Goal: Information Seeking & Learning: Learn about a topic

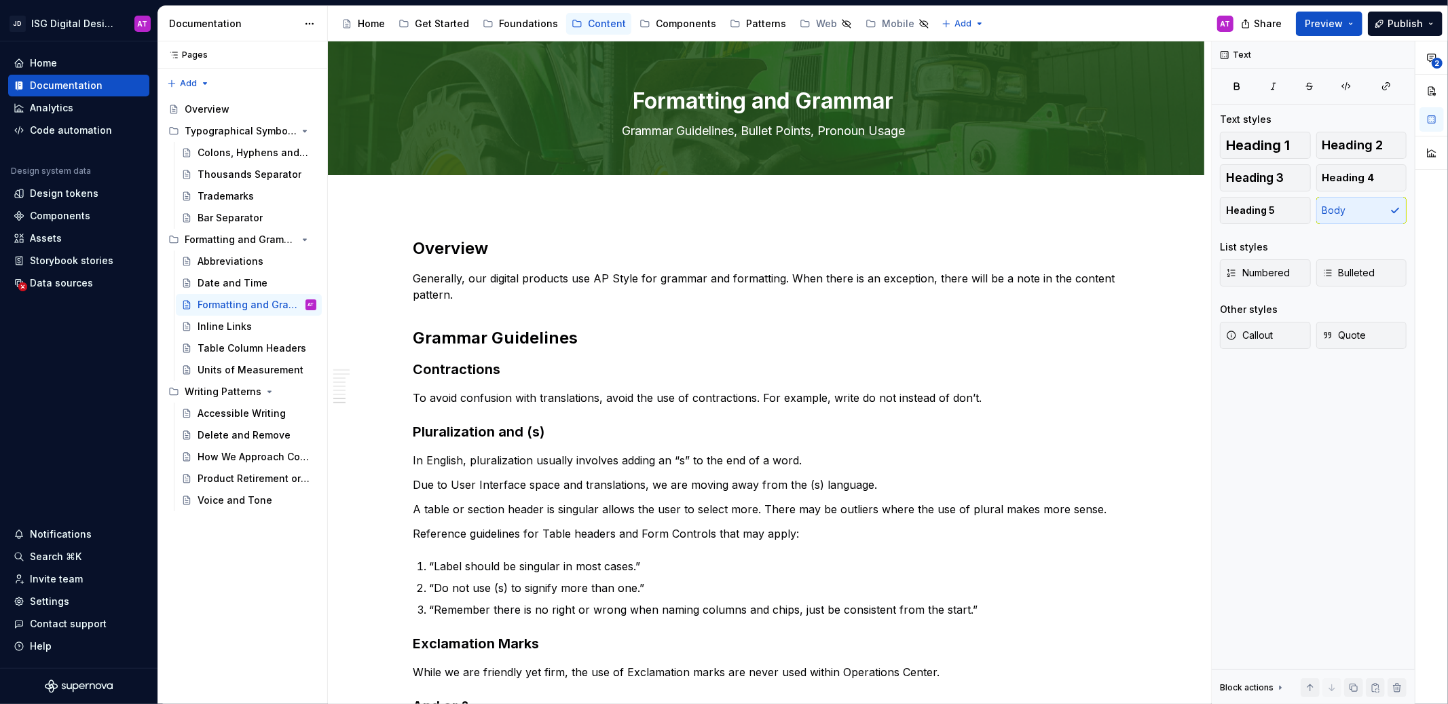
scroll to position [752, 0]
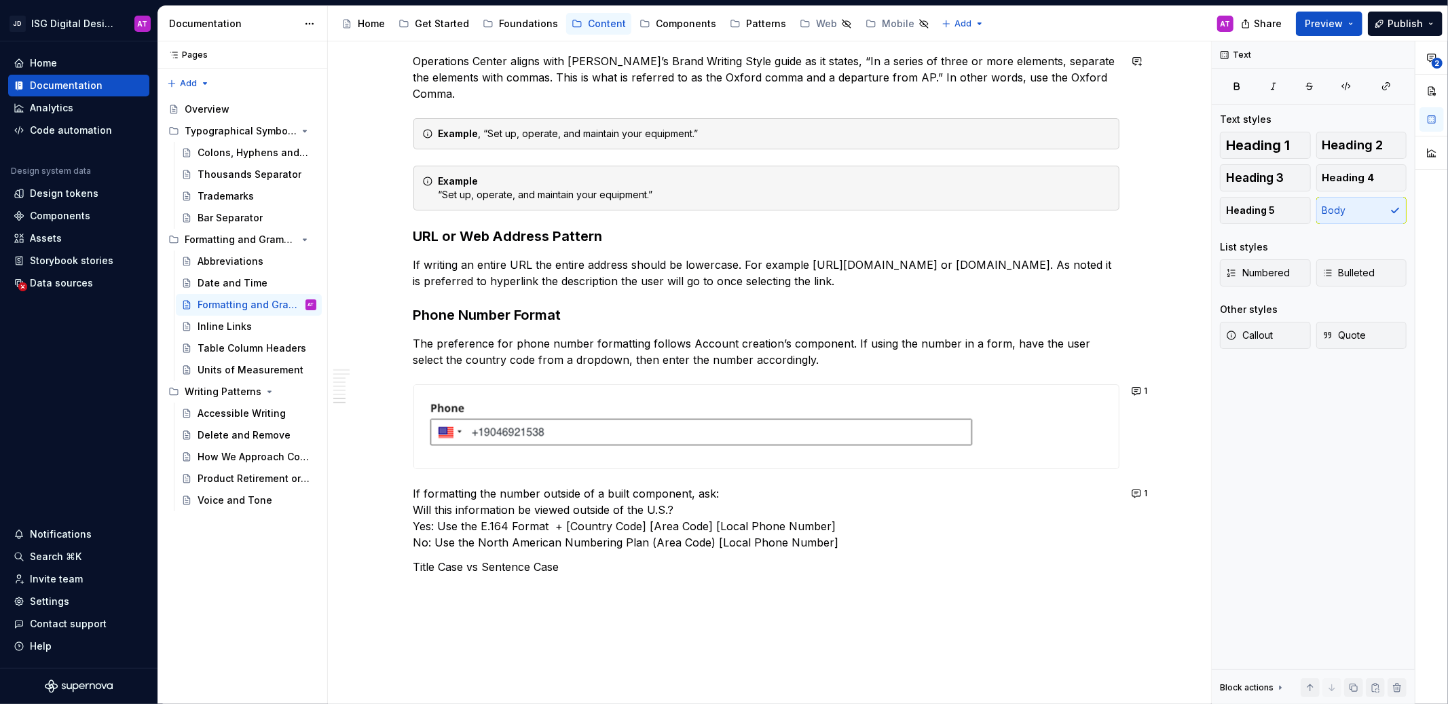
type textarea "*"
click at [1250, 182] on span "Heading 3" at bounding box center [1255, 178] width 58 height 14
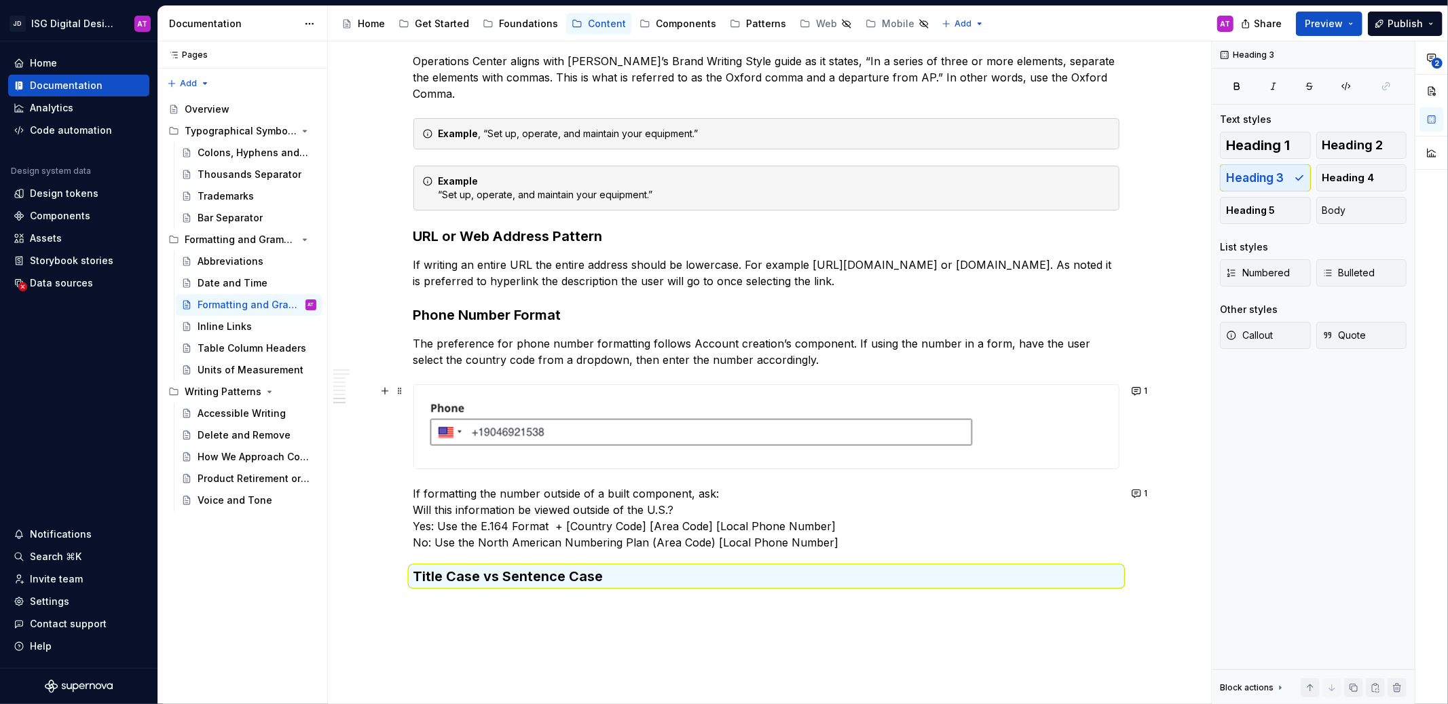
scroll to position [860, 0]
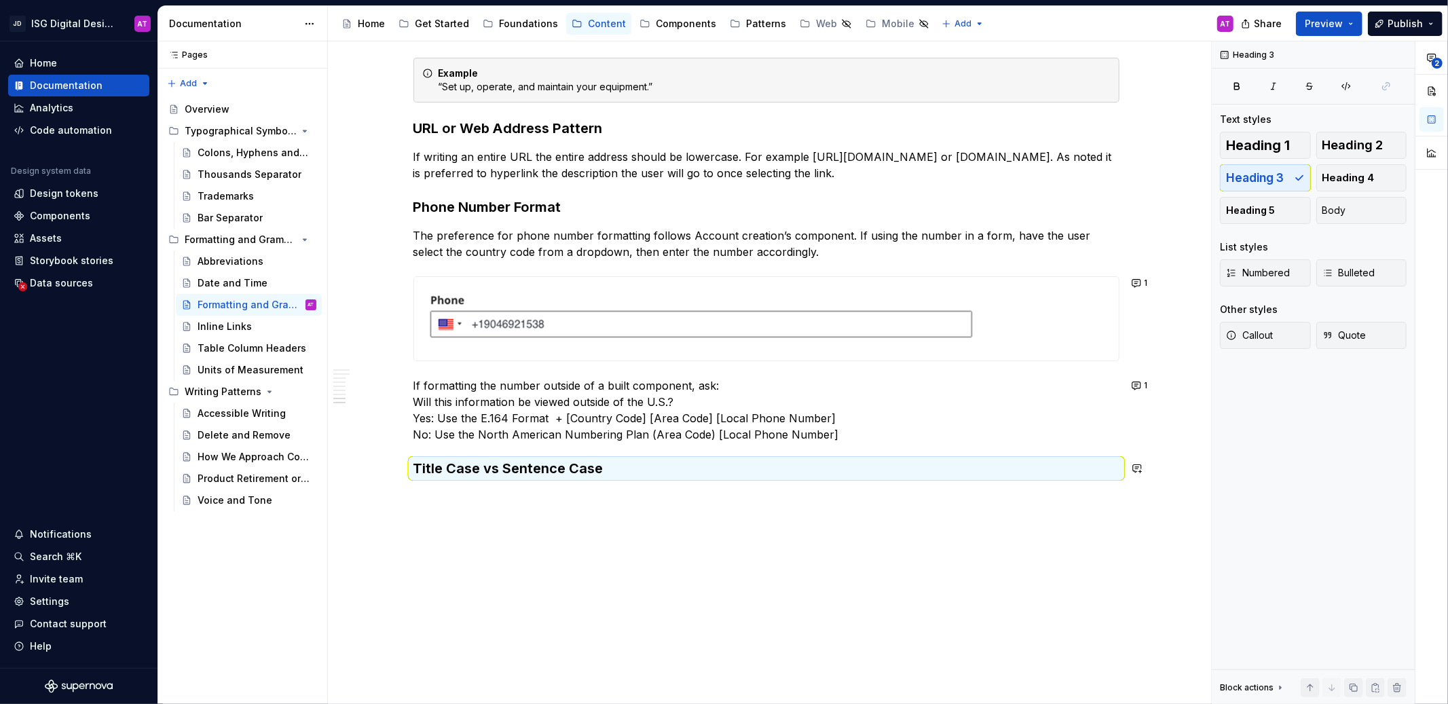
click at [605, 497] on div "Overview Generally, our digital products use AP Style for grammar and formattin…" at bounding box center [766, 25] width 876 height 1360
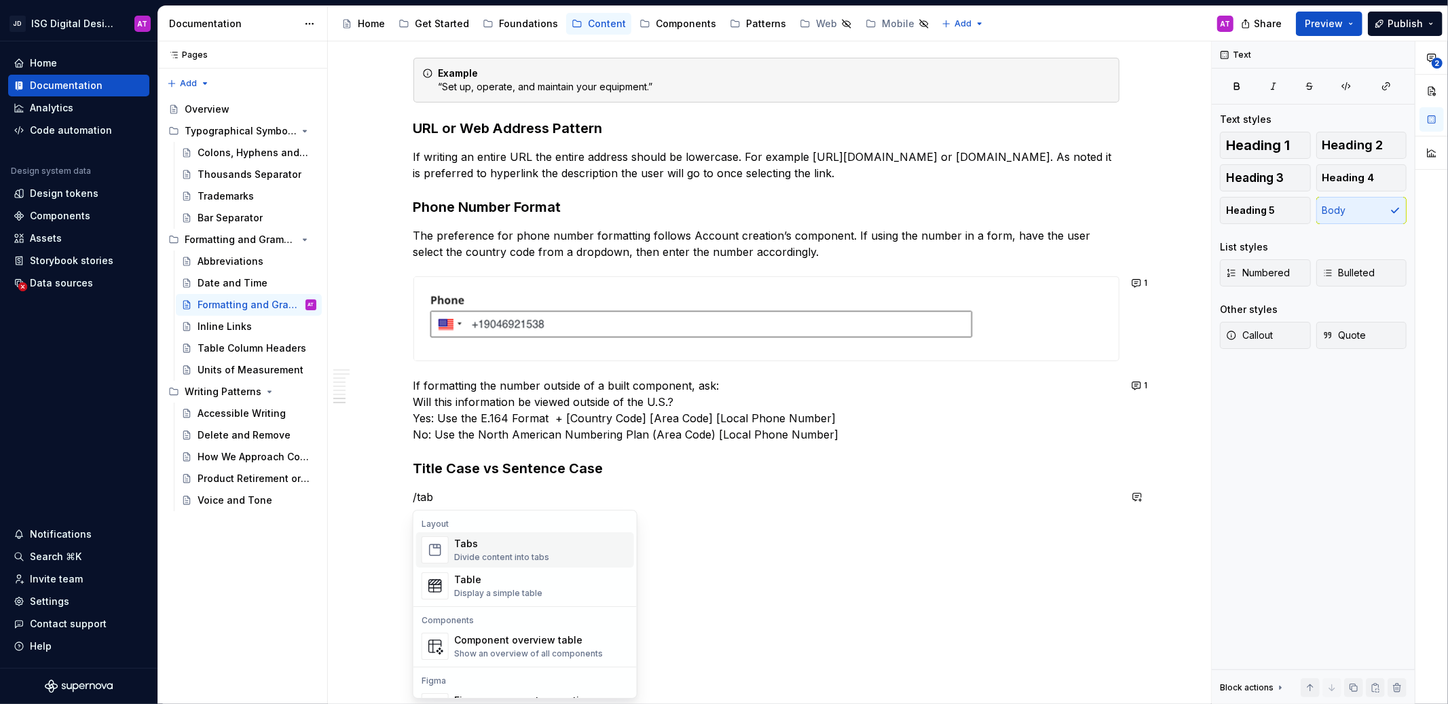
click at [584, 549] on div "Tabs Divide content into tabs" at bounding box center [541, 549] width 174 height 27
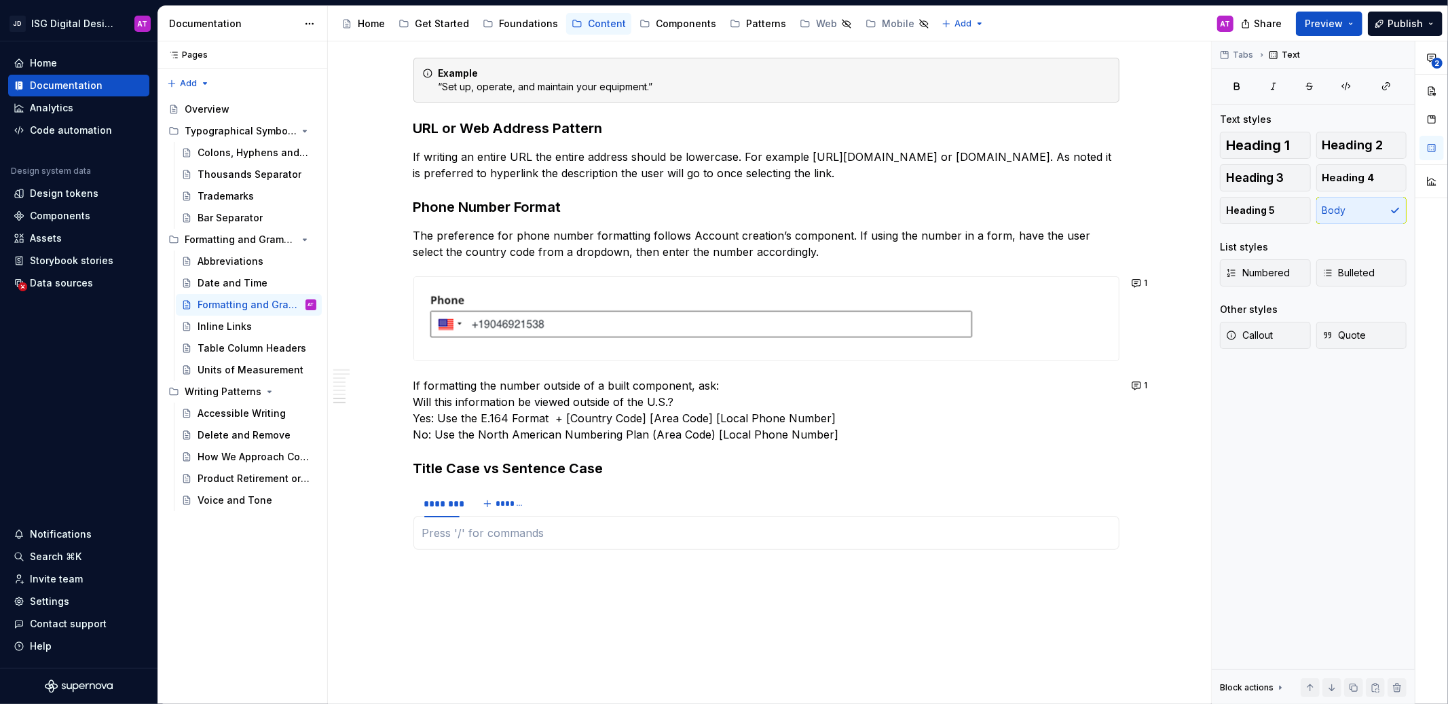
type textarea "*"
click at [444, 504] on div "********" at bounding box center [441, 504] width 35 height 14
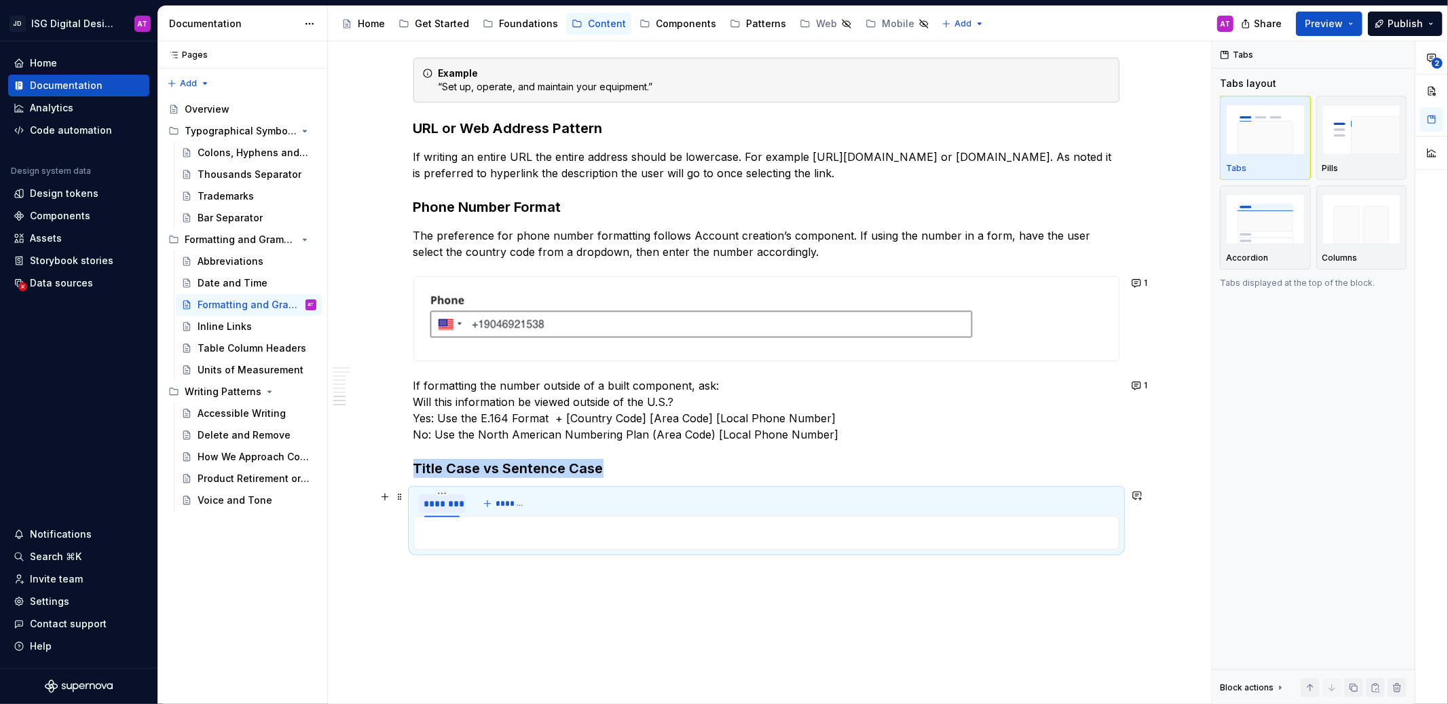
click at [444, 504] on div "********" at bounding box center [441, 504] width 35 height 14
type input "**********"
click at [531, 504] on span "*******" at bounding box center [521, 503] width 31 height 11
type input "**********"
click at [453, 510] on div "**********" at bounding box center [446, 504] width 45 height 14
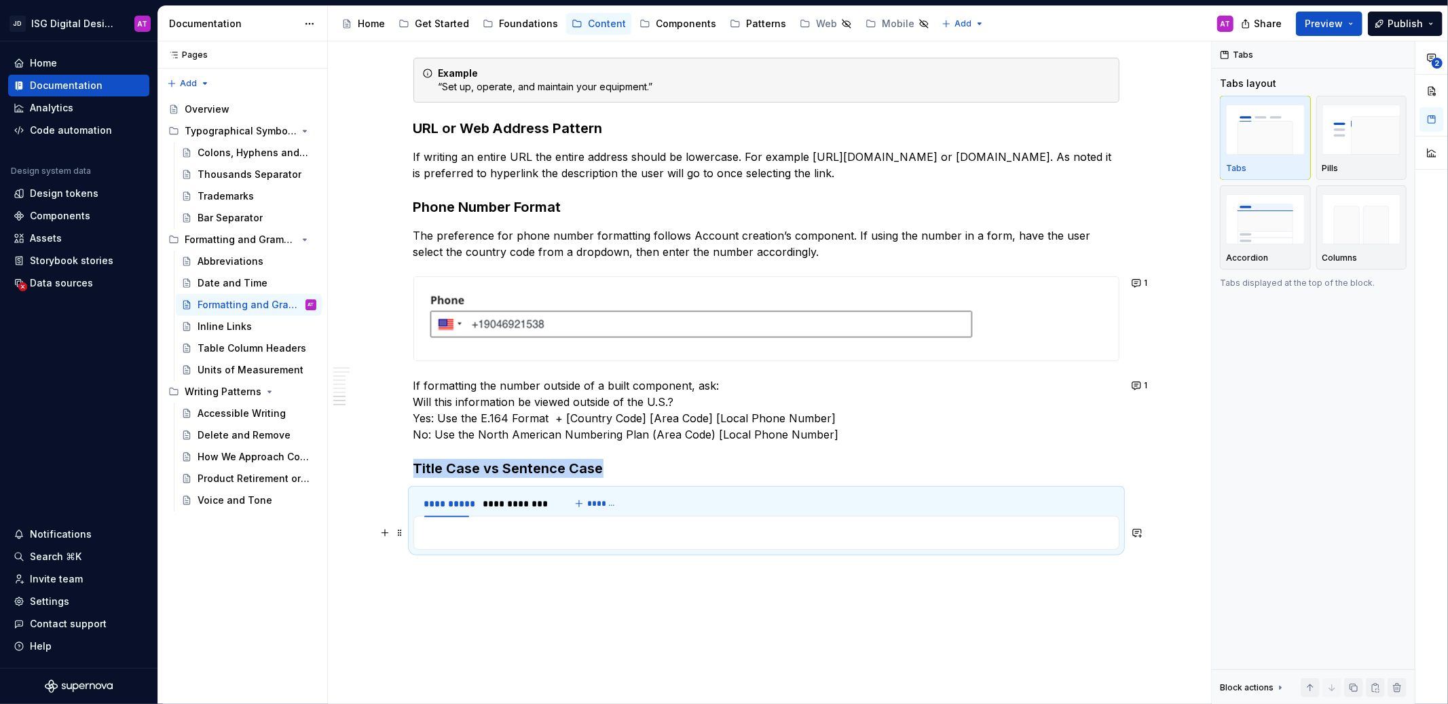
click at [518, 536] on p at bounding box center [766, 533] width 688 height 16
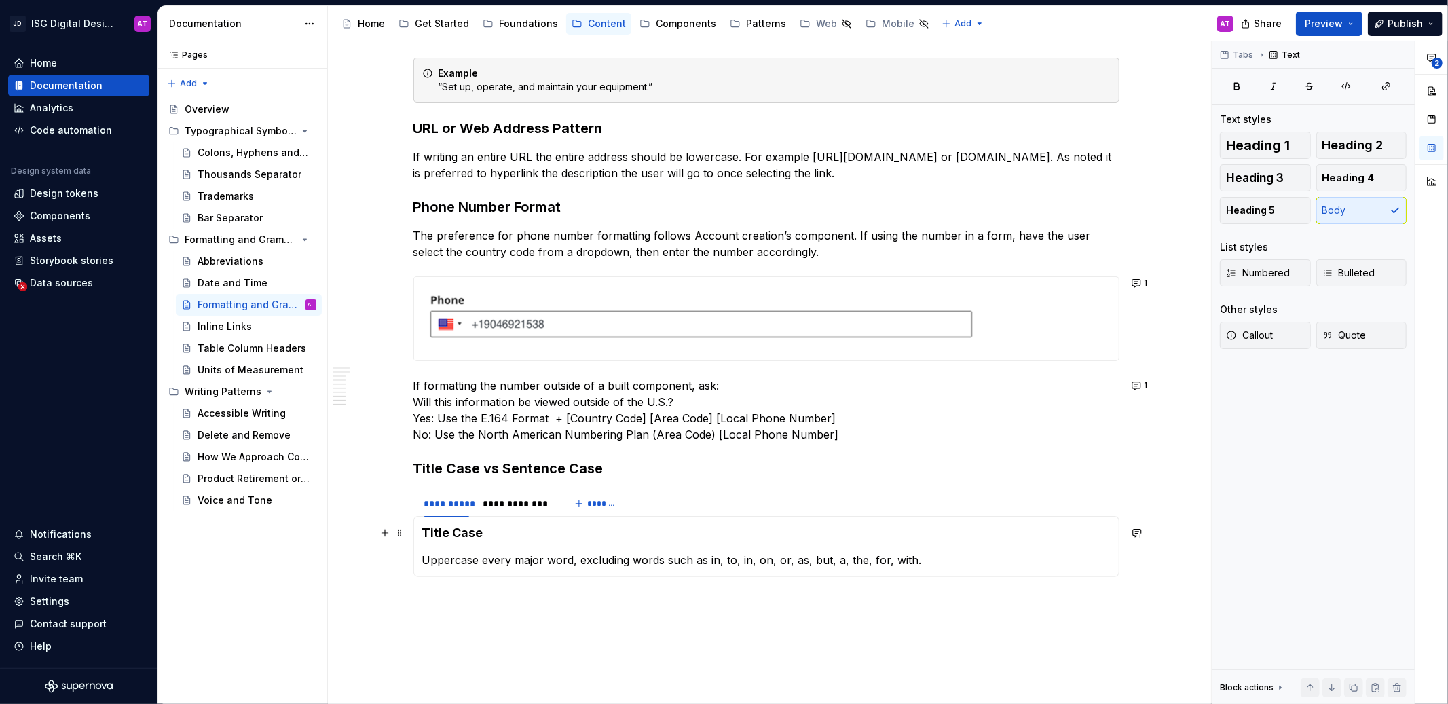
click at [454, 534] on h4 "Title Case" at bounding box center [766, 533] width 688 height 16
click at [434, 543] on section-item-column "Title Case Uppercase every major word, excluding words such as in, to, in, on, …" at bounding box center [766, 546] width 688 height 43
click at [931, 559] on p "Uppercase every major word, excluding words such as in, to, in, on, or, as, but…" at bounding box center [766, 560] width 688 height 16
click at [515, 510] on div "**********" at bounding box center [516, 503] width 79 height 19
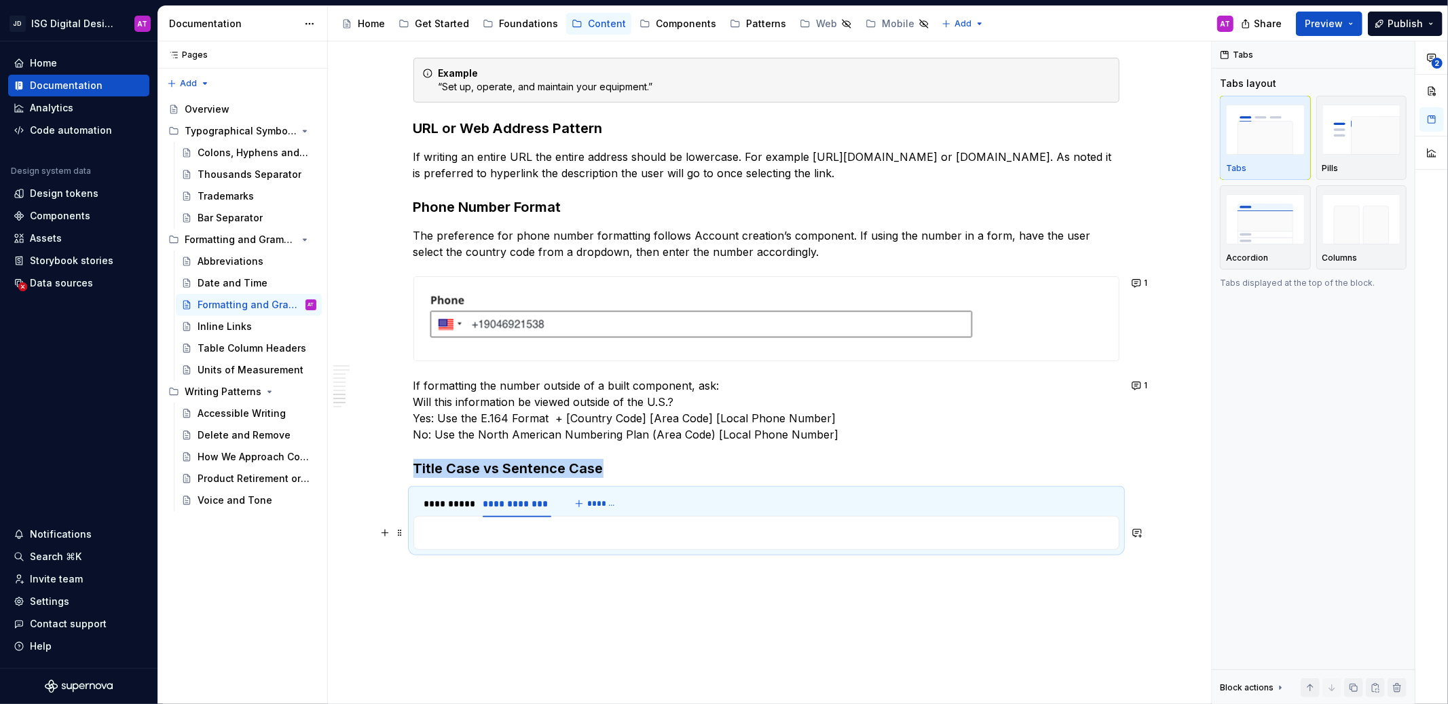
click at [505, 525] on p at bounding box center [766, 533] width 688 height 16
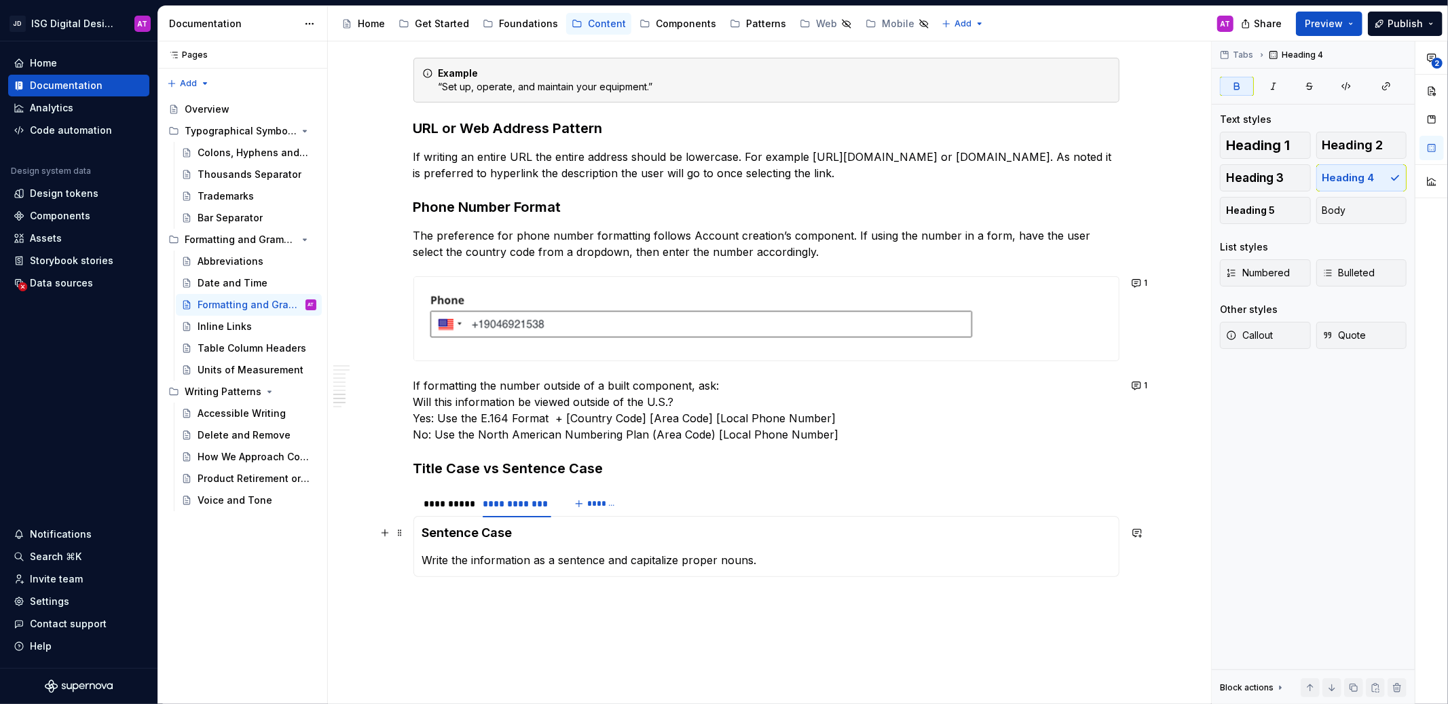
click at [497, 533] on strong "Sentence Case" at bounding box center [467, 532] width 90 height 14
click at [462, 512] on div "**********" at bounding box center [447, 503] width 56 height 19
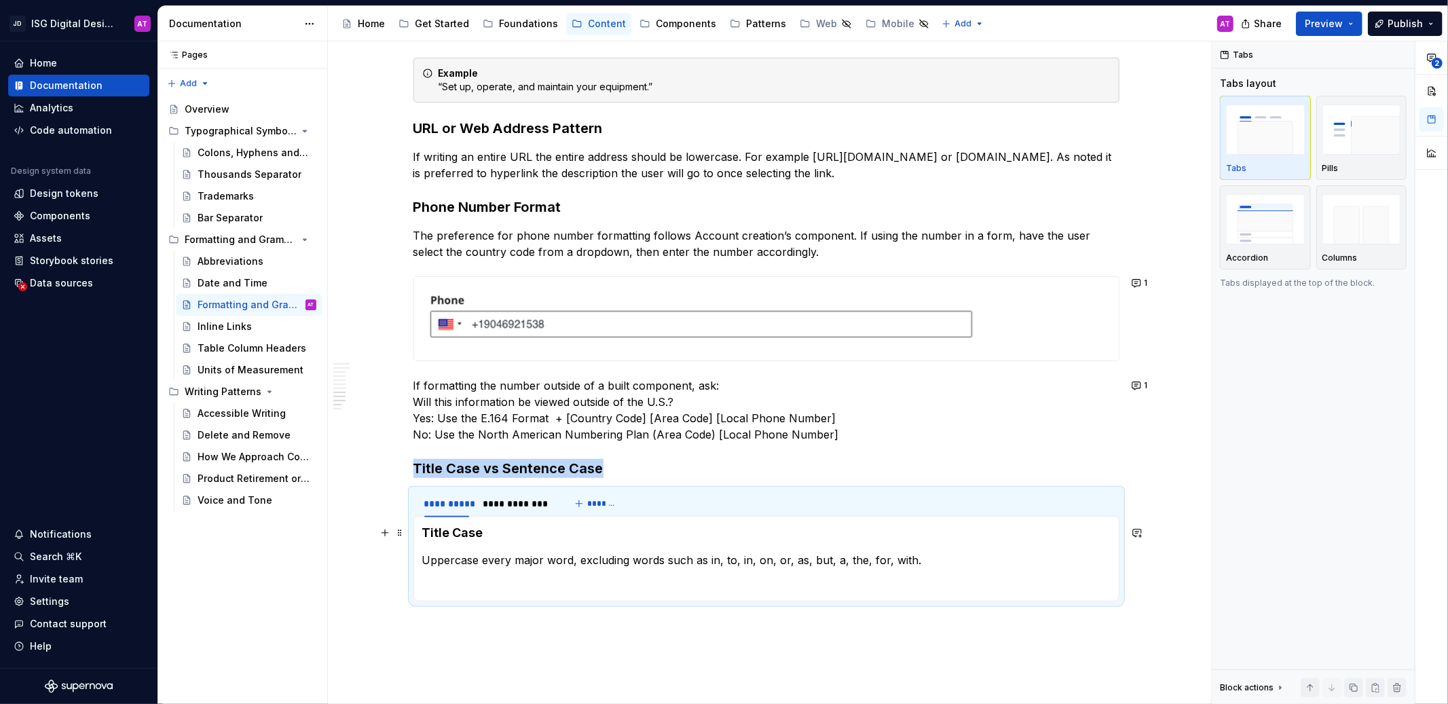
click at [466, 529] on h4 "Title Case" at bounding box center [766, 533] width 688 height 16
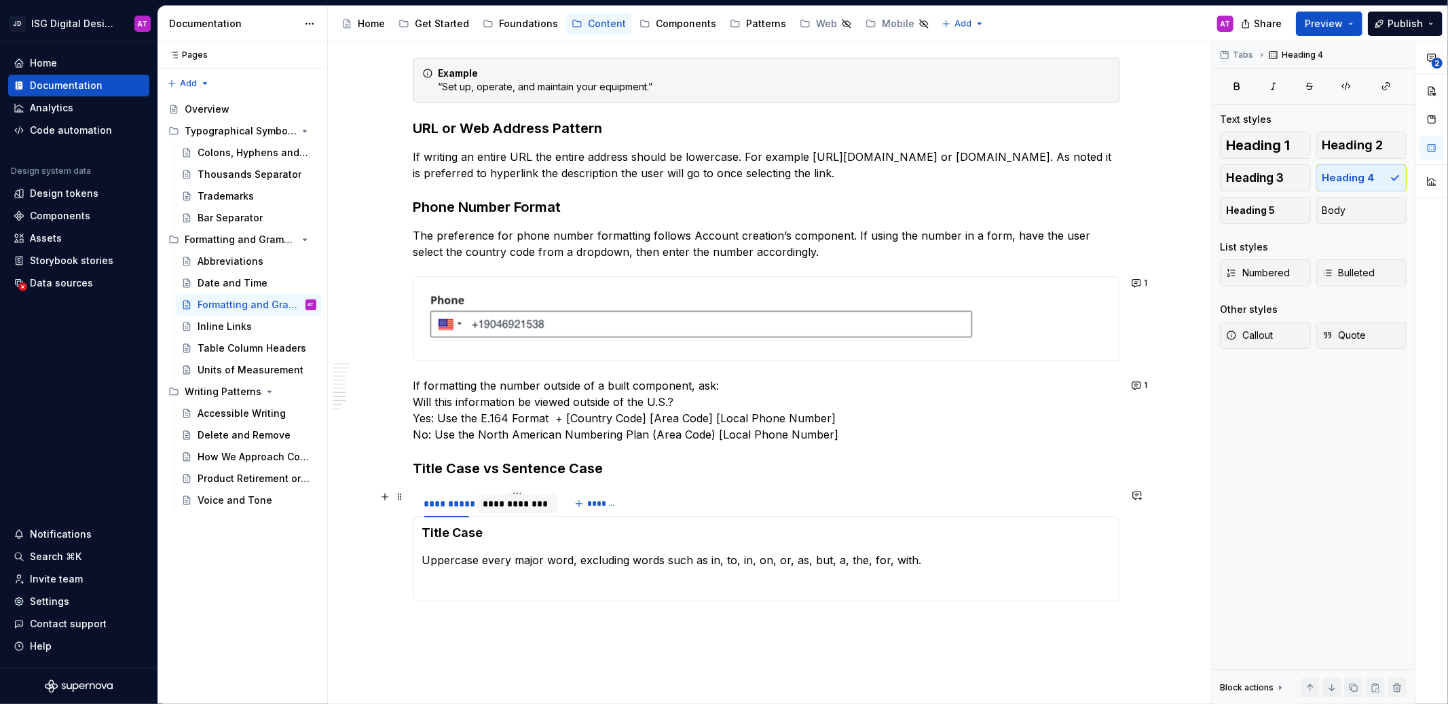
click at [507, 502] on div "**********" at bounding box center [517, 504] width 69 height 14
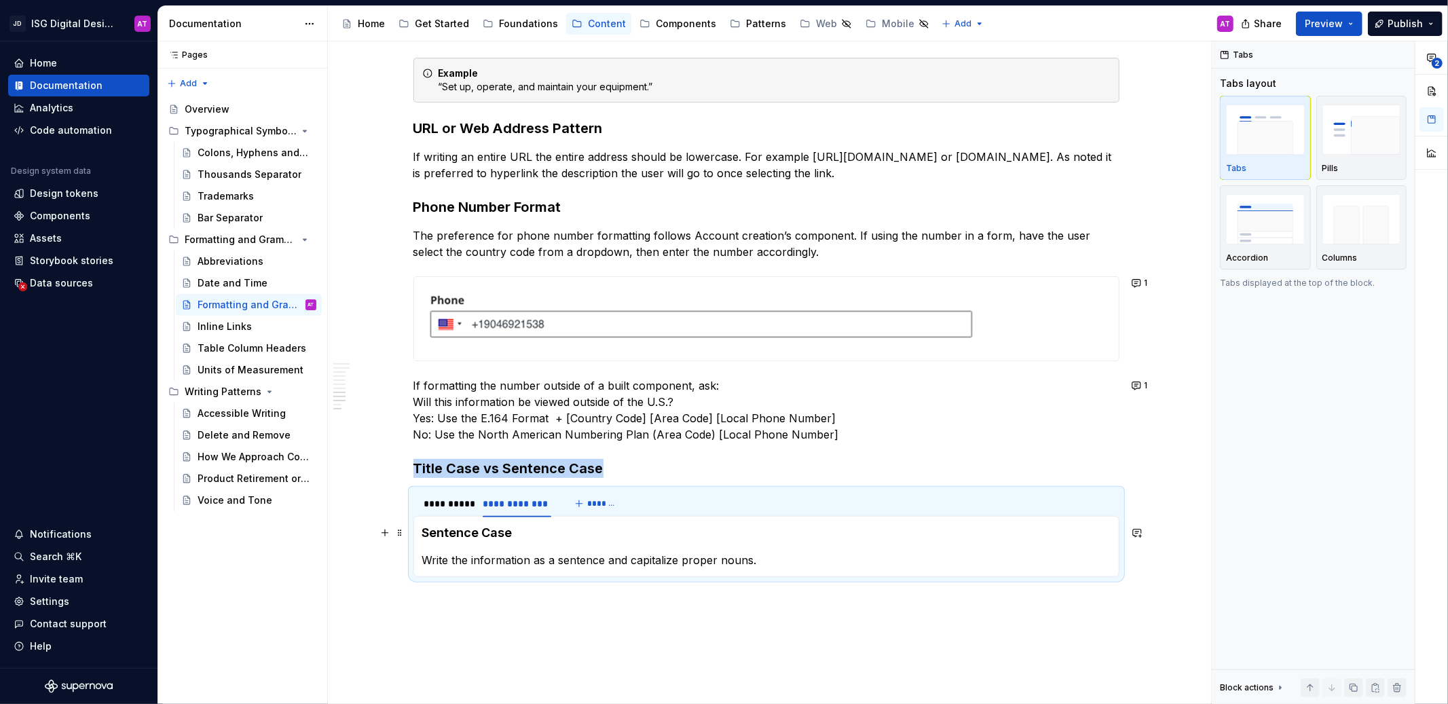
click at [489, 531] on strong "Sentence Case" at bounding box center [467, 532] width 90 height 14
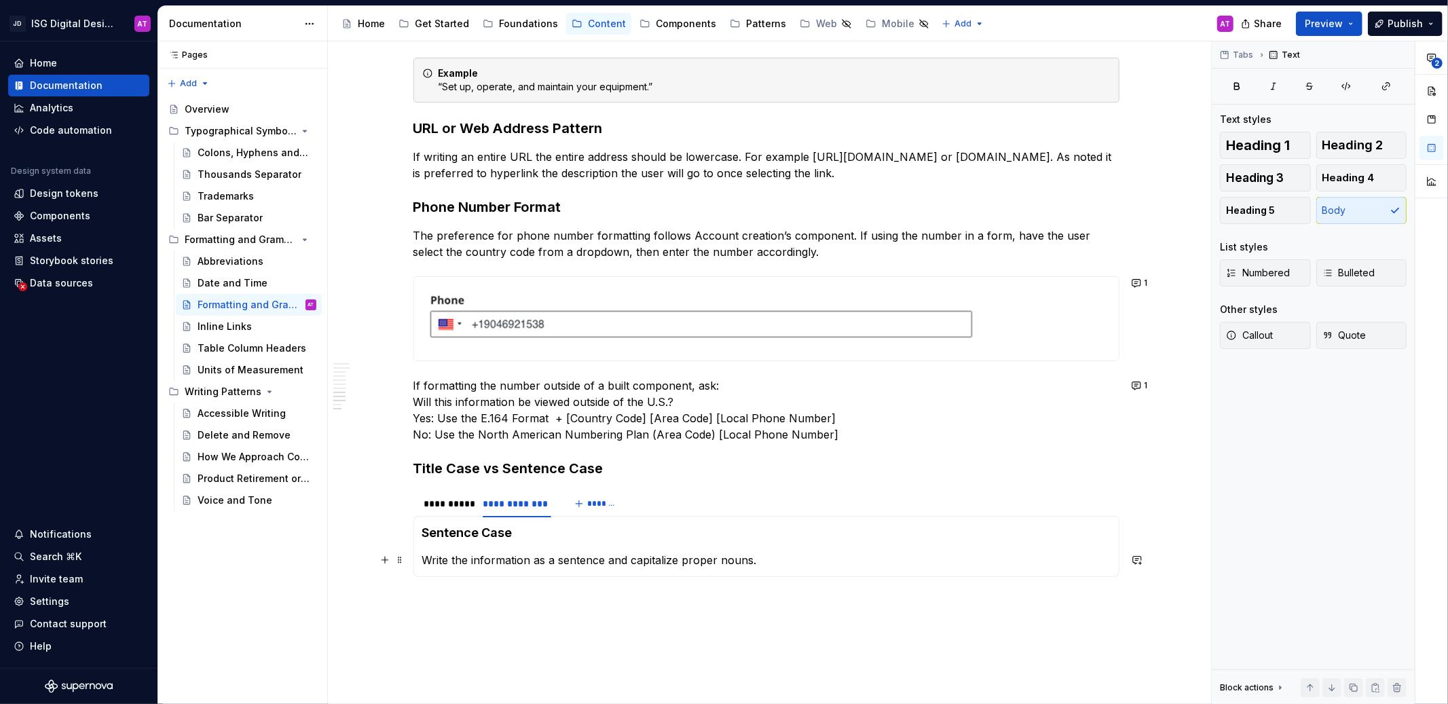
click at [494, 559] on p "Write the information as a sentence and capitalize proper nouns." at bounding box center [766, 560] width 688 height 16
click at [432, 500] on div "**********" at bounding box center [446, 504] width 45 height 14
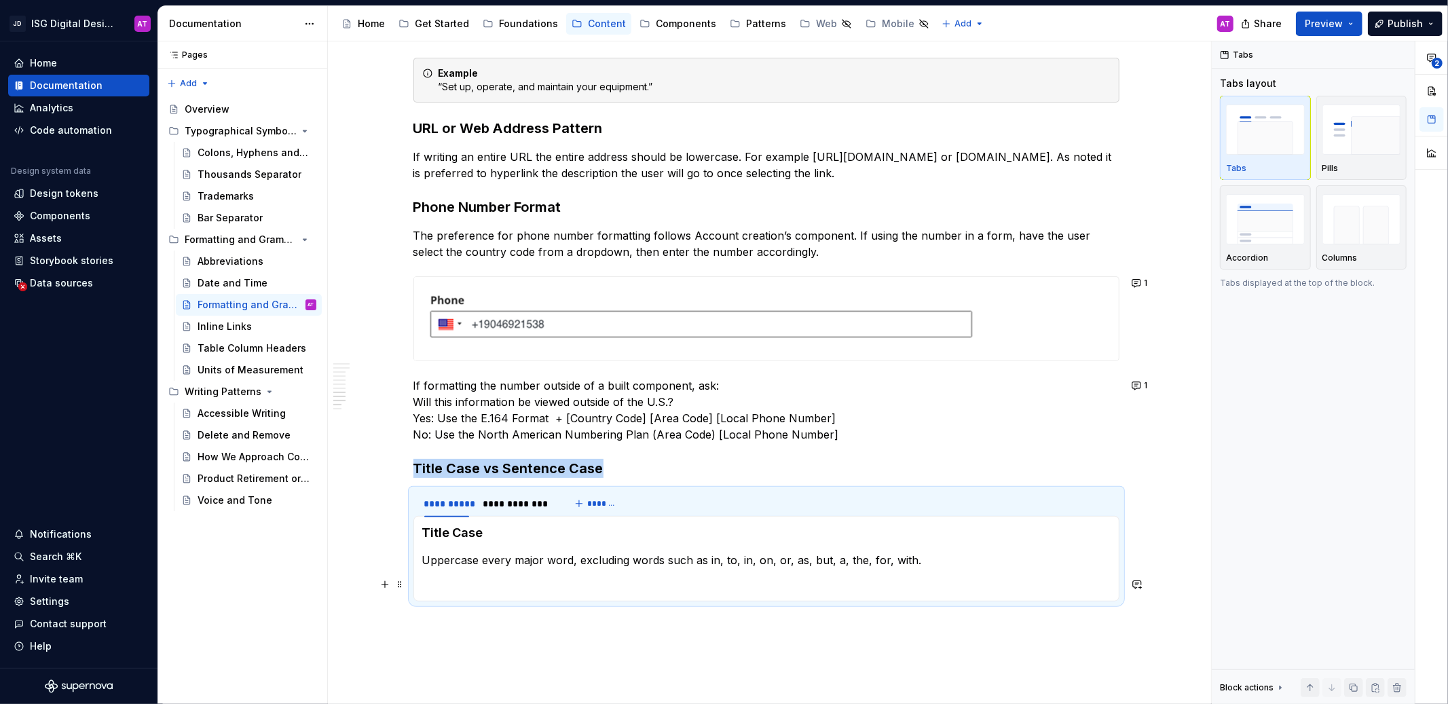
click at [567, 581] on p at bounding box center [766, 584] width 688 height 16
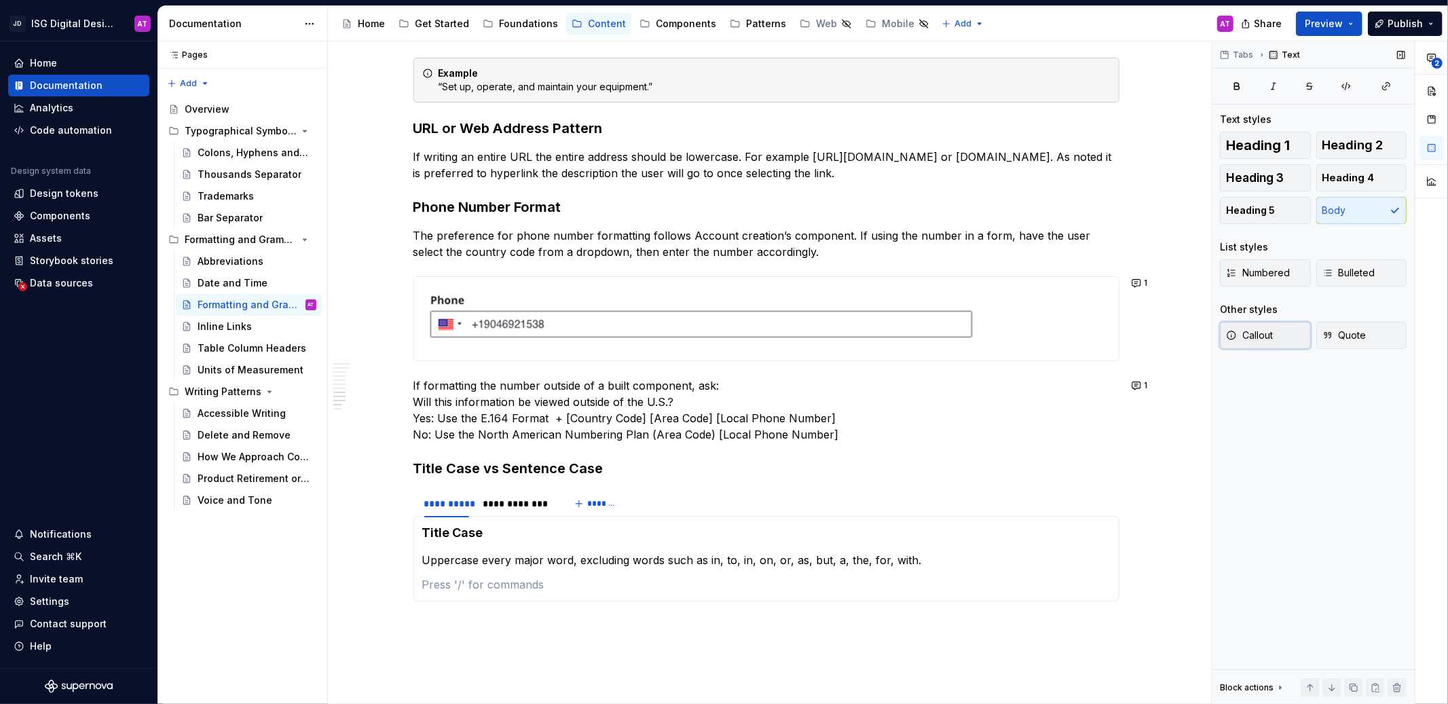
click at [1281, 336] on button "Callout" at bounding box center [1265, 335] width 91 height 27
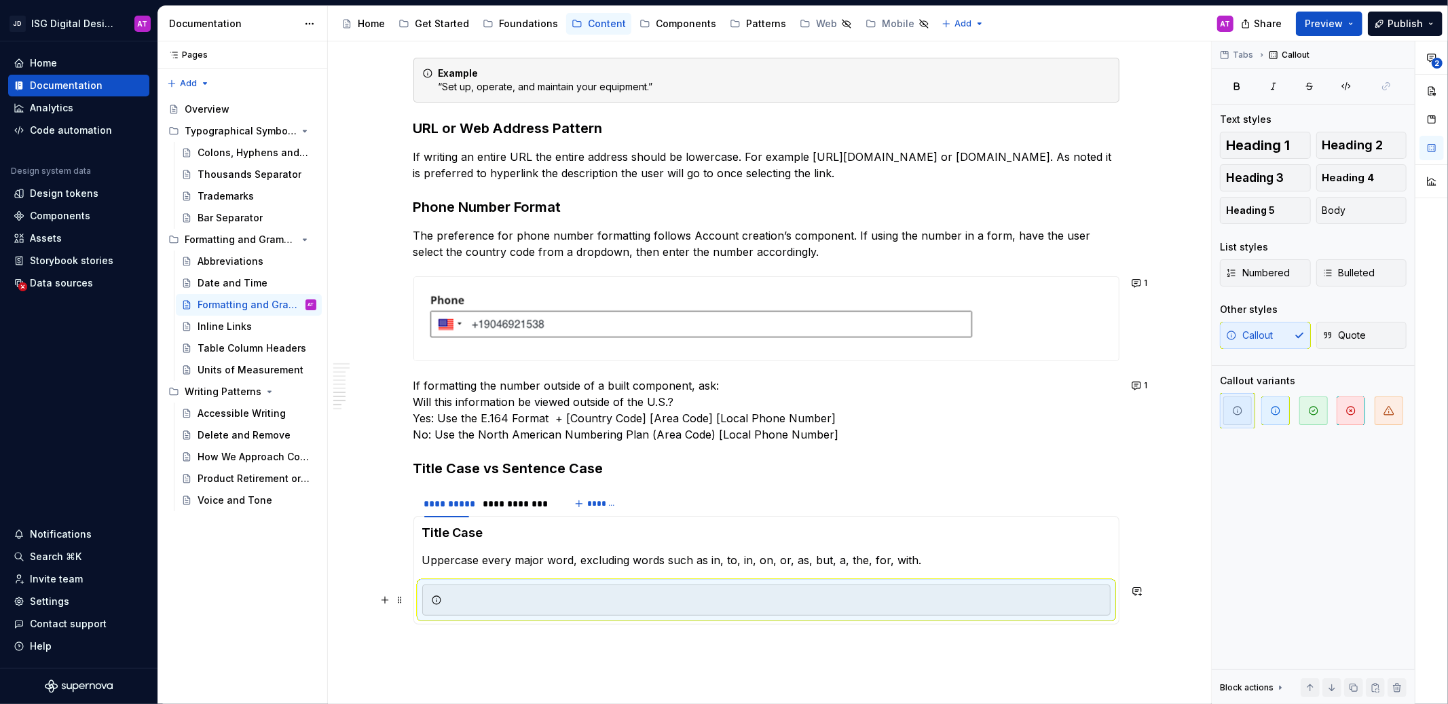
click at [510, 601] on div at bounding box center [774, 600] width 654 height 14
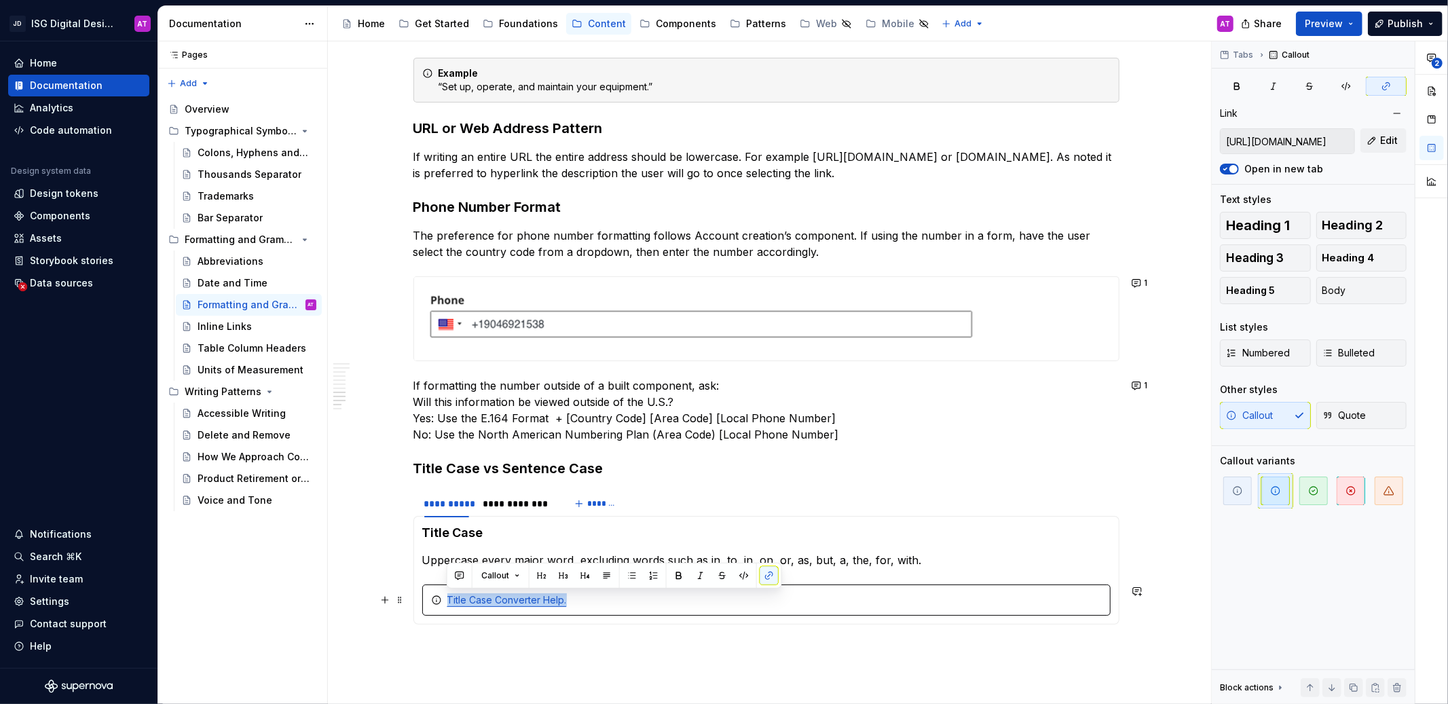
drag, startPoint x: 597, startPoint y: 601, endPoint x: 444, endPoint y: 603, distance: 153.4
click at [444, 603] on div "Title Case Converter Help." at bounding box center [766, 599] width 688 height 31
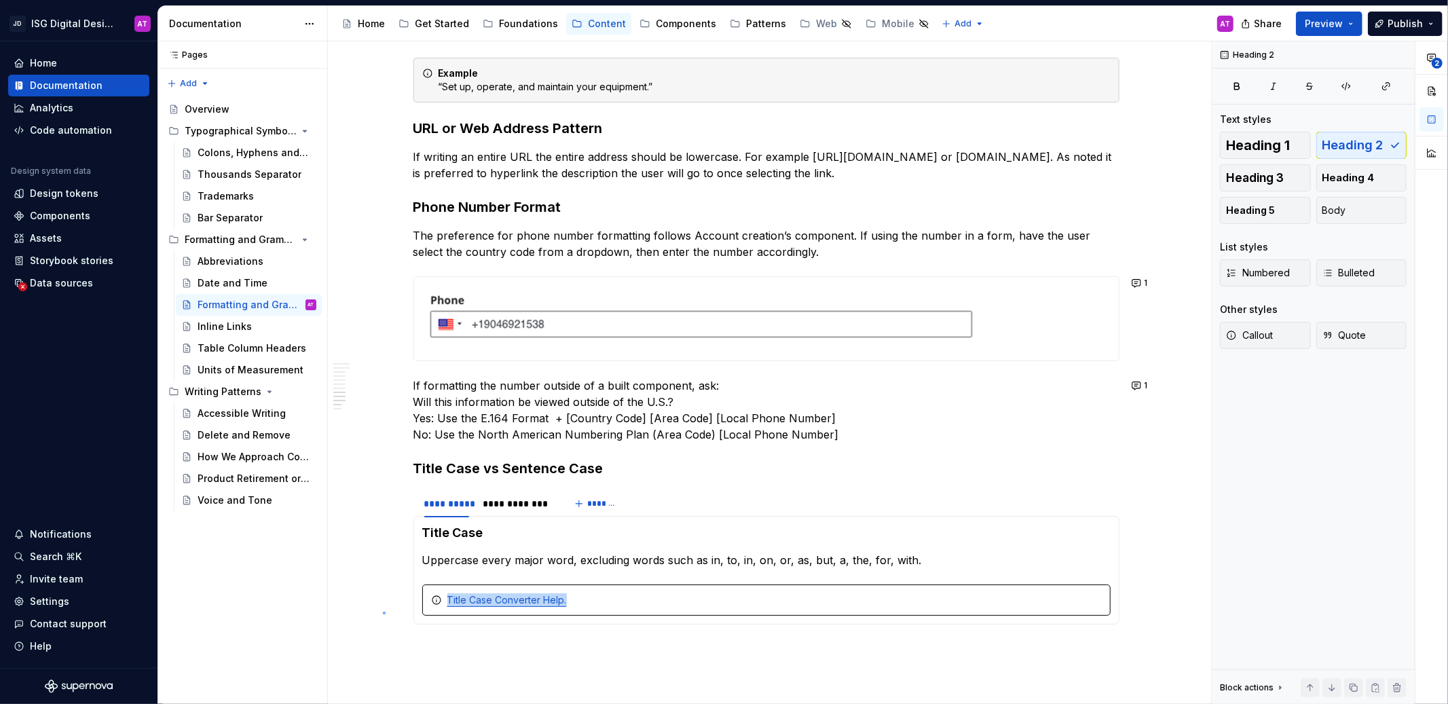
click at [383, 612] on div "Formatting and Grammar Grammar Guidelines, Bullet Points, Pronoun Usage Edit he…" at bounding box center [769, 372] width 883 height 663
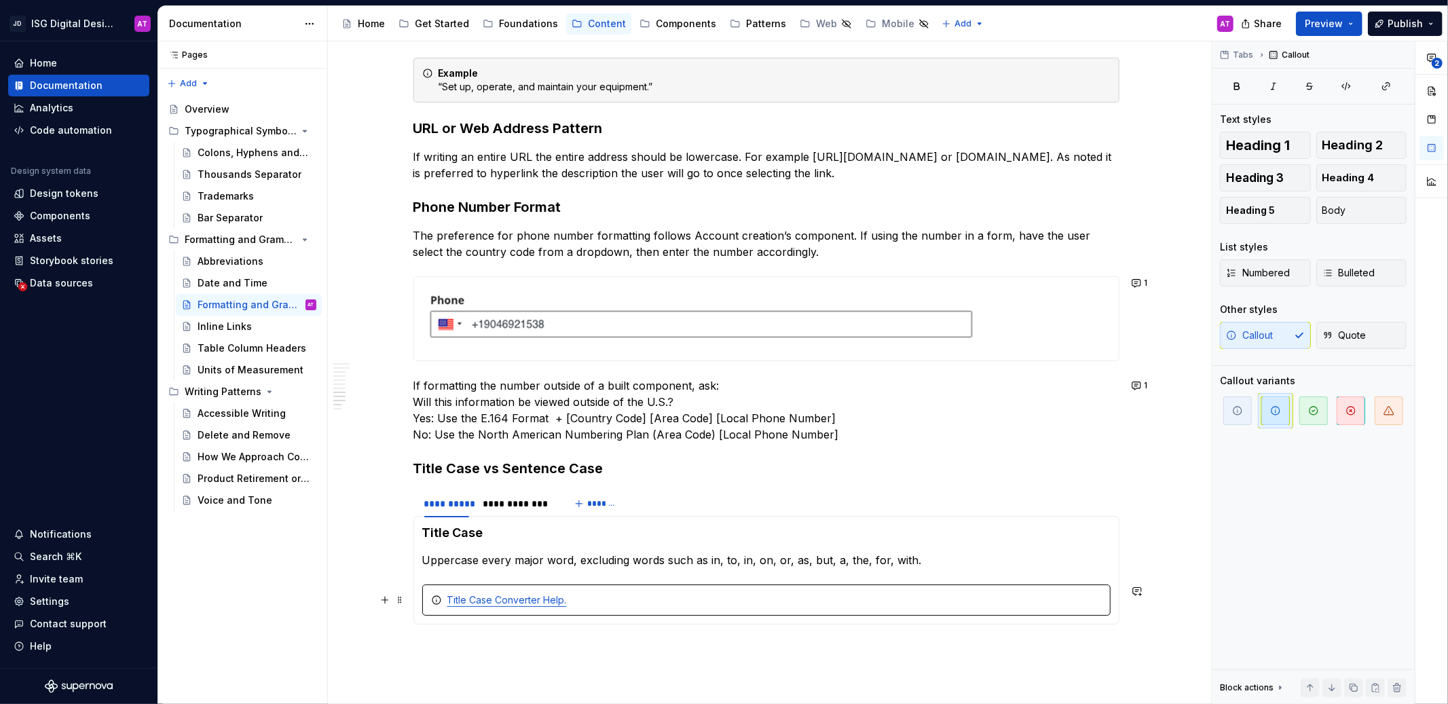
click at [744, 586] on div "Title Case Converter Help." at bounding box center [766, 599] width 688 height 31
click at [1304, 412] on span "button" at bounding box center [1313, 410] width 29 height 29
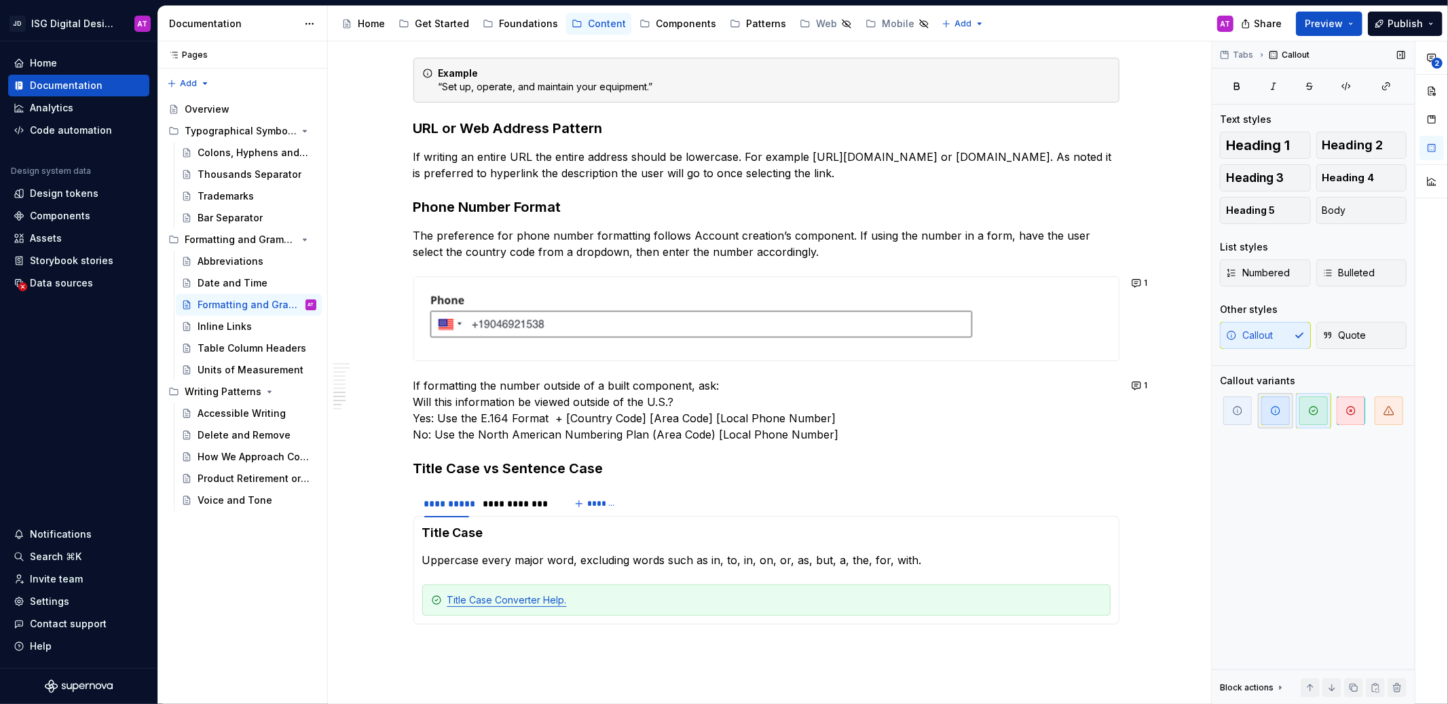
click at [1276, 419] on span "button" at bounding box center [1275, 410] width 29 height 29
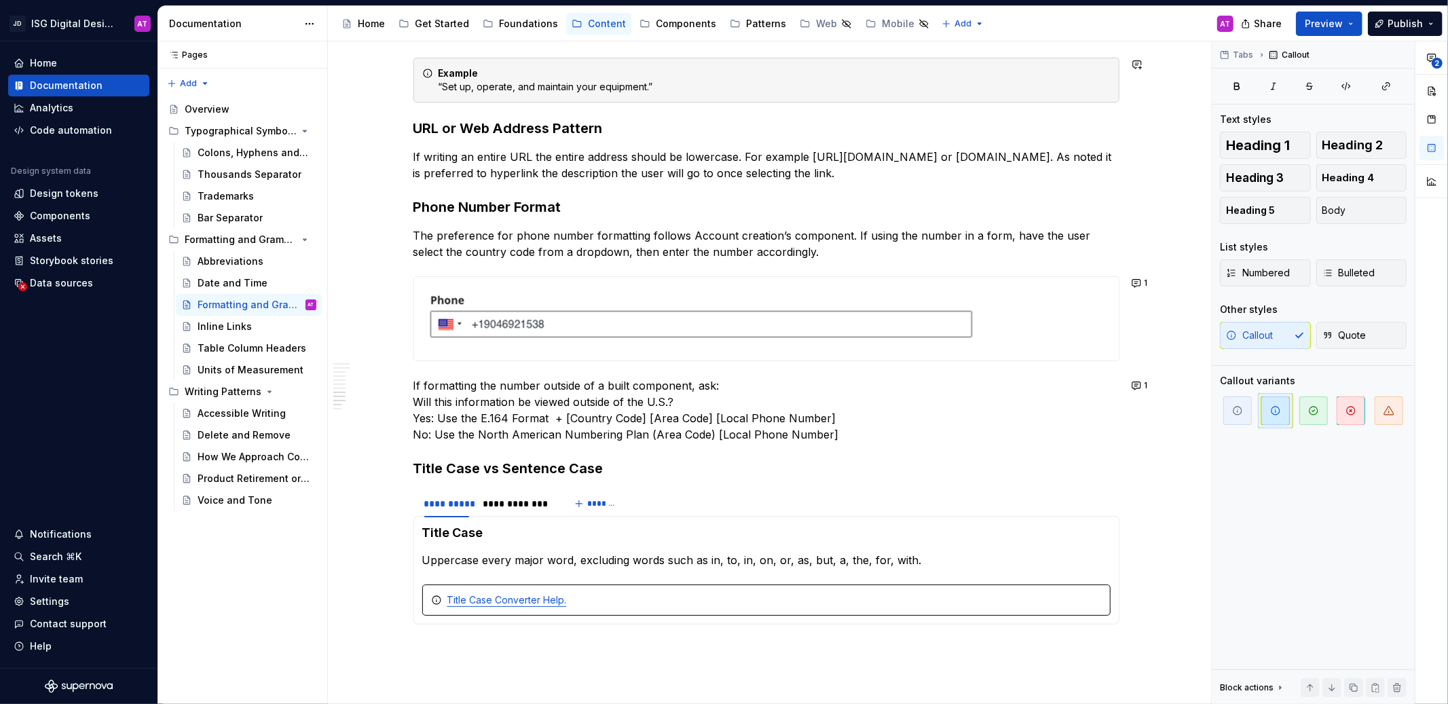
type textarea "*"
click at [582, 602] on div "Title Case Converter Help." at bounding box center [774, 600] width 654 height 14
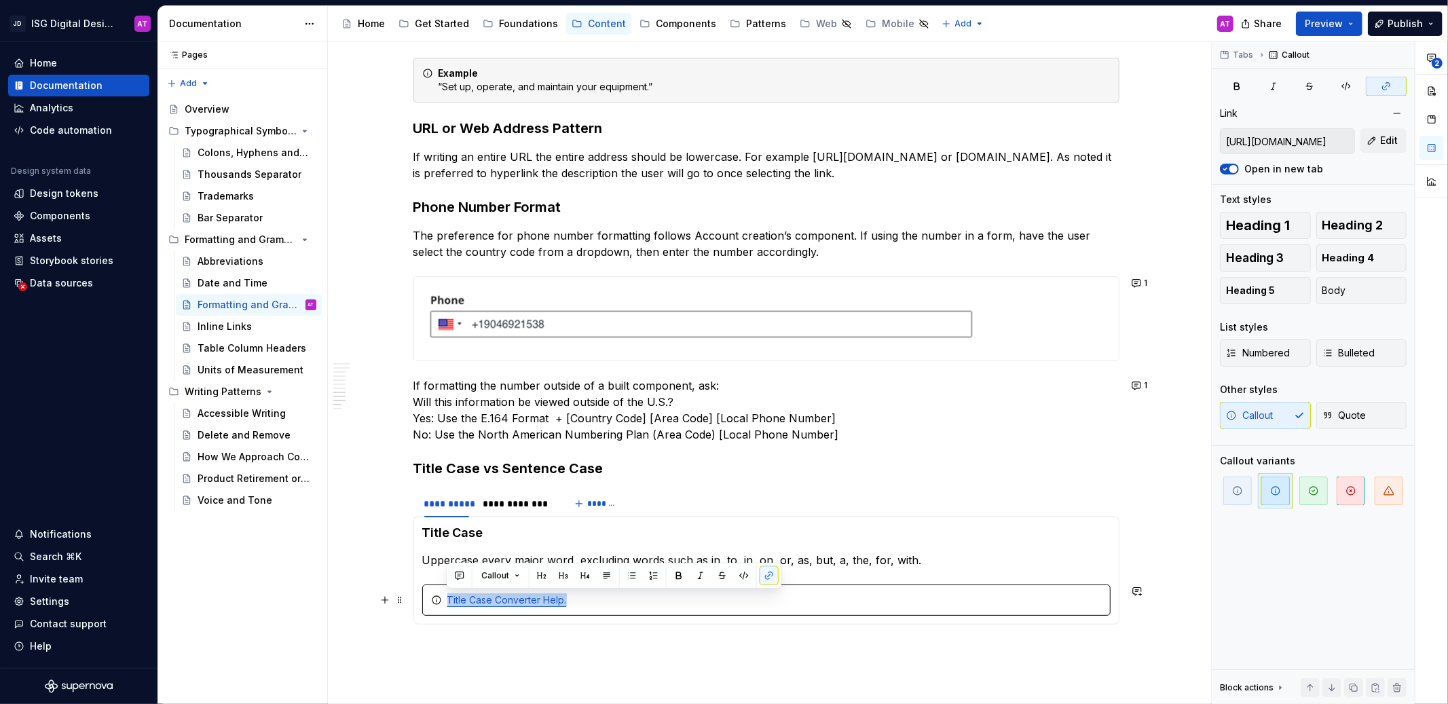
drag, startPoint x: 584, startPoint y: 600, endPoint x: 447, endPoint y: 603, distance: 137.8
click at [447, 603] on div "Title Case Converter Help." at bounding box center [774, 600] width 654 height 14
click at [771, 576] on button "button" at bounding box center [768, 575] width 19 height 19
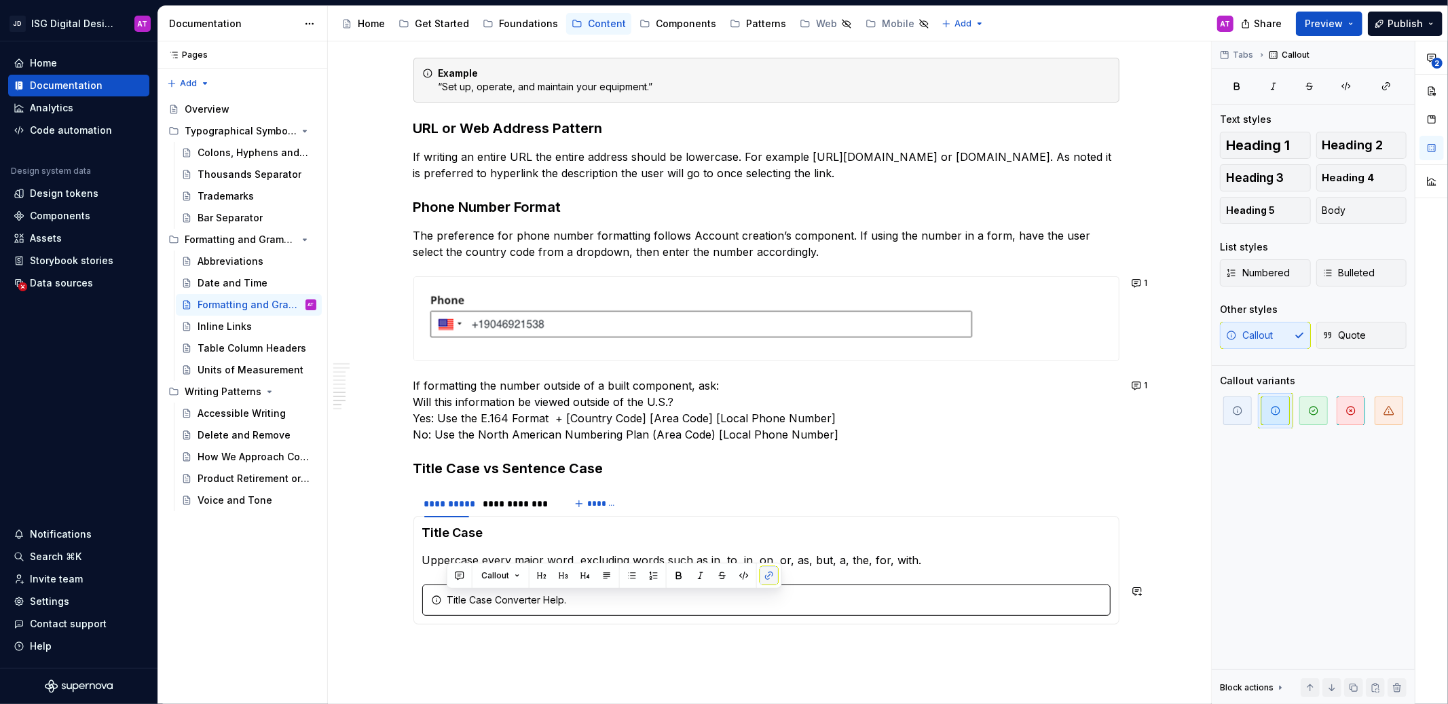
click at [771, 576] on button "button" at bounding box center [768, 575] width 19 height 19
click at [770, 577] on button "button" at bounding box center [768, 575] width 19 height 19
click at [1391, 88] on icon "button" at bounding box center [1386, 86] width 11 height 11
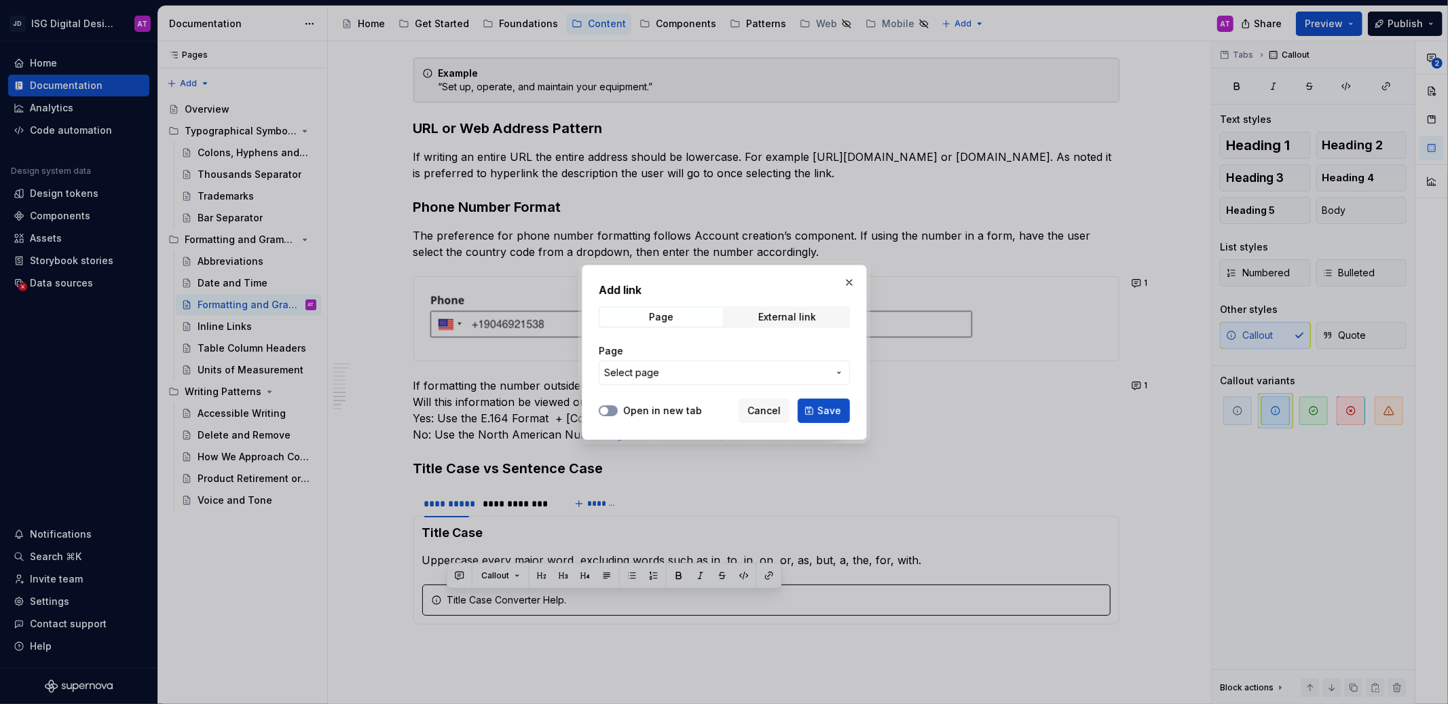
click at [609, 409] on icon "button" at bounding box center [604, 411] width 11 height 8
click at [671, 373] on span "Select page" at bounding box center [716, 373] width 224 height 14
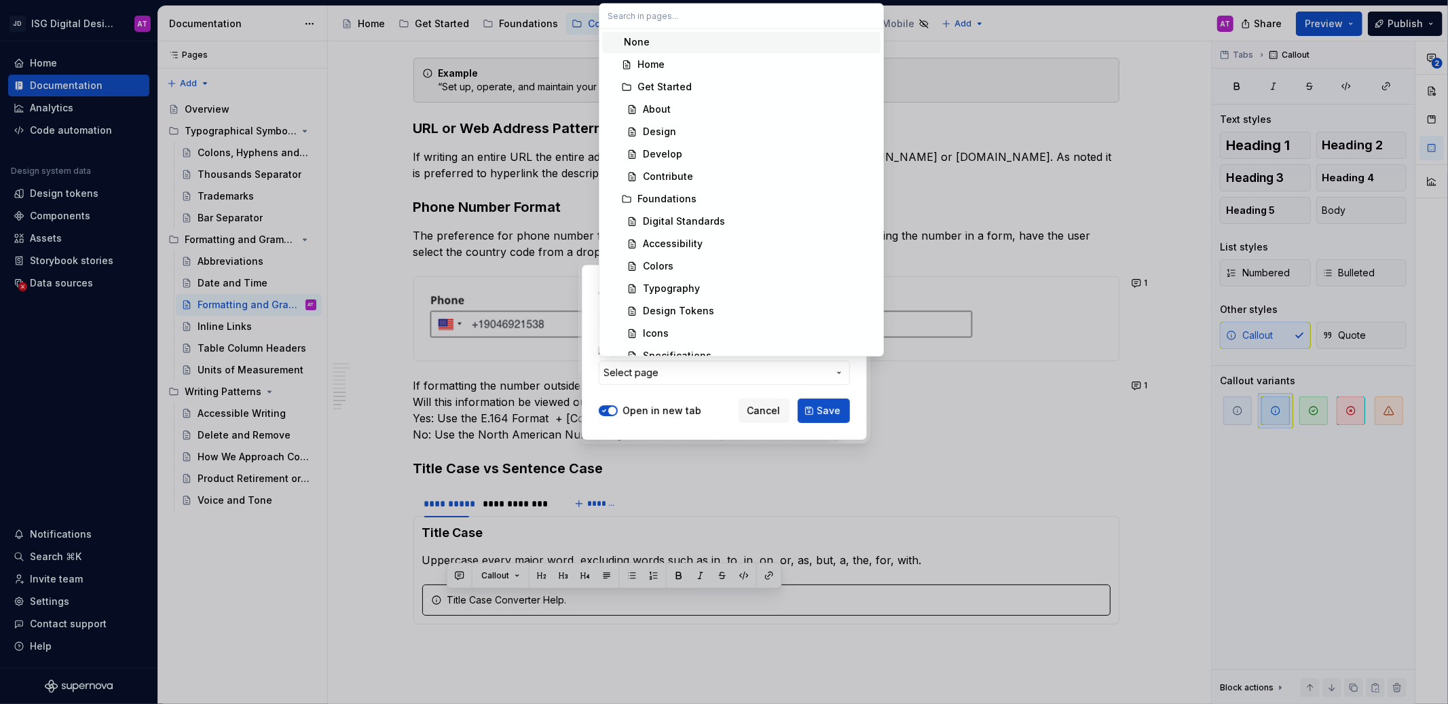
click at [590, 359] on div "Add link Page External link Page Select page Open in new tab Cancel Save" at bounding box center [724, 352] width 1448 height 704
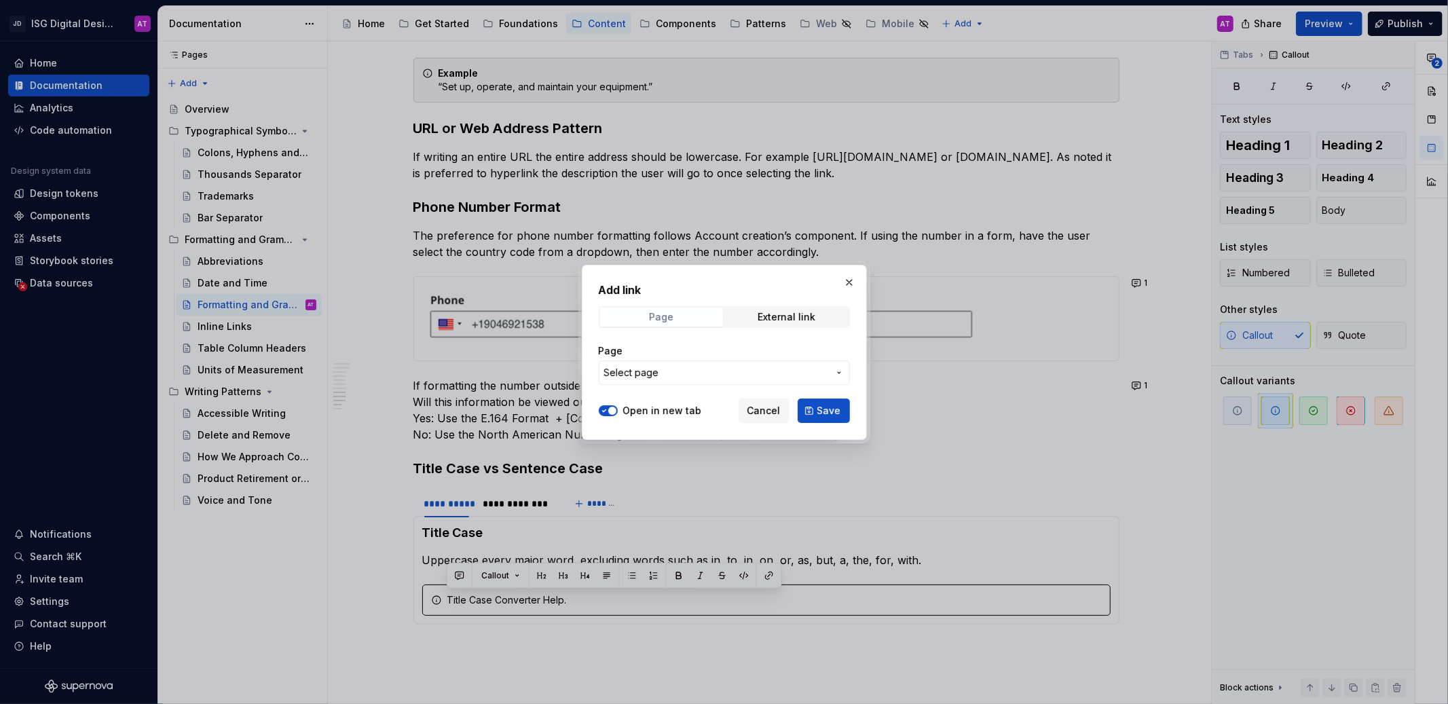
click at [665, 325] on span "Page" at bounding box center [661, 316] width 123 height 19
click at [764, 315] on div "External link" at bounding box center [787, 317] width 58 height 11
click at [615, 407] on button "Open in new tab" at bounding box center [608, 410] width 19 height 11
click at [652, 377] on input "URL" at bounding box center [724, 372] width 251 height 24
paste input "[URL][DOMAIN_NAME]"
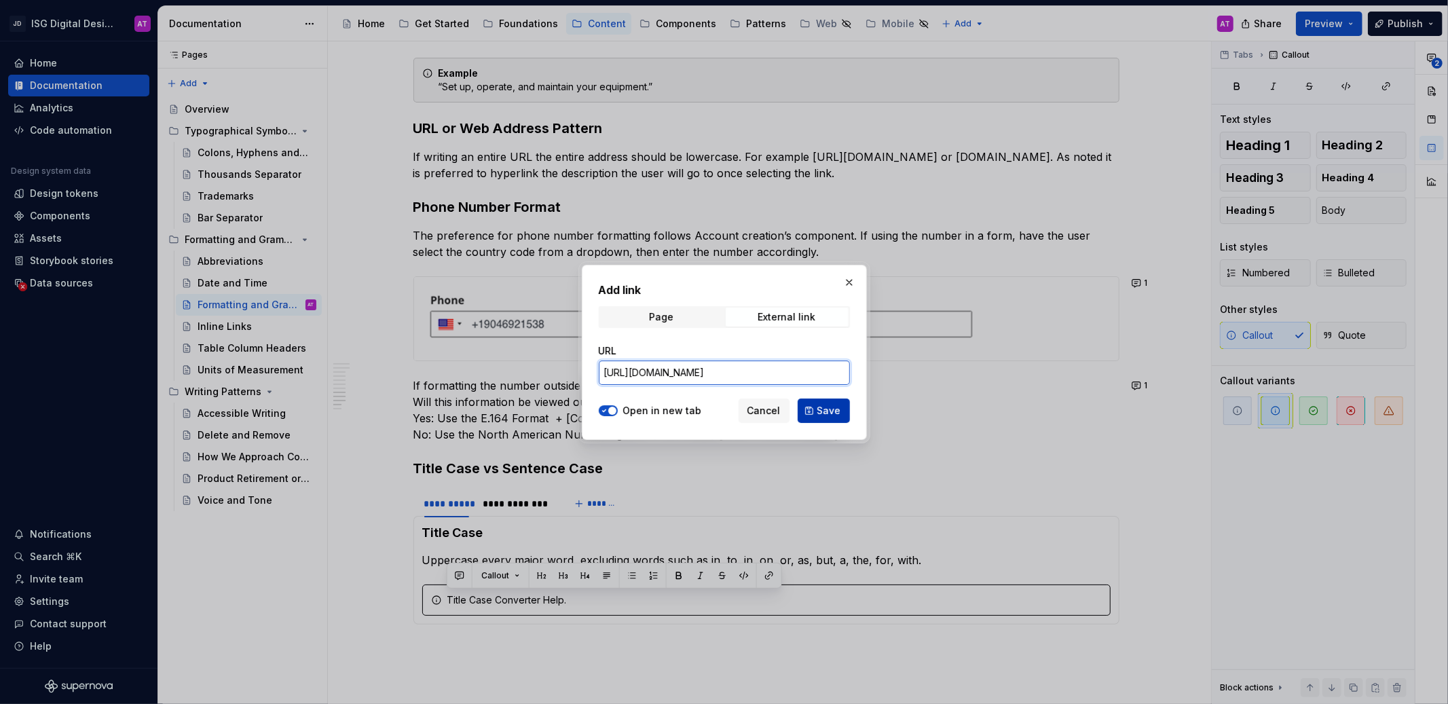
type input "[URL][DOMAIN_NAME]"
click at [822, 410] on span "Save" at bounding box center [829, 411] width 24 height 14
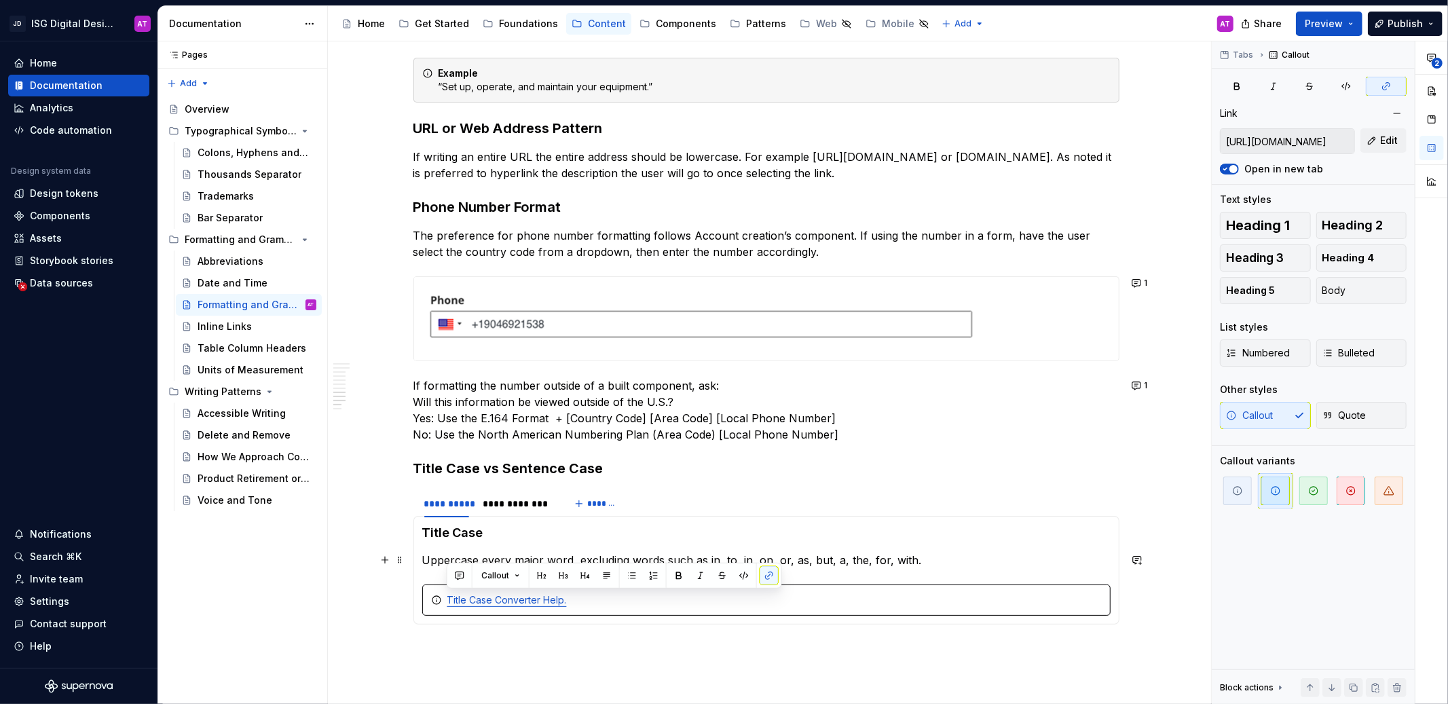
click at [1184, 560] on div "Overview Generally, our digital products use AP Style for grammar and formattin…" at bounding box center [766, 104] width 876 height 1518
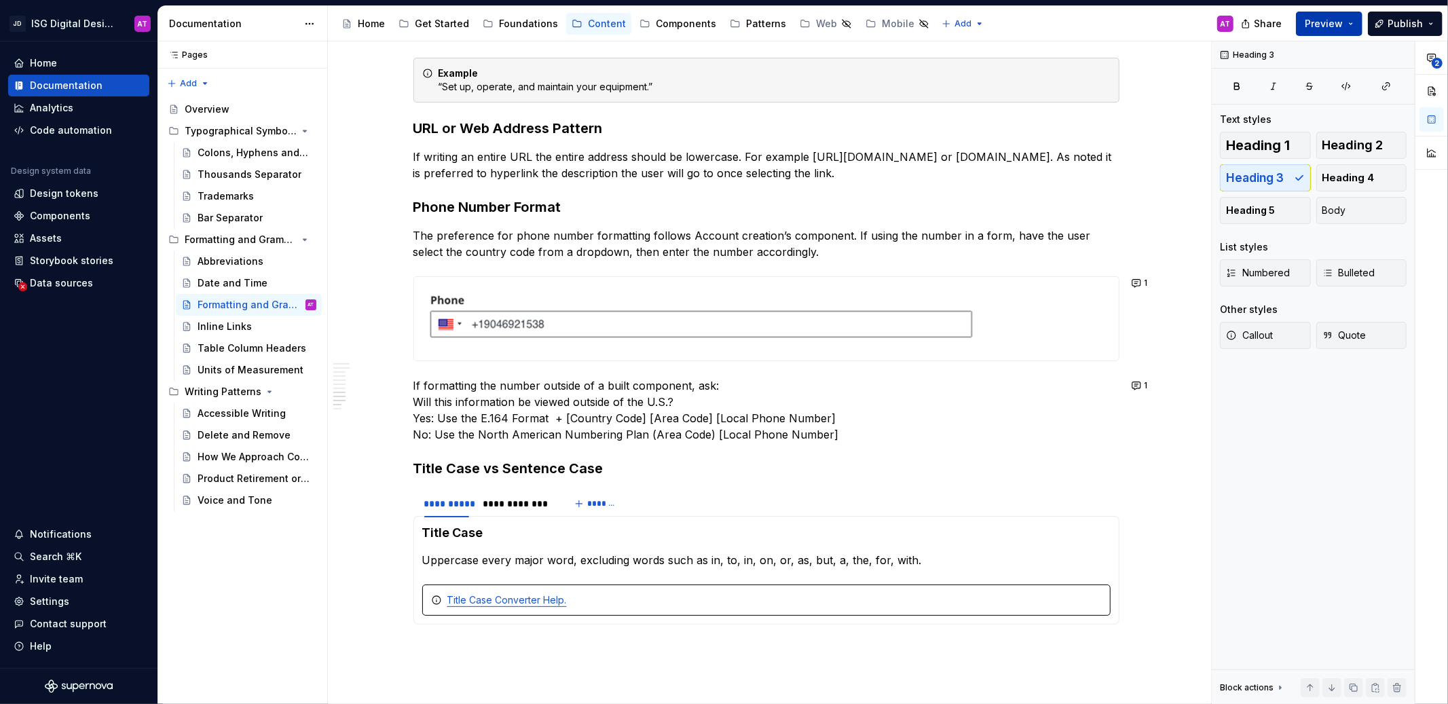
click at [1351, 27] on button "Preview" at bounding box center [1329, 24] width 67 height 24
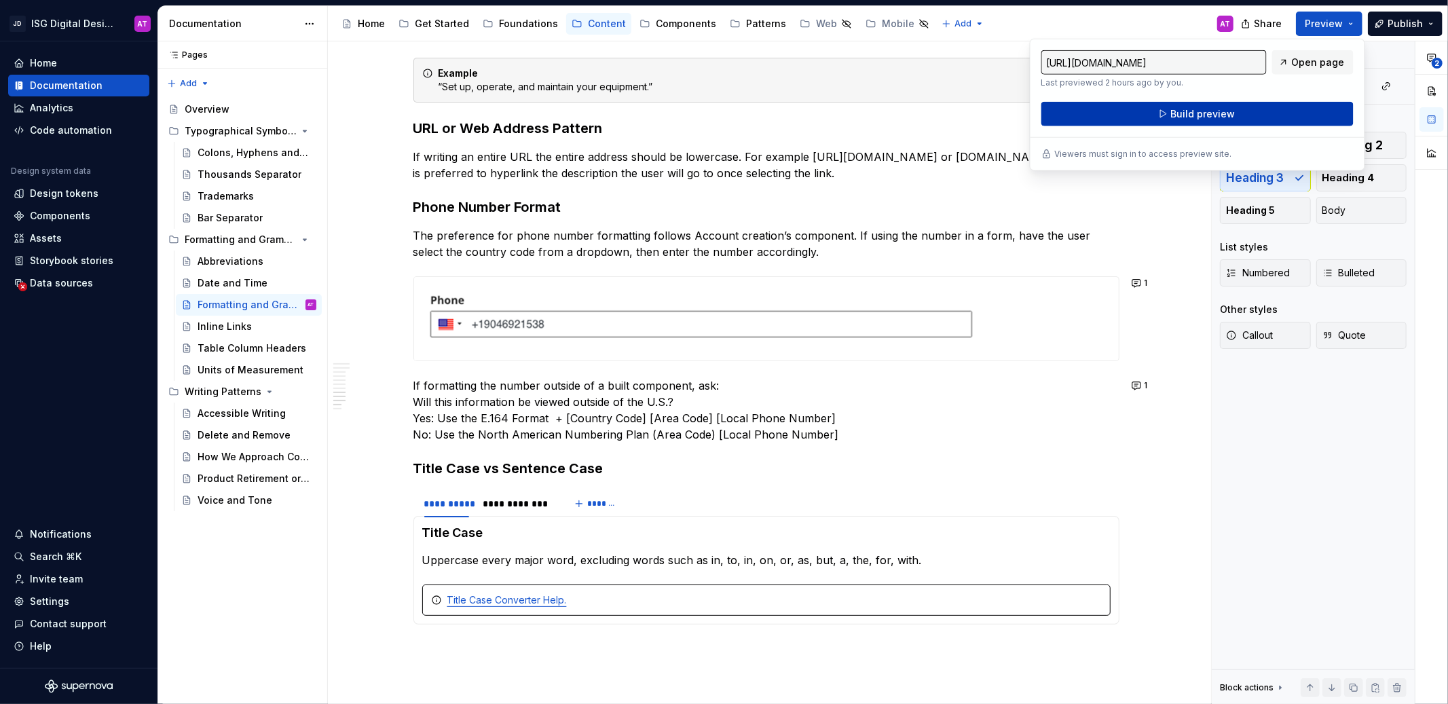
click at [1291, 104] on button "Build preview" at bounding box center [1197, 114] width 312 height 24
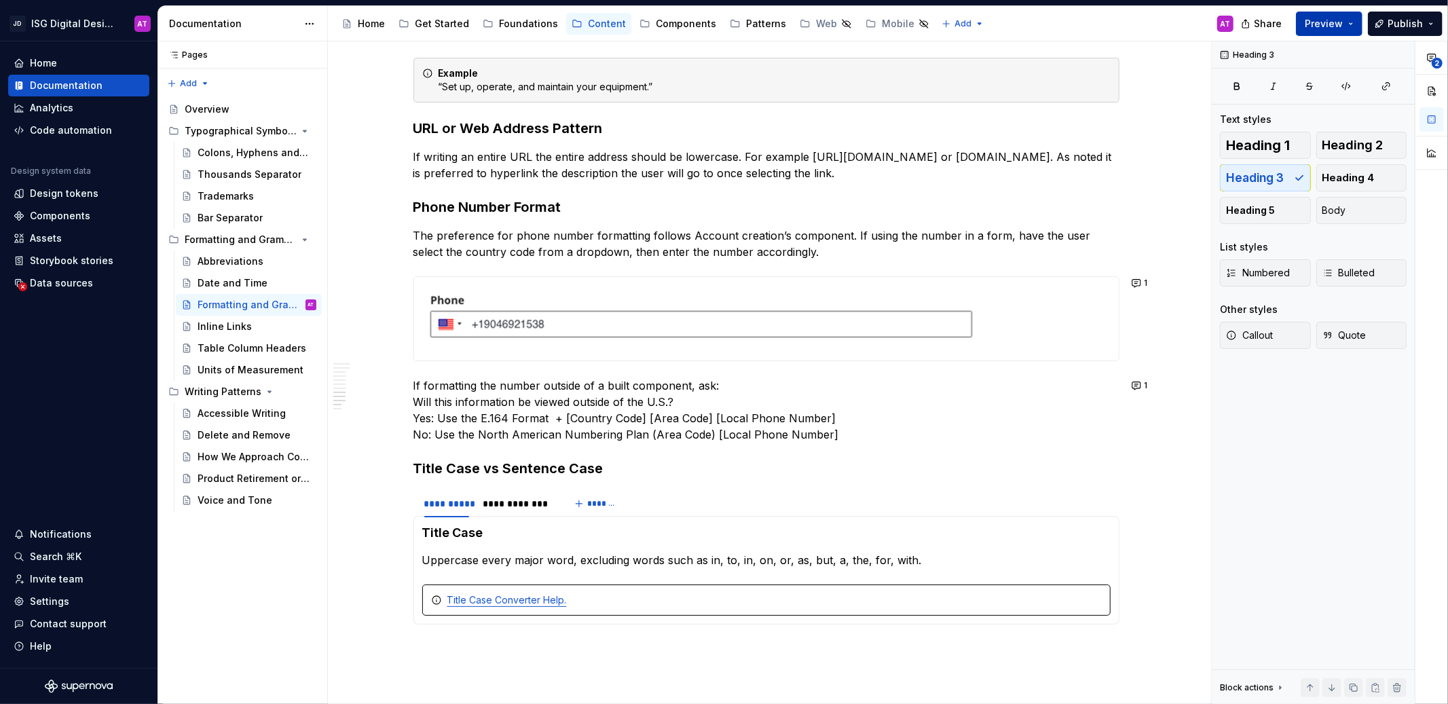
click at [1354, 27] on button "Preview" at bounding box center [1329, 24] width 67 height 24
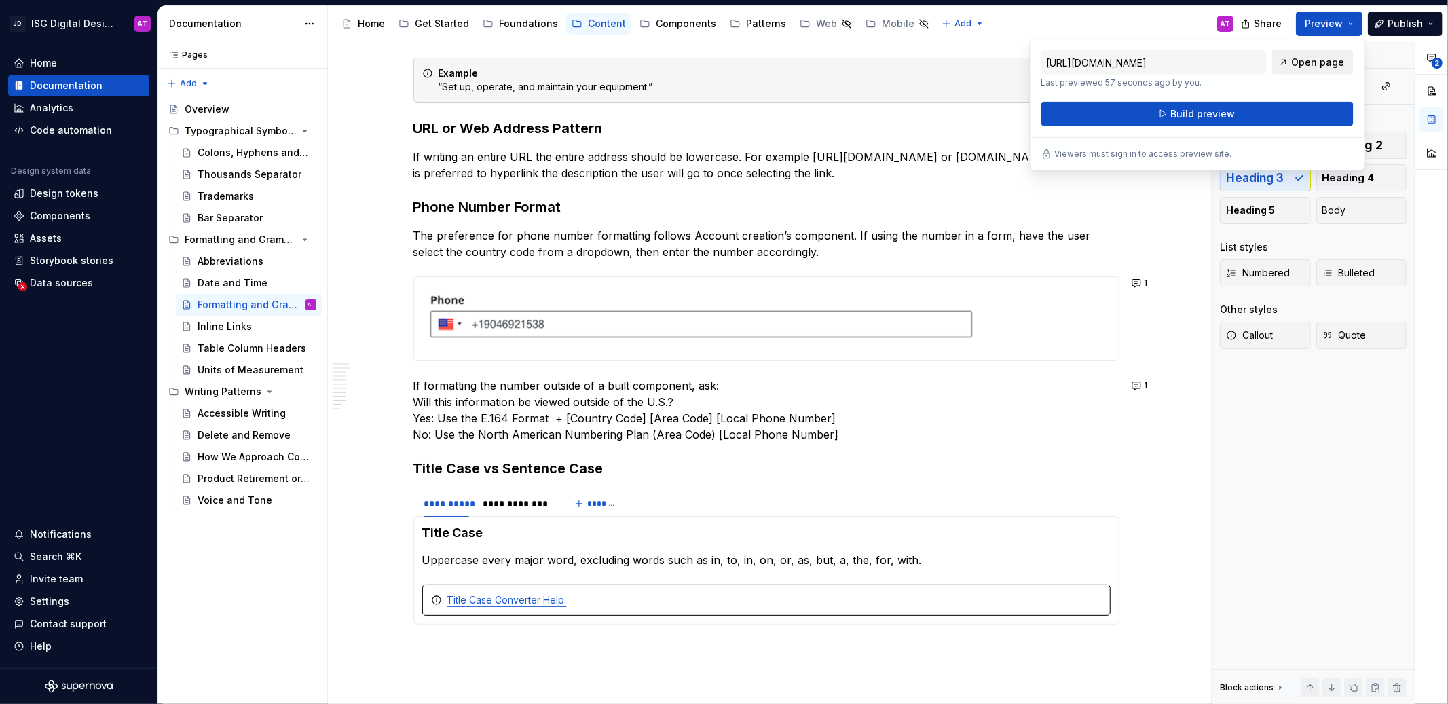
click at [1313, 68] on span "Open page" at bounding box center [1318, 63] width 53 height 14
click at [1148, 24] on div "Accessibility guide for tree Page tree. Navigate the tree with the arrow keys. …" at bounding box center [786, 23] width 916 height 35
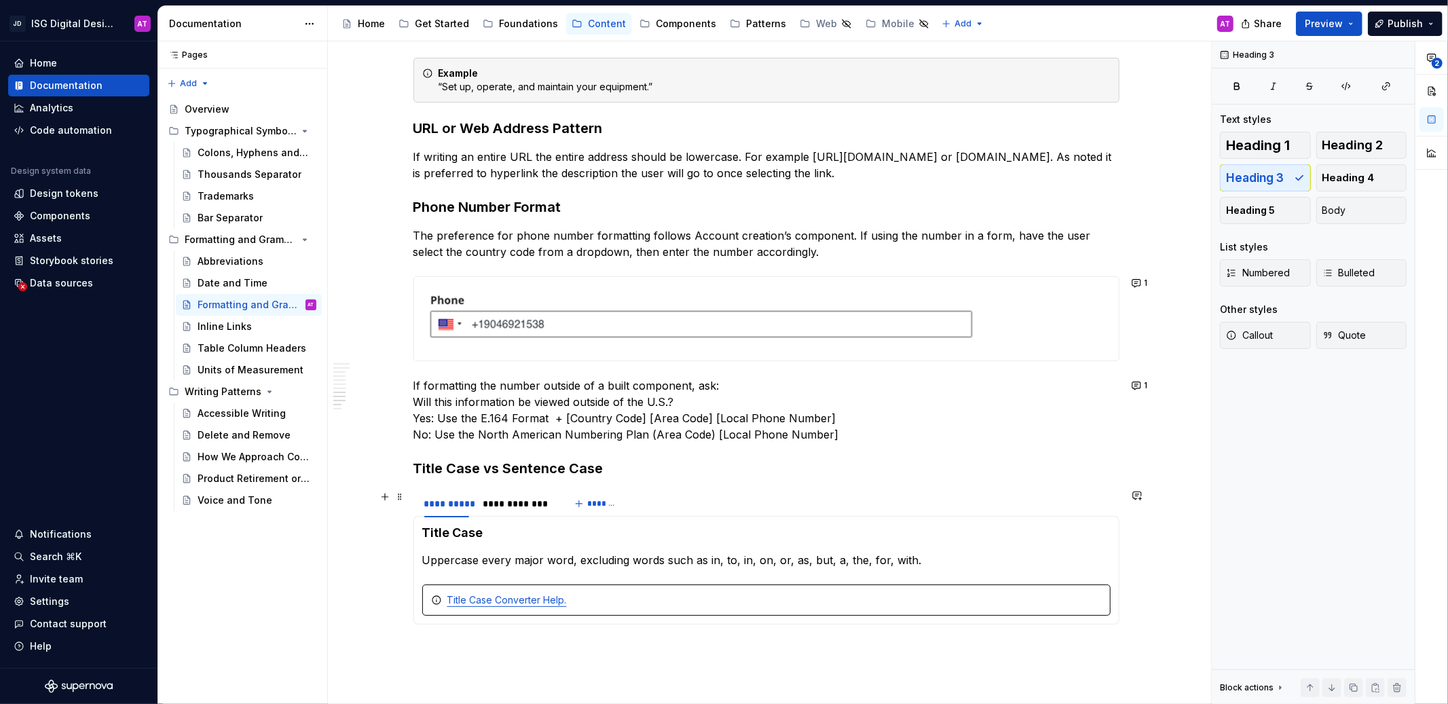
click at [755, 504] on div "**********" at bounding box center [766, 503] width 706 height 27
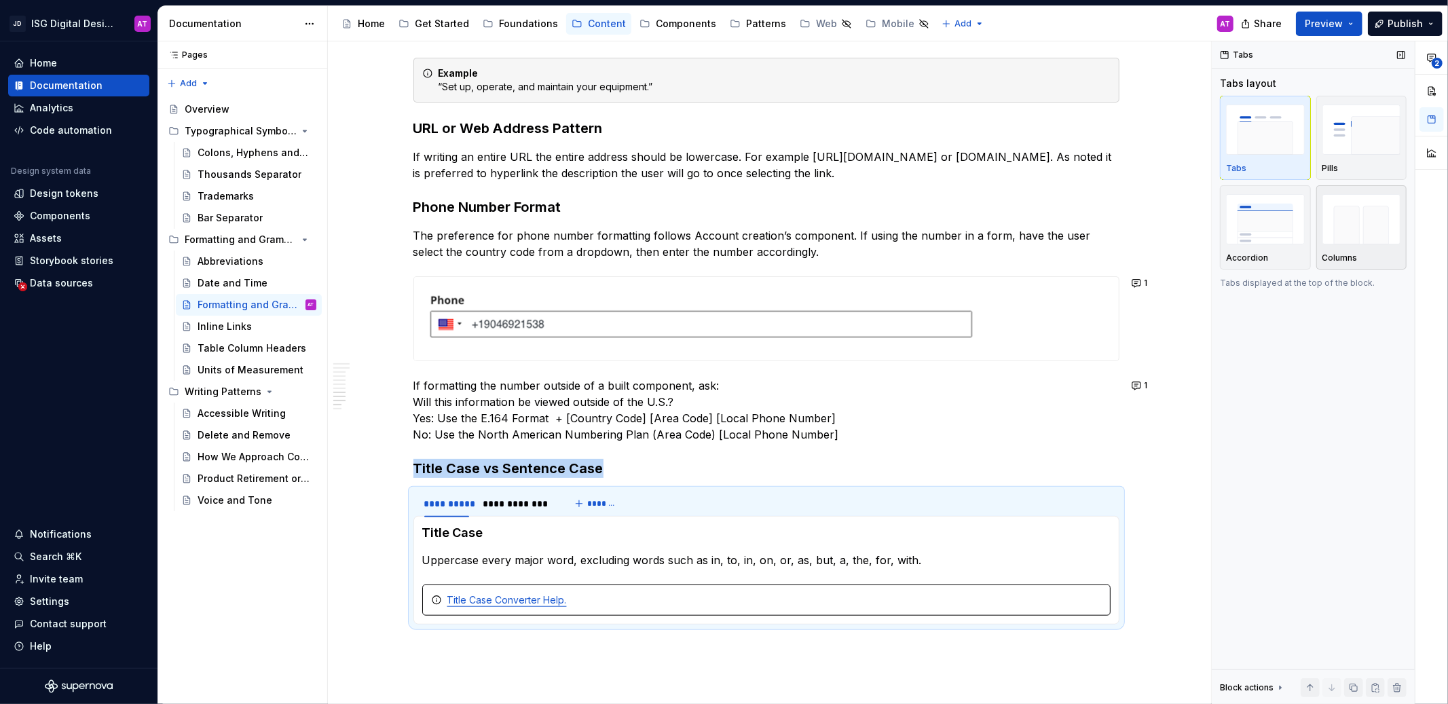
click at [1376, 223] on img "button" at bounding box center [1361, 219] width 79 height 50
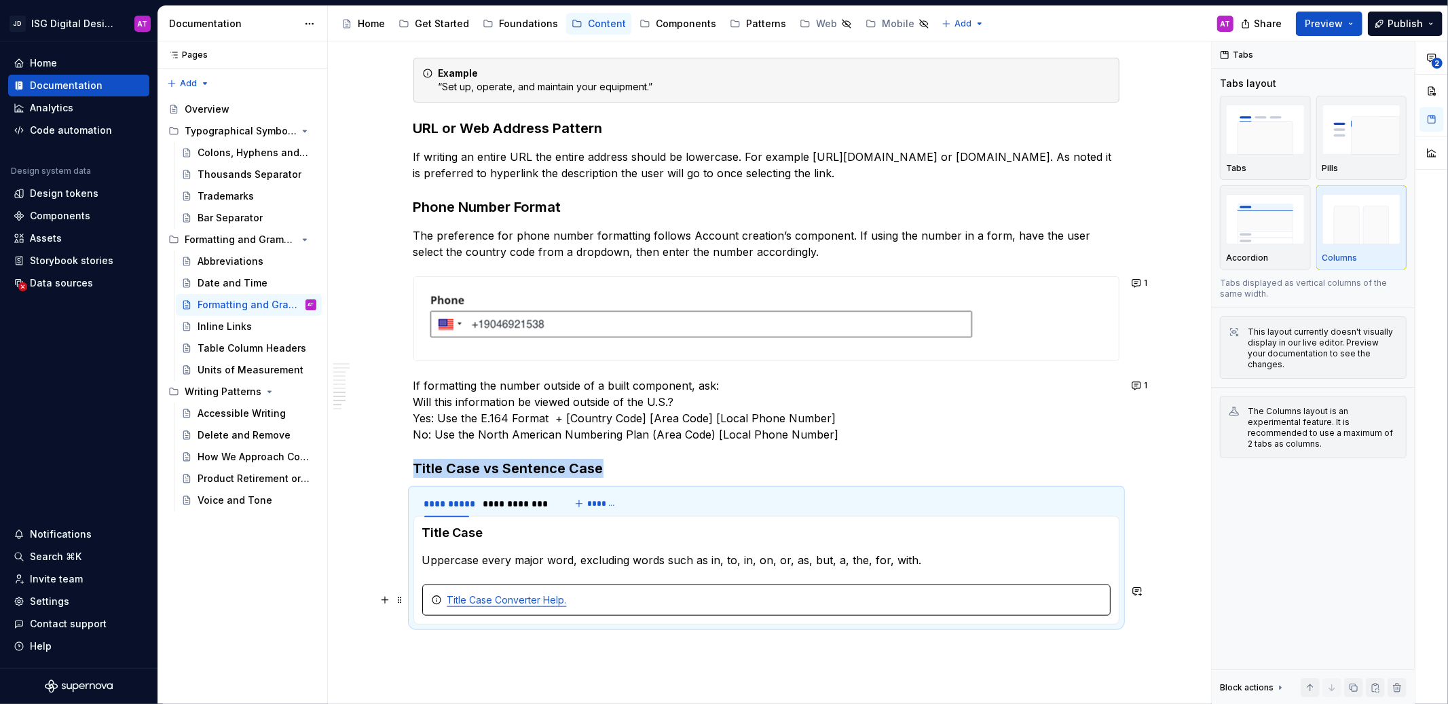
click at [776, 584] on div "Title Case Converter Help." at bounding box center [766, 599] width 688 height 31
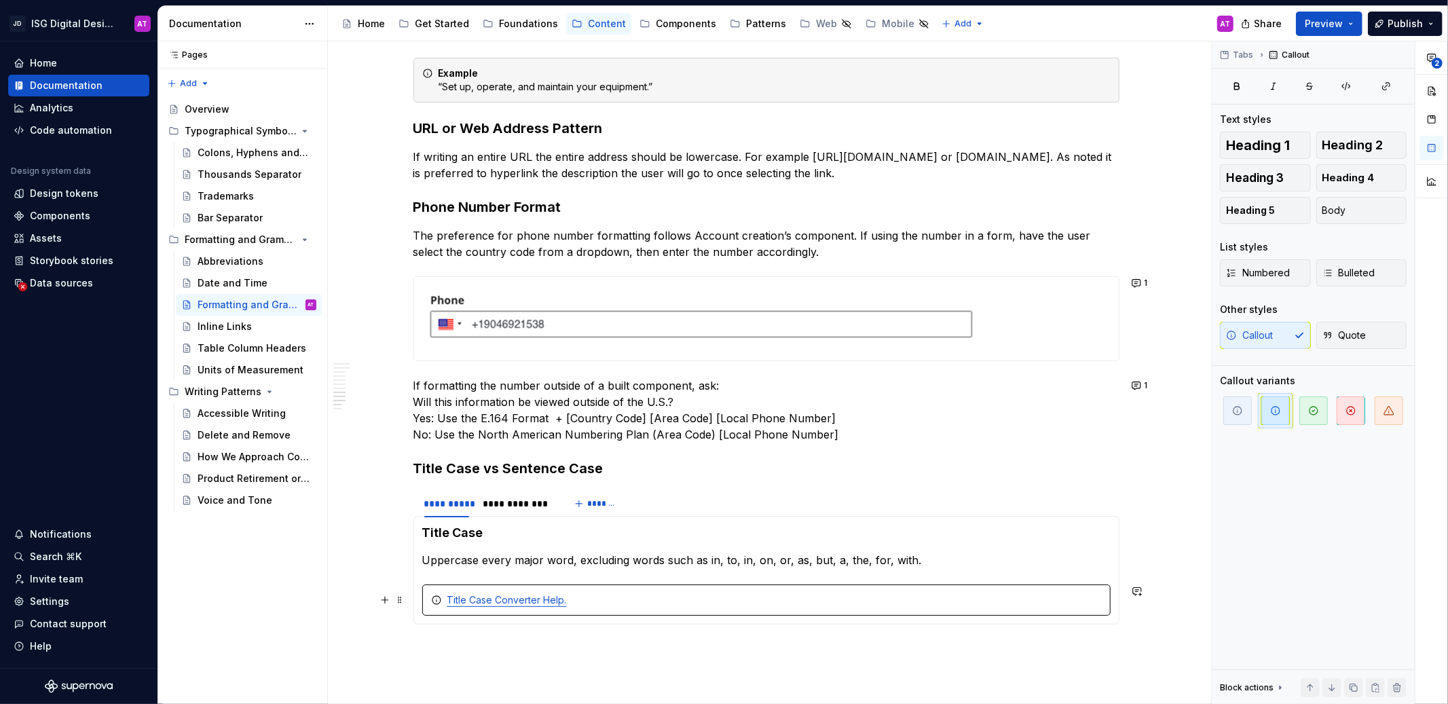
click at [769, 588] on div "Title Case Converter Help." at bounding box center [766, 599] width 688 height 31
click at [768, 586] on div "Title Case Converter Help." at bounding box center [766, 599] width 688 height 31
click at [766, 582] on section-item-column "Title Case Uppercase every major word, excluding words such as in, to, in, on, …" at bounding box center [766, 570] width 688 height 91
click at [877, 614] on div "Title Case Converter Help." at bounding box center [766, 599] width 688 height 31
click at [1321, 417] on span "button" at bounding box center [1313, 410] width 29 height 29
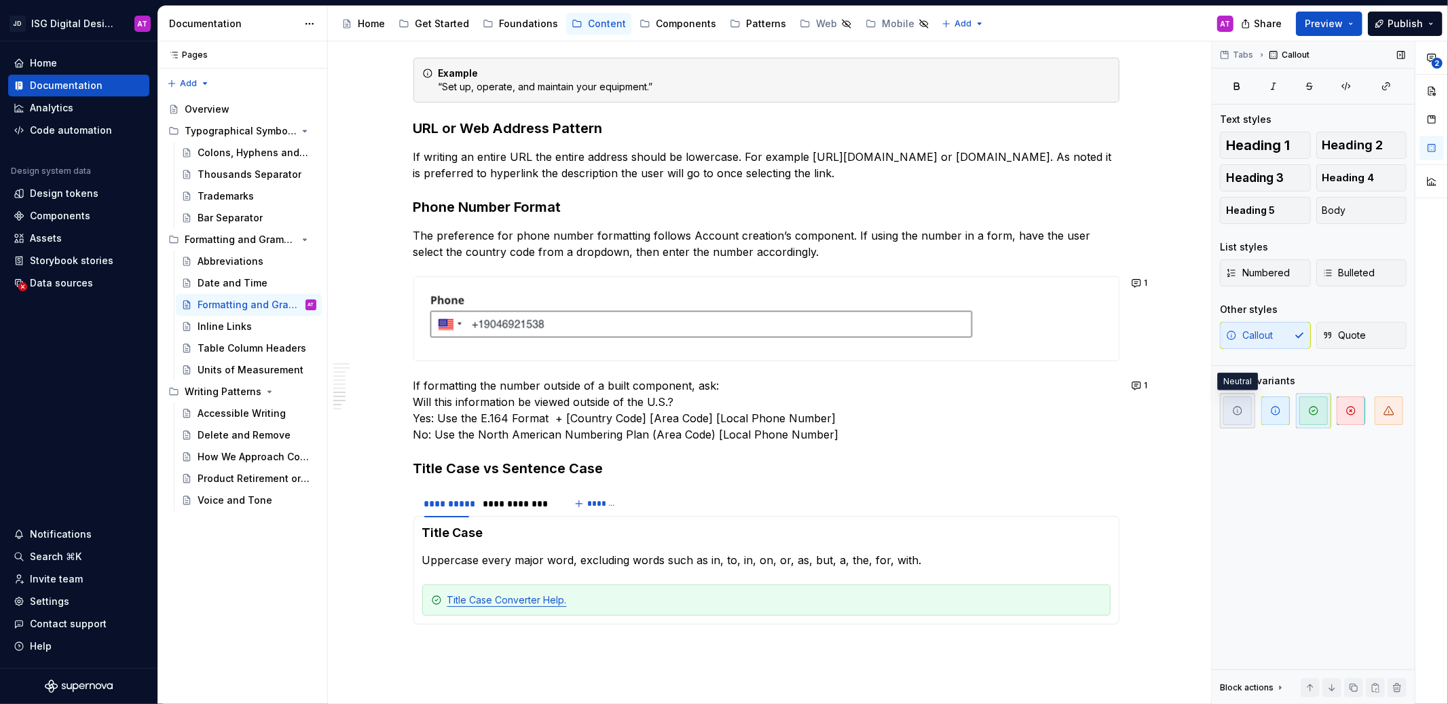
click at [1253, 415] on button "button" at bounding box center [1237, 410] width 35 height 35
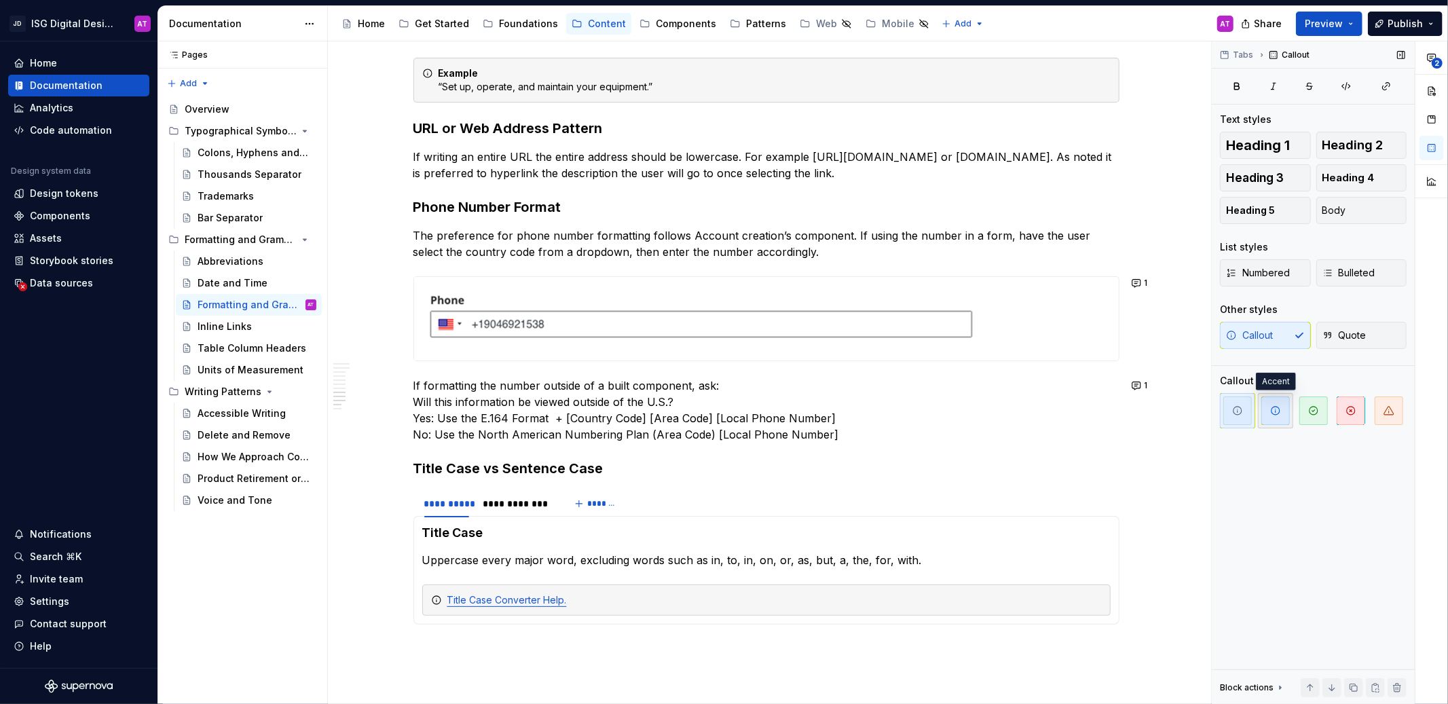
click at [1279, 414] on icon "button" at bounding box center [1275, 410] width 11 height 11
click at [1326, 27] on span "Preview" at bounding box center [1323, 24] width 38 height 14
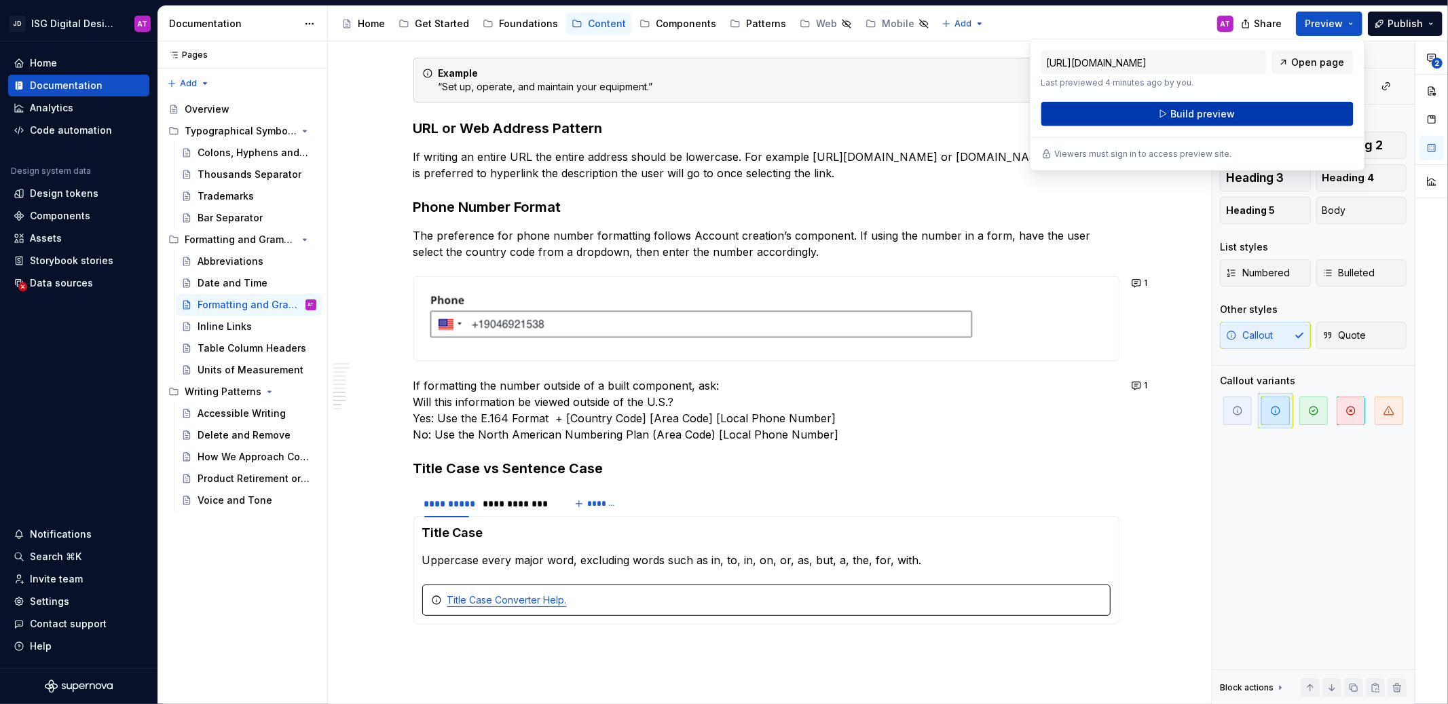
click at [1246, 108] on button "Build preview" at bounding box center [1197, 114] width 312 height 24
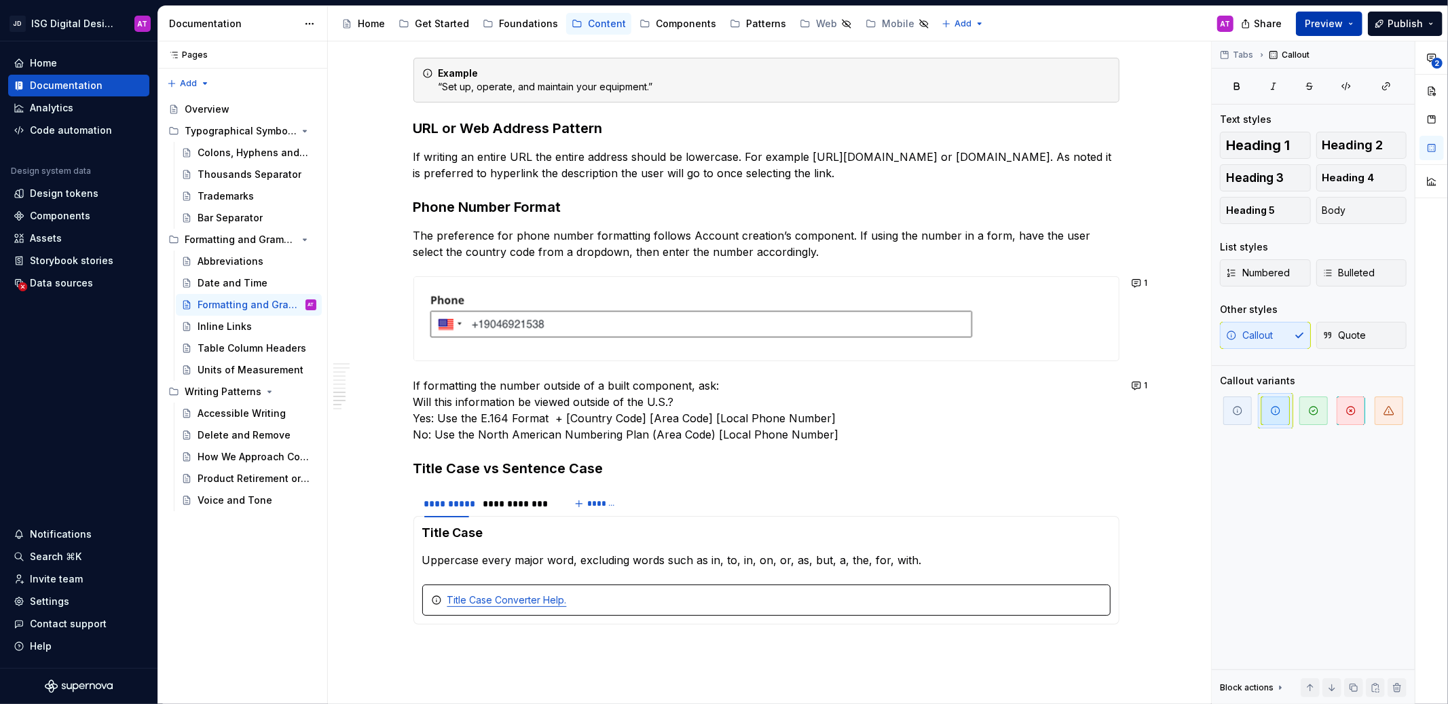
click at [1357, 25] on button "Preview" at bounding box center [1329, 24] width 67 height 24
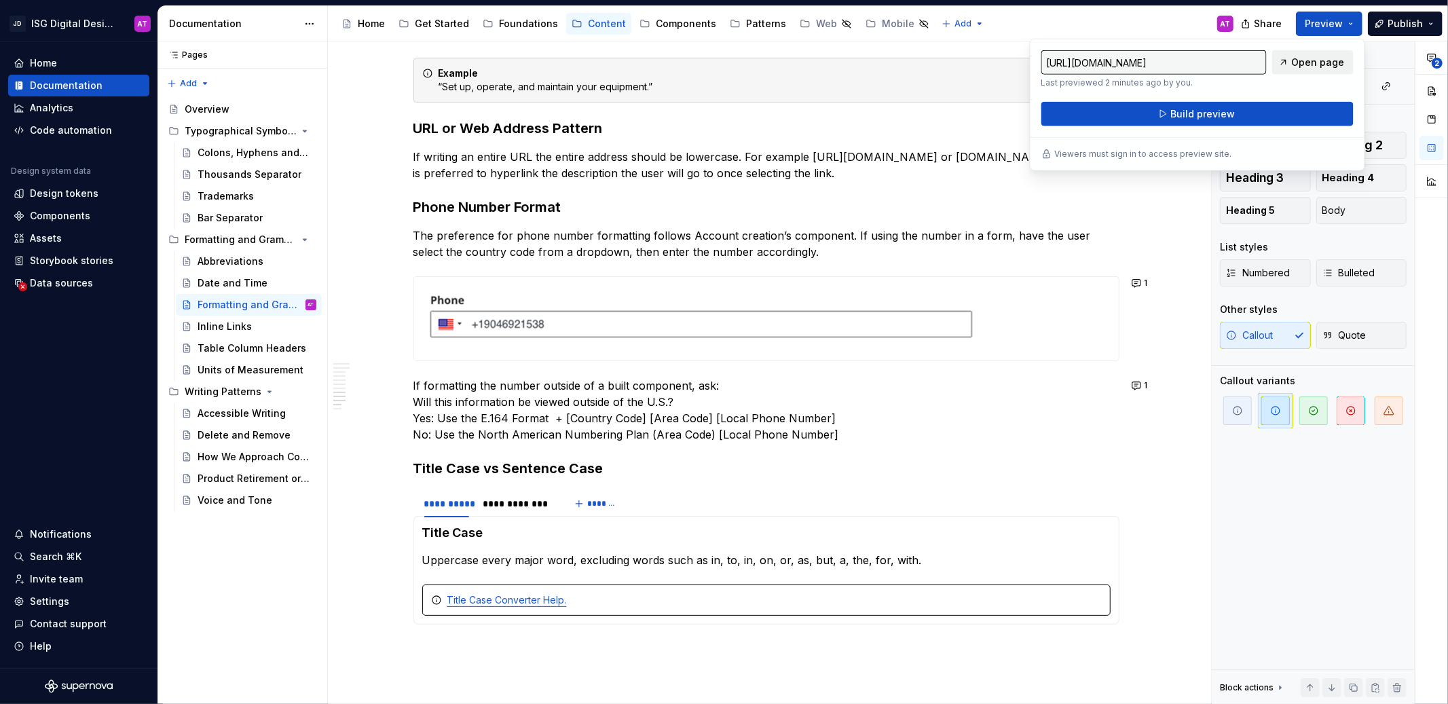
click at [1316, 62] on span "Open page" at bounding box center [1318, 63] width 53 height 14
click at [597, 603] on div "Title Case Converter Help." at bounding box center [774, 600] width 654 height 14
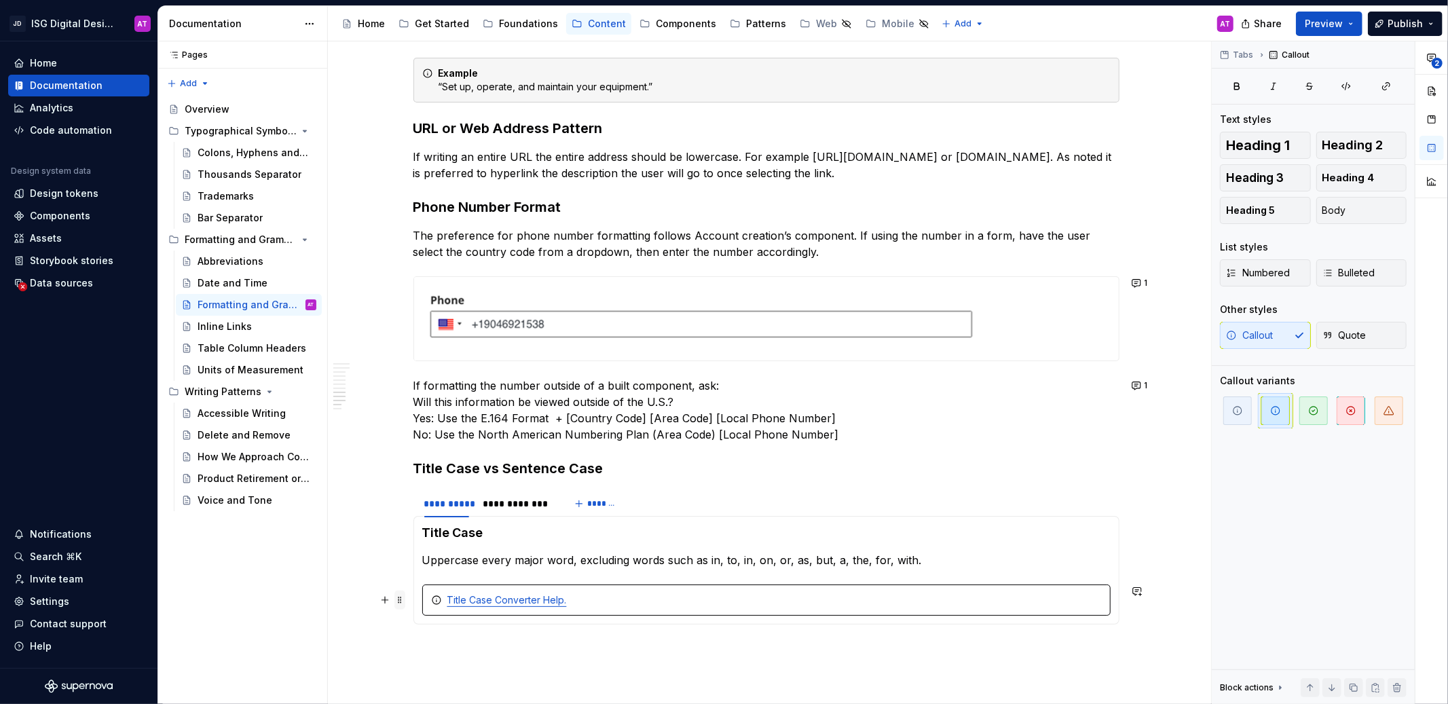
click at [396, 599] on span at bounding box center [399, 599] width 11 height 19
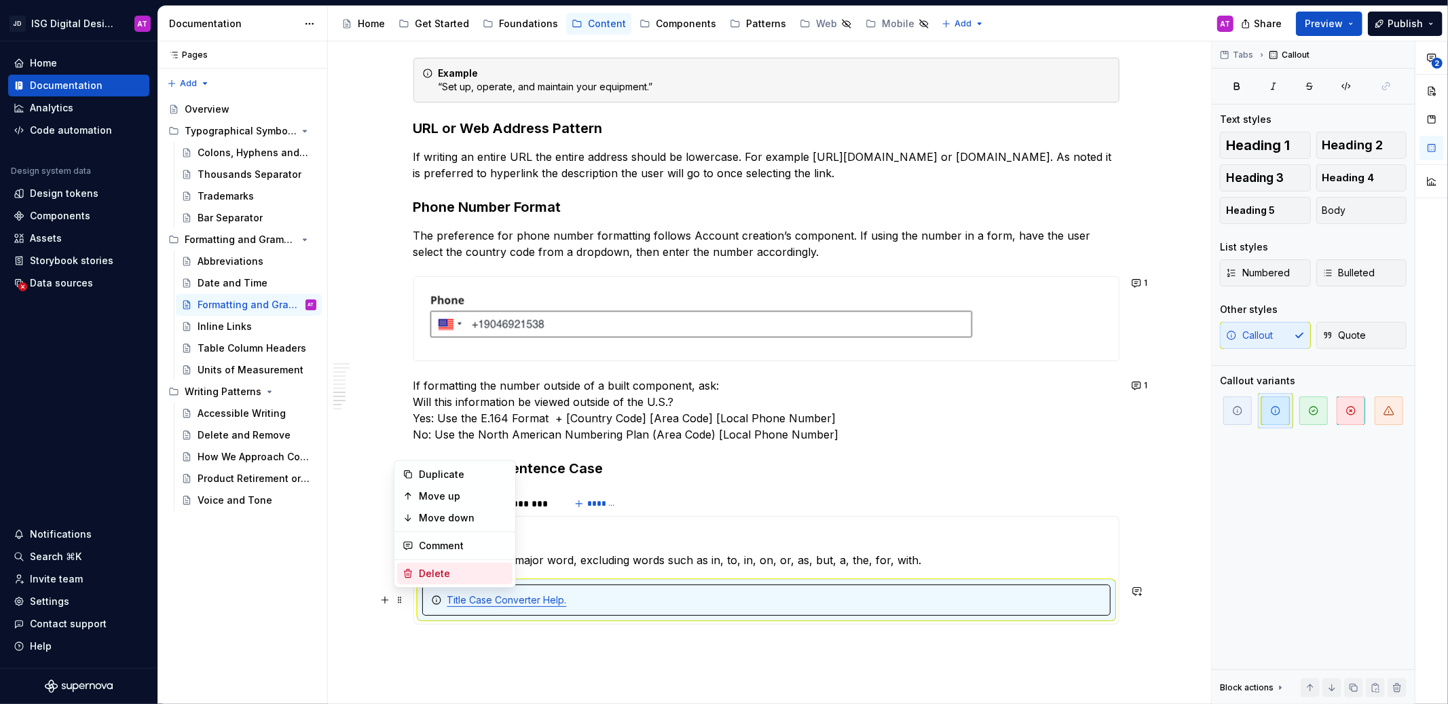
click at [419, 577] on div "Delete" at bounding box center [463, 574] width 88 height 14
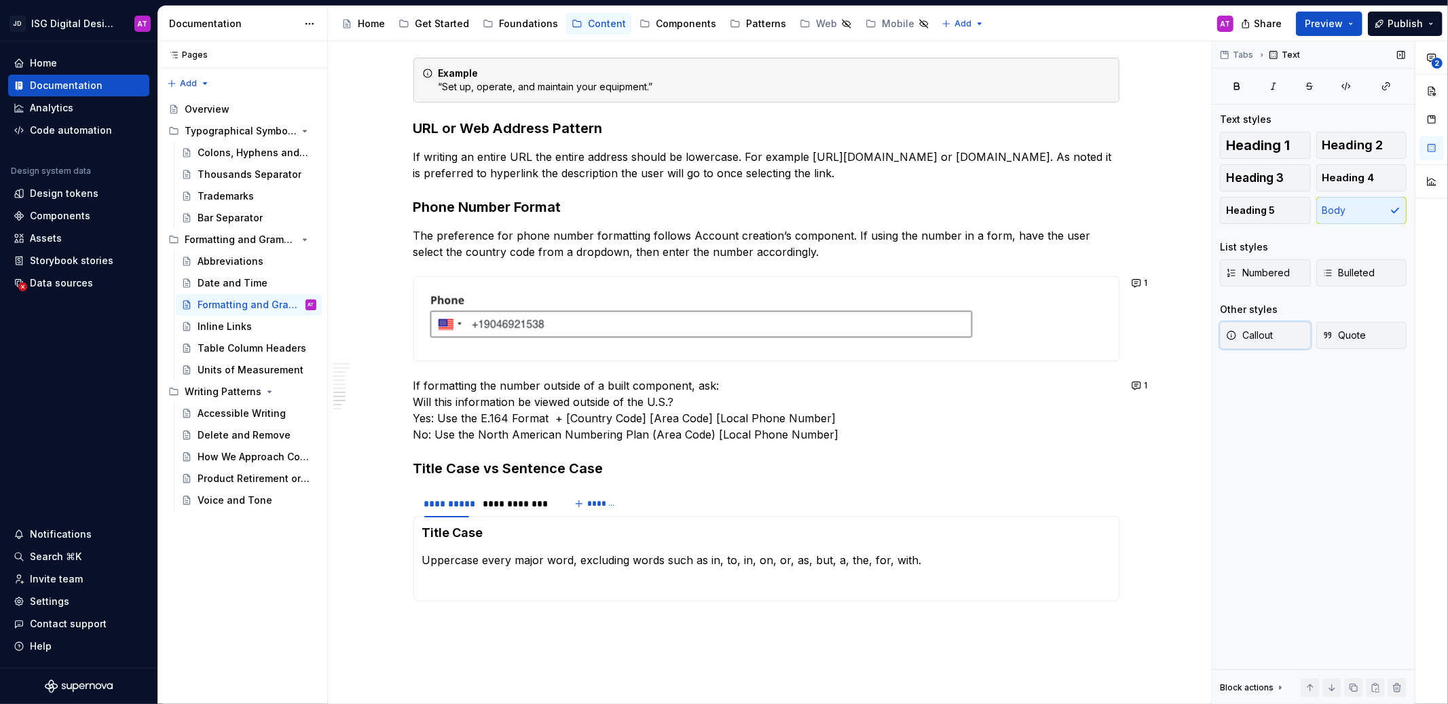
click at [1264, 338] on span "Callout" at bounding box center [1249, 335] width 47 height 14
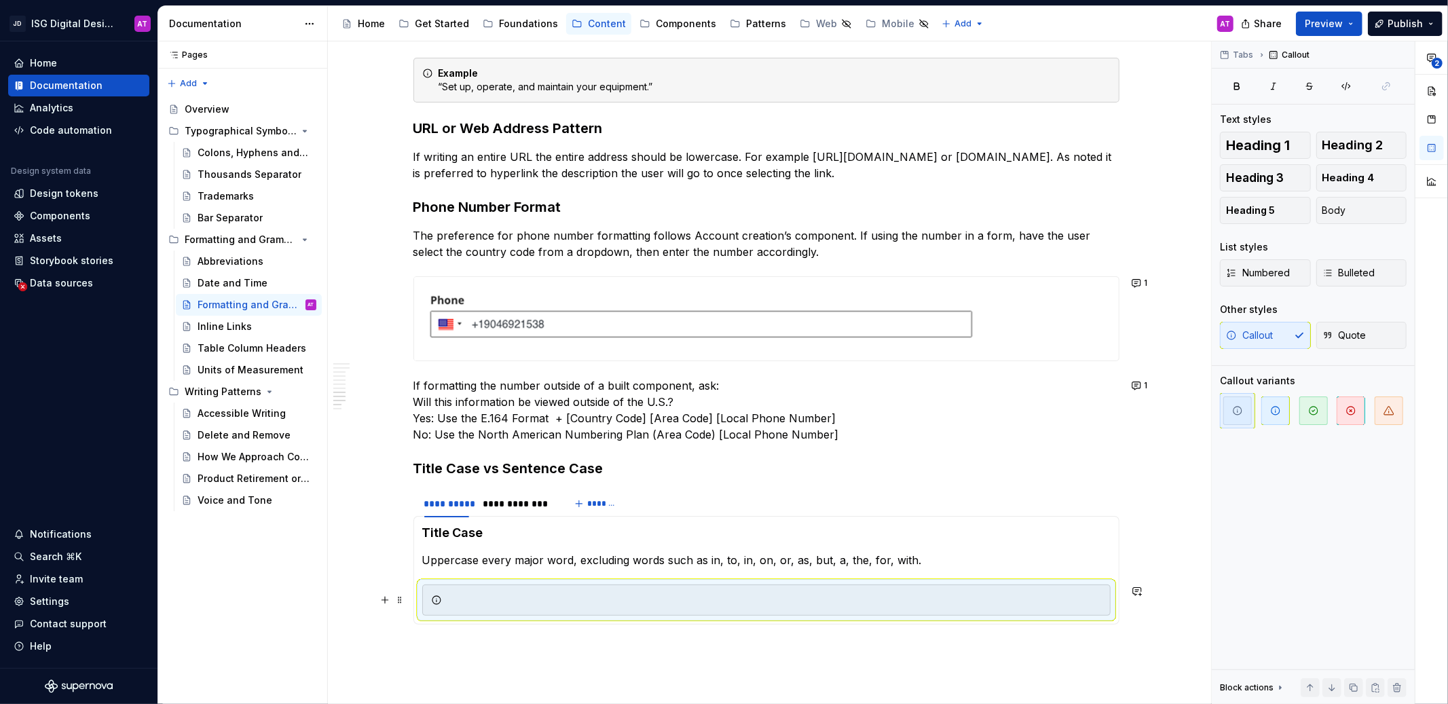
click at [586, 605] on div at bounding box center [774, 600] width 654 height 14
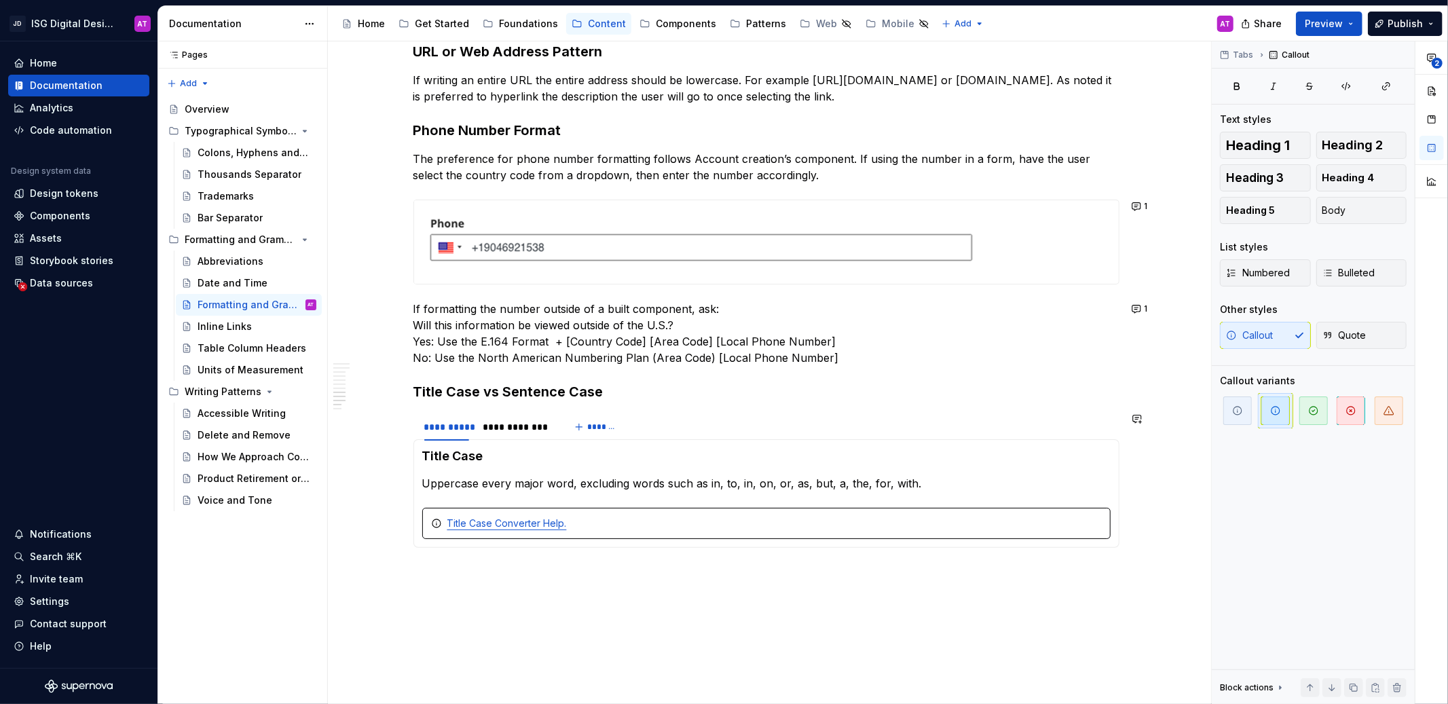
scroll to position [1018, 0]
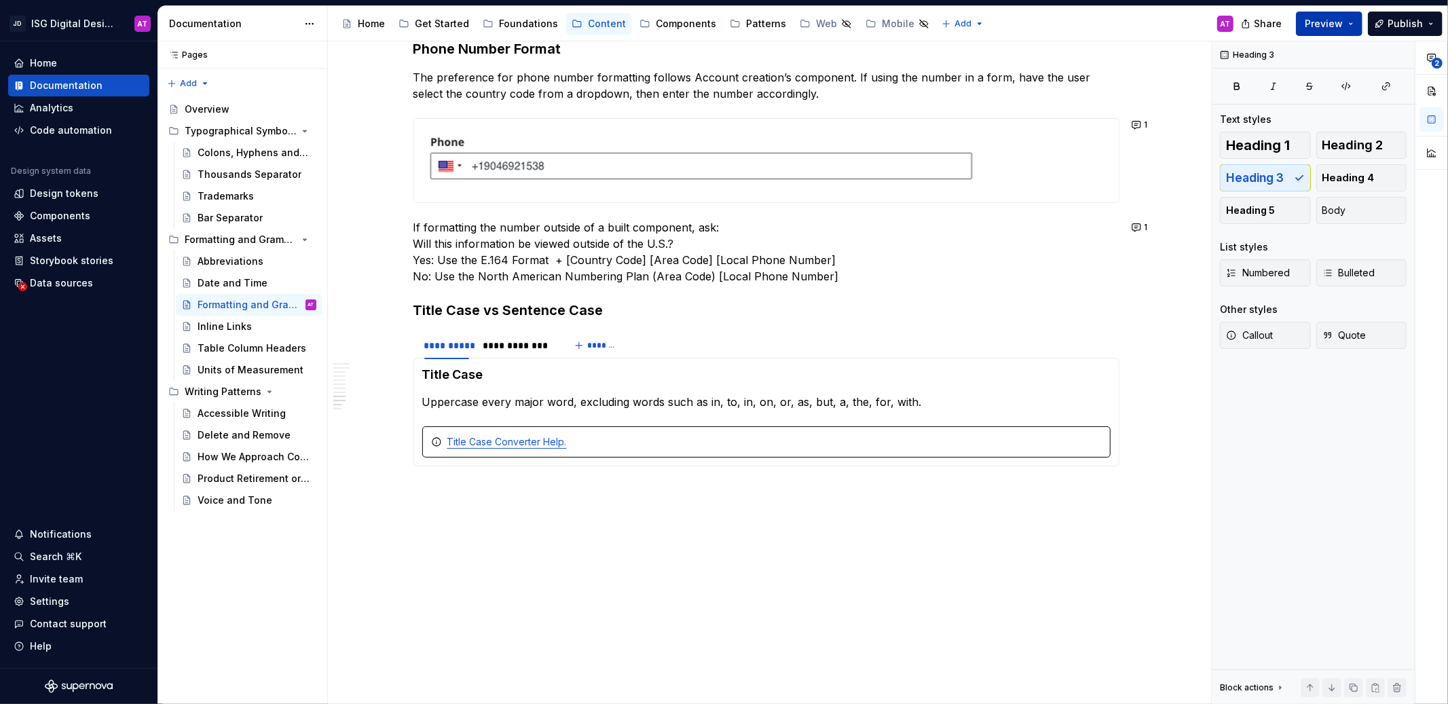
click at [1336, 26] on span "Preview" at bounding box center [1323, 24] width 38 height 14
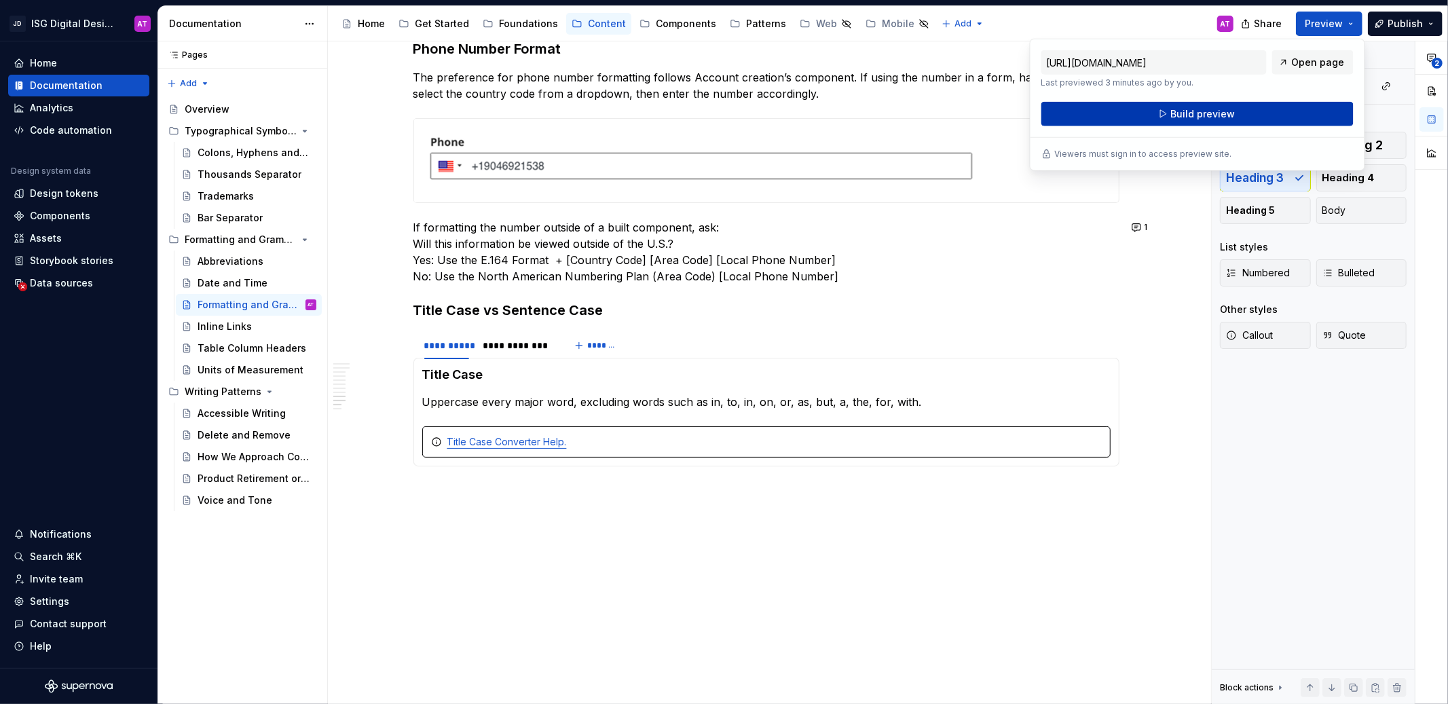
click at [1286, 110] on button "Build preview" at bounding box center [1197, 114] width 312 height 24
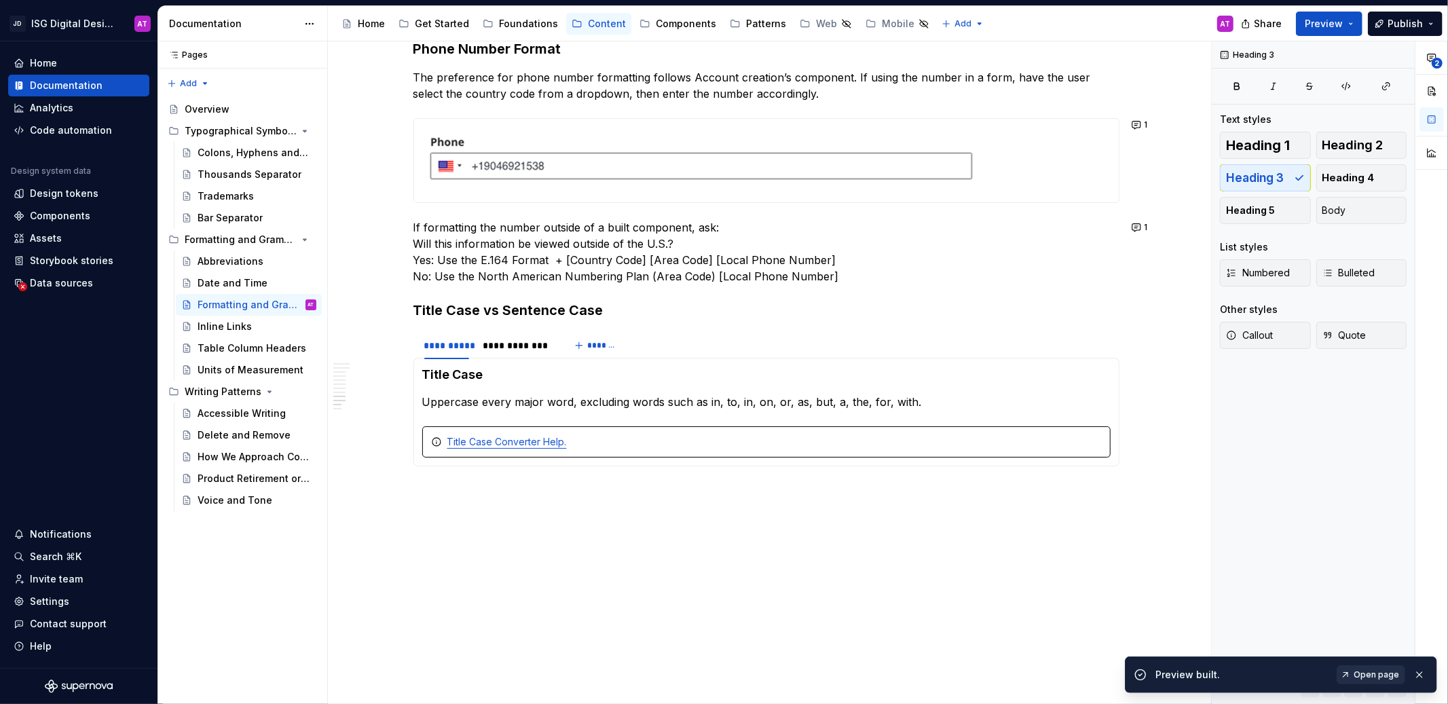
click at [1390, 675] on span "Open page" at bounding box center [1375, 674] width 45 height 11
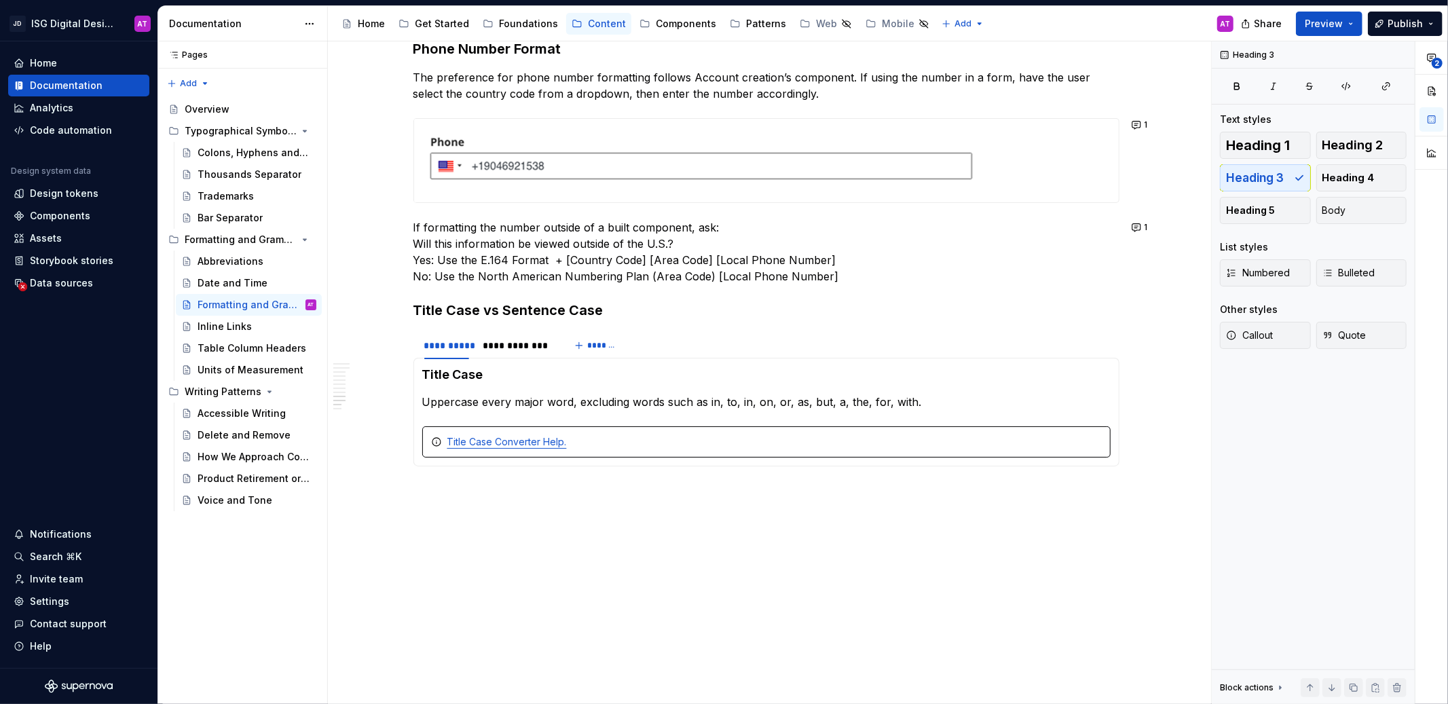
type textarea "*"
click at [403, 446] on span at bounding box center [399, 441] width 11 height 19
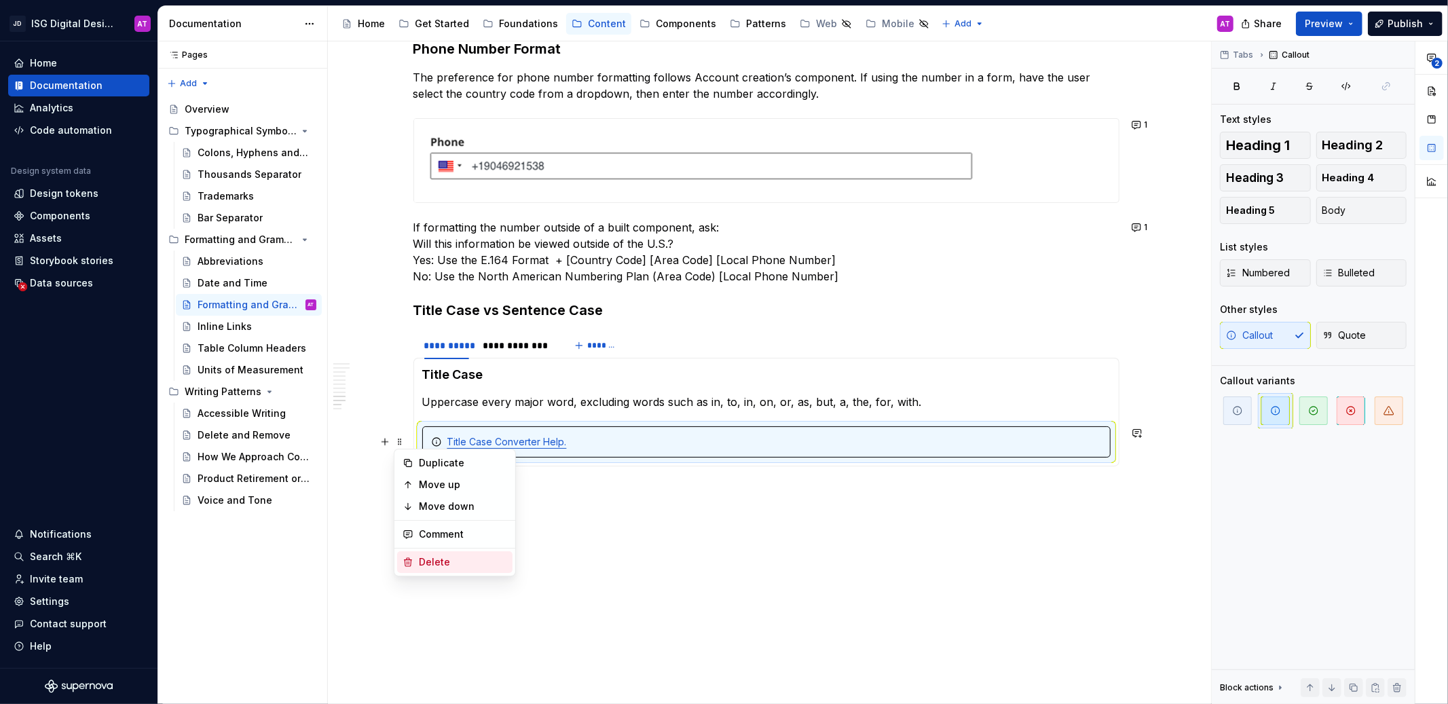
click at [423, 567] on div "Delete" at bounding box center [463, 562] width 88 height 14
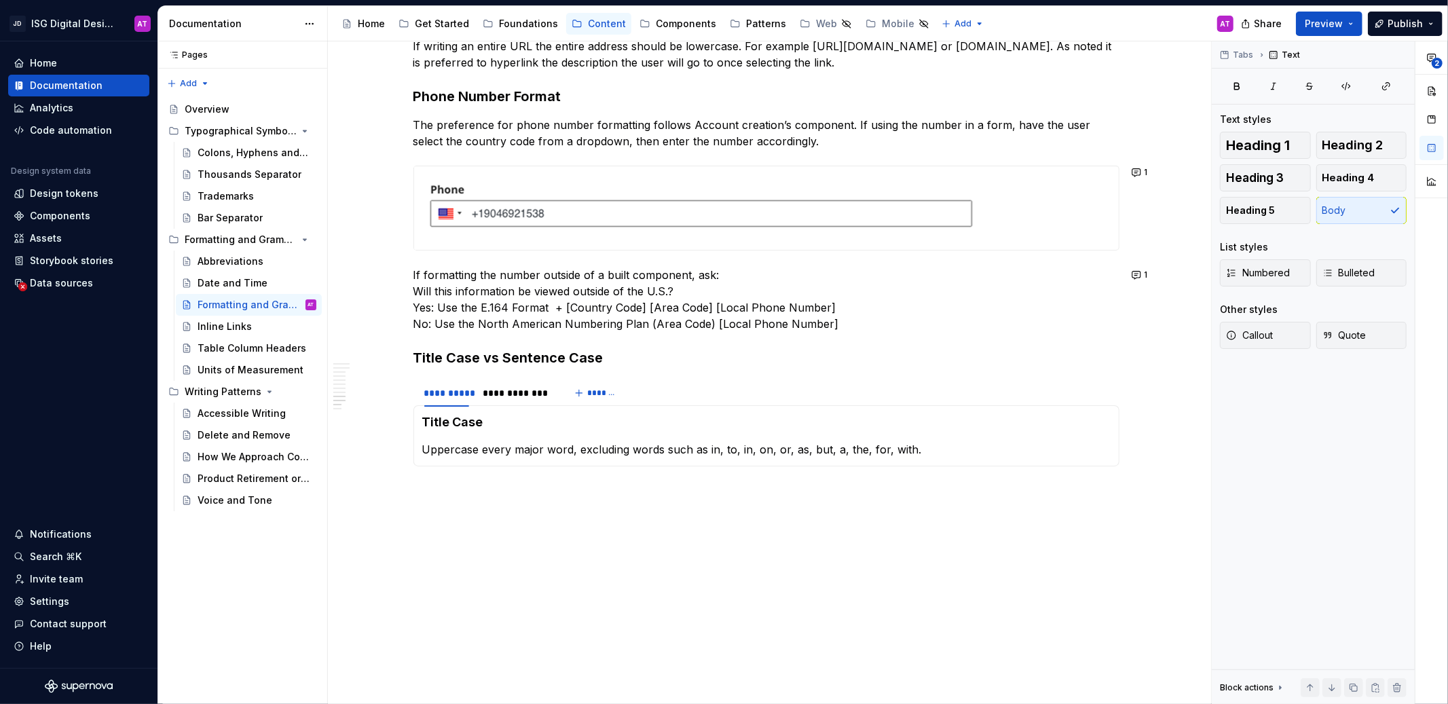
scroll to position [971, 0]
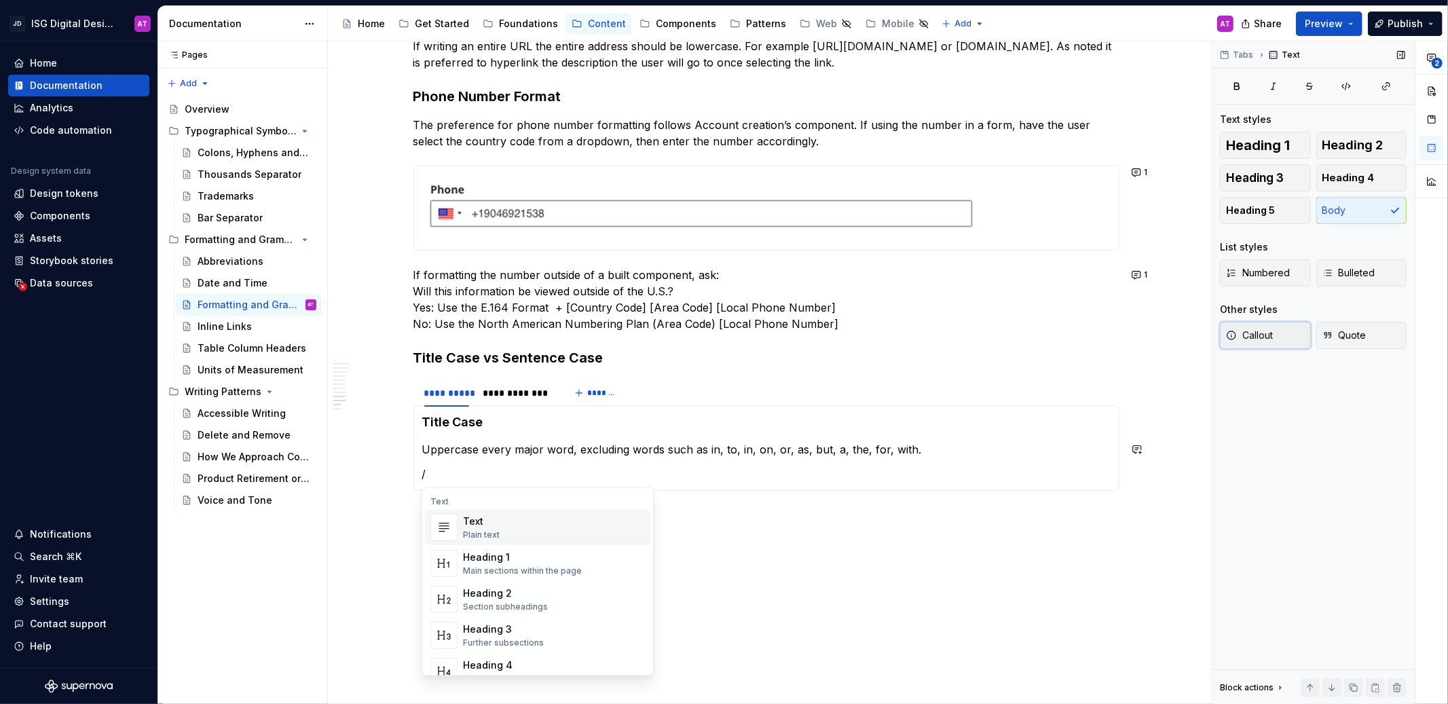
click at [1269, 340] on span "Callout" at bounding box center [1249, 335] width 47 height 14
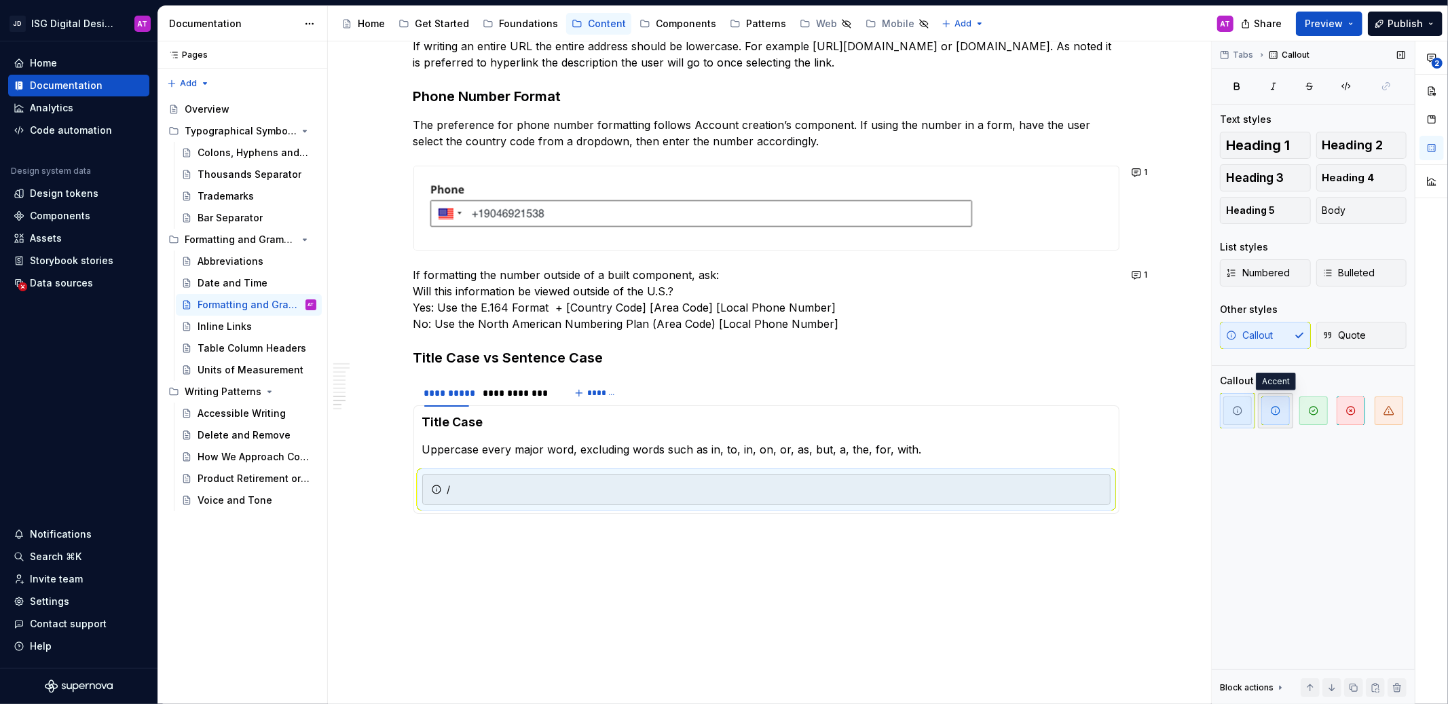
click at [1282, 409] on span "button" at bounding box center [1275, 410] width 29 height 29
click at [476, 495] on div "/" at bounding box center [774, 490] width 654 height 14
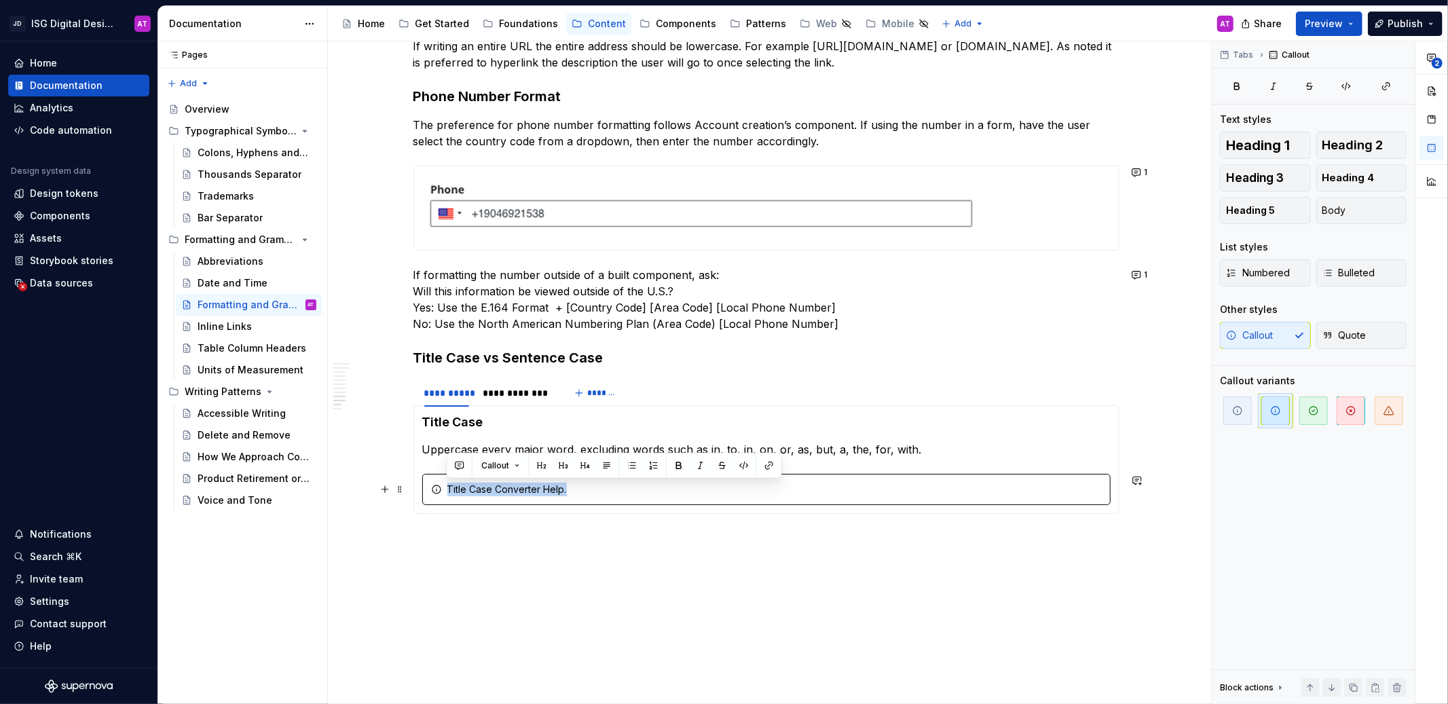
drag, startPoint x: 582, startPoint y: 489, endPoint x: 447, endPoint y: 491, distance: 135.1
click at [447, 491] on div "Title Case Converter Help." at bounding box center [774, 490] width 654 height 14
click at [1395, 85] on button "button" at bounding box center [1386, 86] width 41 height 19
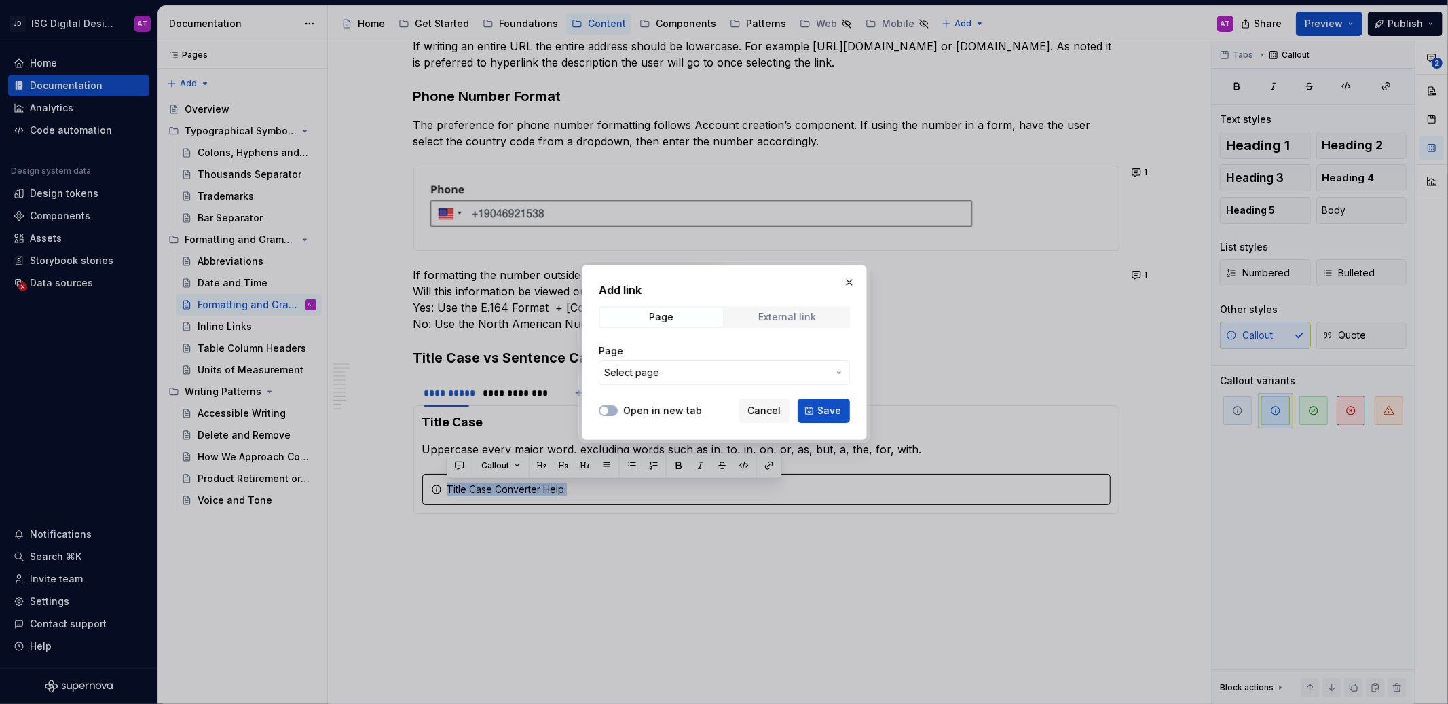
click at [757, 322] on span "External link" at bounding box center [787, 316] width 123 height 19
click at [686, 369] on input "URL" at bounding box center [724, 372] width 251 height 24
paste input "[URL][DOMAIN_NAME]"
type input "[URL][DOMAIN_NAME]"
click at [614, 413] on button "Open in new tab" at bounding box center [608, 410] width 19 height 11
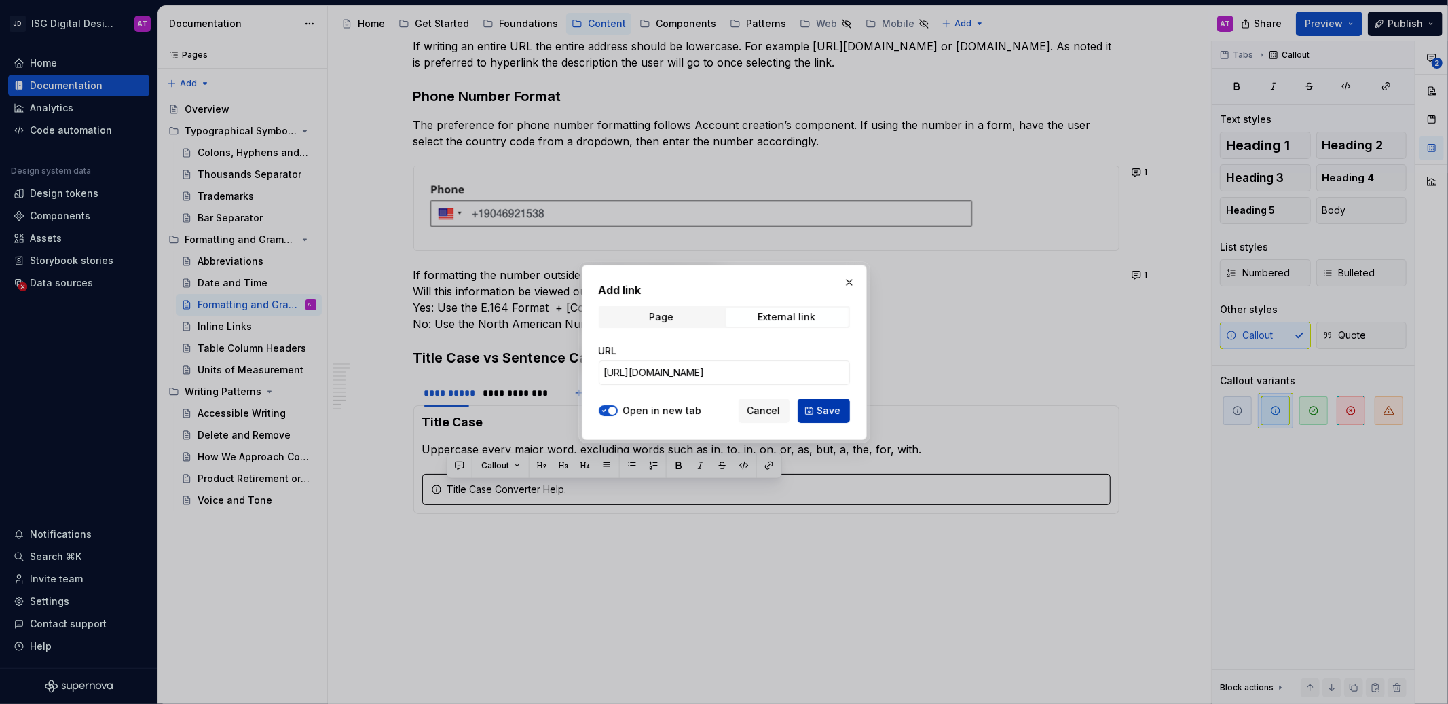
click at [822, 414] on span "Save" at bounding box center [829, 411] width 24 height 14
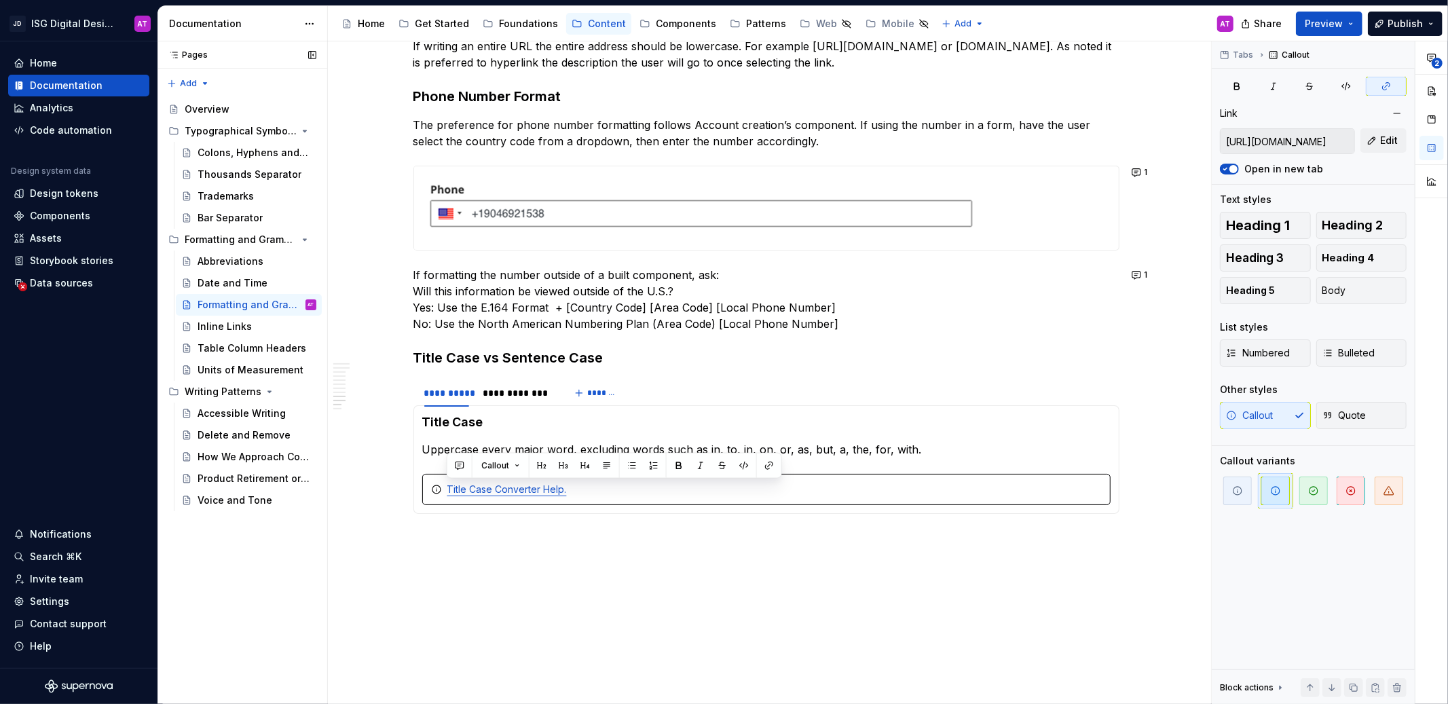
click at [256, 626] on div "Pages Pages Add Accessibility guide for tree Page tree. Navigate the tree with …" at bounding box center [242, 372] width 170 height 663
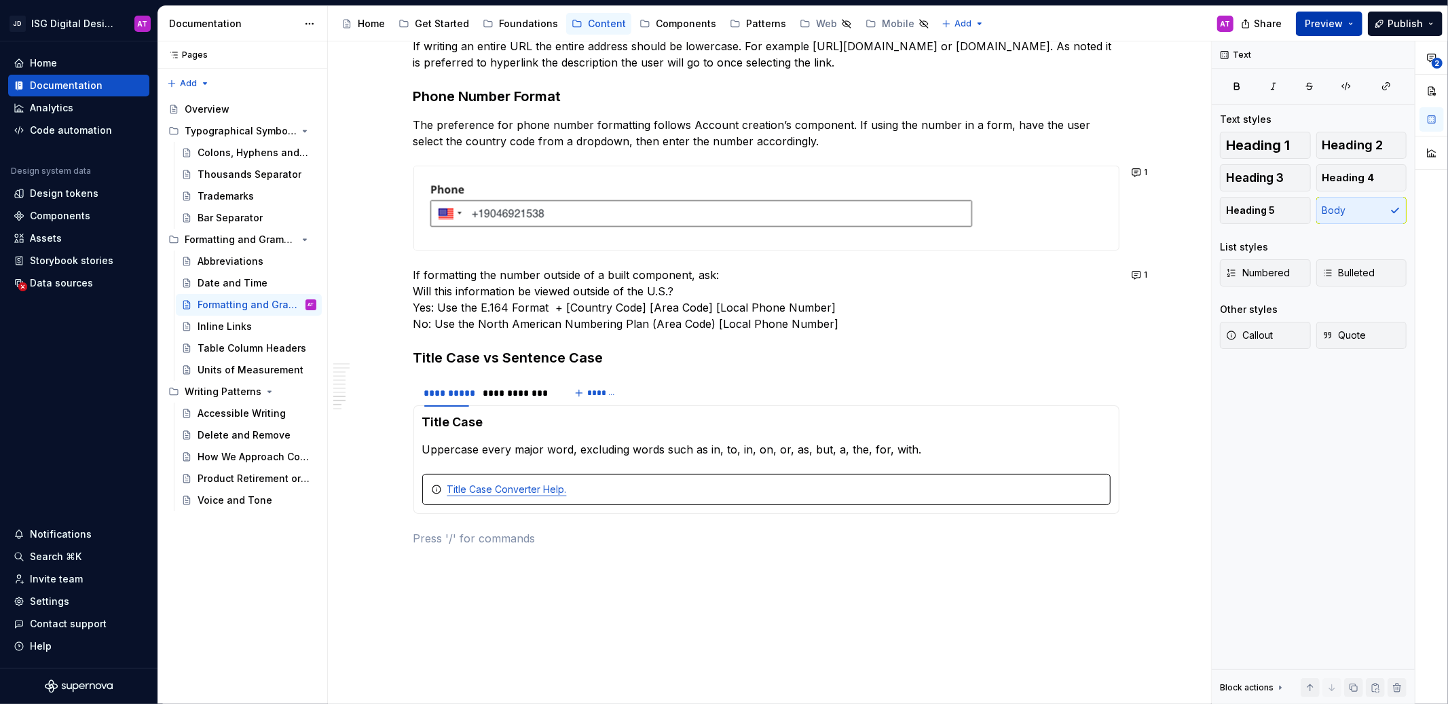
click at [1328, 26] on span "Preview" at bounding box center [1323, 24] width 38 height 14
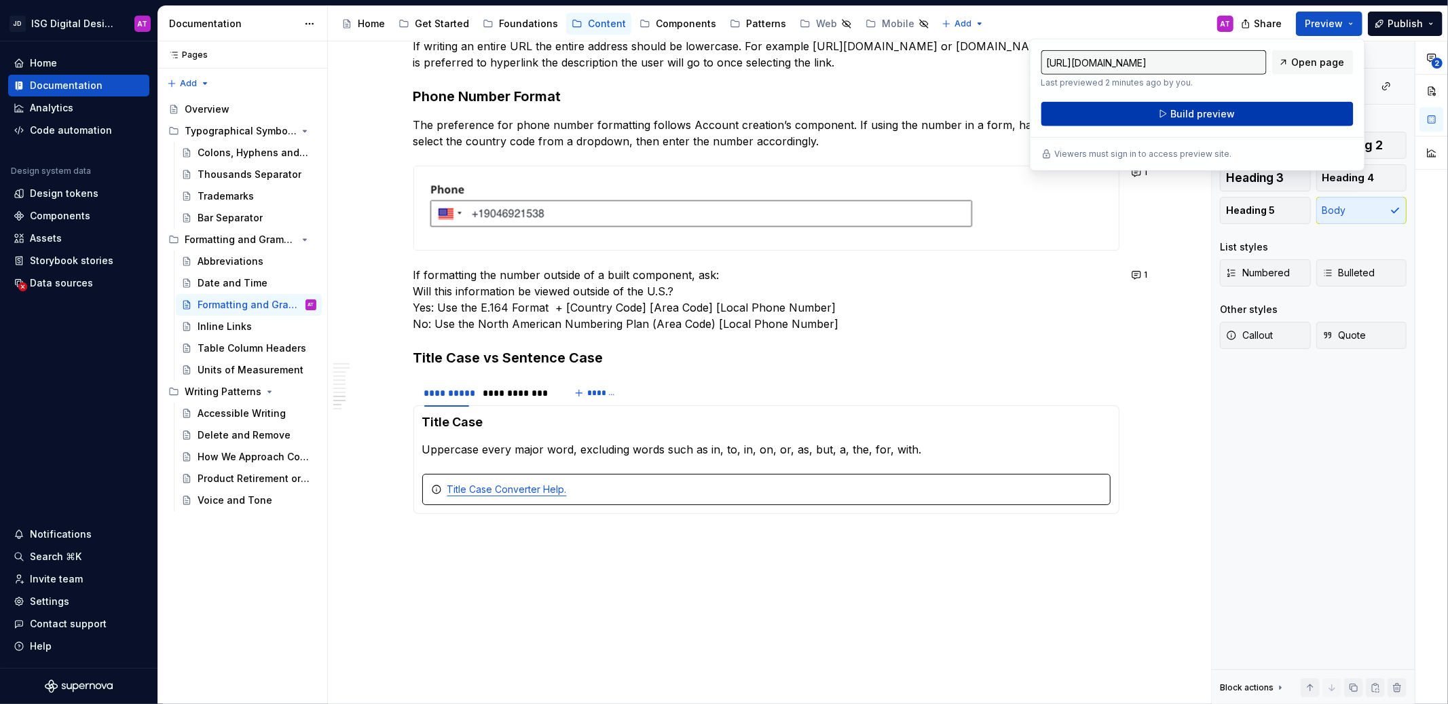
click at [1292, 118] on button "Build preview" at bounding box center [1197, 114] width 312 height 24
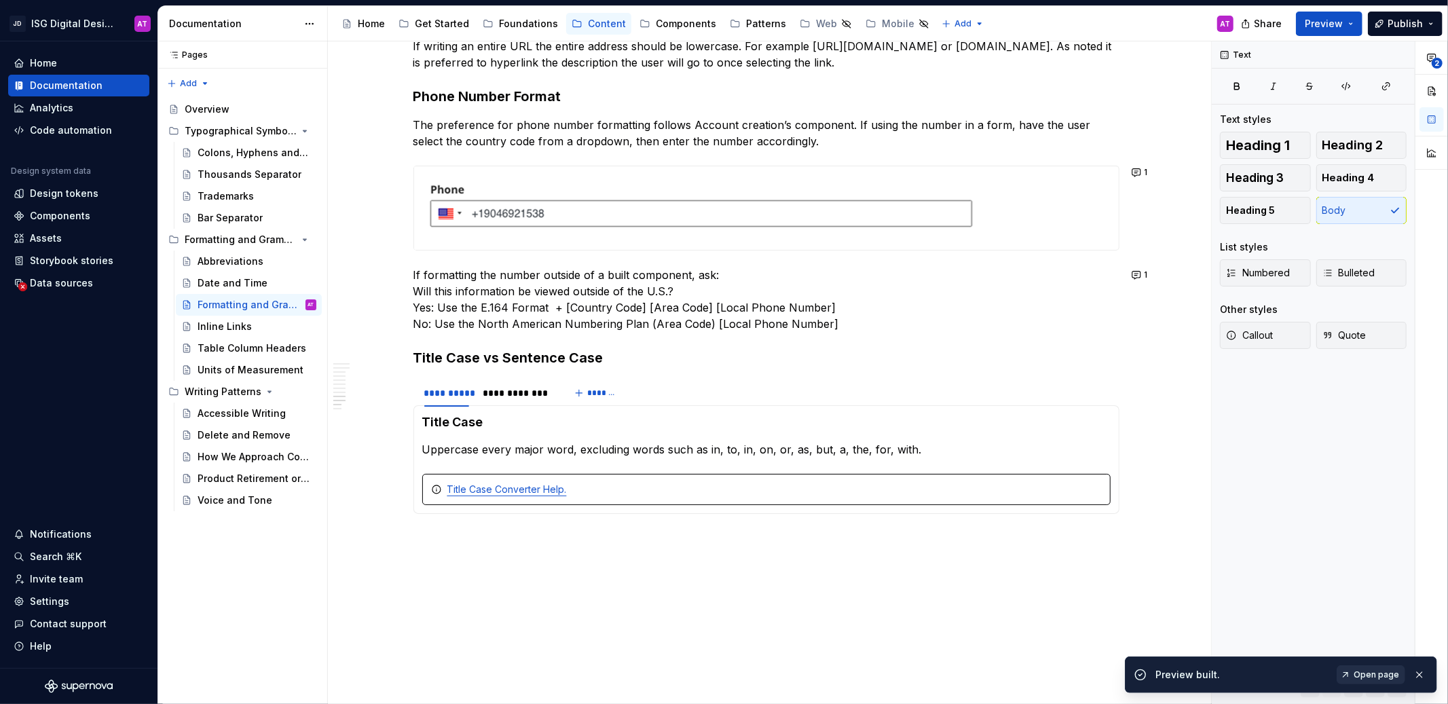
click at [1372, 670] on span "Open page" at bounding box center [1375, 674] width 45 height 11
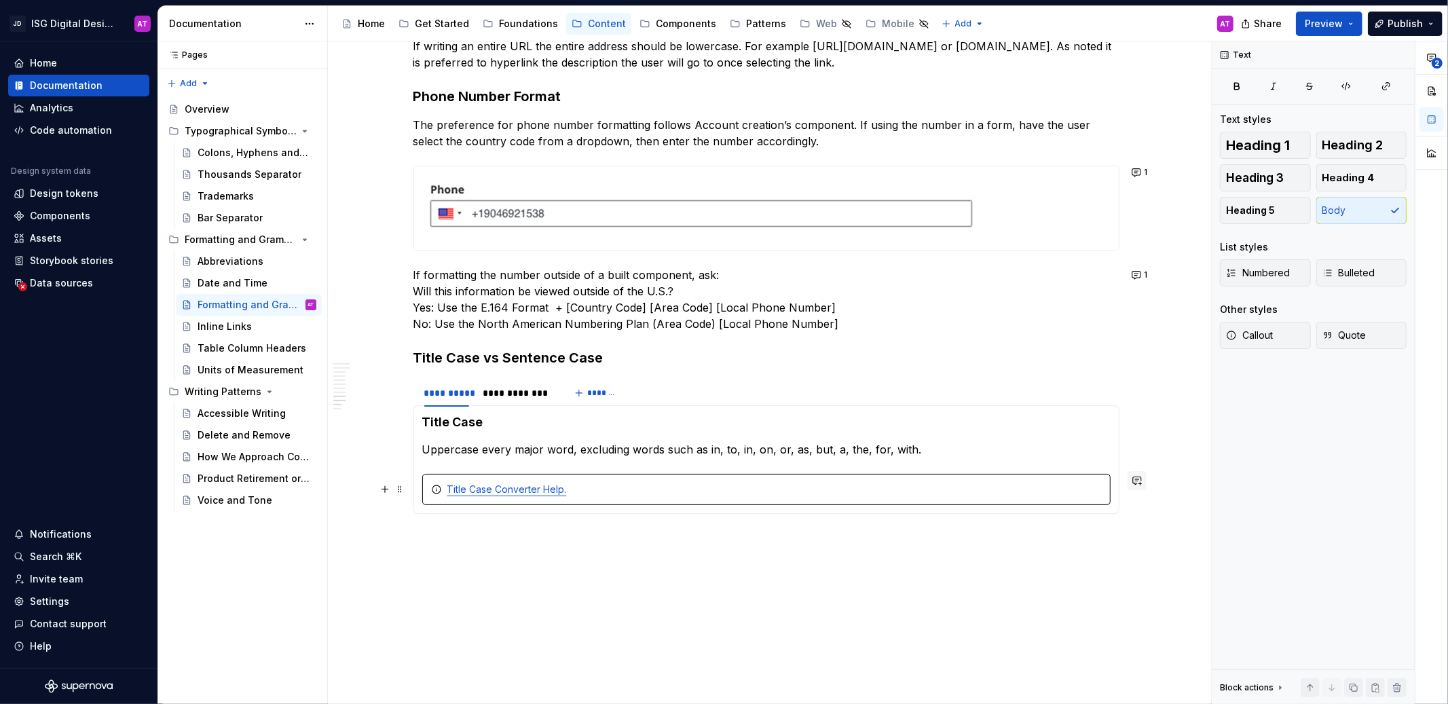
click at [1132, 483] on button "button" at bounding box center [1136, 480] width 19 height 19
click at [1244, 453] on div "Text Text styles Heading 1 Heading 2 Heading 3 Heading 4 Heading 5 Body List st…" at bounding box center [1313, 372] width 203 height 663
click at [1080, 474] on div "Title Case Converter Help." at bounding box center [766, 489] width 688 height 31
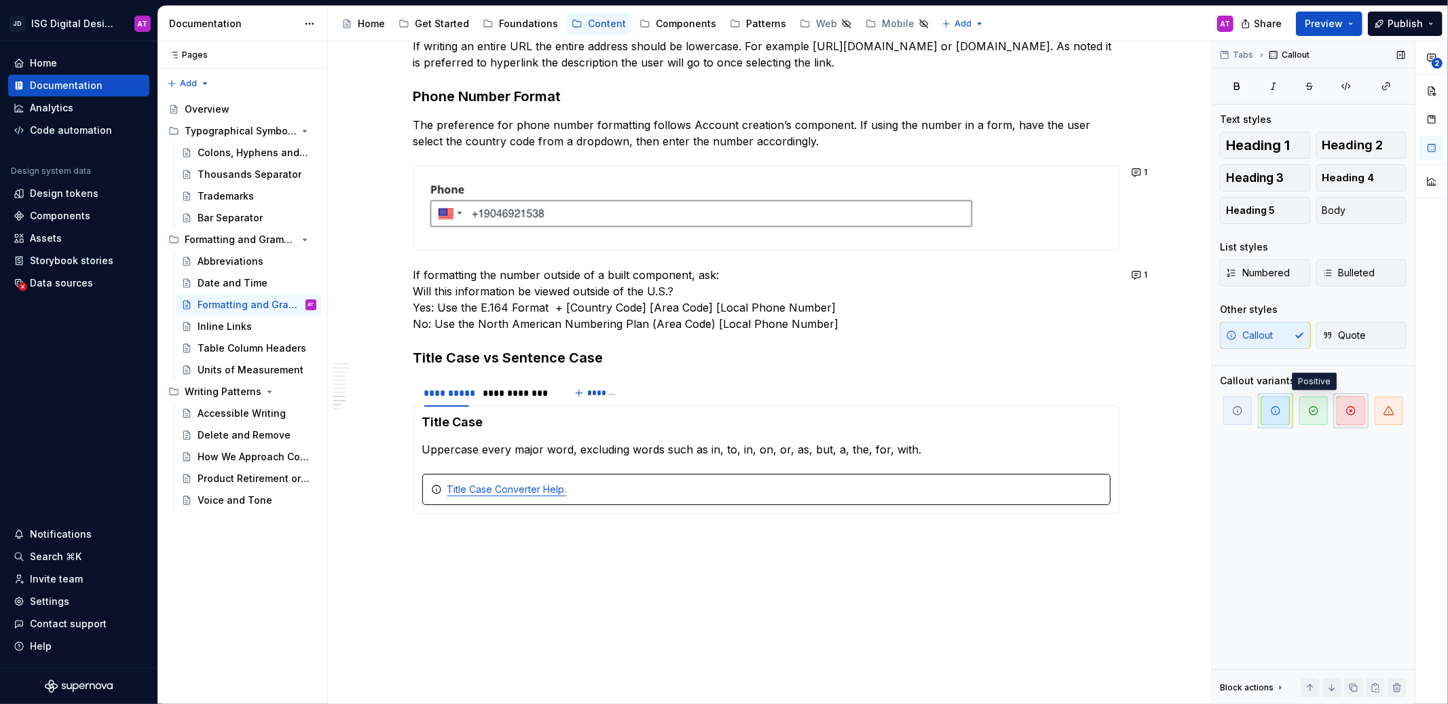
type textarea "*"
click at [1135, 481] on button "button" at bounding box center [1136, 480] width 19 height 19
click at [1127, 522] on icon "Send" at bounding box center [1130, 526] width 14 height 14
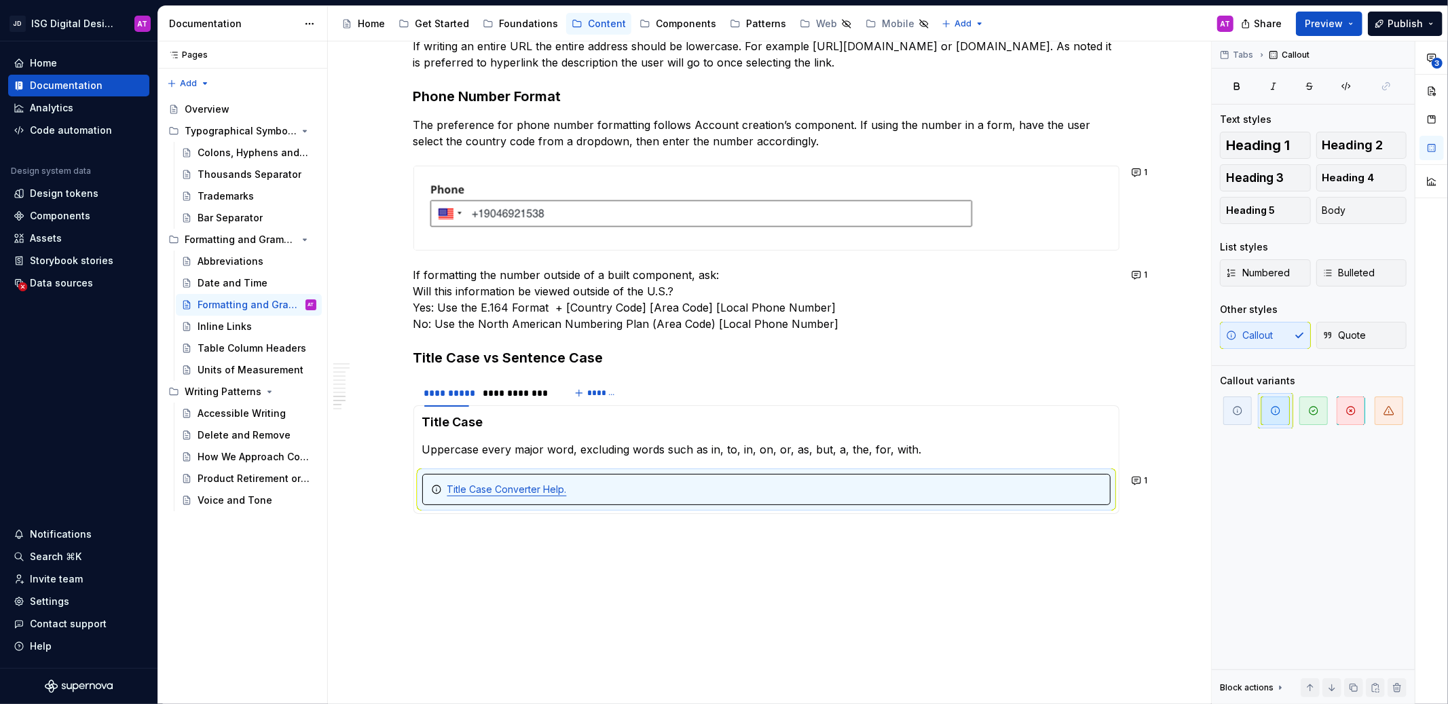
click at [1184, 561] on div "Overview Generally, our digital products use AP Style for grammar and formattin…" at bounding box center [766, 3] width 876 height 1539
click at [275, 615] on div "Pages Pages Add Accessibility guide for tree Page tree. Navigate the tree with …" at bounding box center [242, 372] width 170 height 663
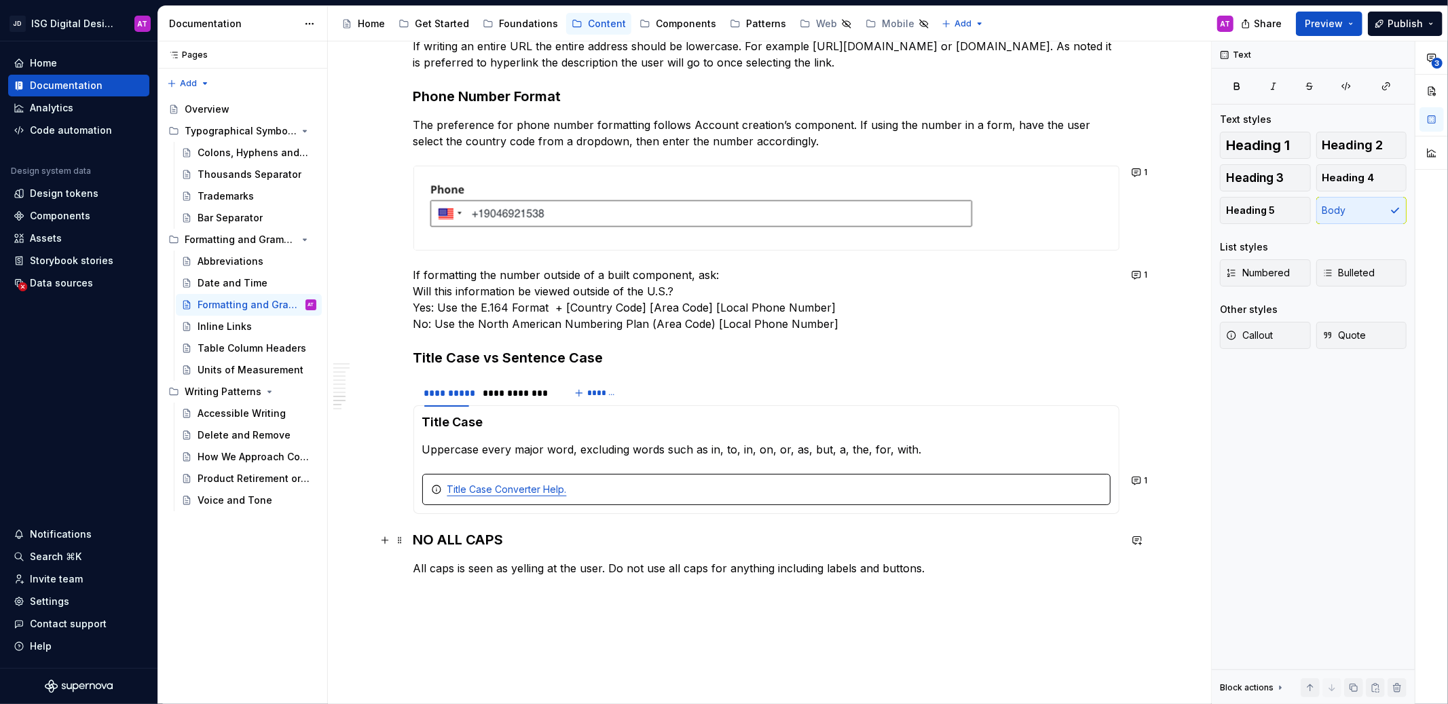
click at [459, 538] on h3 "NO ALL CAPS" at bounding box center [766, 539] width 706 height 19
click at [496, 571] on p "All caps is seen as yelling at the user. Do not use all caps for anything inclu…" at bounding box center [766, 568] width 706 height 16
click at [1368, 147] on span "Heading 2" at bounding box center [1352, 145] width 61 height 14
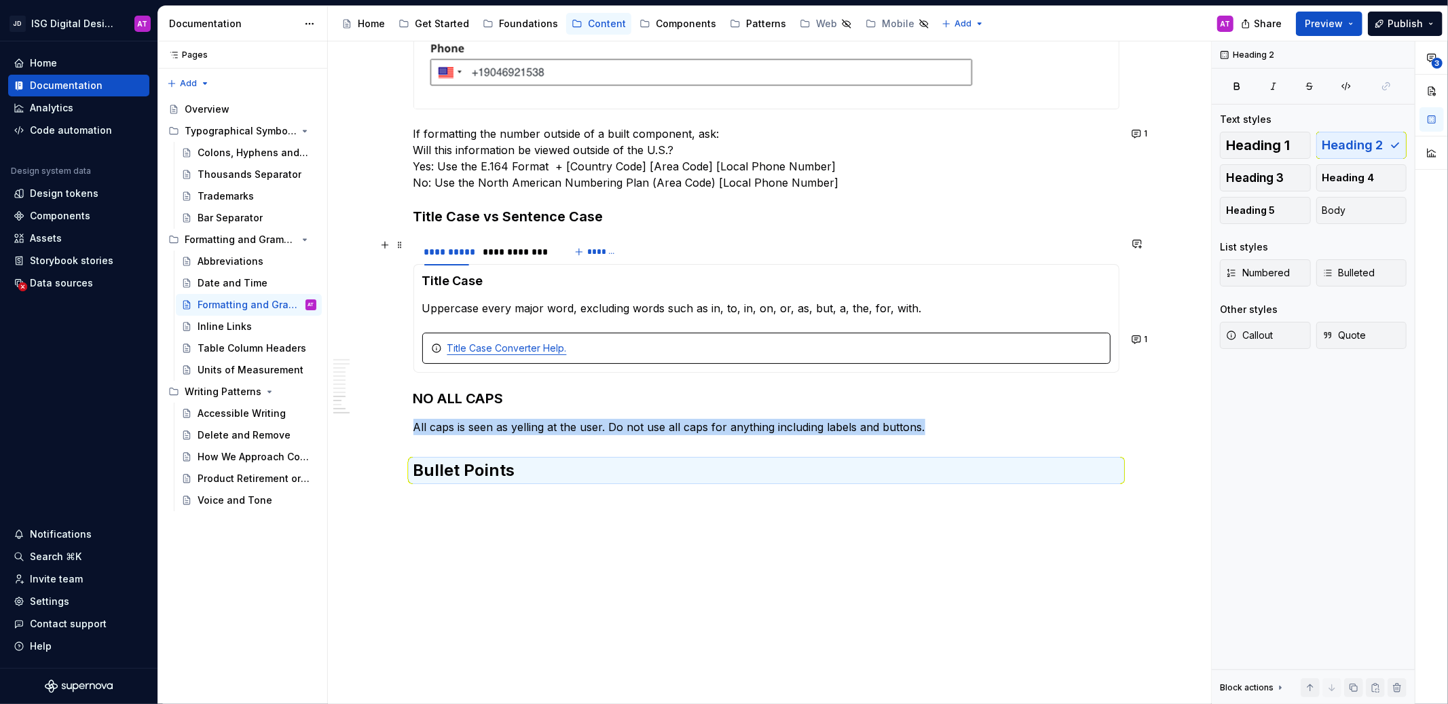
scroll to position [1116, 0]
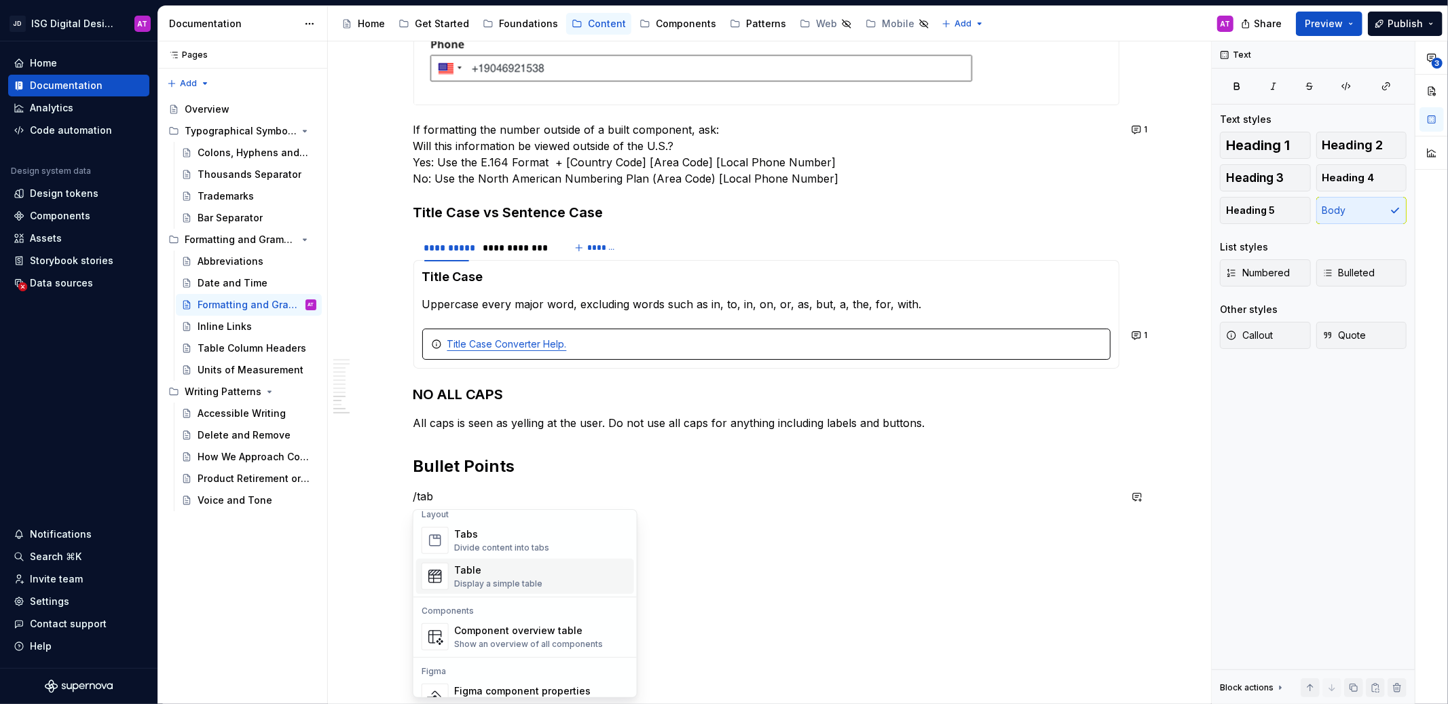
scroll to position [0, 0]
click at [512, 556] on div "Divide content into tabs" at bounding box center [501, 556] width 95 height 11
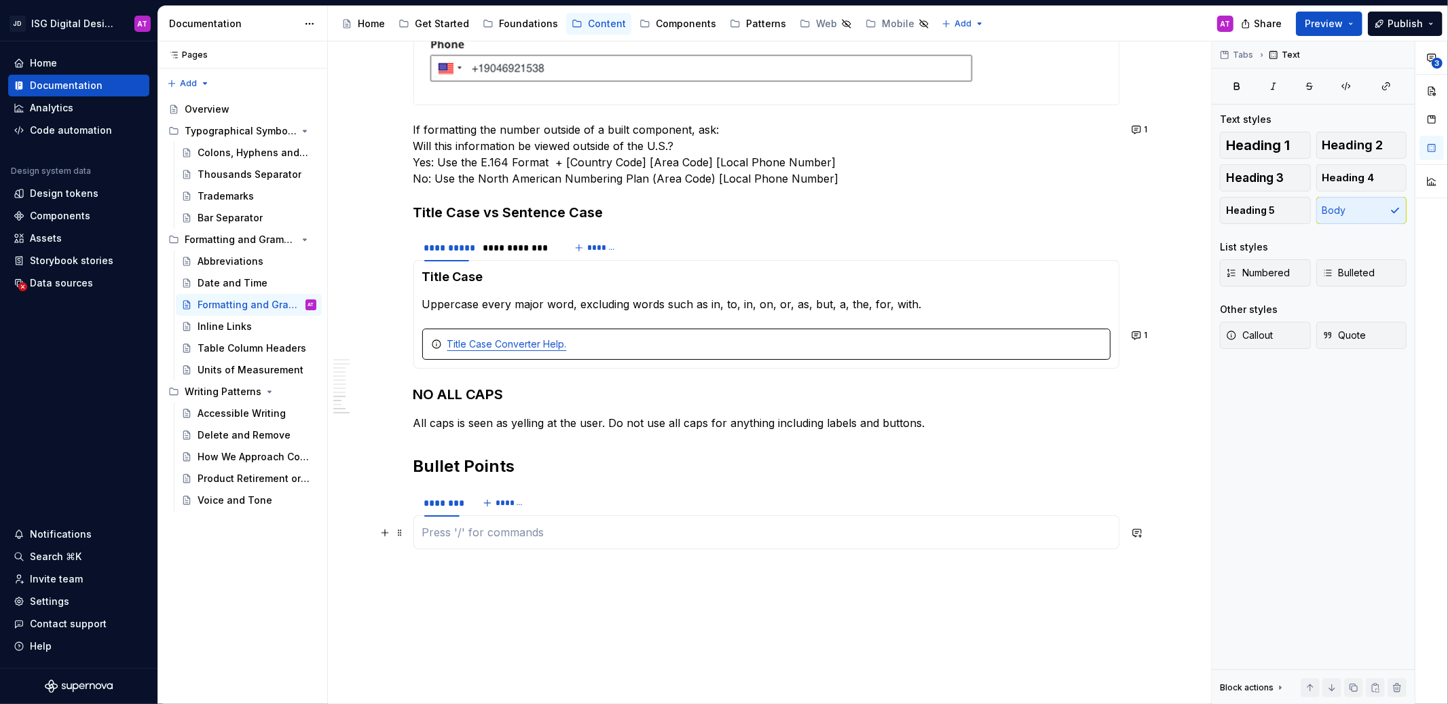
click at [508, 532] on p at bounding box center [766, 532] width 688 height 16
click at [489, 533] on strong "Punctuation" at bounding box center [462, 533] width 81 height 16
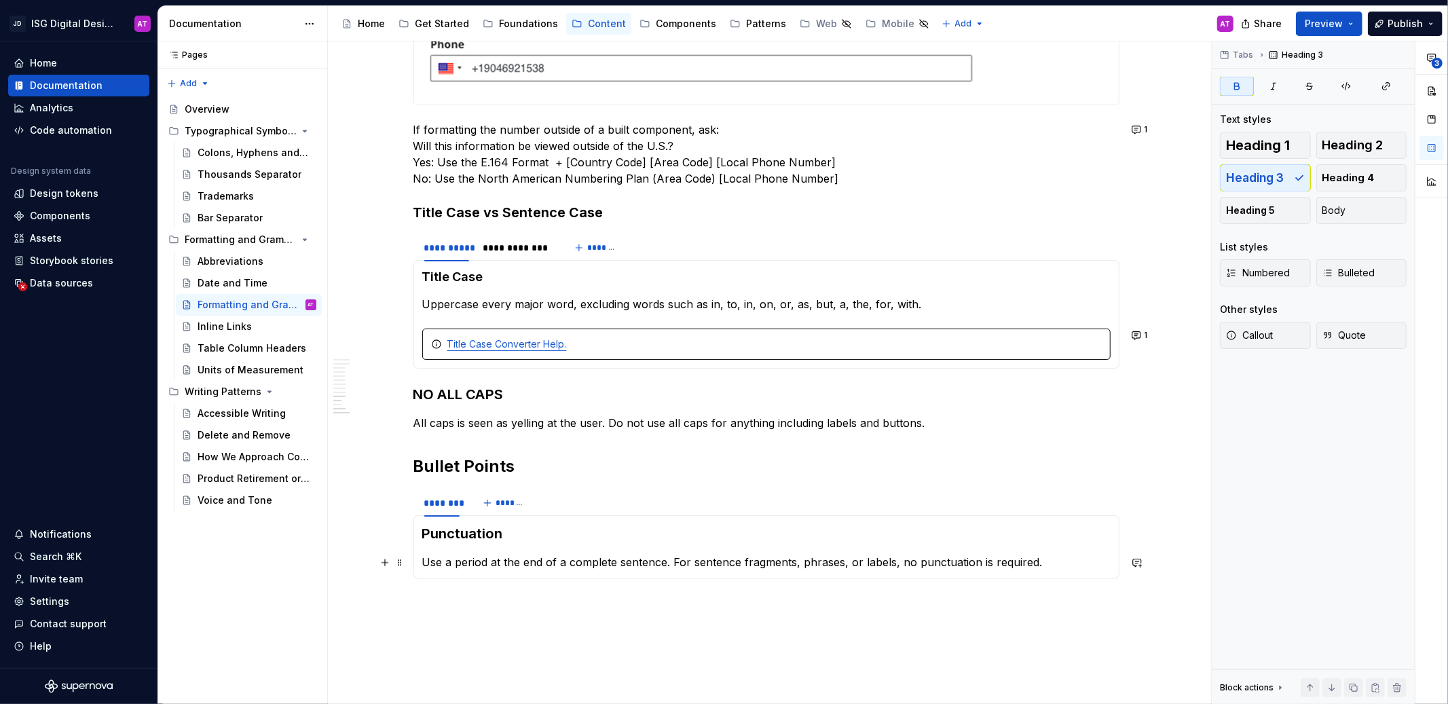
click at [488, 563] on p "Use a period at the end of a complete sentence. For sentence fragments, phrases…" at bounding box center [766, 562] width 688 height 16
click at [475, 535] on strong "Punctuation" at bounding box center [462, 533] width 81 height 16
click at [493, 559] on p "Use a period at the end of a complete sentence. For sentence fragments, phrases…" at bounding box center [766, 562] width 688 height 16
click at [1064, 565] on p "Use a period at the end of a complete sentence. For sentence fragments, phrases…" at bounding box center [766, 562] width 688 height 16
click at [1264, 342] on button "Callout" at bounding box center [1265, 335] width 91 height 27
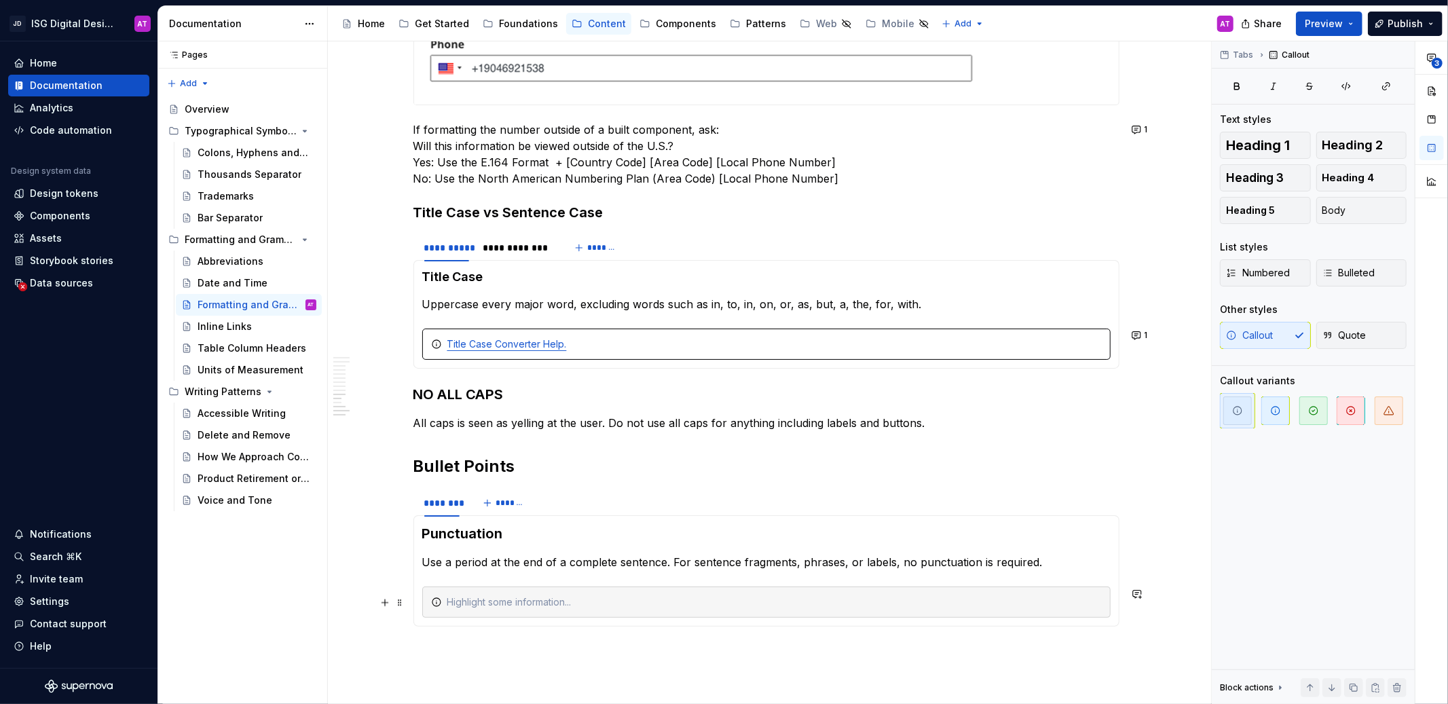
click at [507, 609] on div at bounding box center [766, 601] width 688 height 31
click at [1356, 273] on span "Bulleted" at bounding box center [1348, 273] width 53 height 14
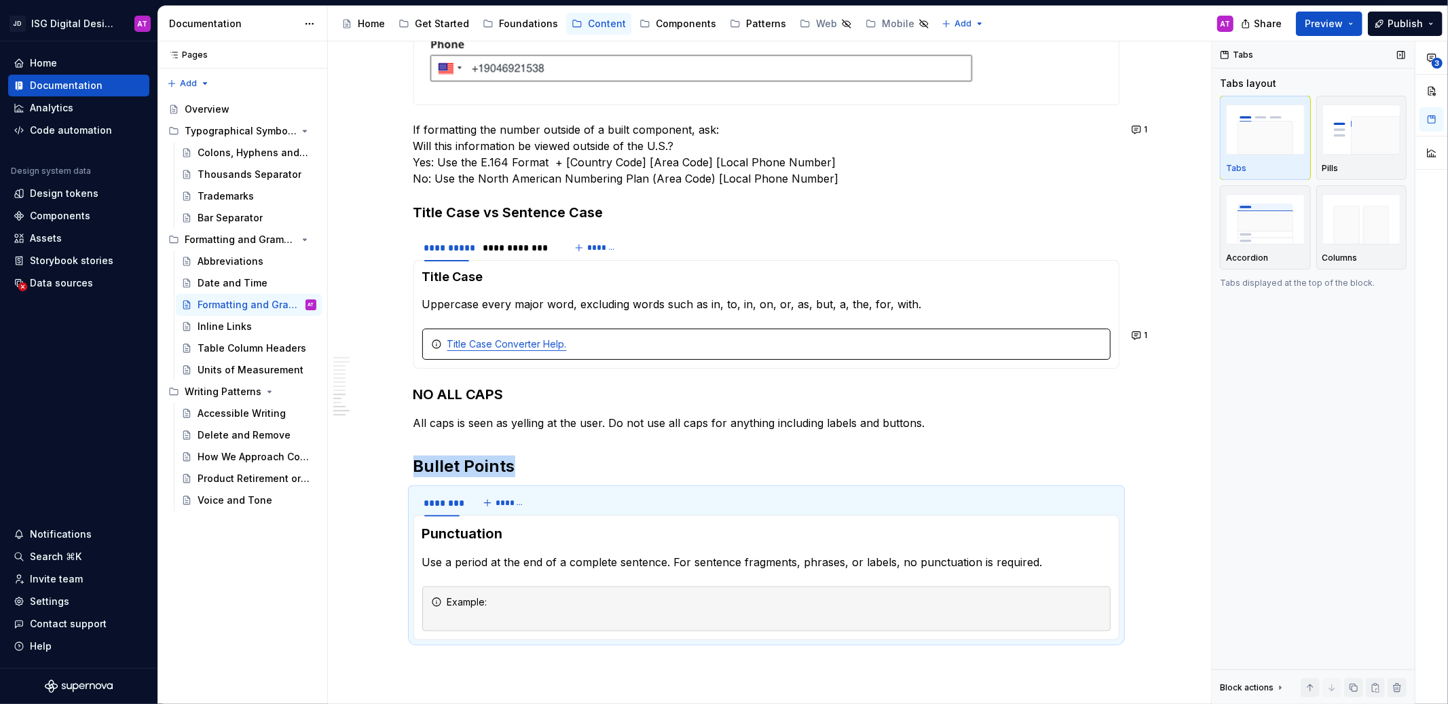
type textarea "*"
click at [485, 605] on div "Example:" at bounding box center [774, 608] width 654 height 27
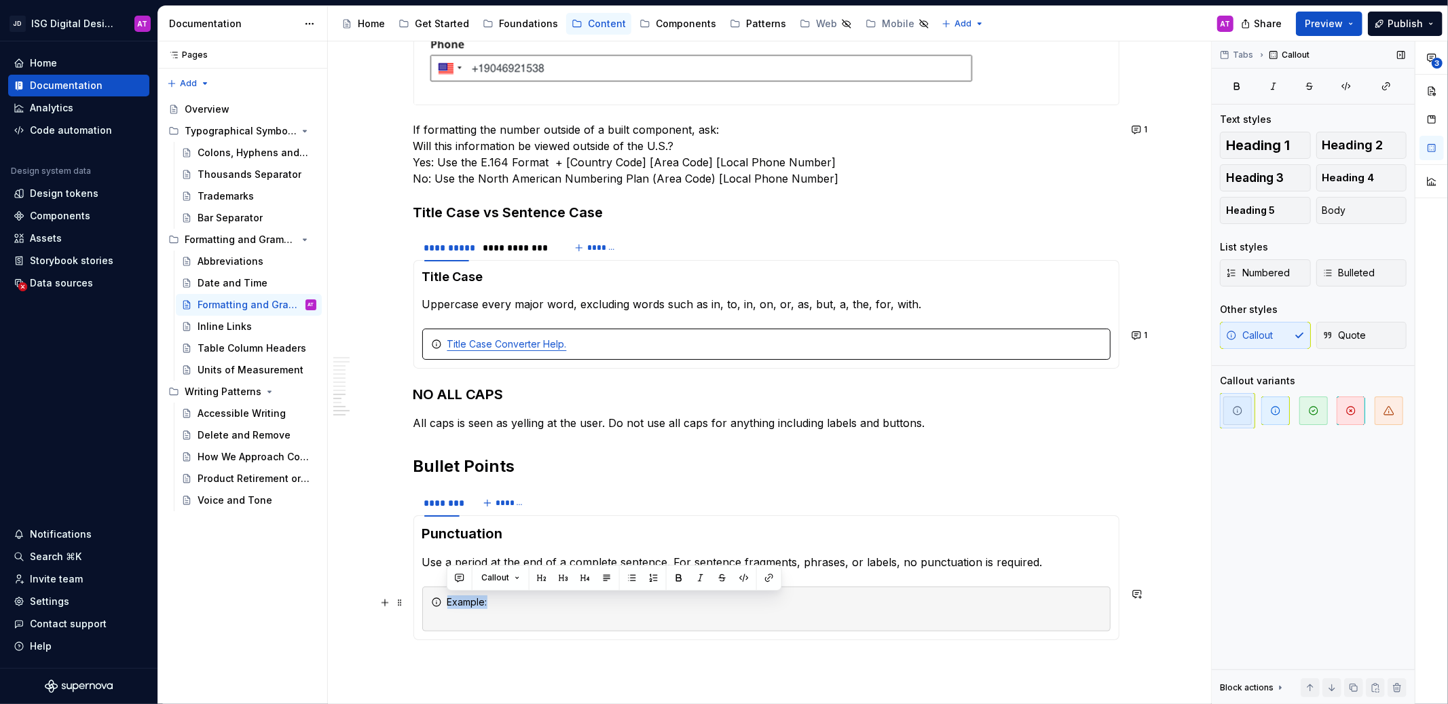
drag, startPoint x: 494, startPoint y: 604, endPoint x: 446, endPoint y: 605, distance: 48.2
click at [447, 605] on div "Example:" at bounding box center [774, 608] width 654 height 27
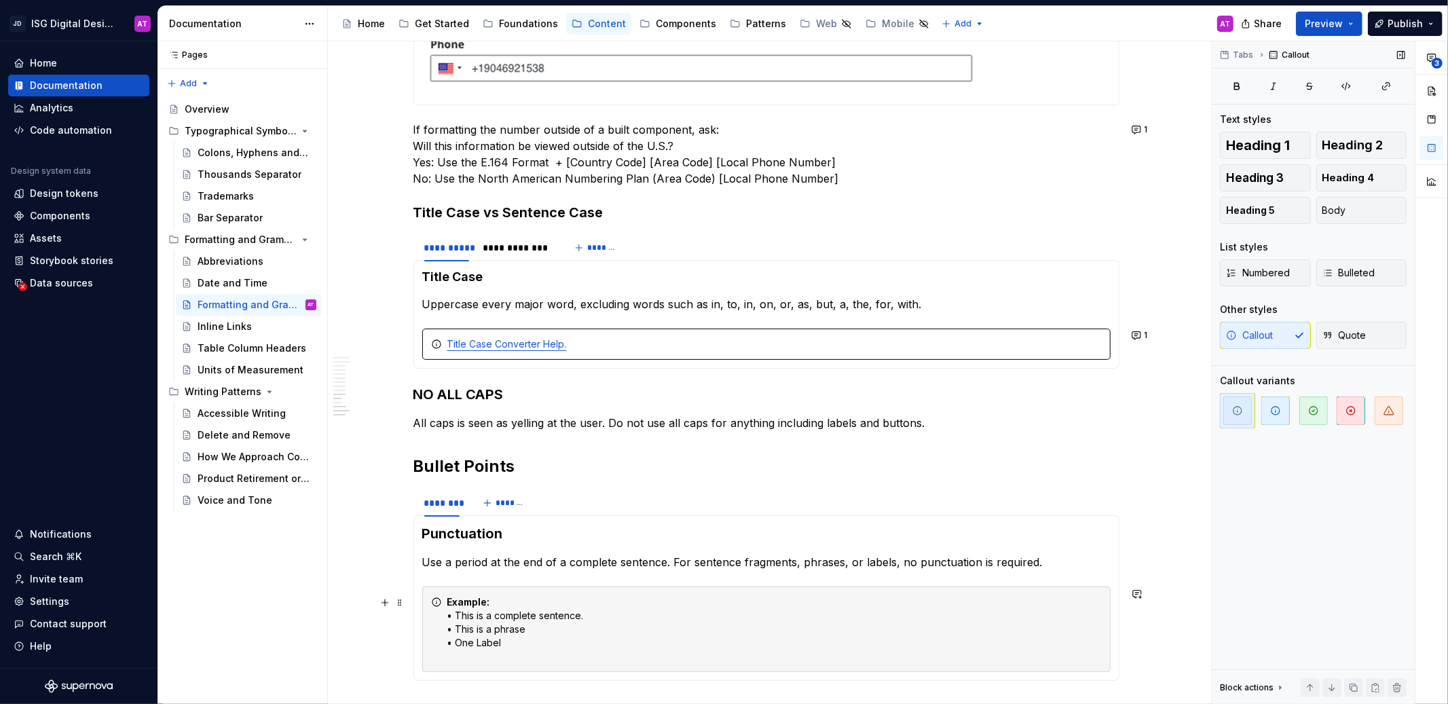
click at [510, 658] on div "Example: • This is a complete sentence. • This is a phrase • One Label" at bounding box center [774, 629] width 654 height 68
click at [449, 506] on div "********" at bounding box center [441, 503] width 35 height 14
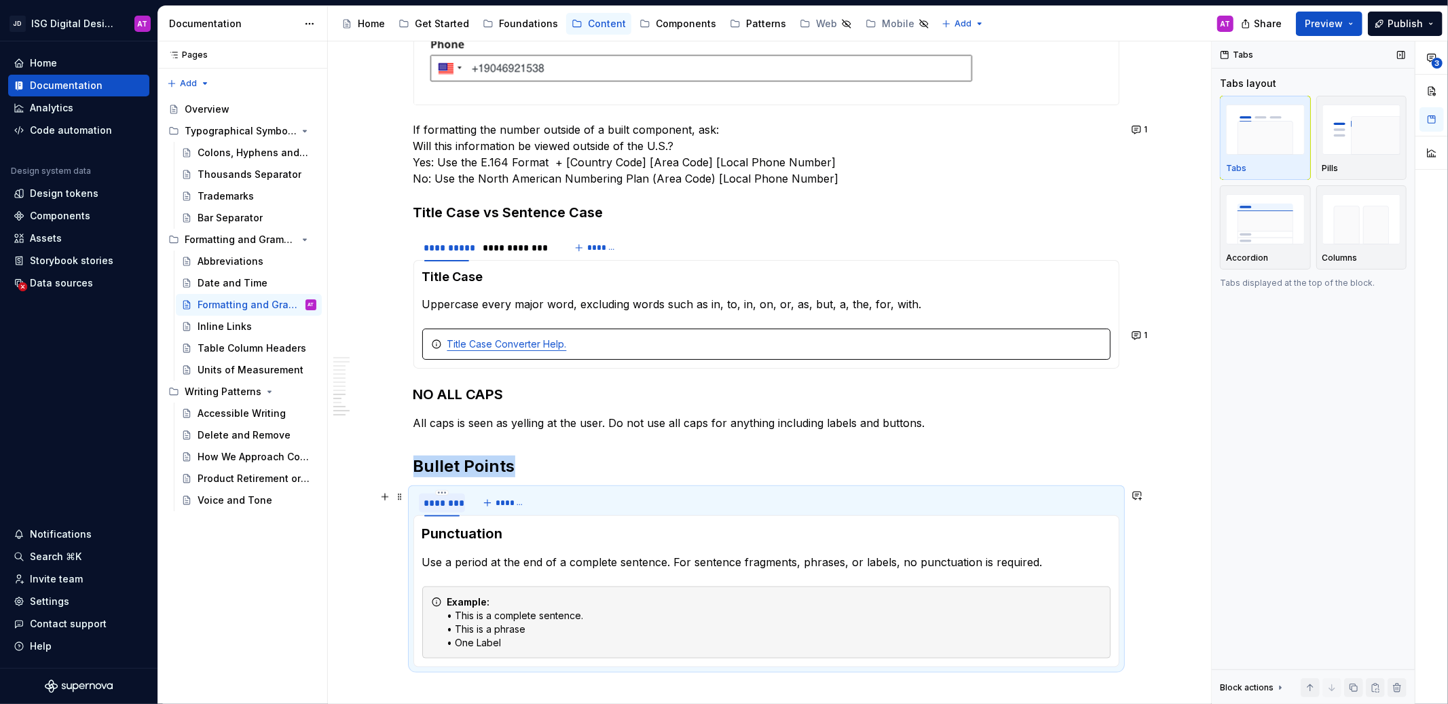
click at [447, 502] on div "********" at bounding box center [441, 503] width 35 height 14
click at [1355, 261] on p "Columns" at bounding box center [1339, 257] width 35 height 11
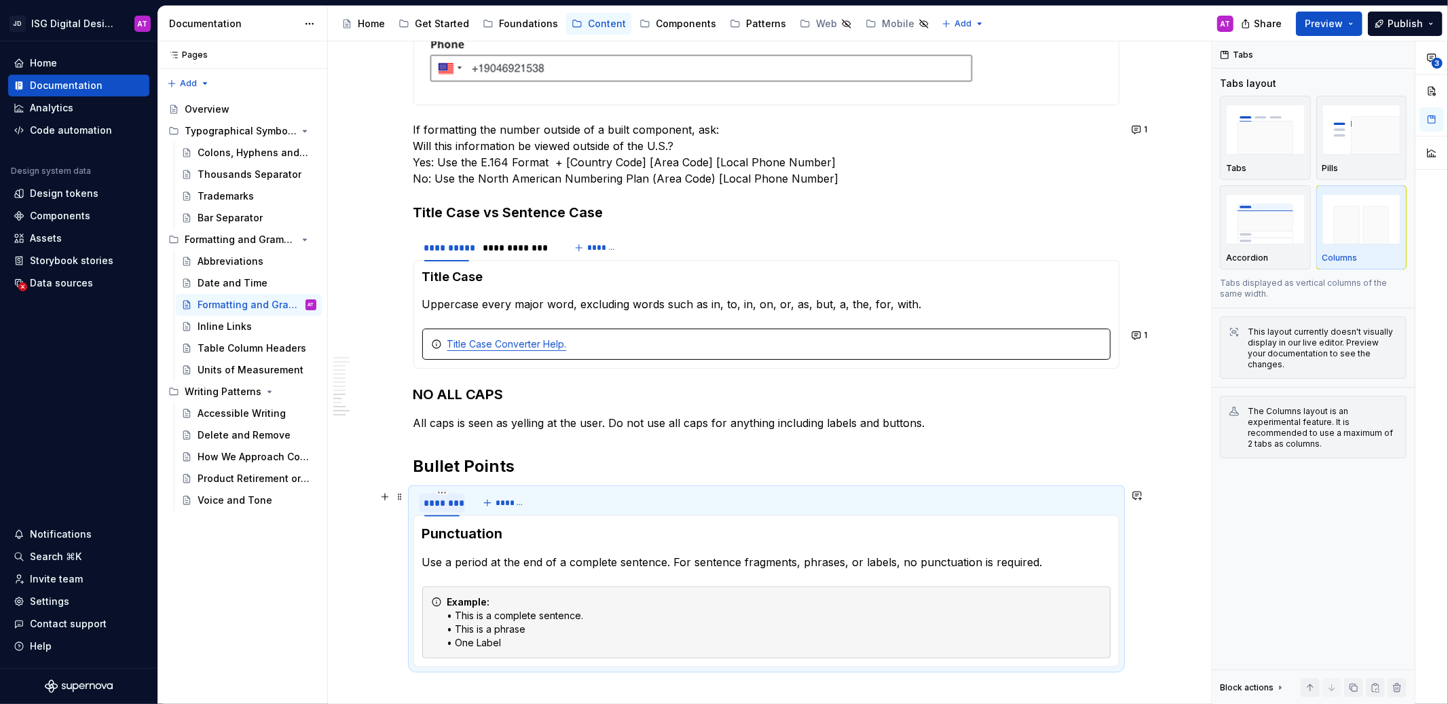
click at [446, 501] on div "********" at bounding box center [441, 503] width 35 height 14
click at [444, 504] on div "********" at bounding box center [441, 503] width 35 height 14
type input "*"
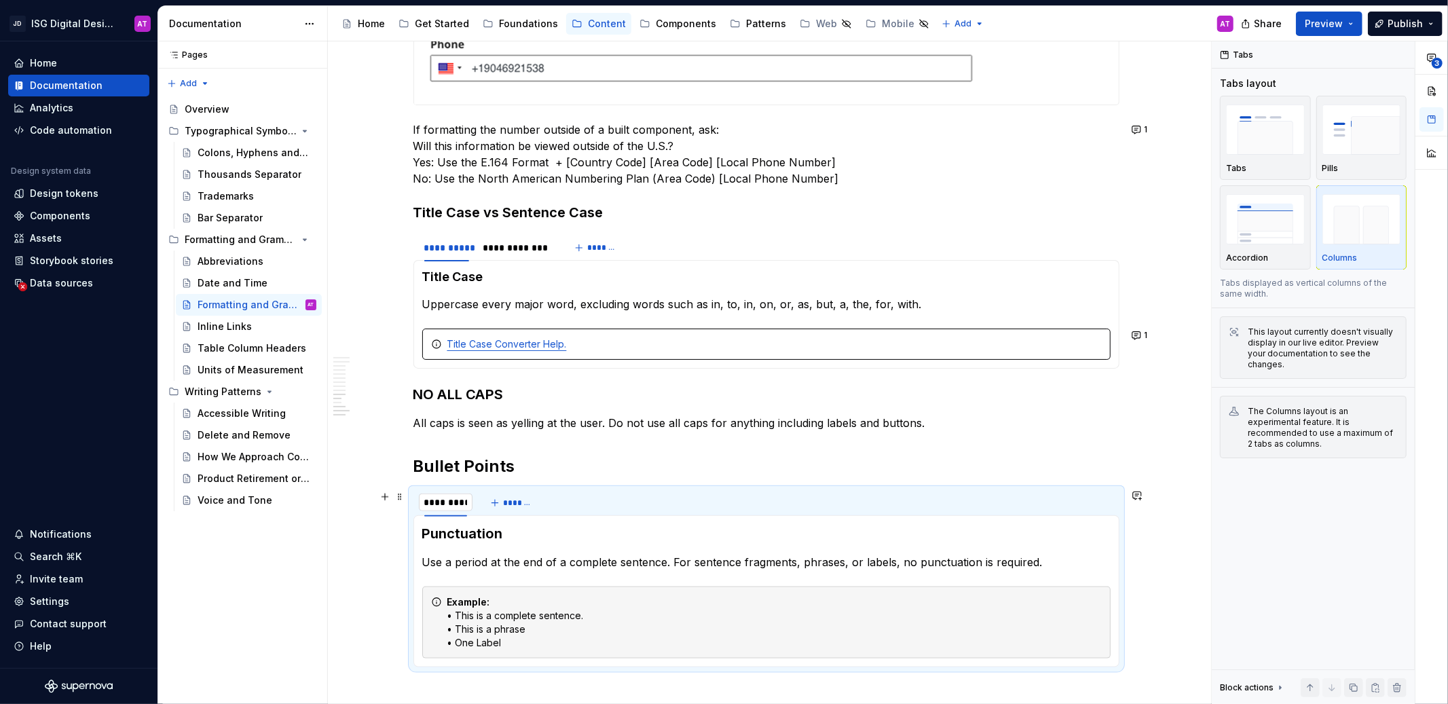
type input "**********"
click at [540, 506] on span "*******" at bounding box center [529, 502] width 31 height 11
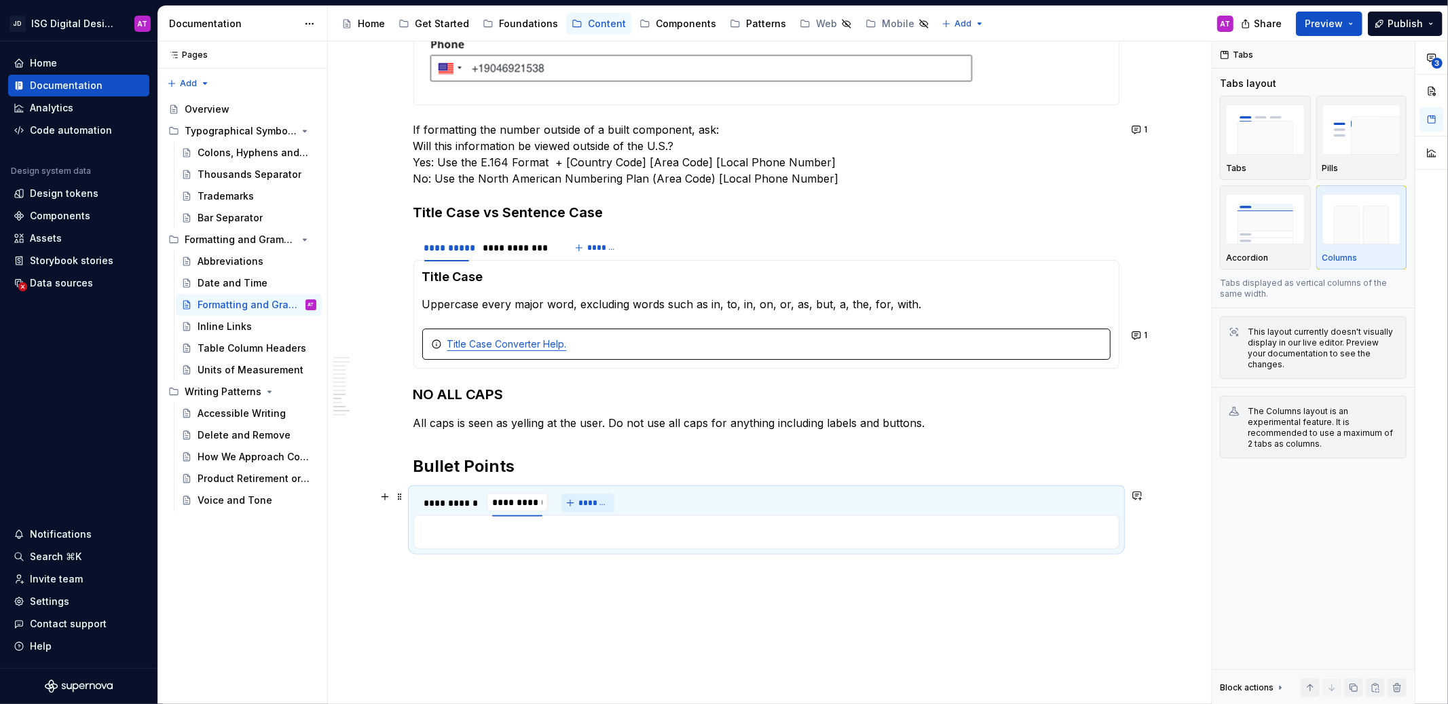
type input "**********"
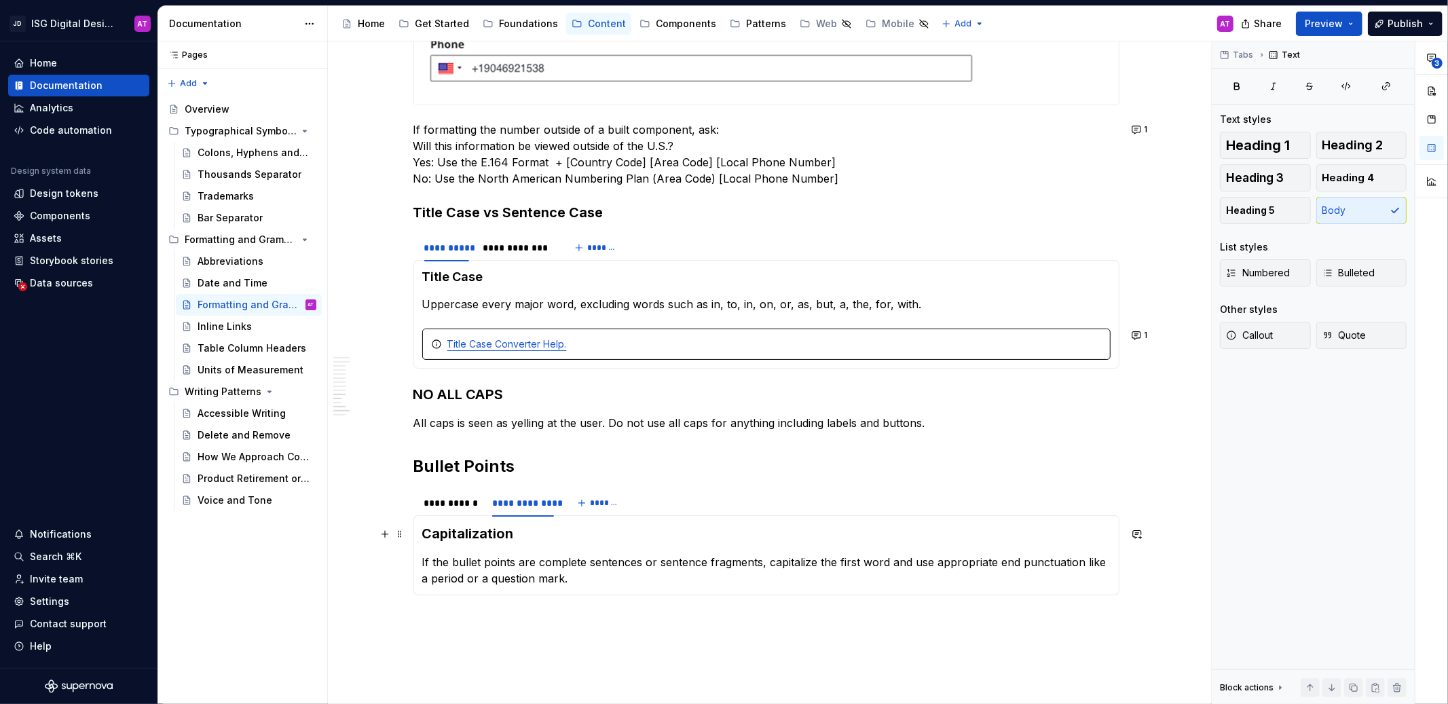
click at [502, 535] on strong "Capitalization" at bounding box center [468, 533] width 92 height 16
click at [468, 574] on p "If the bullet points are complete sentences or sentence fragments, capitalize t…" at bounding box center [766, 570] width 688 height 33
click at [483, 536] on strong "Capitalization" at bounding box center [468, 533] width 92 height 16
click at [485, 559] on p "If the bullet points are complete sentences or sentence fragments, capitalize t…" at bounding box center [766, 570] width 688 height 33
click at [582, 580] on p "If the bullet points are complete sentences or sentence fragments, capitalize t…" at bounding box center [766, 570] width 688 height 33
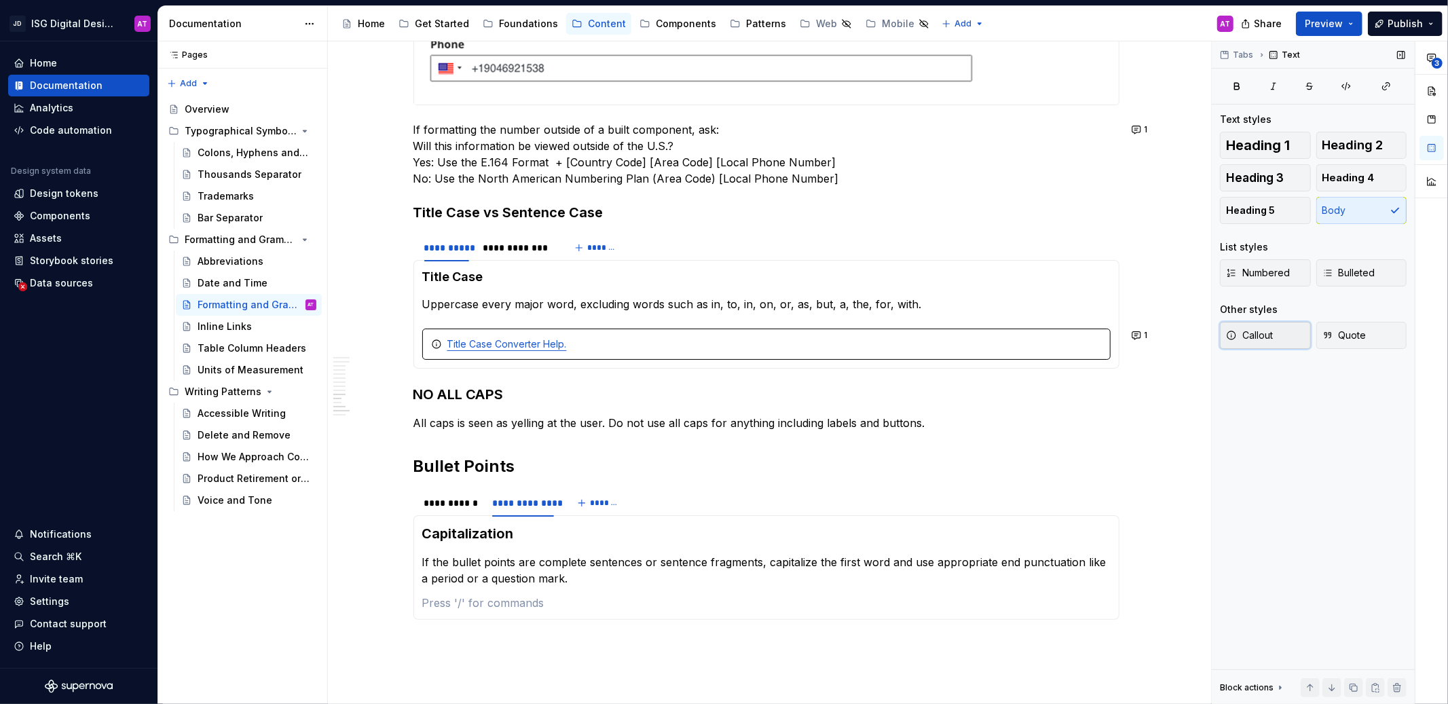
click at [1261, 331] on span "Callout" at bounding box center [1249, 335] width 47 height 14
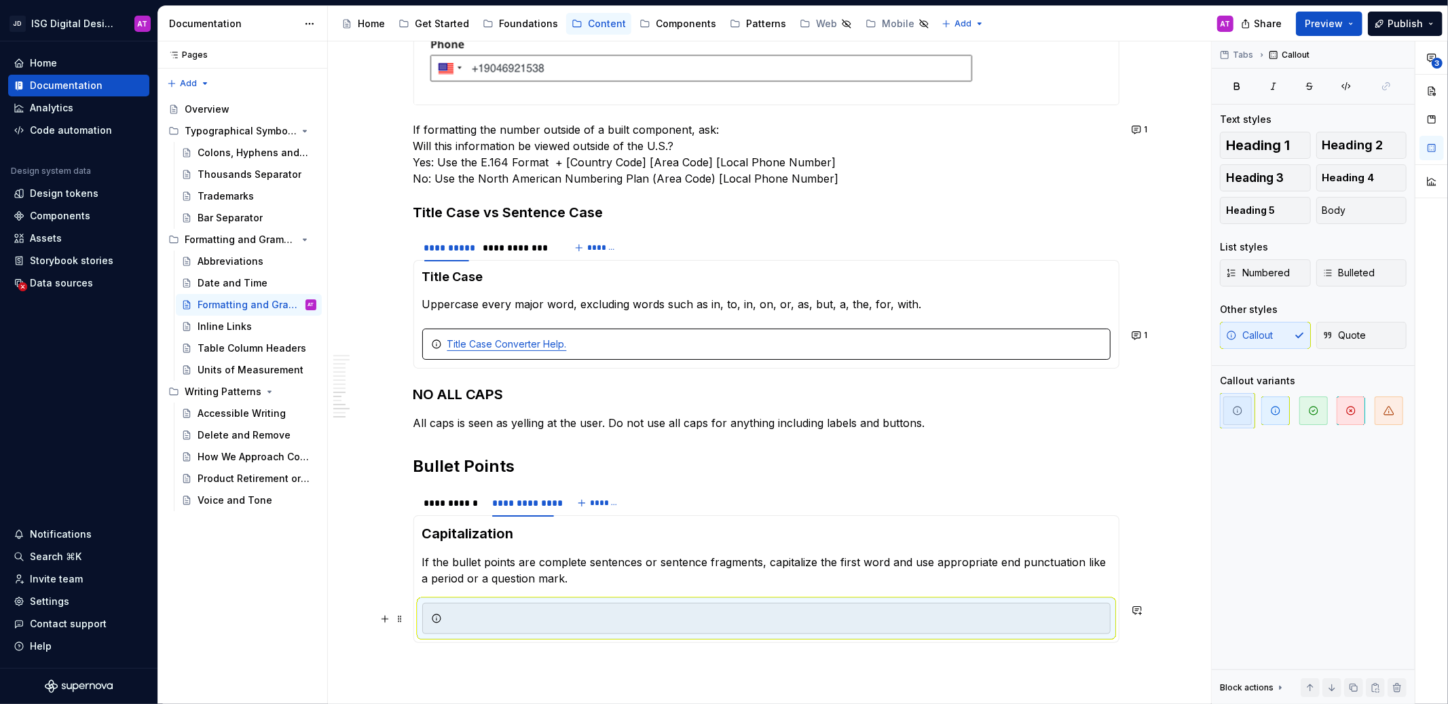
click at [561, 617] on div at bounding box center [774, 619] width 654 height 14
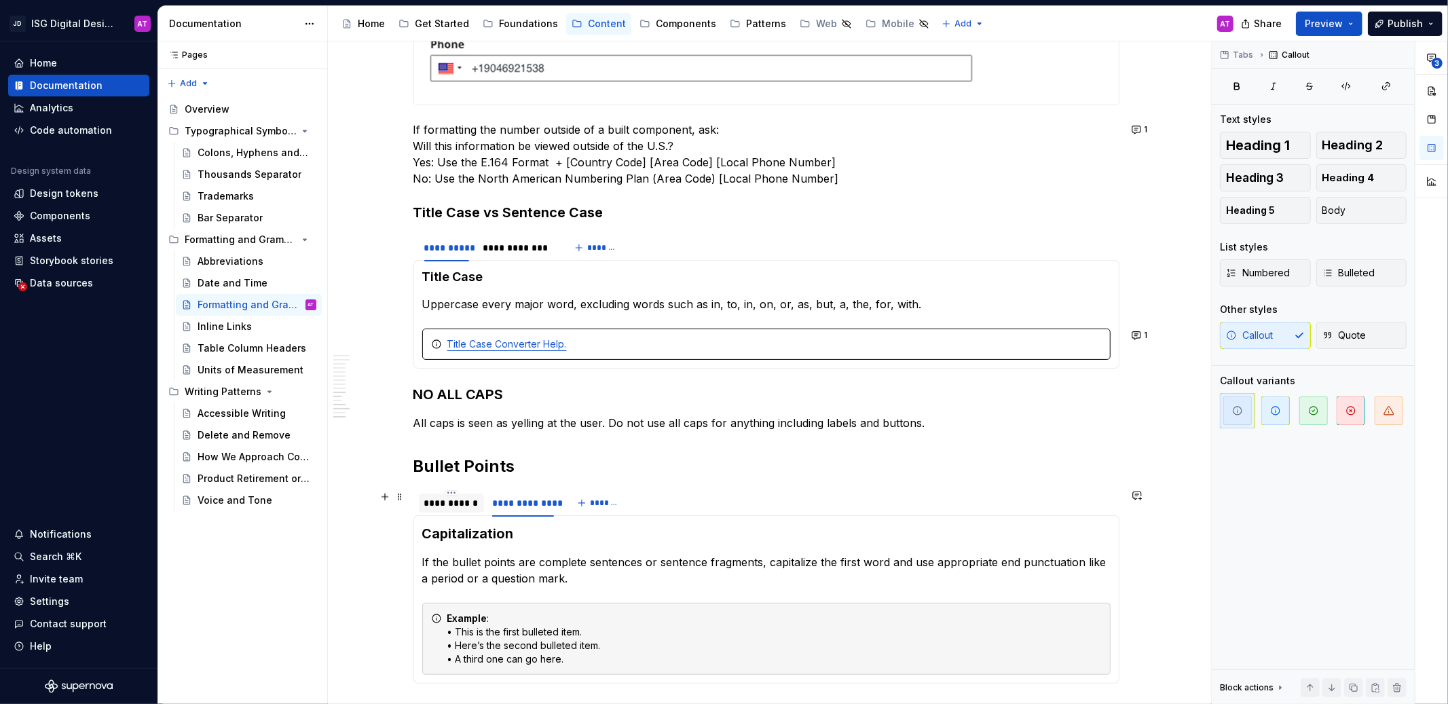
click at [463, 509] on div "**********" at bounding box center [451, 503] width 54 height 14
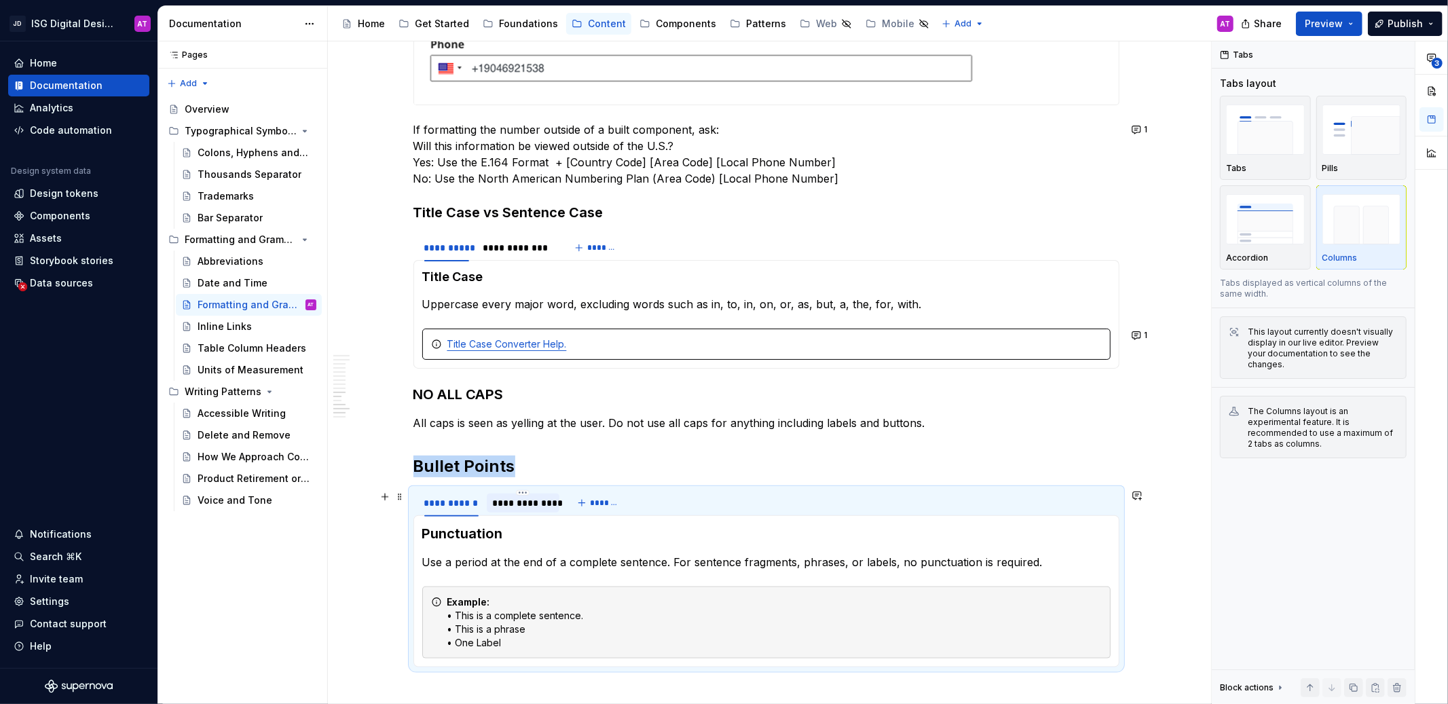
click at [507, 502] on div "**********" at bounding box center [523, 503] width 62 height 14
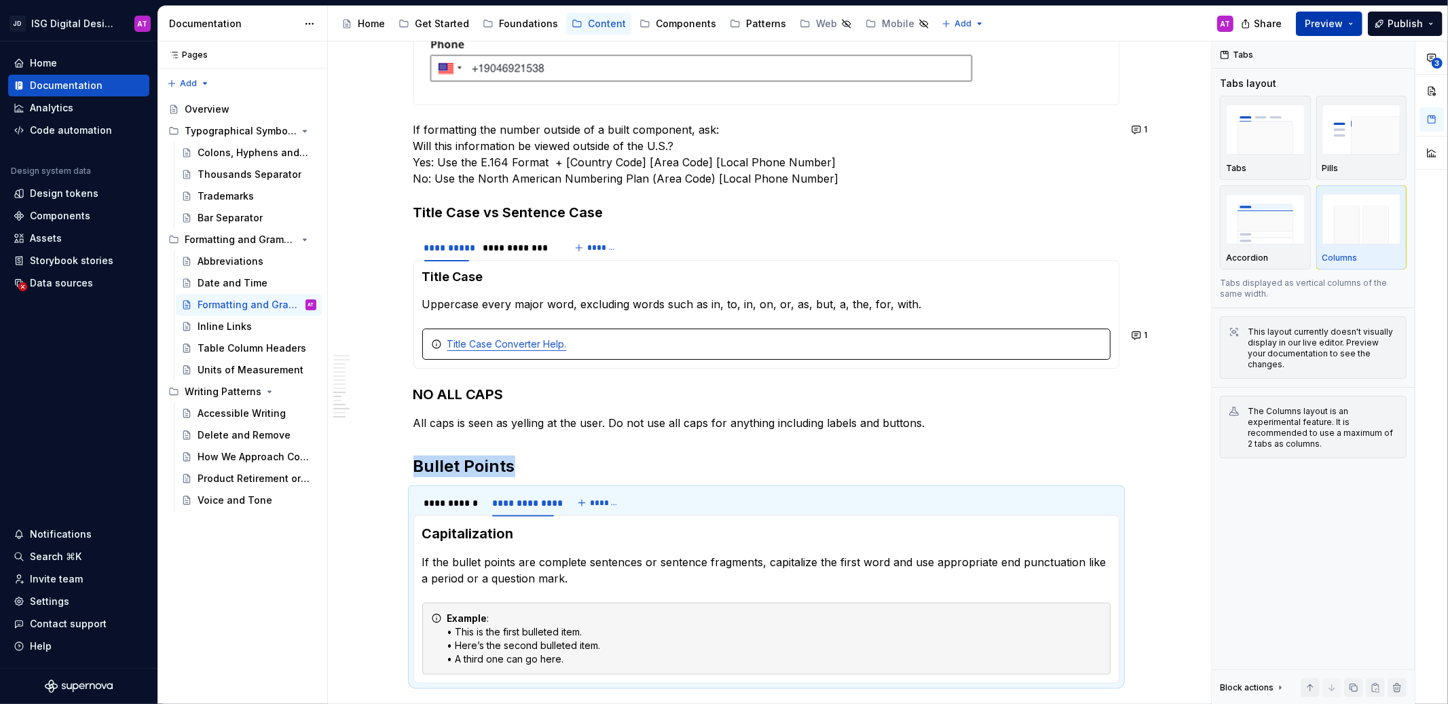
click at [1321, 25] on span "Preview" at bounding box center [1323, 24] width 38 height 14
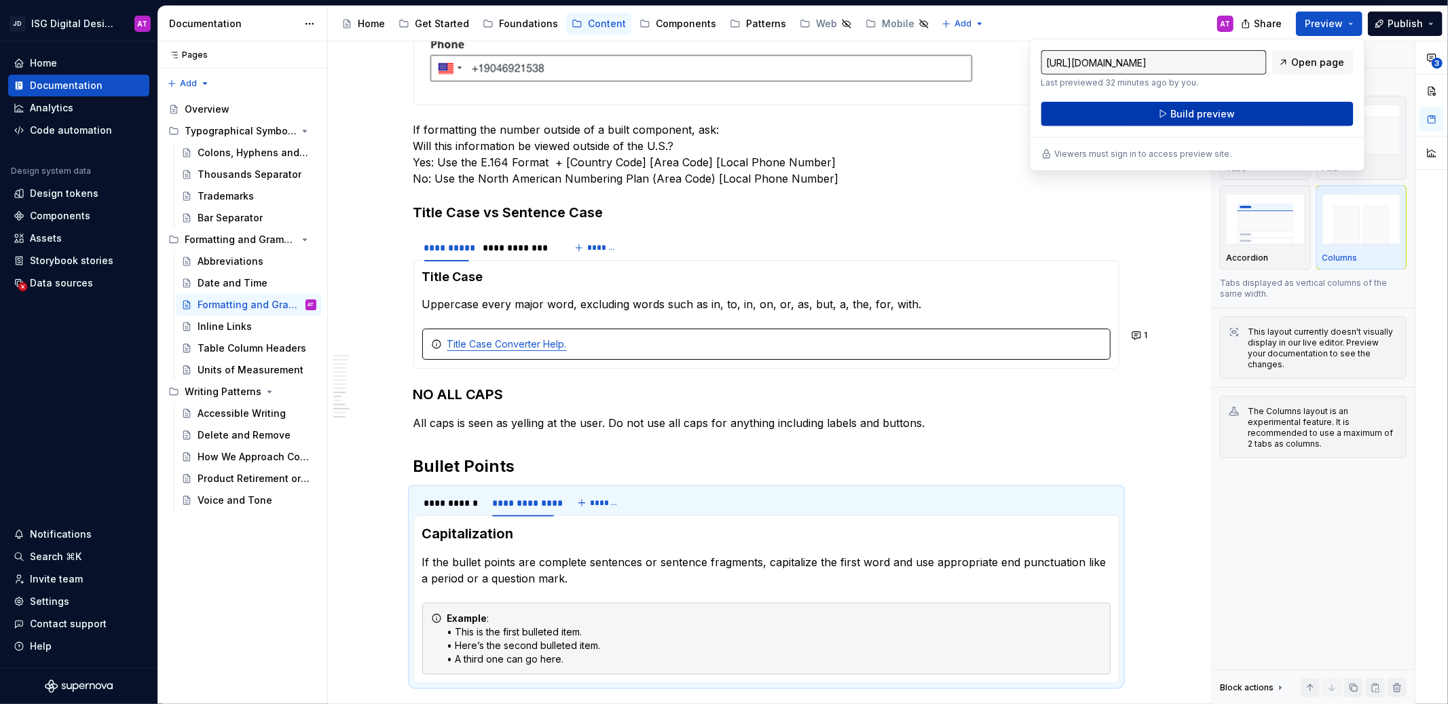
click at [1294, 107] on button "Build preview" at bounding box center [1197, 114] width 312 height 24
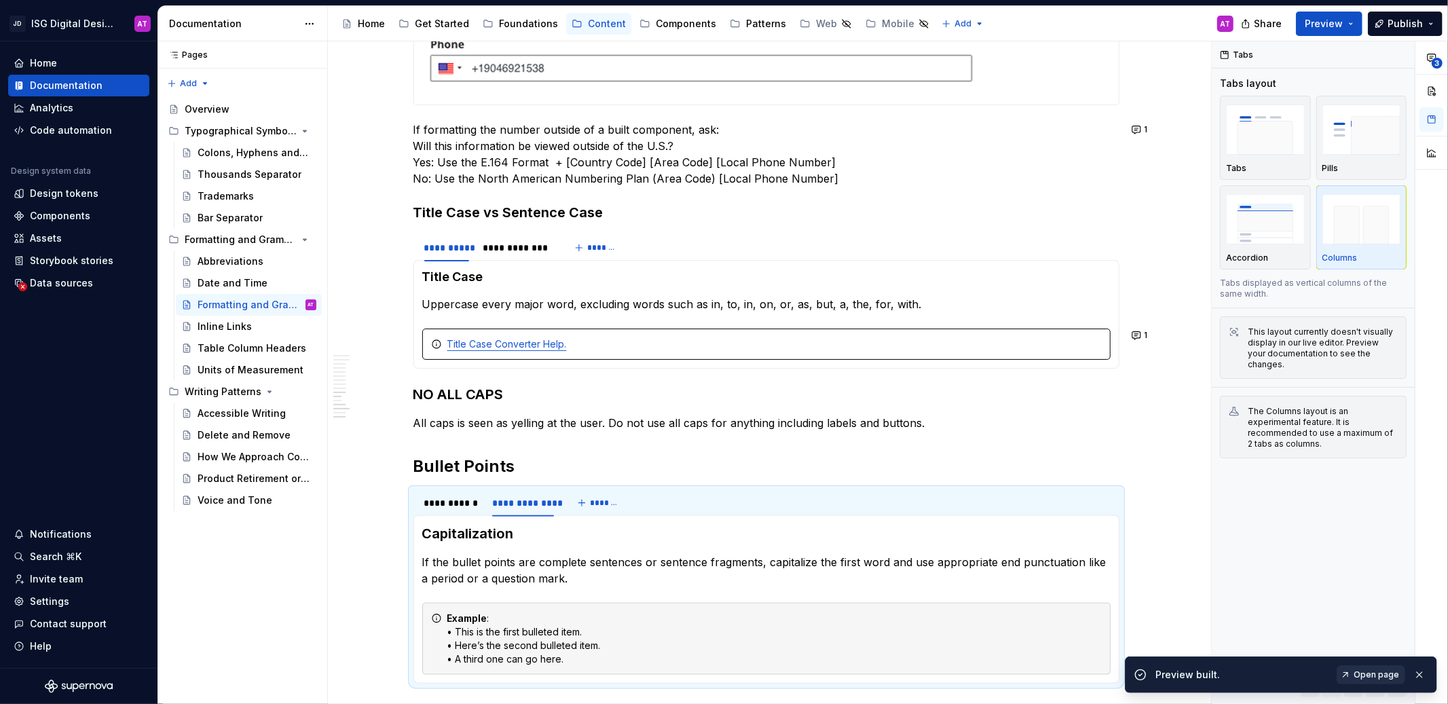
click at [1389, 675] on span "Open page" at bounding box center [1375, 674] width 45 height 11
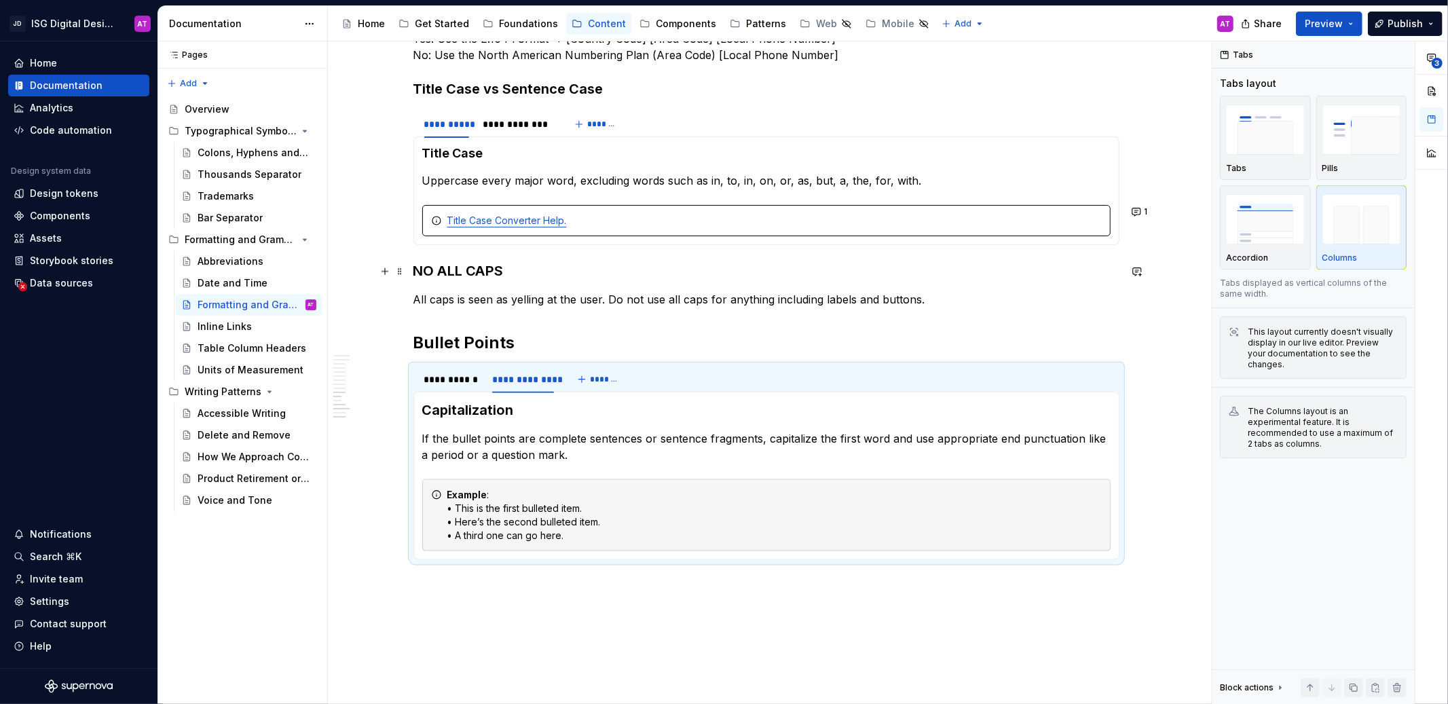
scroll to position [1333, 0]
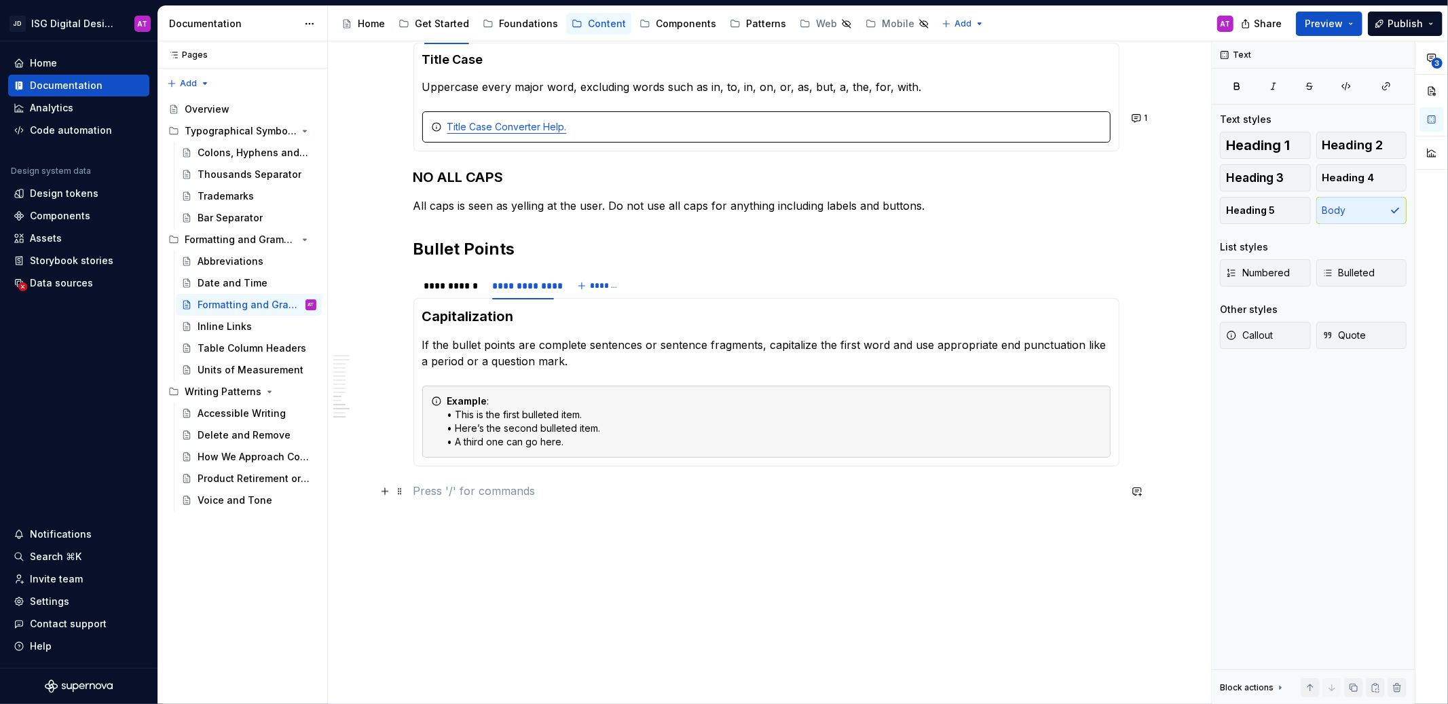
click at [420, 491] on p at bounding box center [766, 491] width 706 height 16
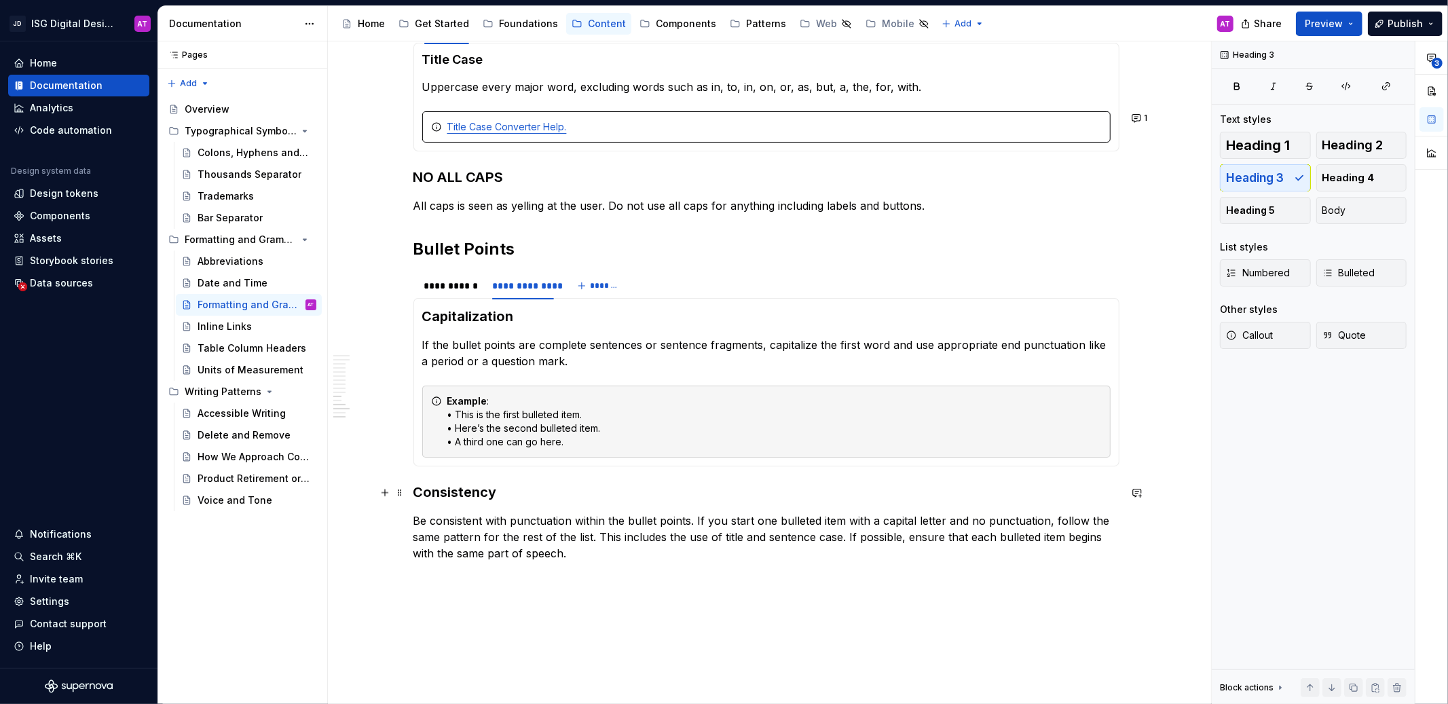
click at [438, 493] on h3 "Consistency" at bounding box center [766, 492] width 706 height 19
click at [446, 538] on p "Be consistent with punctuation within the bullet points. If you start one bulle…" at bounding box center [766, 536] width 706 height 49
click at [592, 557] on p "Be consistent with punctuation within the bullet points. If you start one bulle…" at bounding box center [766, 536] width 706 height 49
click at [1275, 337] on button "Callout" at bounding box center [1265, 335] width 91 height 27
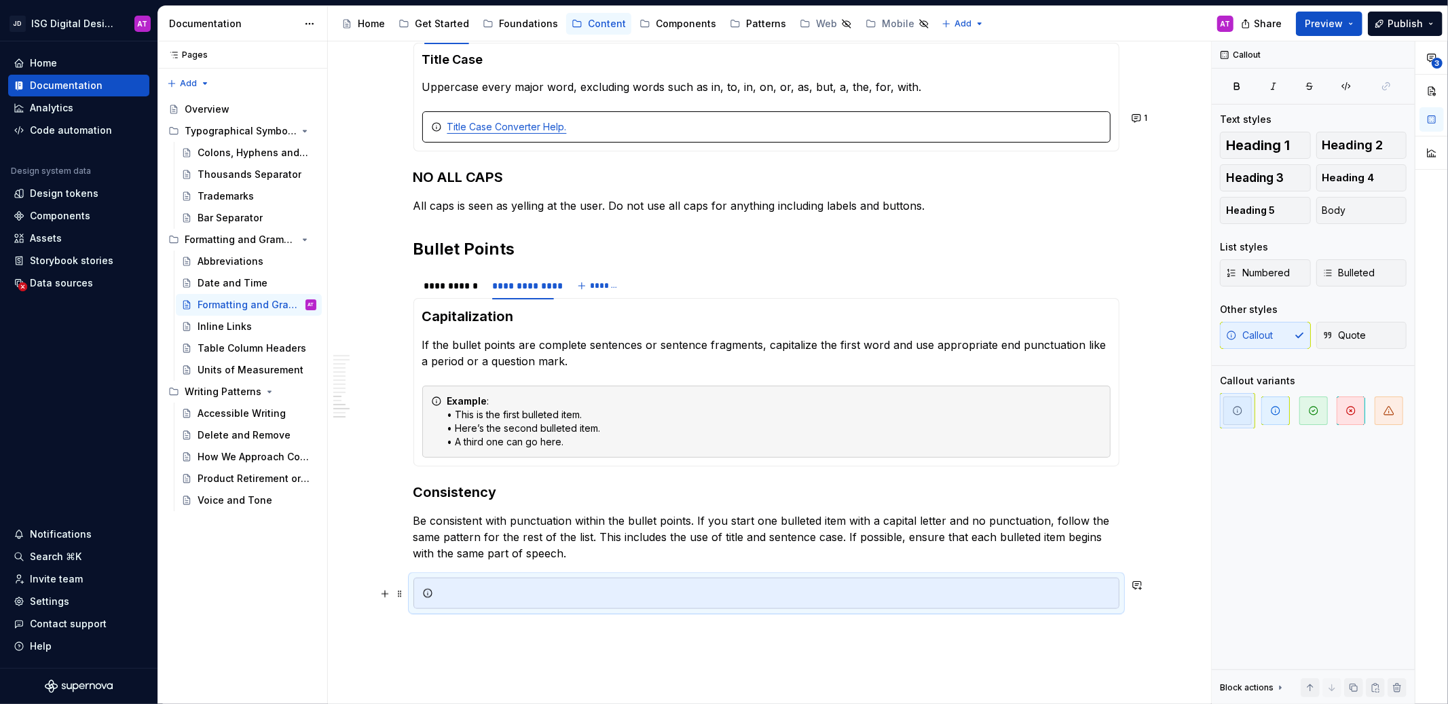
click at [481, 589] on div at bounding box center [774, 593] width 672 height 14
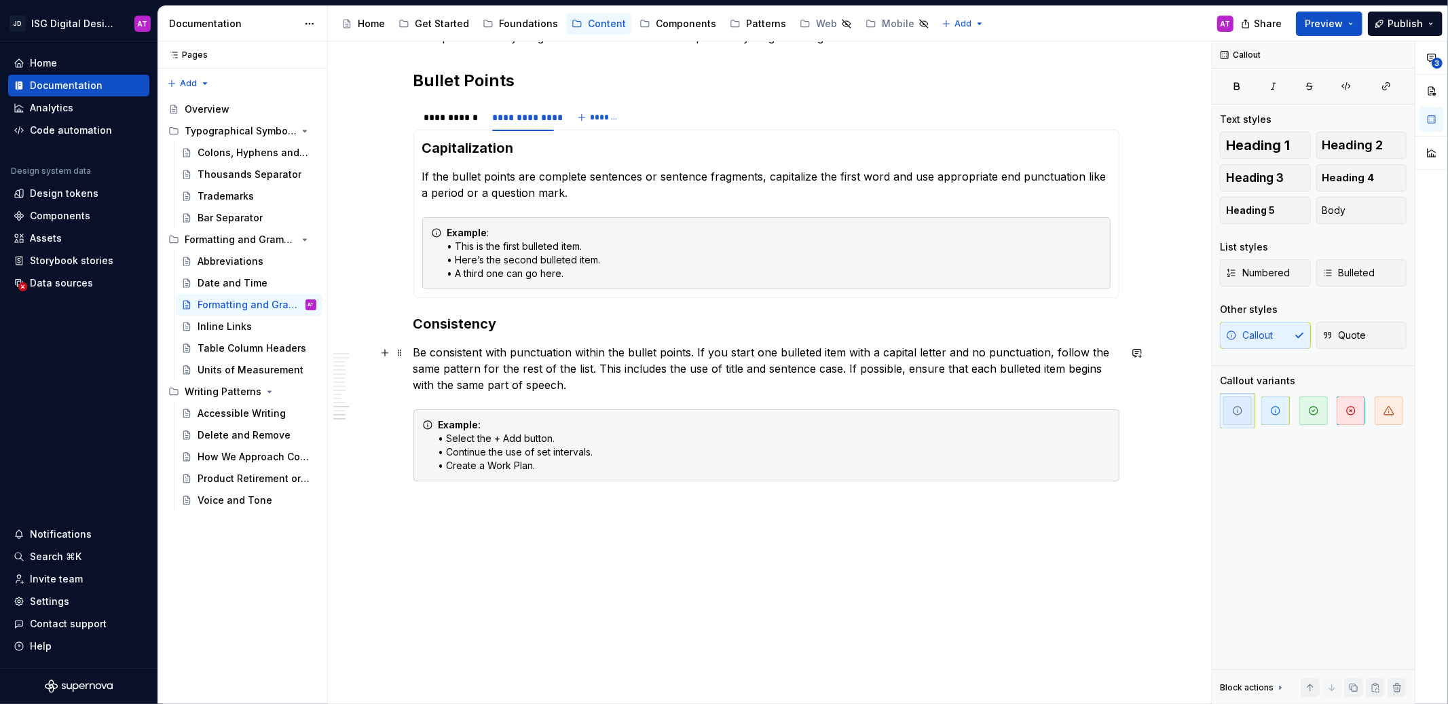
scroll to position [1505, 0]
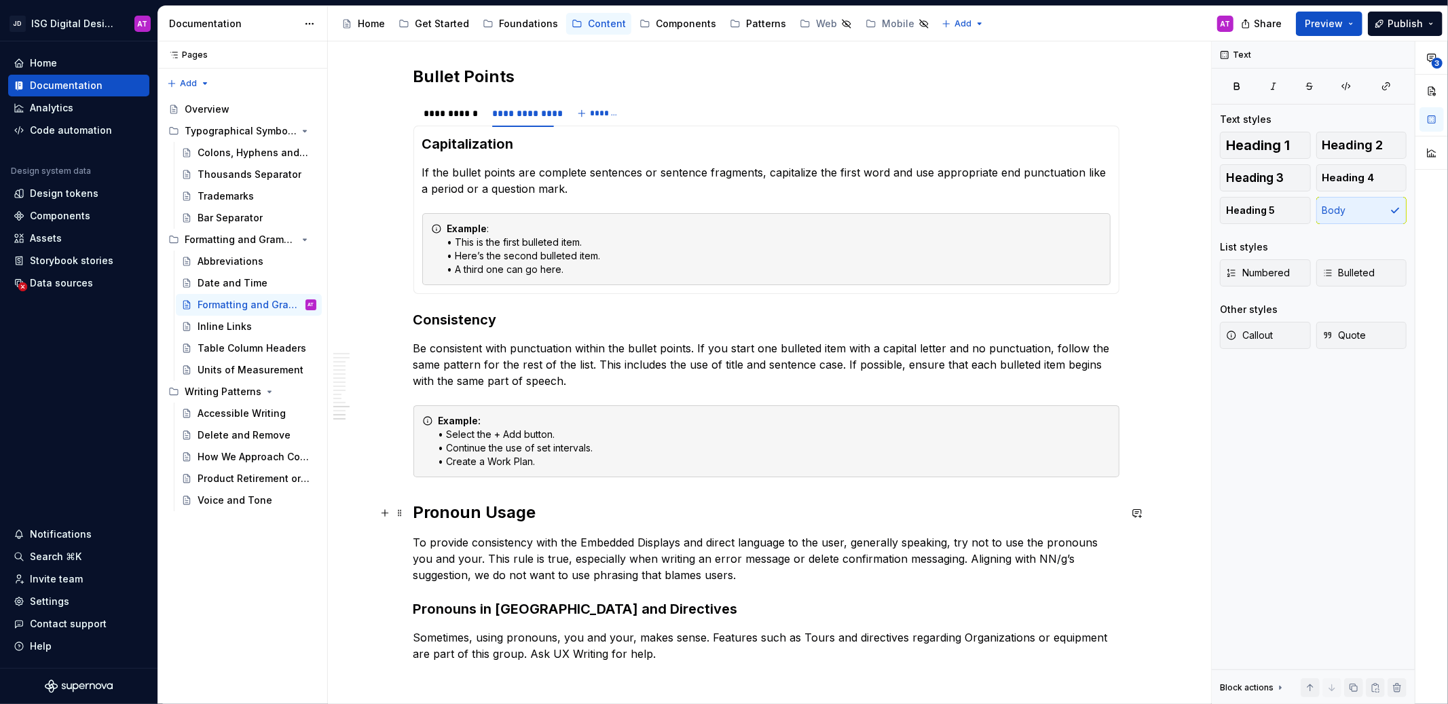
click at [415, 508] on h2 "Pronoun Usage" at bounding box center [766, 513] width 706 height 22
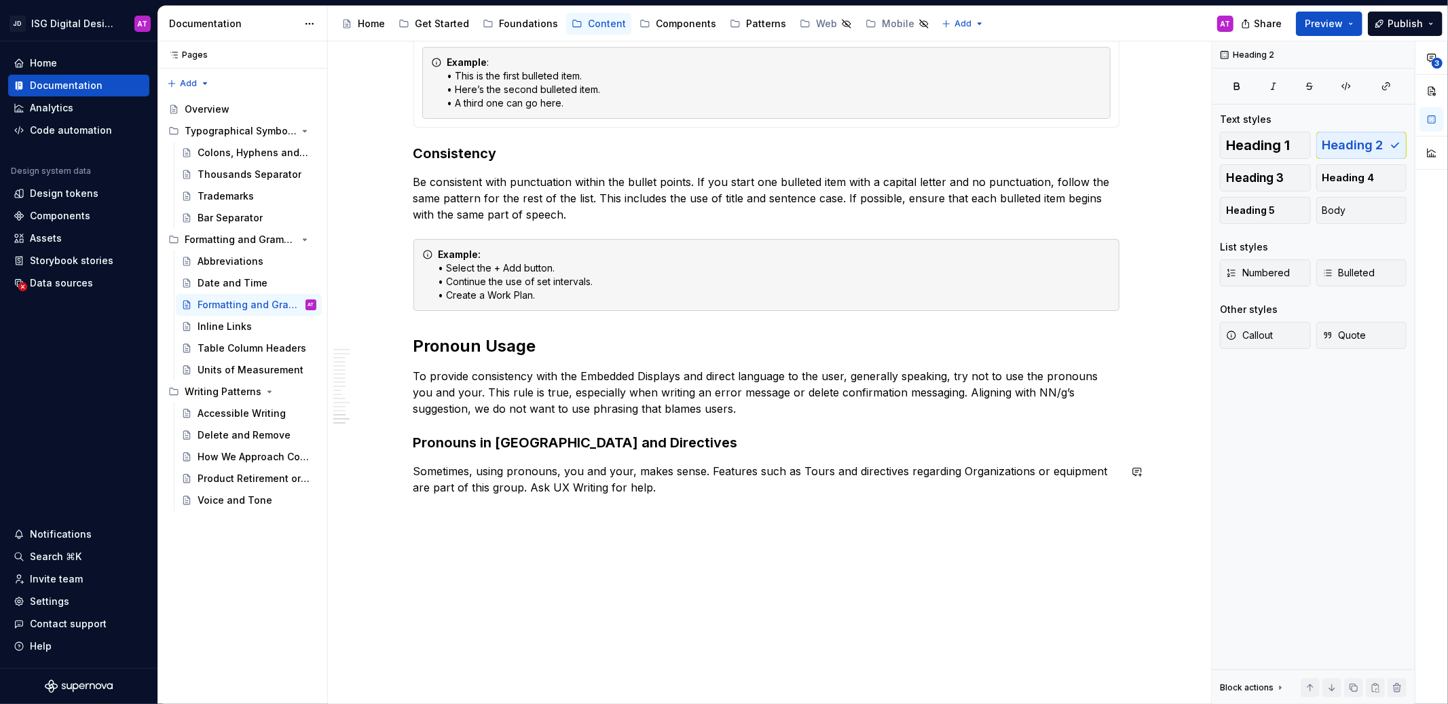
scroll to position [1691, 0]
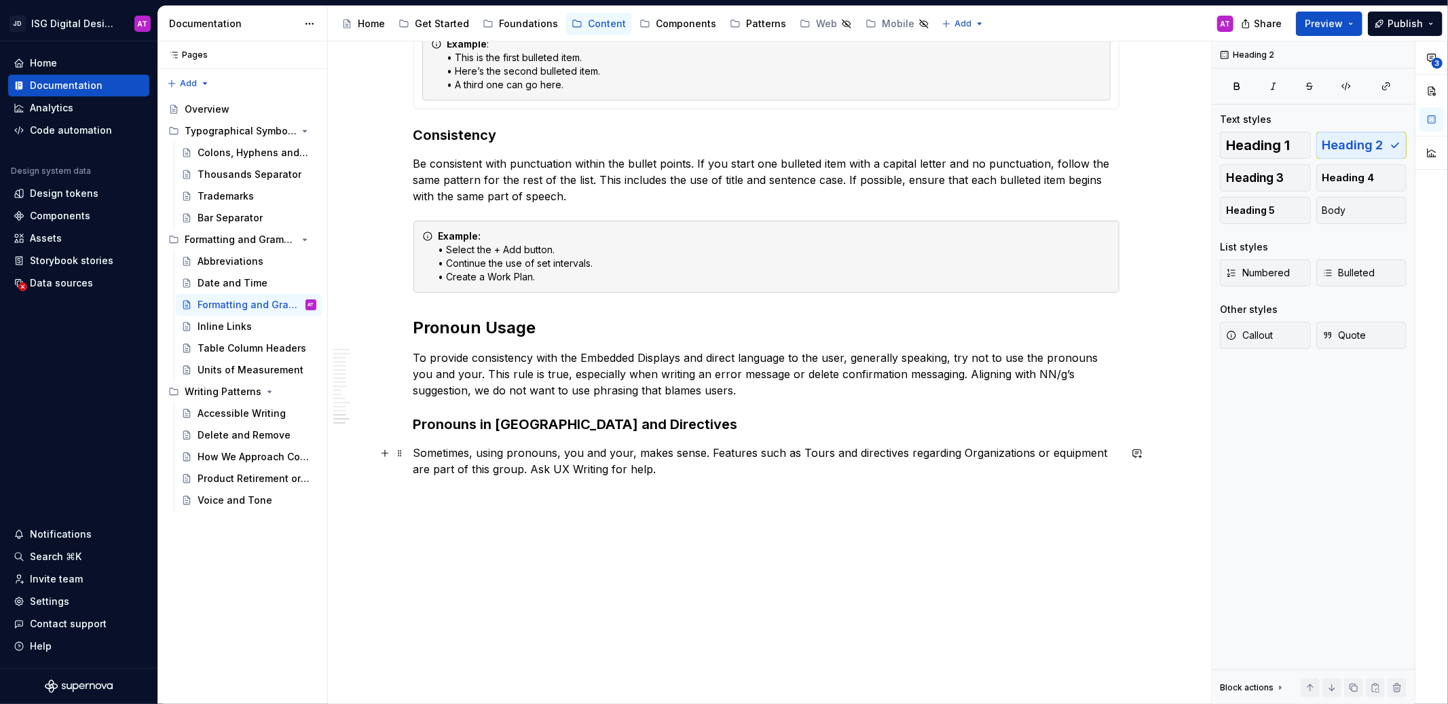
click at [669, 472] on p "Sometimes, using pronouns, you and your, makes sense. Features such as Tours an…" at bounding box center [766, 461] width 706 height 33
click at [497, 326] on h2 "Pronoun Usage" at bounding box center [766, 327] width 706 height 22
click at [513, 428] on h3 "Pronouns in [GEOGRAPHIC_DATA] and Directives" at bounding box center [766, 423] width 706 height 19
click at [464, 495] on p at bounding box center [766, 493] width 706 height 16
click at [1266, 343] on button "Callout" at bounding box center [1265, 335] width 91 height 27
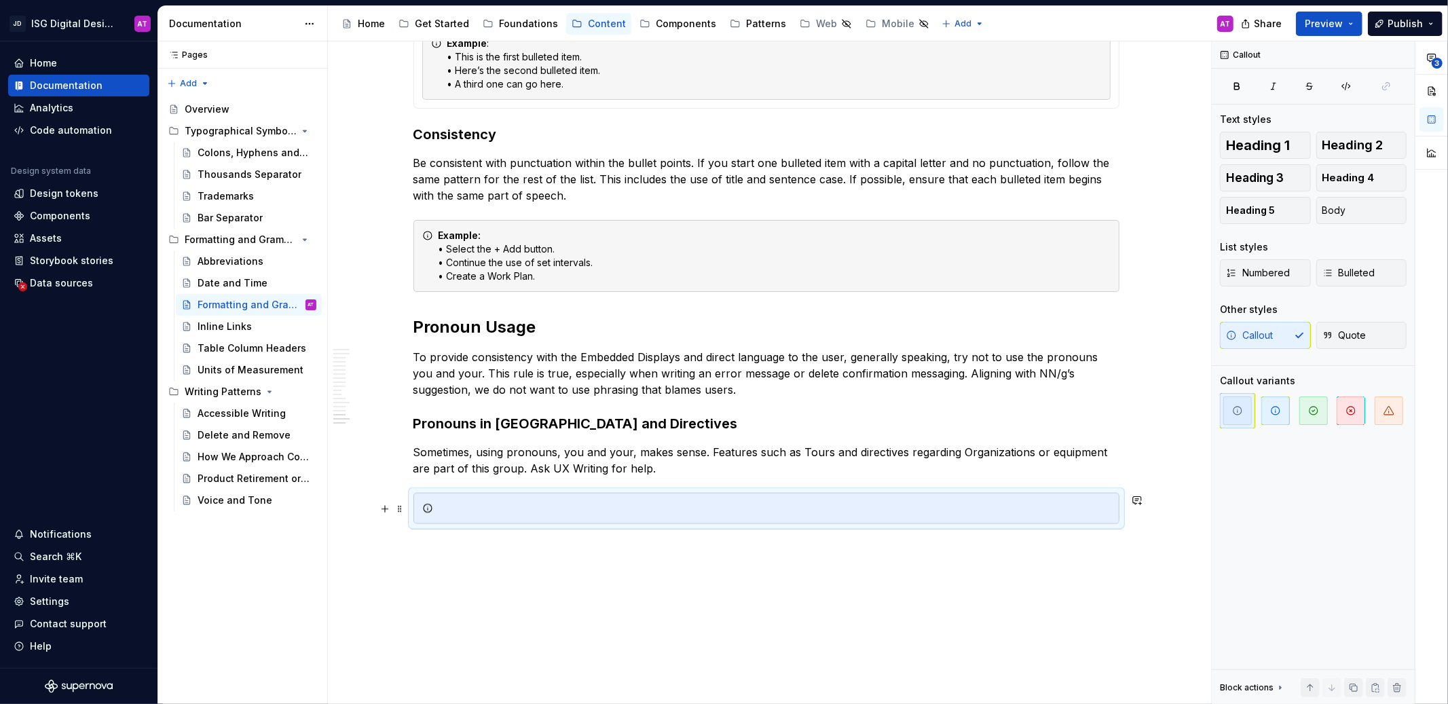
click at [592, 512] on div at bounding box center [774, 509] width 672 height 14
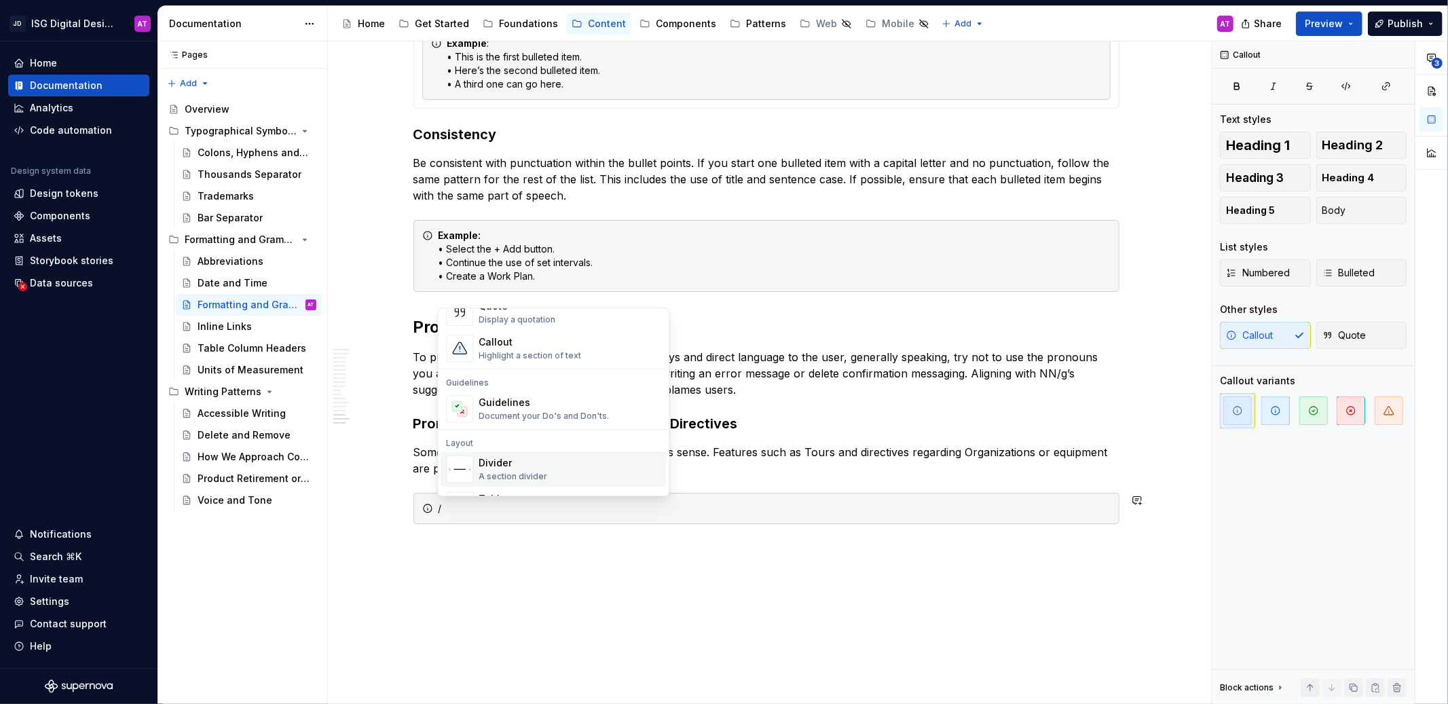
scroll to position [324, 0]
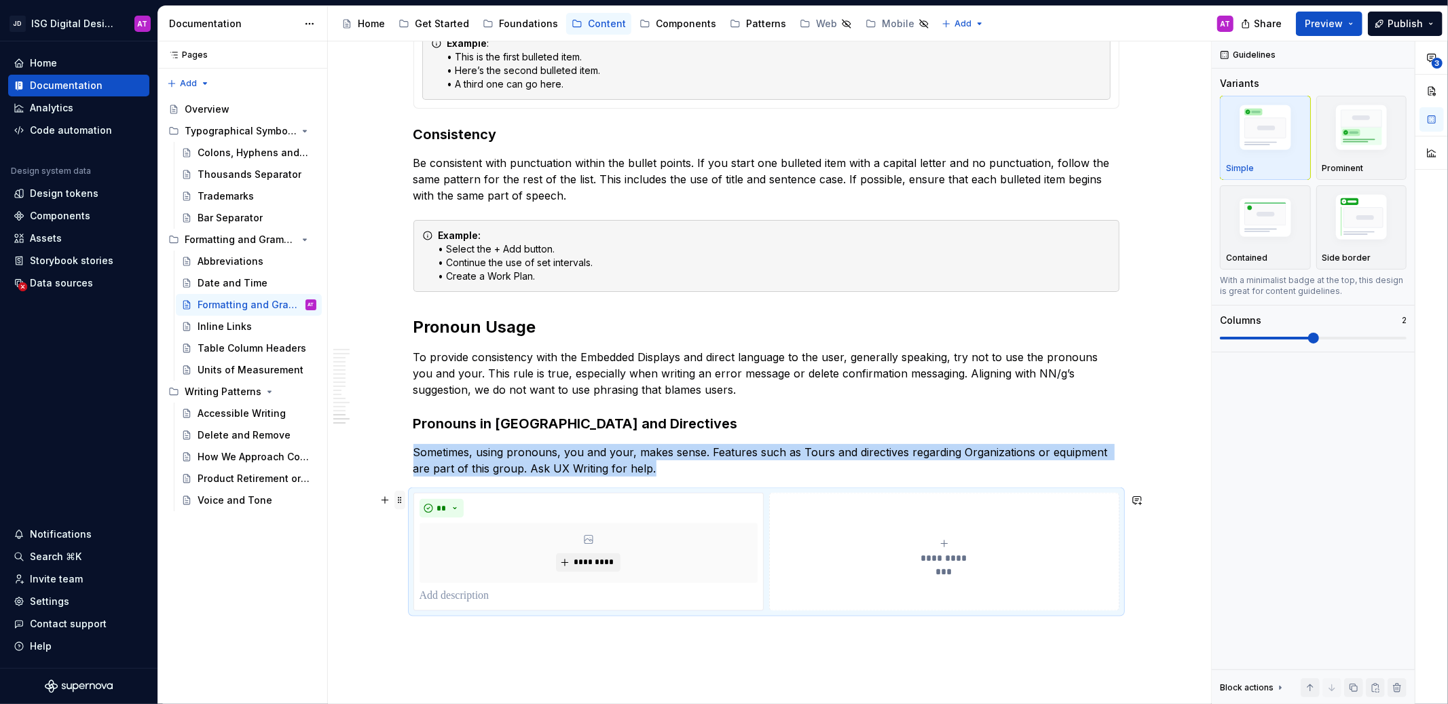
click at [396, 502] on span at bounding box center [399, 500] width 11 height 19
click at [444, 618] on div "Delete" at bounding box center [463, 621] width 88 height 14
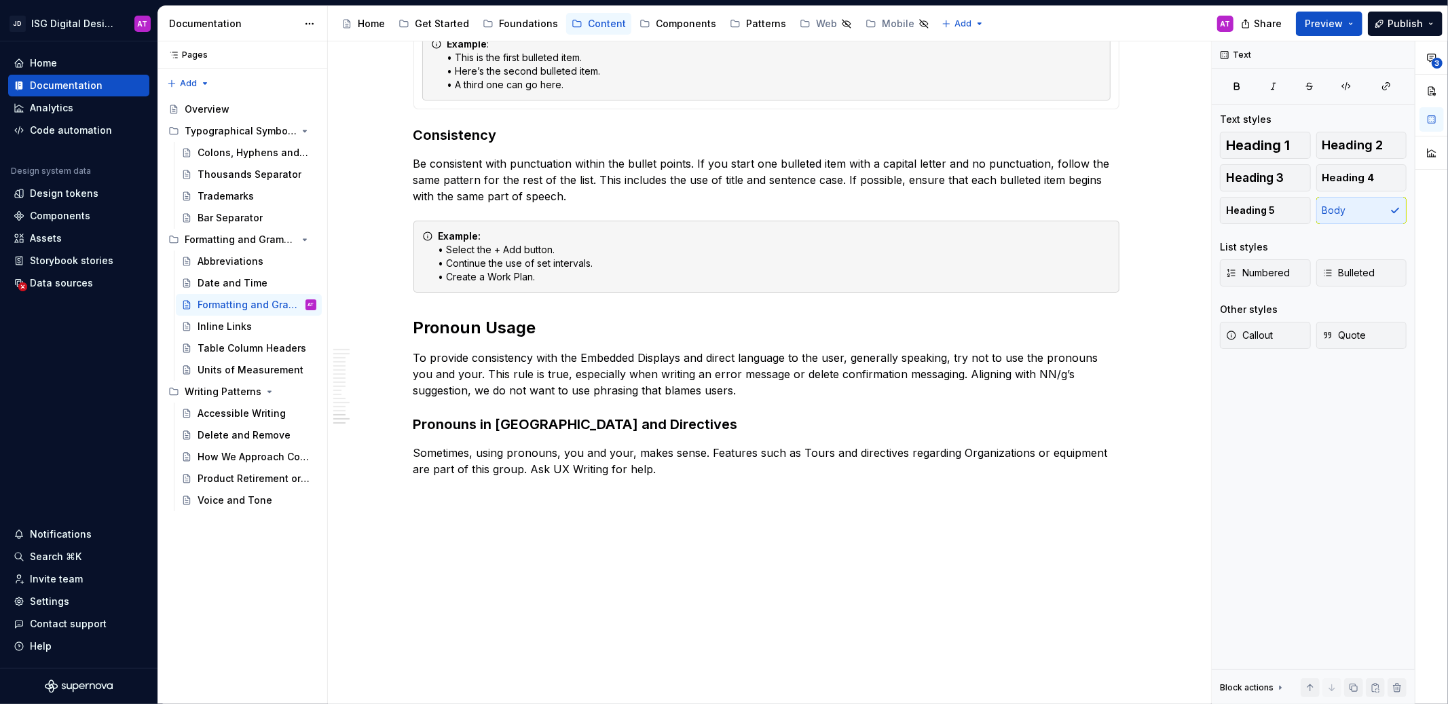
click at [385, 499] on button "button" at bounding box center [384, 493] width 19 height 19
click at [1270, 335] on span "Callout" at bounding box center [1249, 335] width 47 height 14
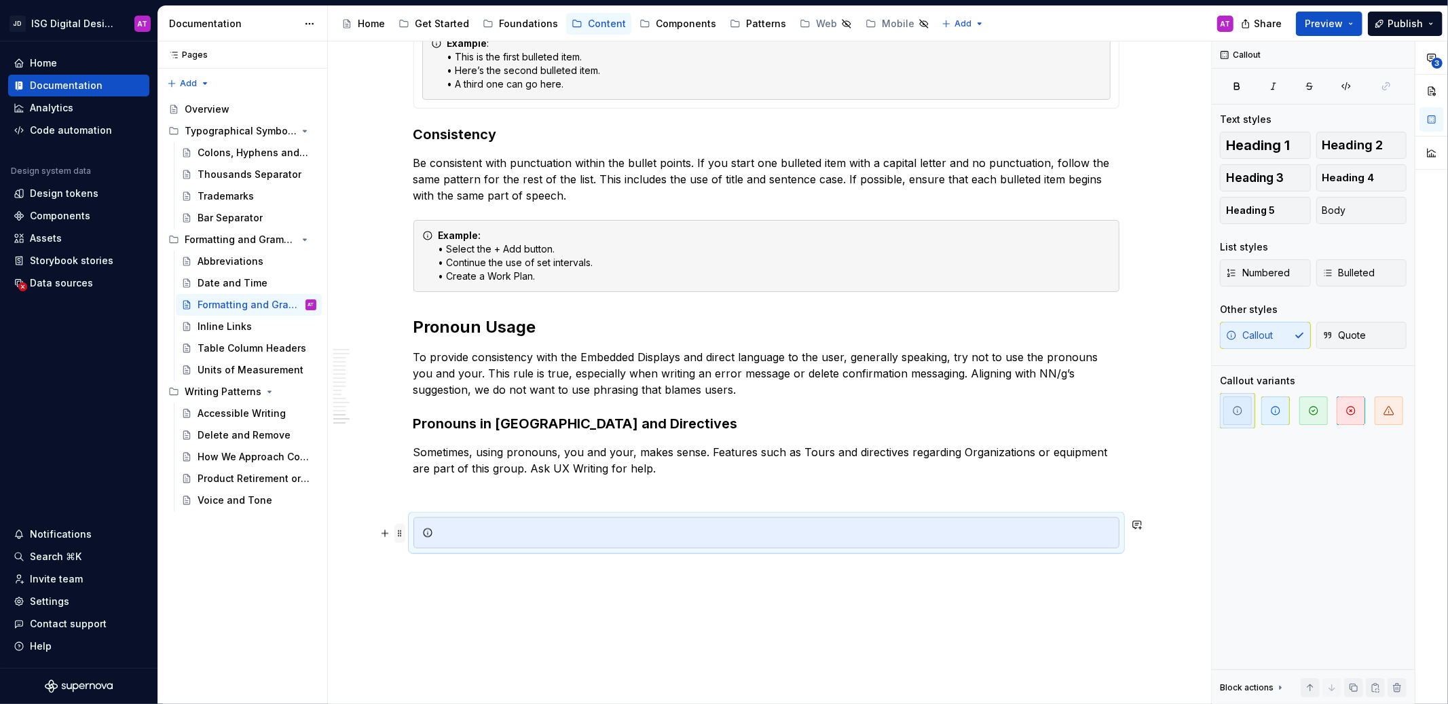
click at [395, 535] on span at bounding box center [399, 533] width 11 height 19
click at [453, 658] on div "Delete" at bounding box center [463, 654] width 88 height 14
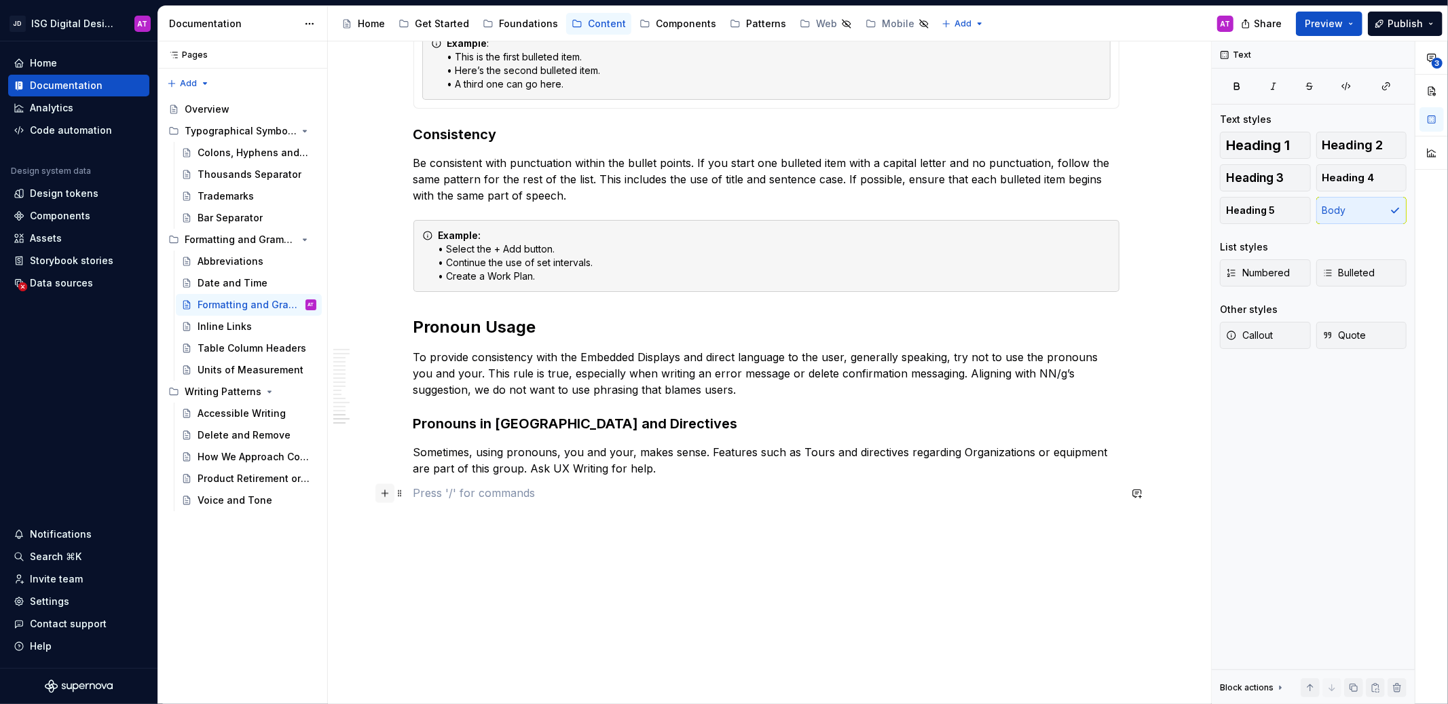
click at [386, 493] on button "button" at bounding box center [384, 493] width 19 height 19
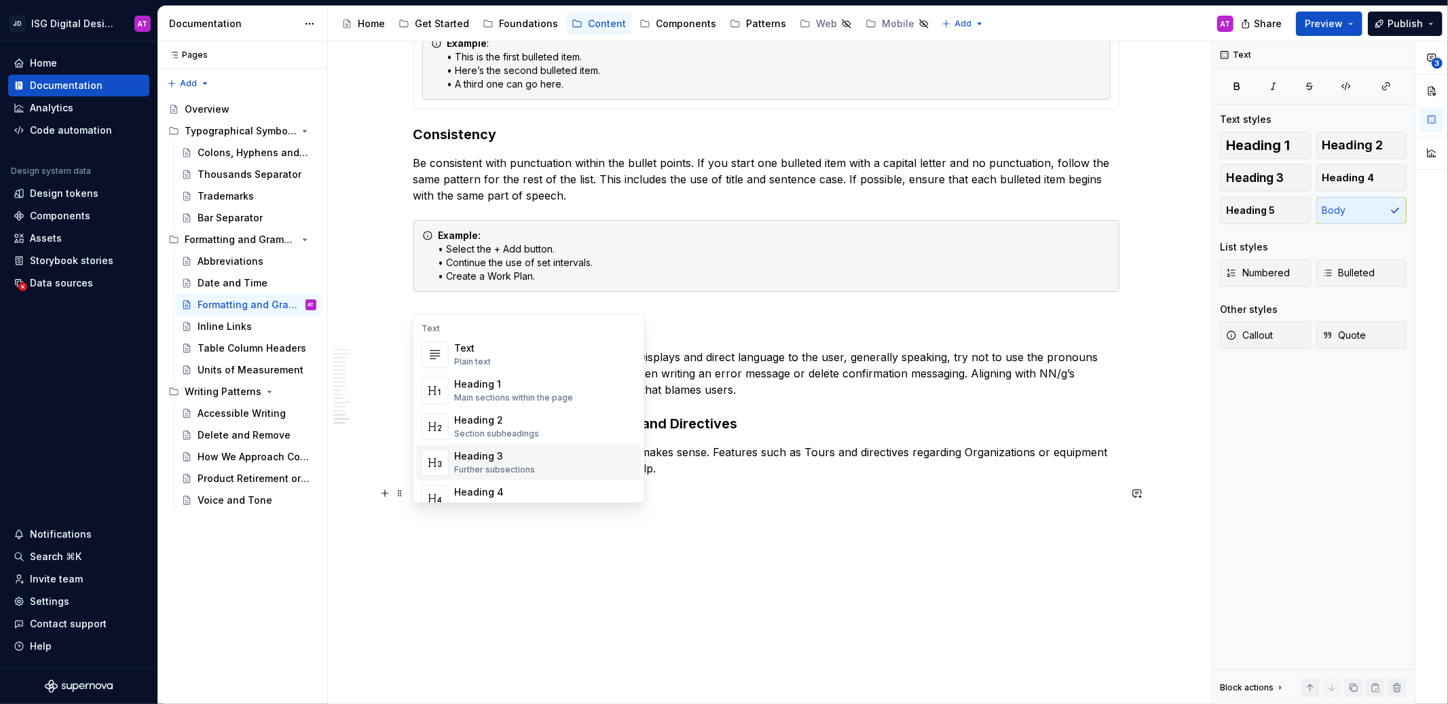
click at [457, 474] on div "Further subsections" at bounding box center [494, 469] width 81 height 11
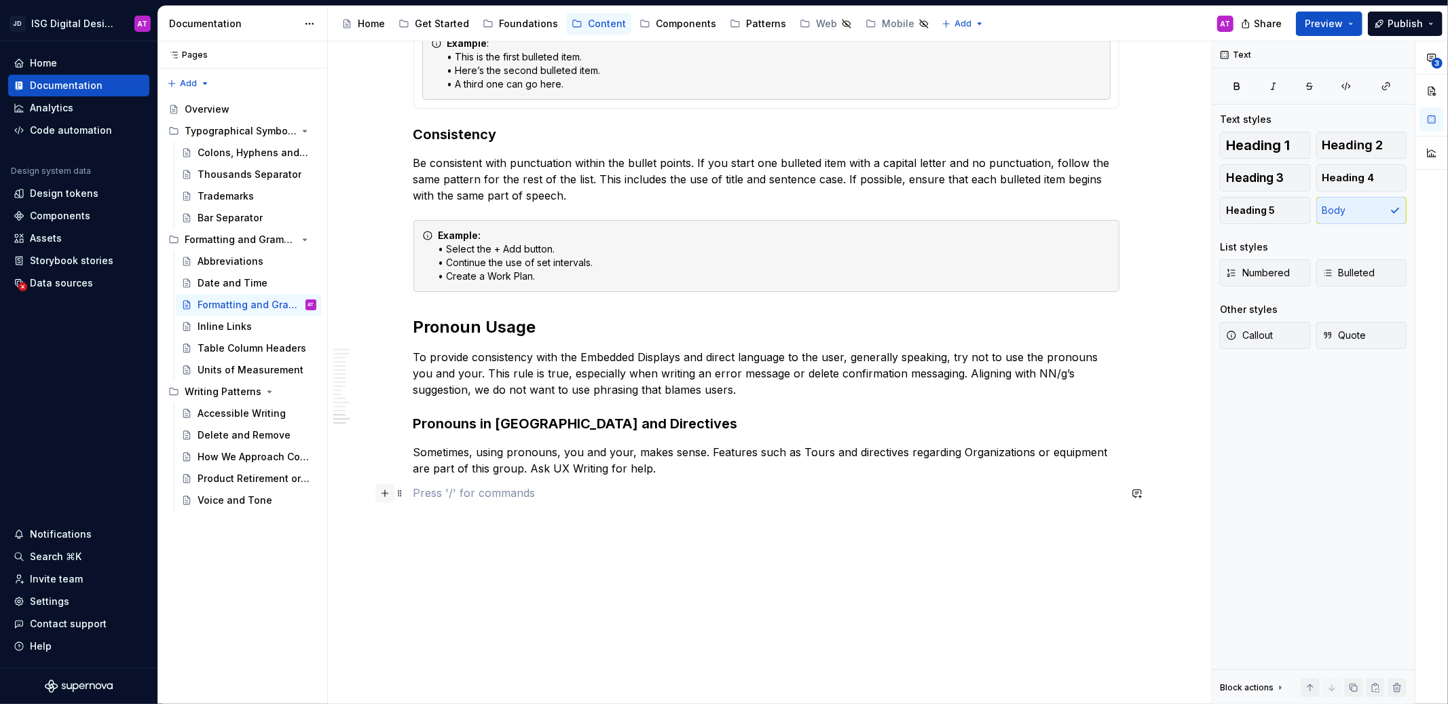
click at [386, 491] on button "button" at bounding box center [384, 493] width 19 height 19
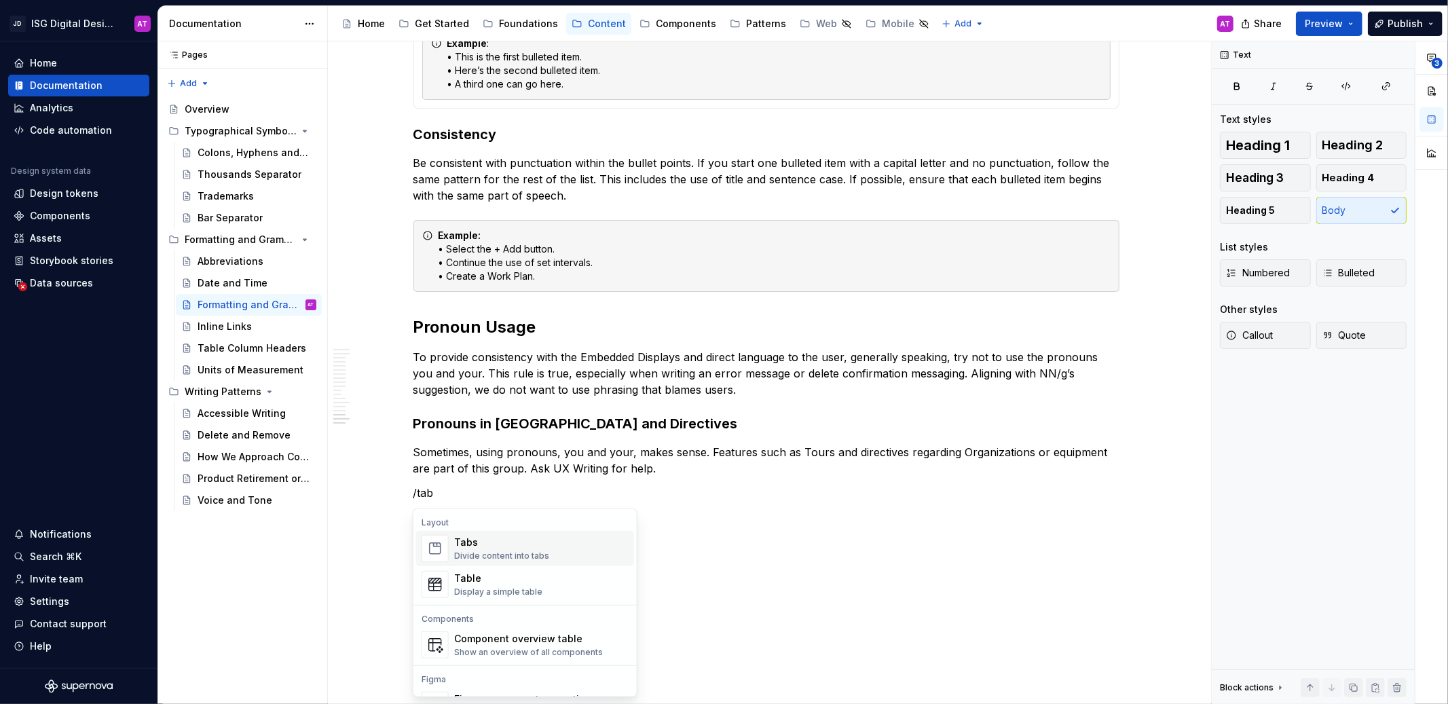
click at [495, 544] on div "Tabs" at bounding box center [501, 543] width 95 height 14
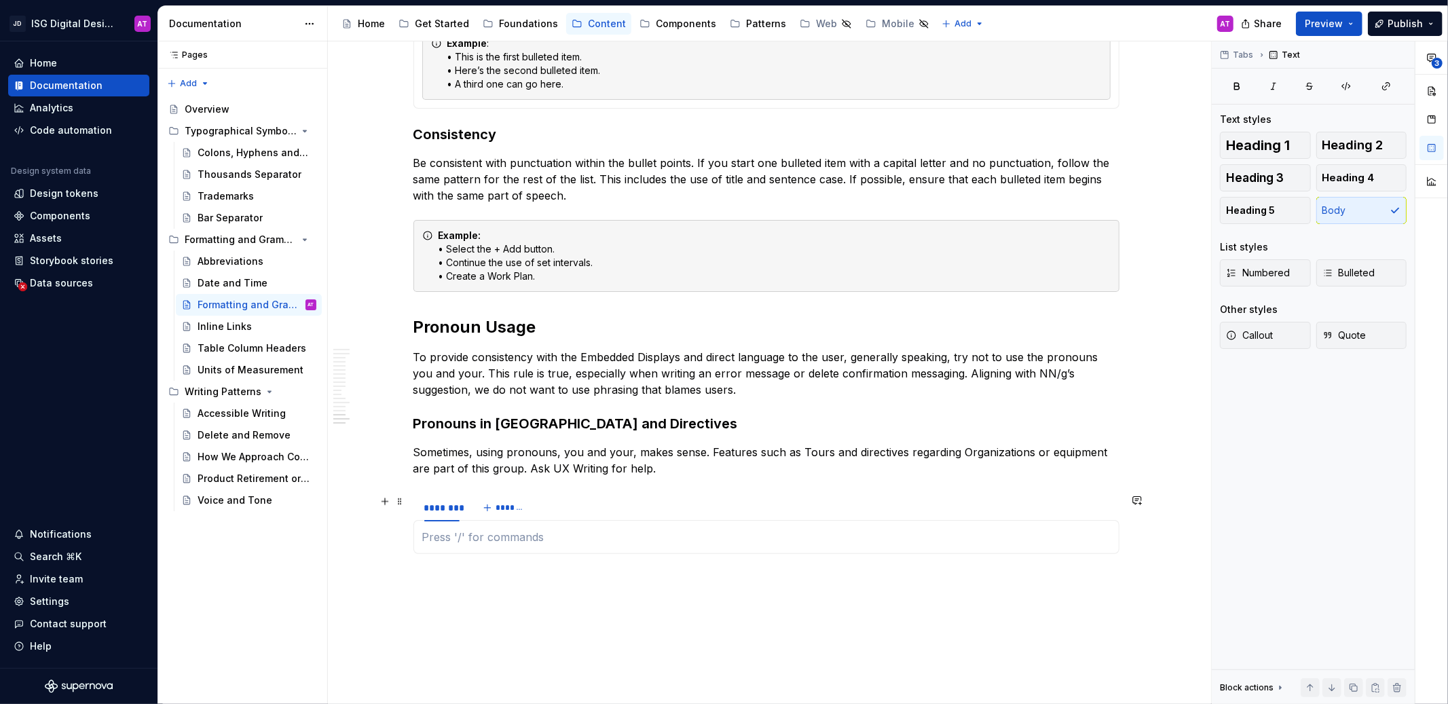
click at [903, 520] on div "******** *******" at bounding box center [766, 507] width 706 height 27
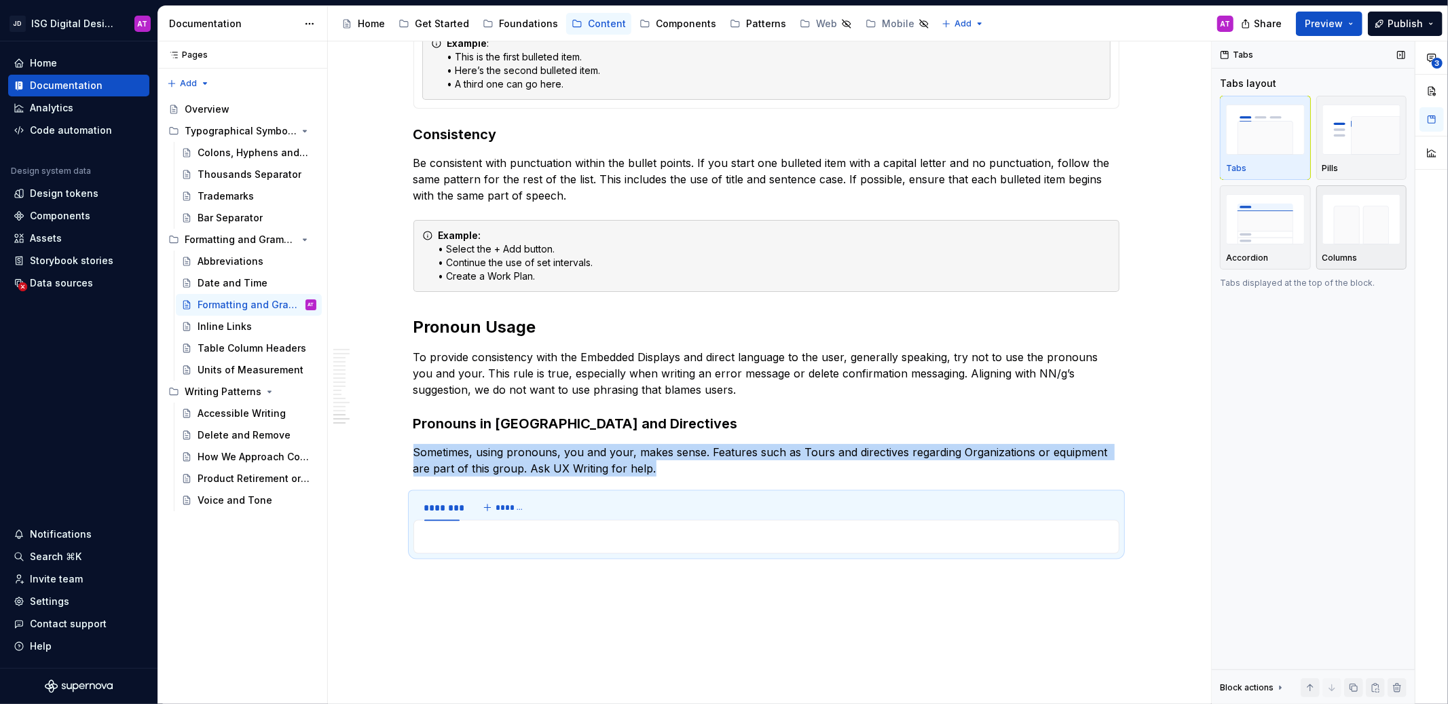
click at [1357, 236] on img "button" at bounding box center [1361, 219] width 79 height 50
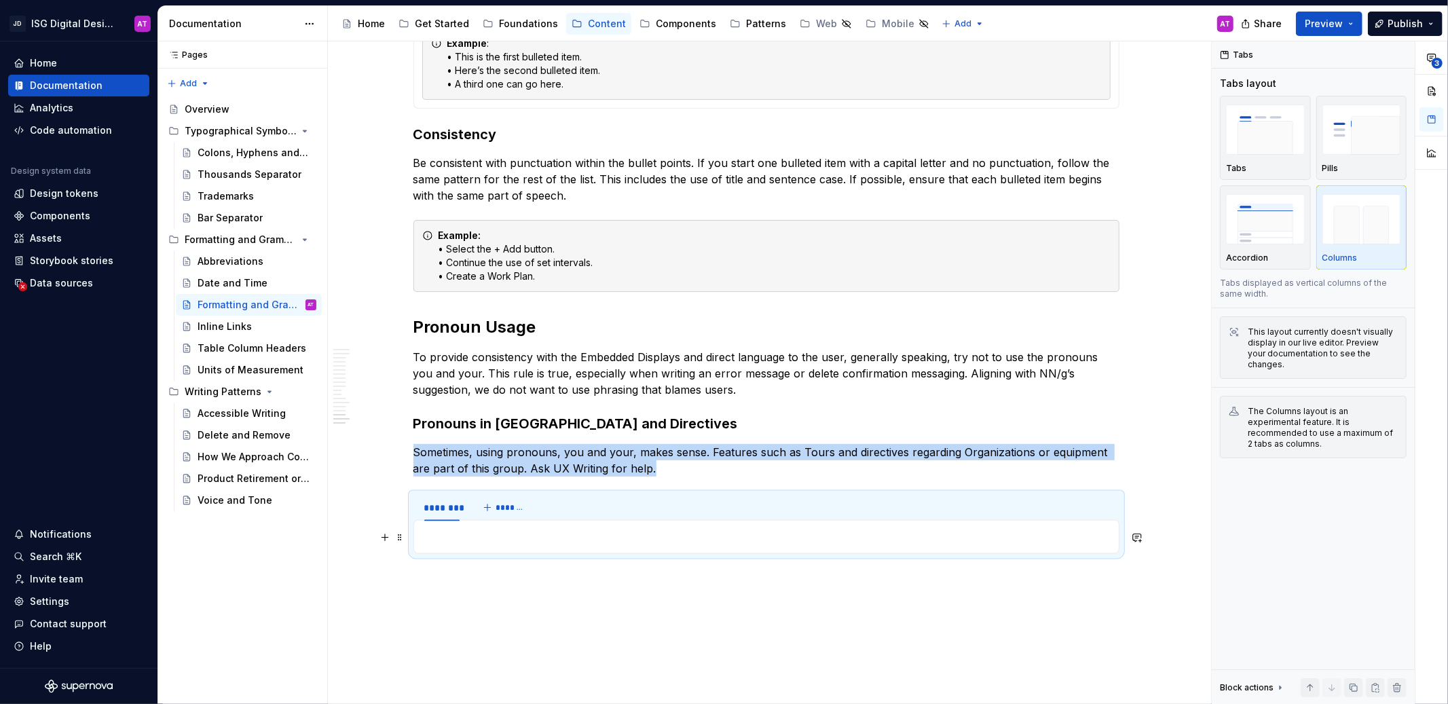
click at [454, 542] on p at bounding box center [766, 537] width 688 height 16
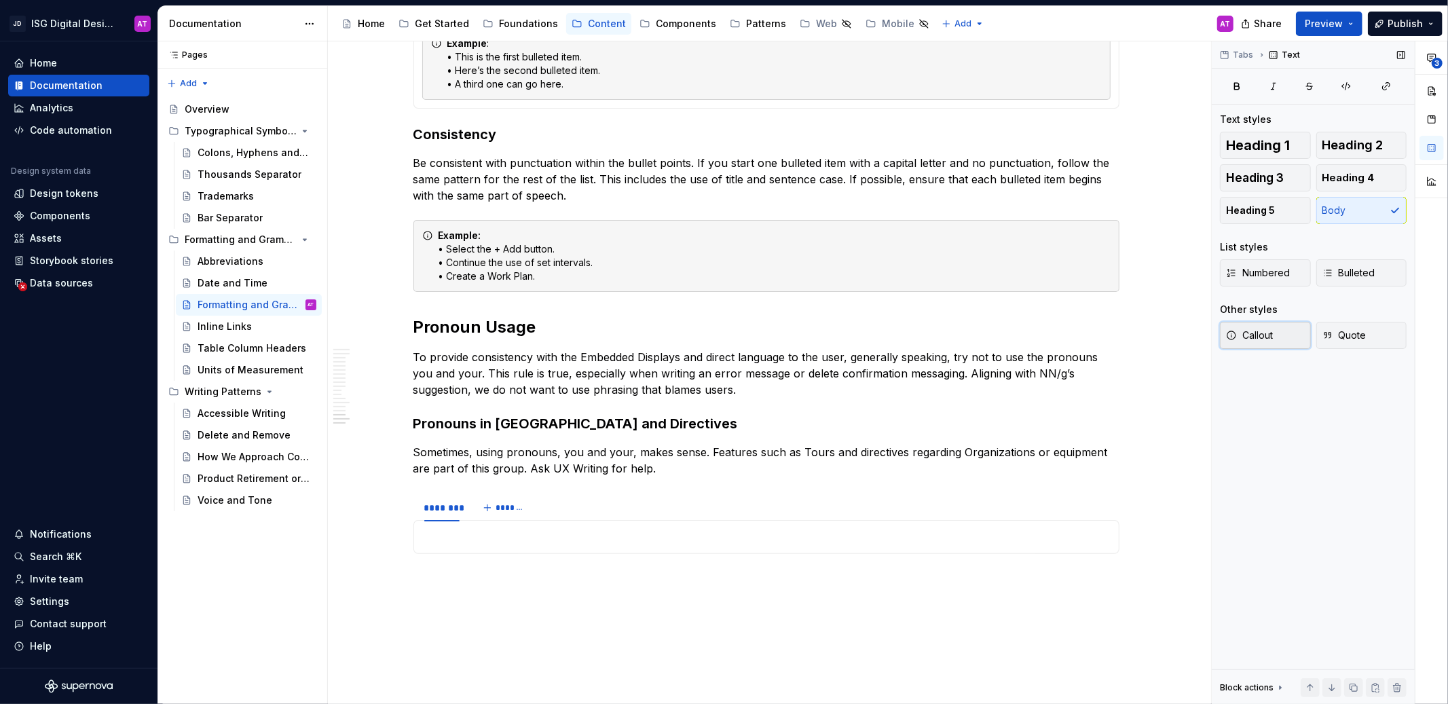
click at [1267, 337] on span "Callout" at bounding box center [1249, 335] width 47 height 14
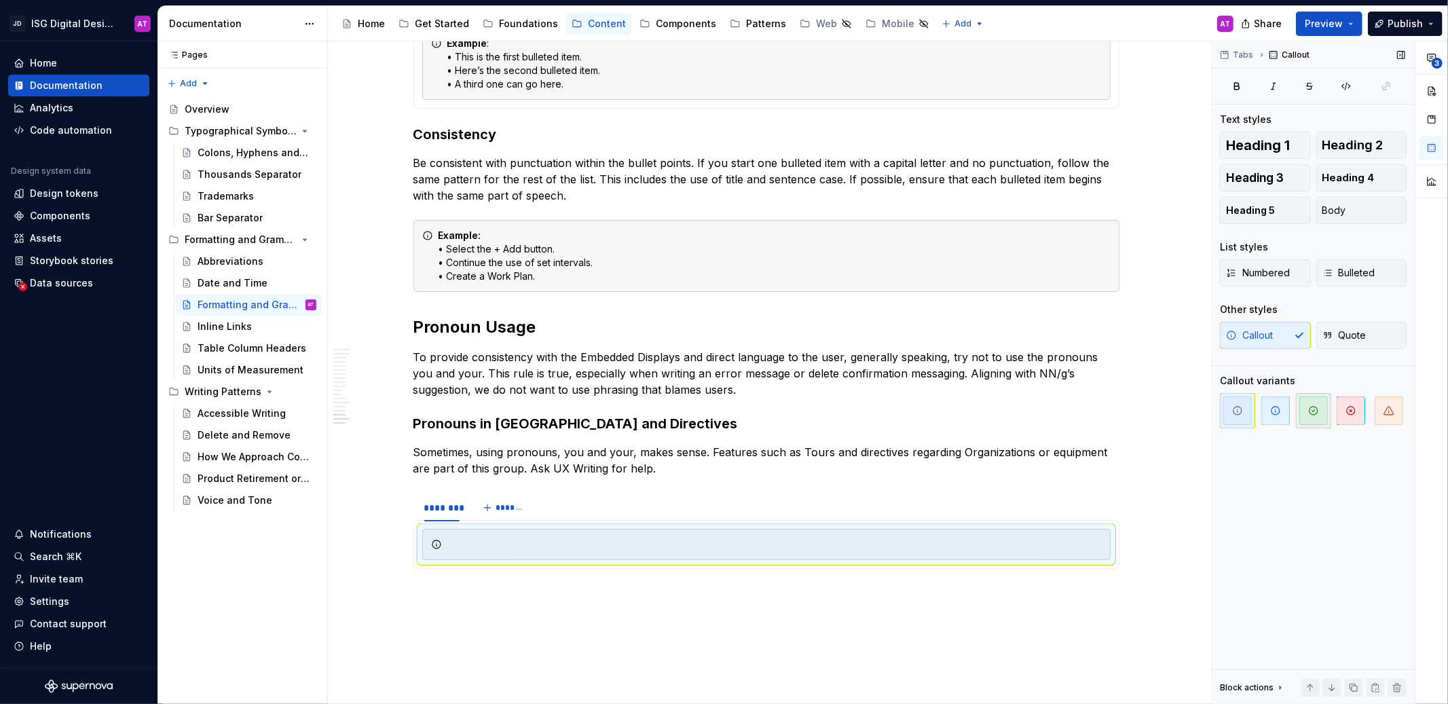
click at [1324, 420] on span "button" at bounding box center [1313, 410] width 29 height 29
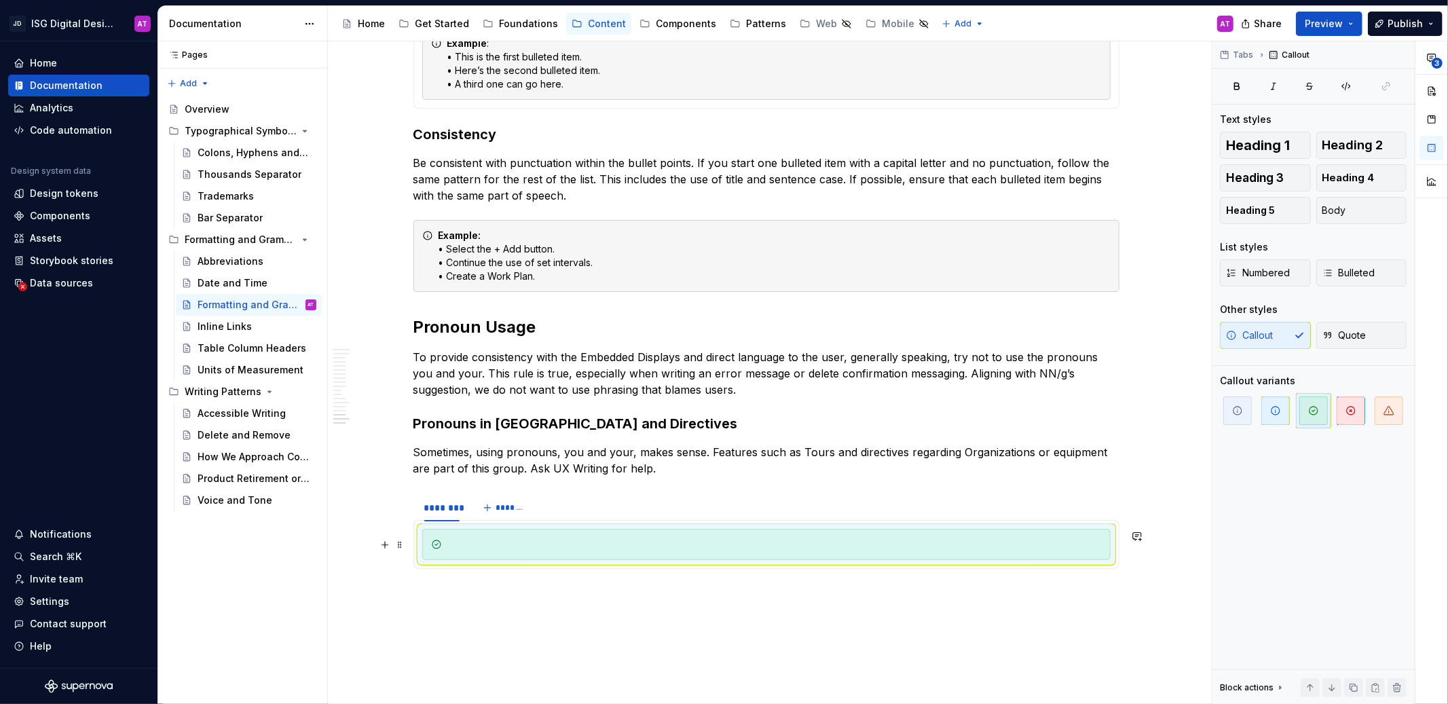
click at [638, 540] on div at bounding box center [774, 545] width 654 height 14
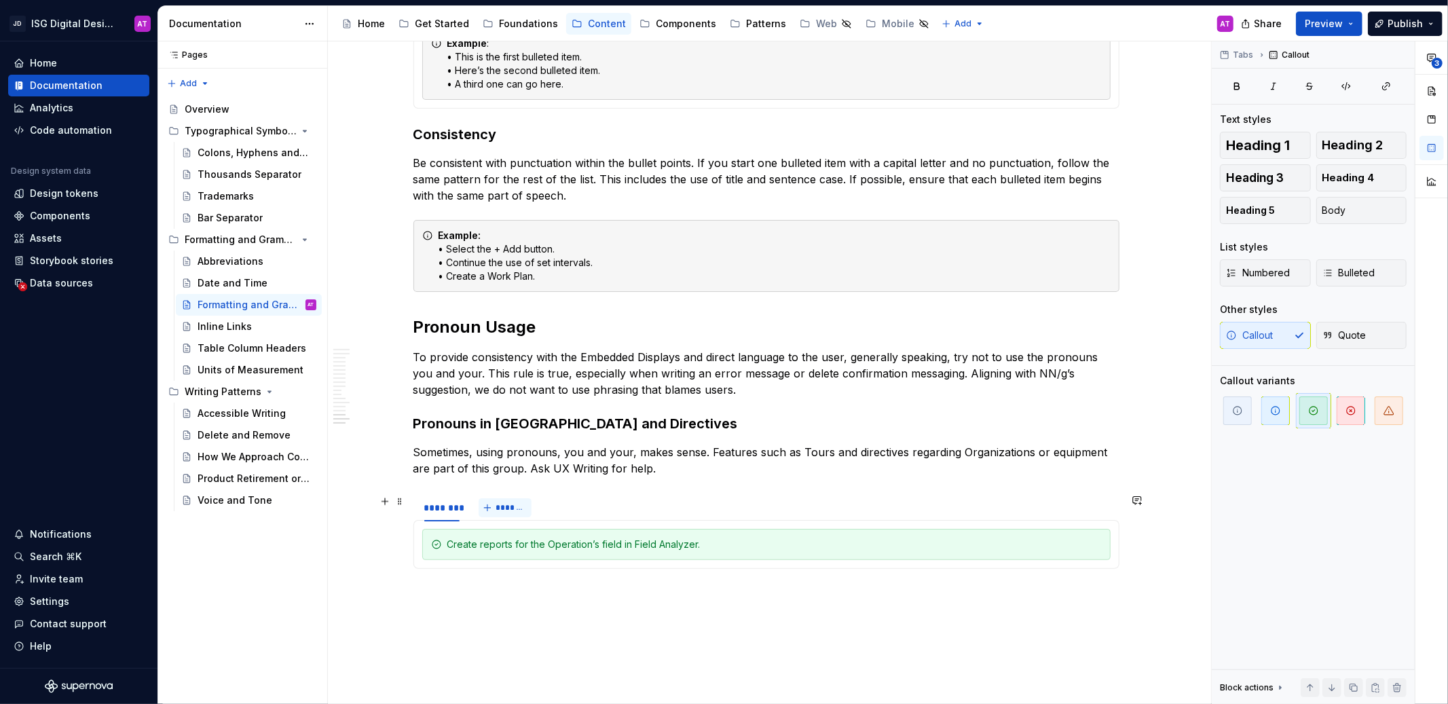
click at [497, 510] on span "*******" at bounding box center [510, 507] width 31 height 11
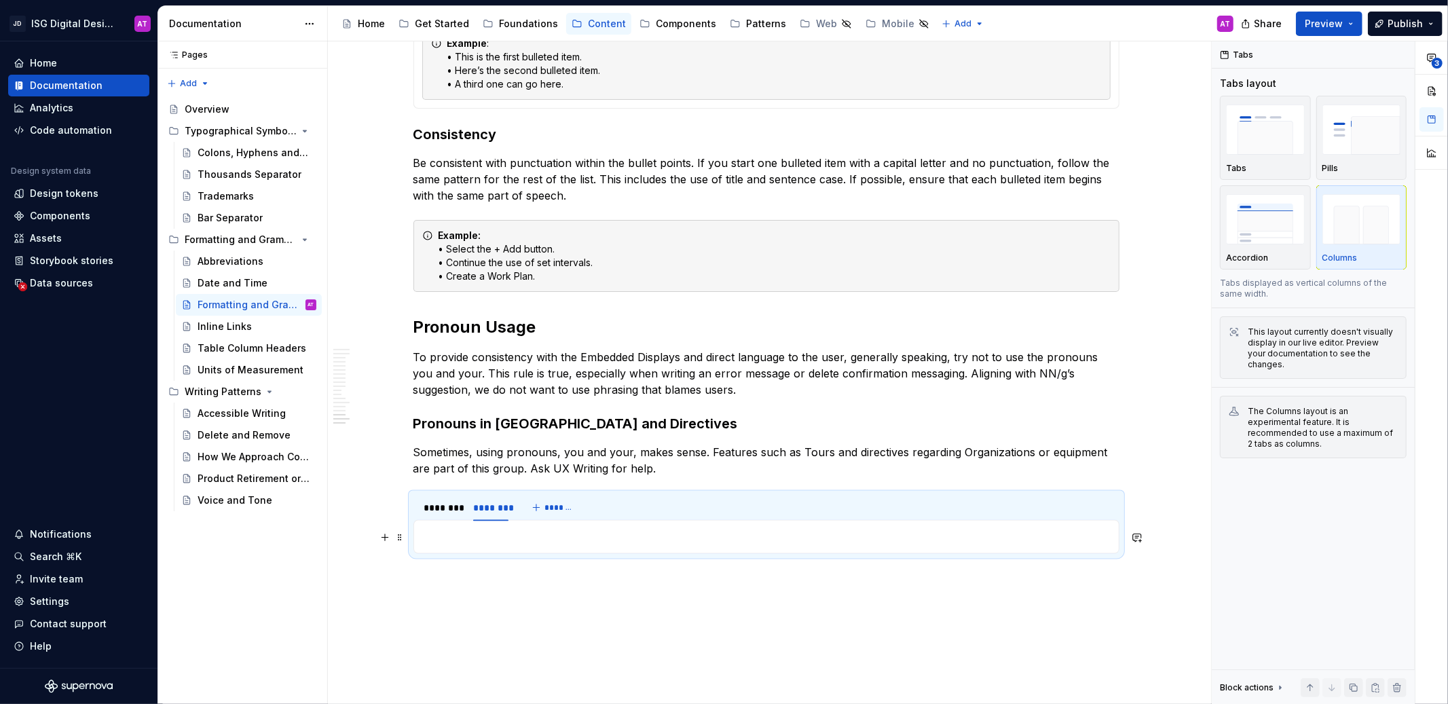
click at [570, 542] on p at bounding box center [766, 537] width 688 height 16
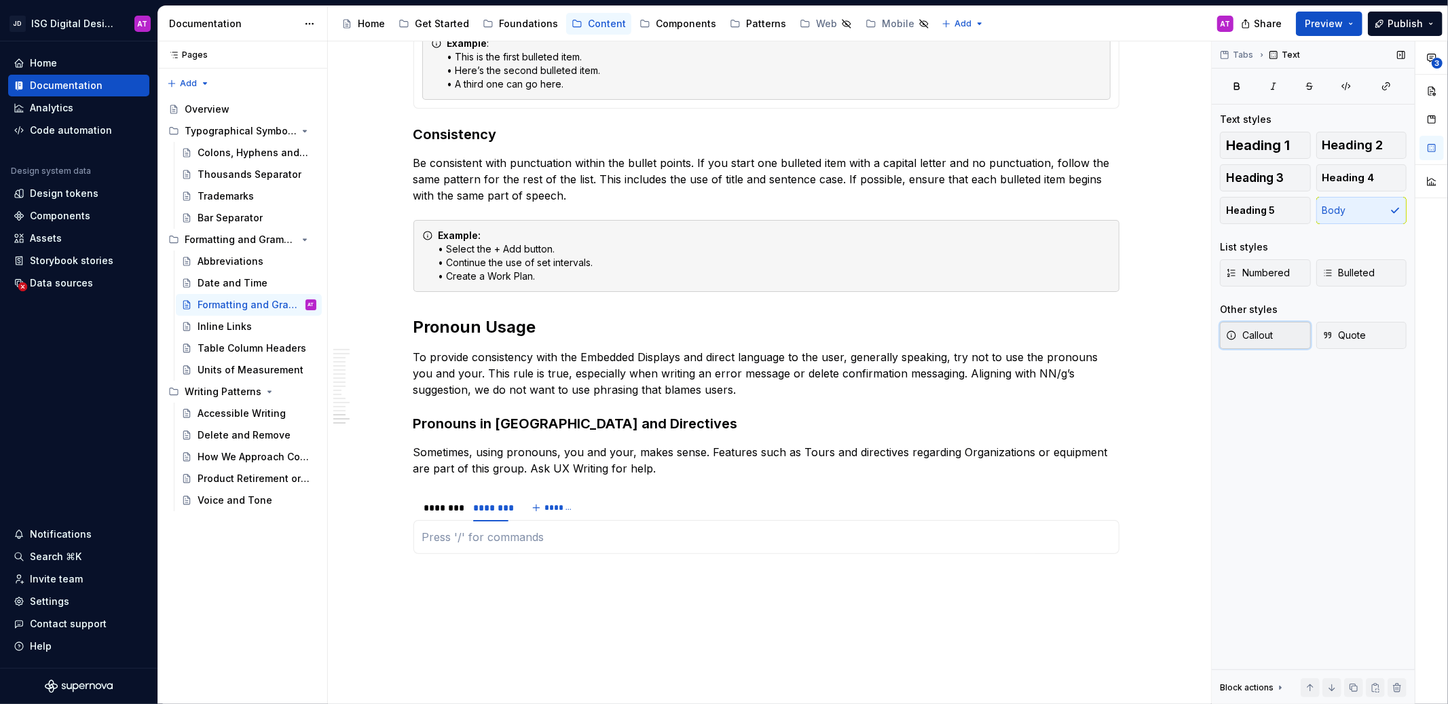
click at [1262, 340] on span "Callout" at bounding box center [1249, 335] width 47 height 14
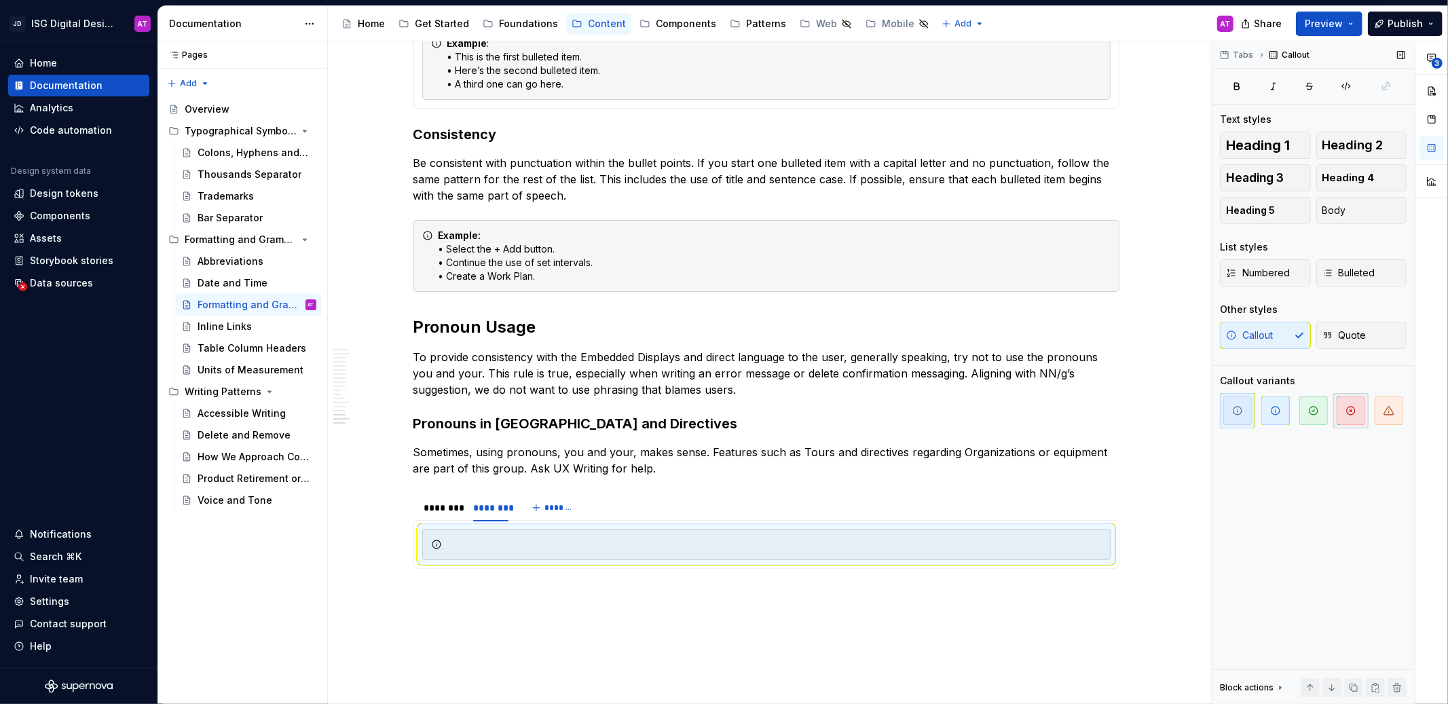
click at [1345, 411] on icon "button" at bounding box center [1350, 410] width 11 height 11
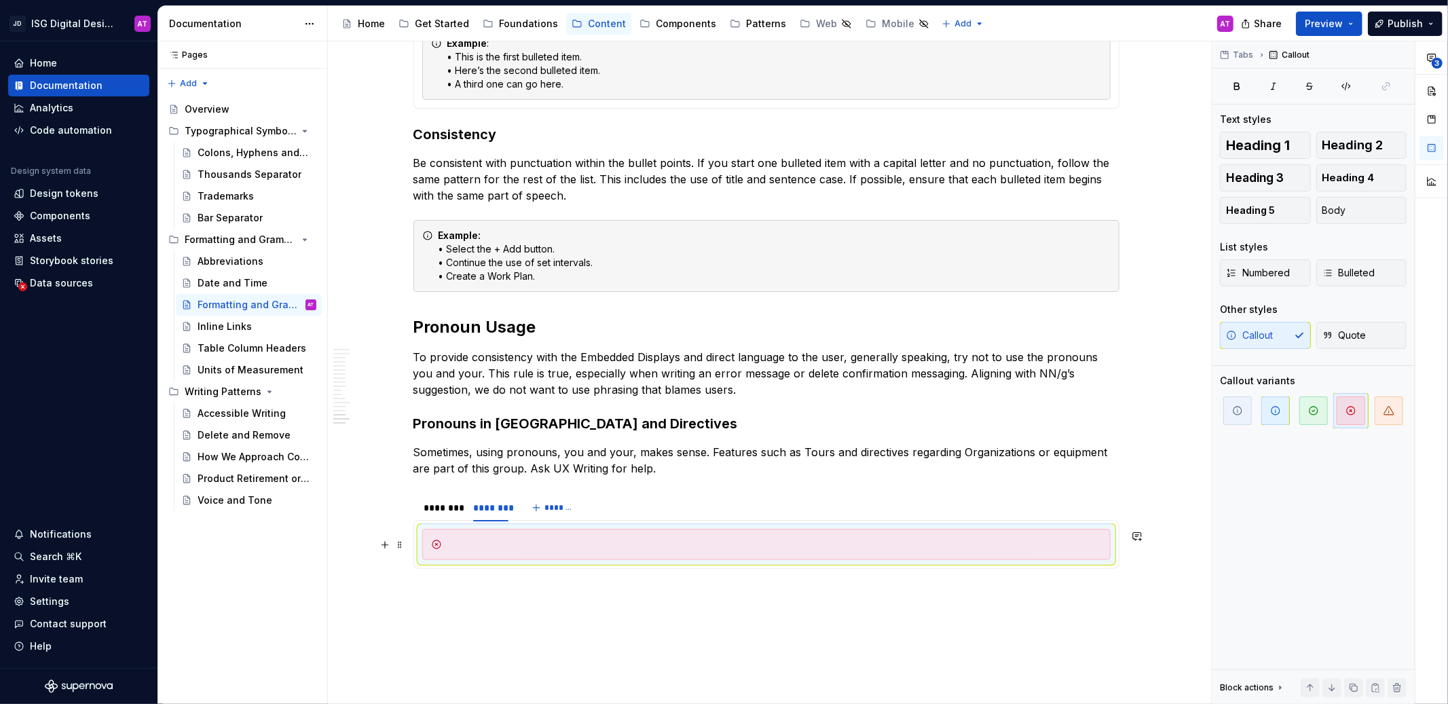
click at [753, 546] on div at bounding box center [774, 545] width 654 height 14
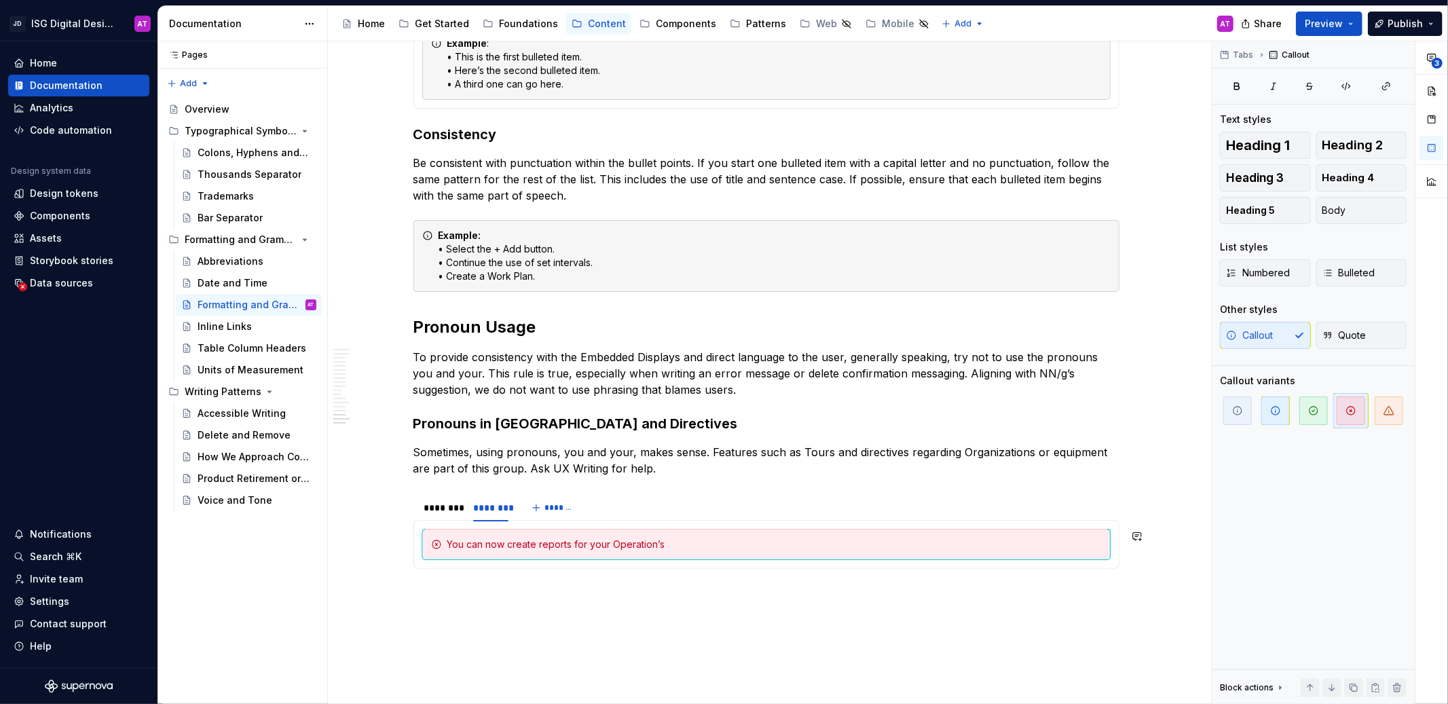
type textarea "*"
click at [620, 518] on div "******** ******** *******" at bounding box center [766, 507] width 706 height 27
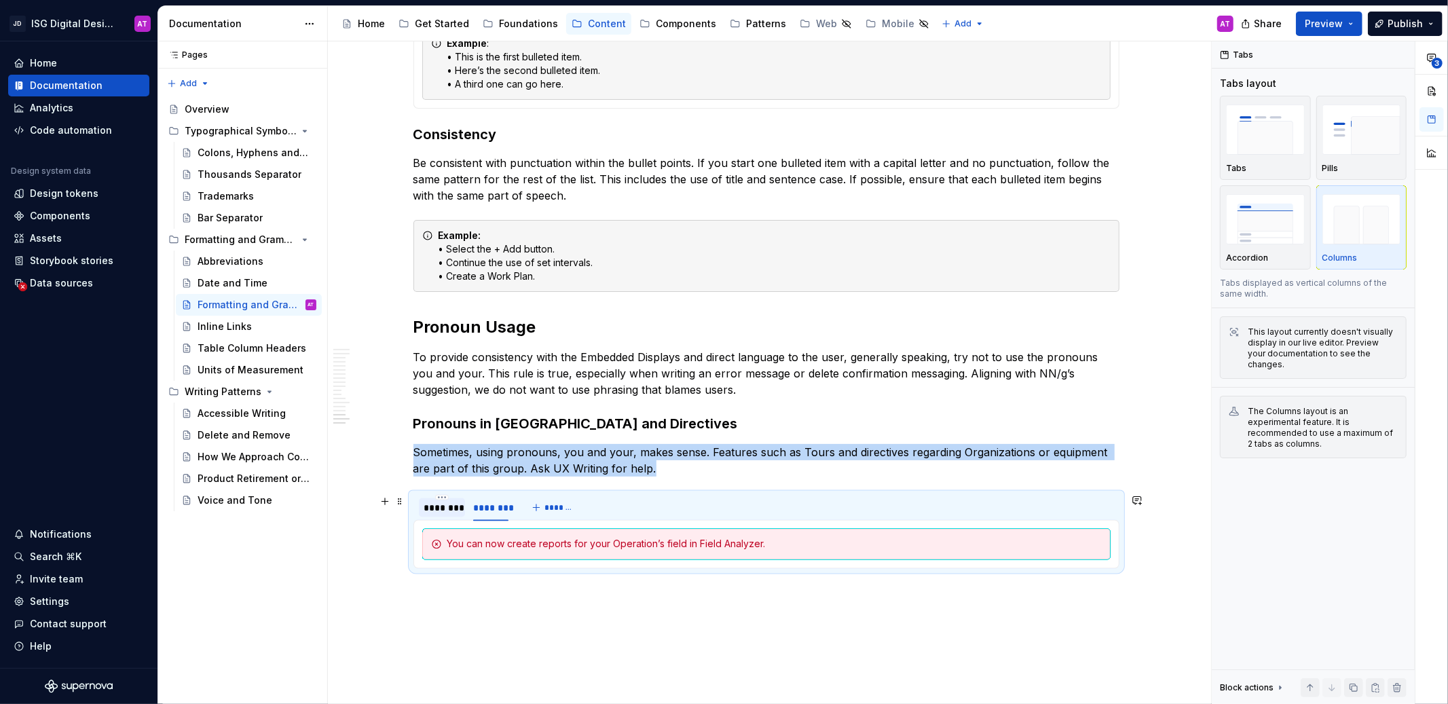
click at [450, 508] on div "********" at bounding box center [441, 508] width 35 height 14
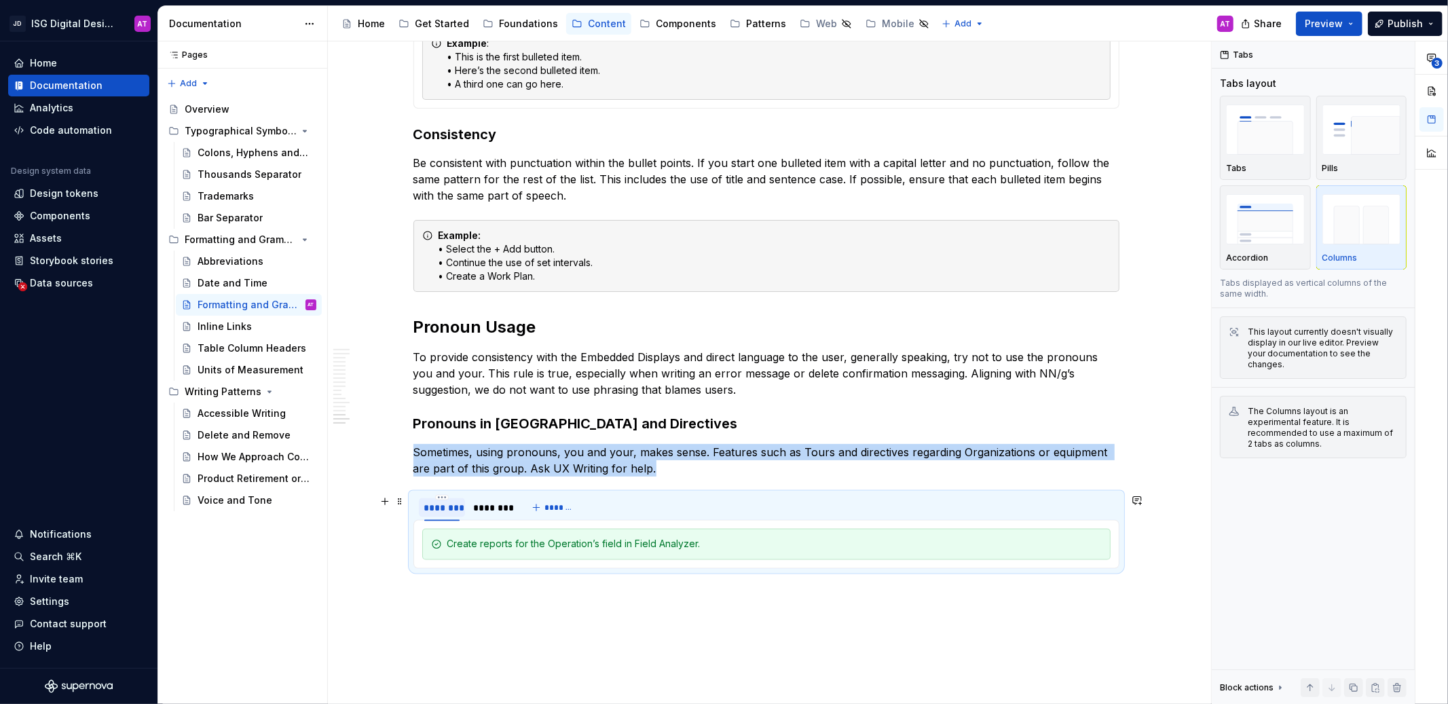
click at [446, 506] on div "********" at bounding box center [441, 508] width 35 height 14
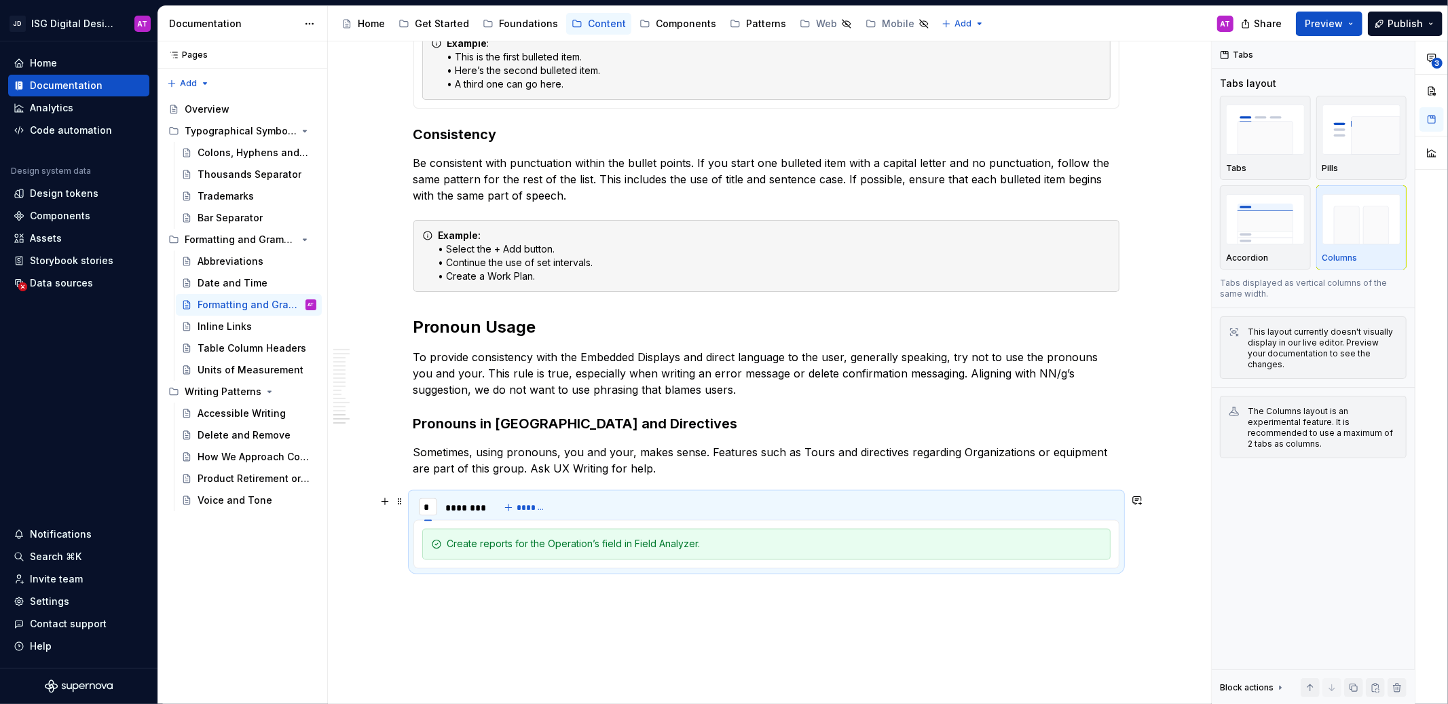
type input "**"
click at [462, 508] on div "********" at bounding box center [467, 508] width 35 height 14
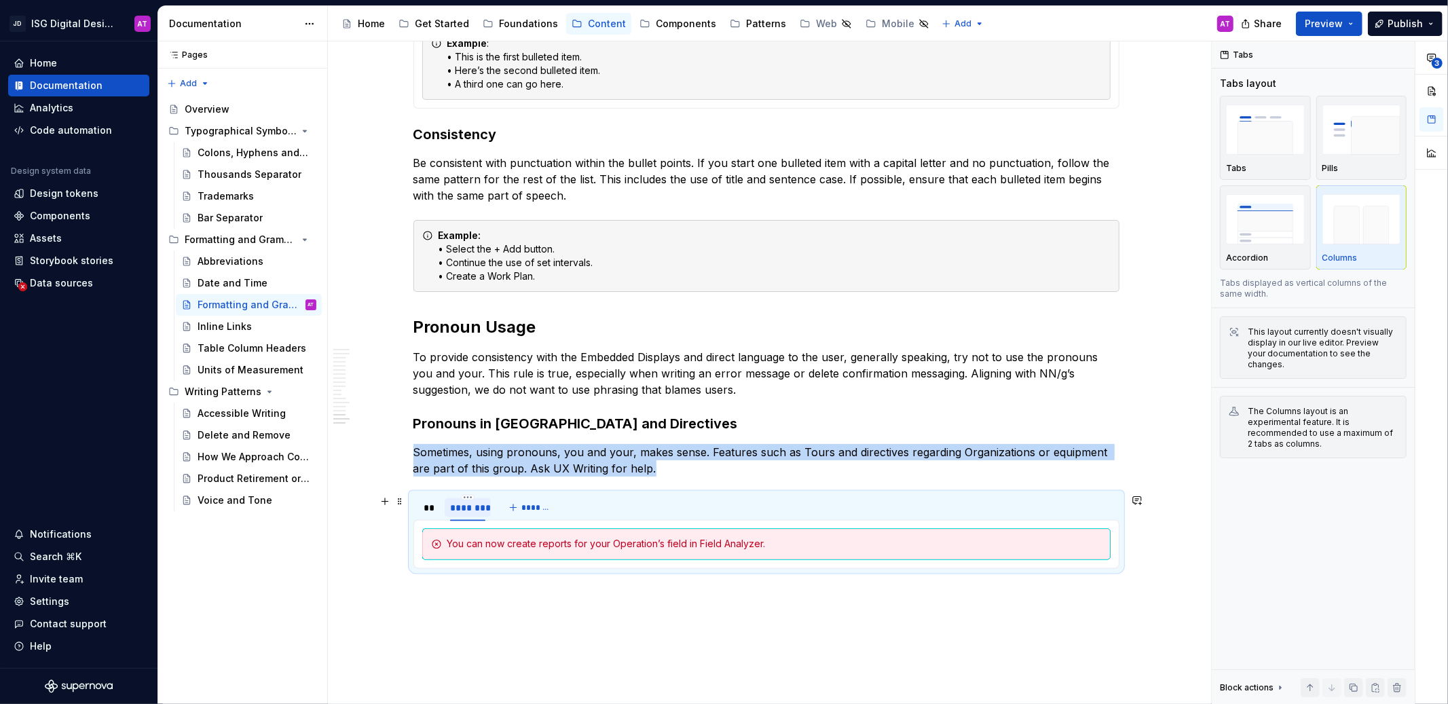
click at [462, 508] on div "********" at bounding box center [467, 508] width 35 height 14
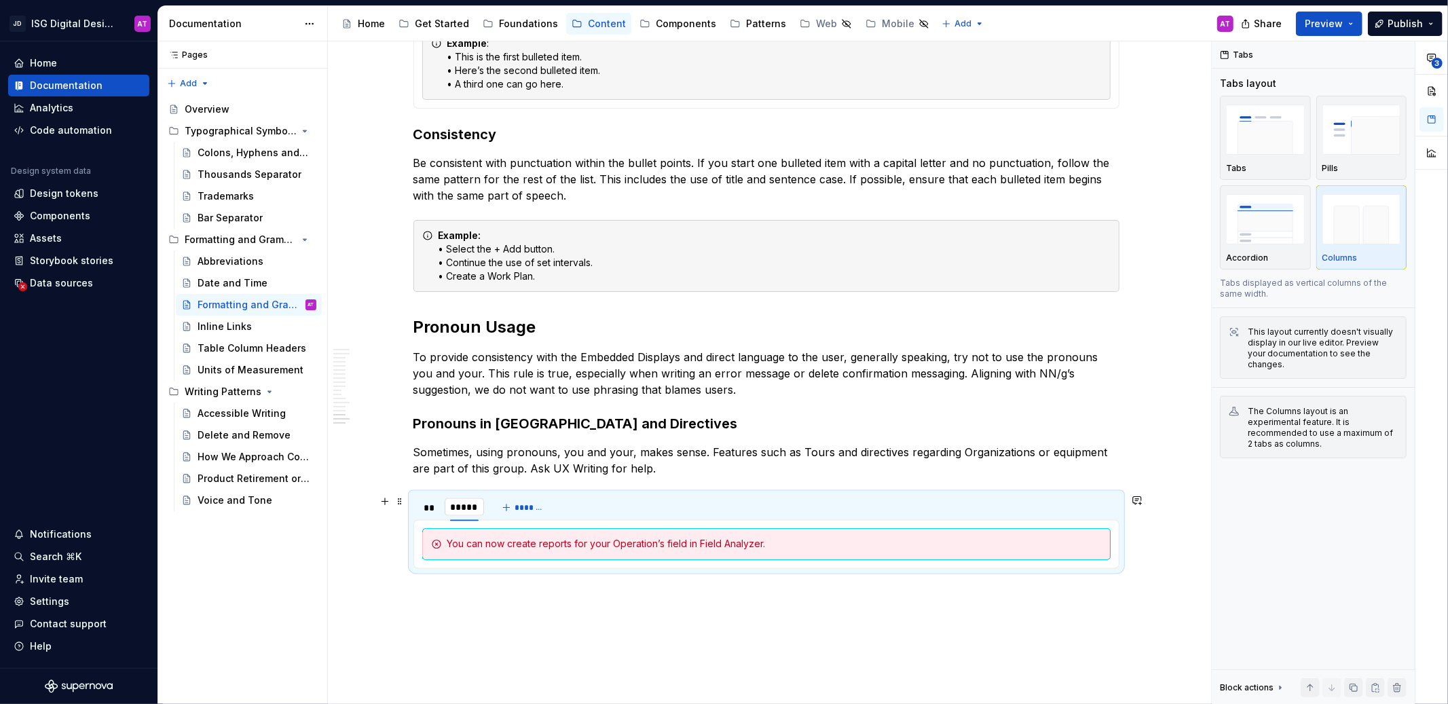
type input "******"
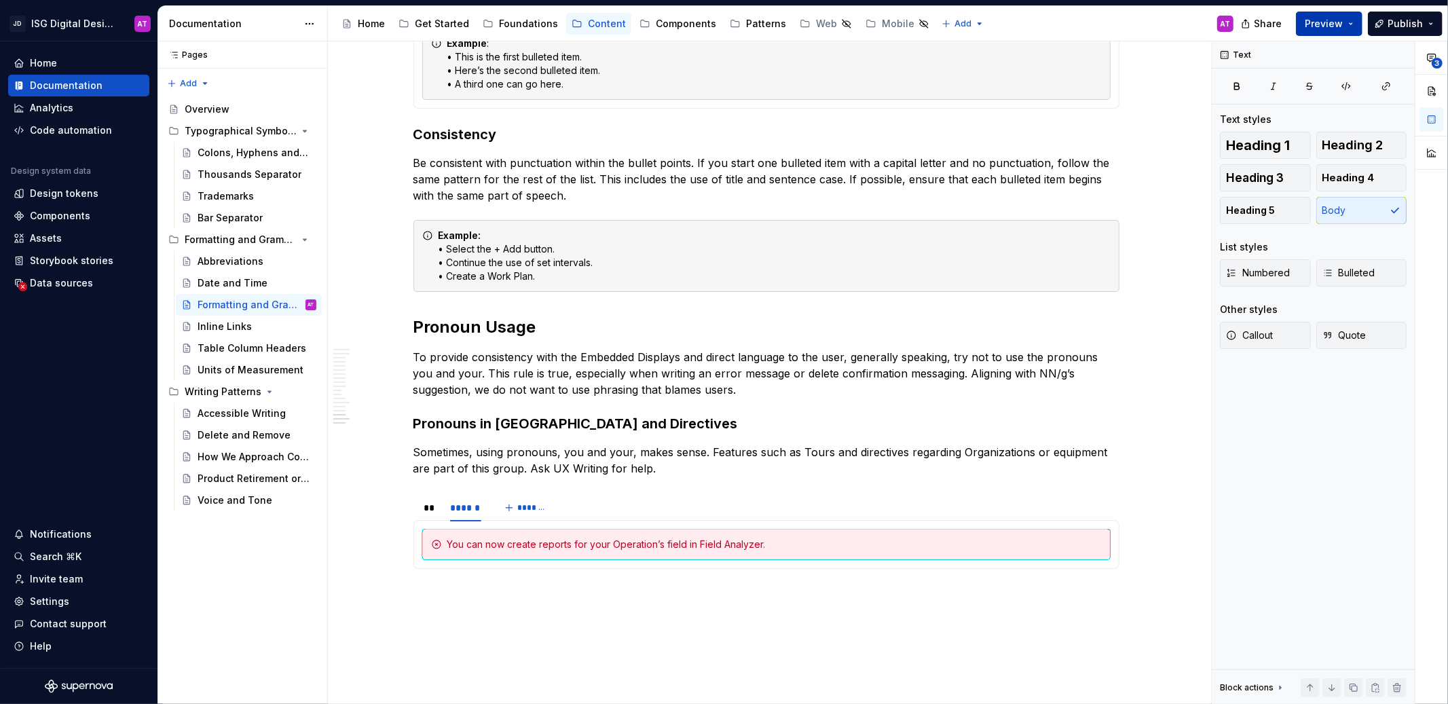
click at [1355, 22] on button "Preview" at bounding box center [1329, 24] width 67 height 24
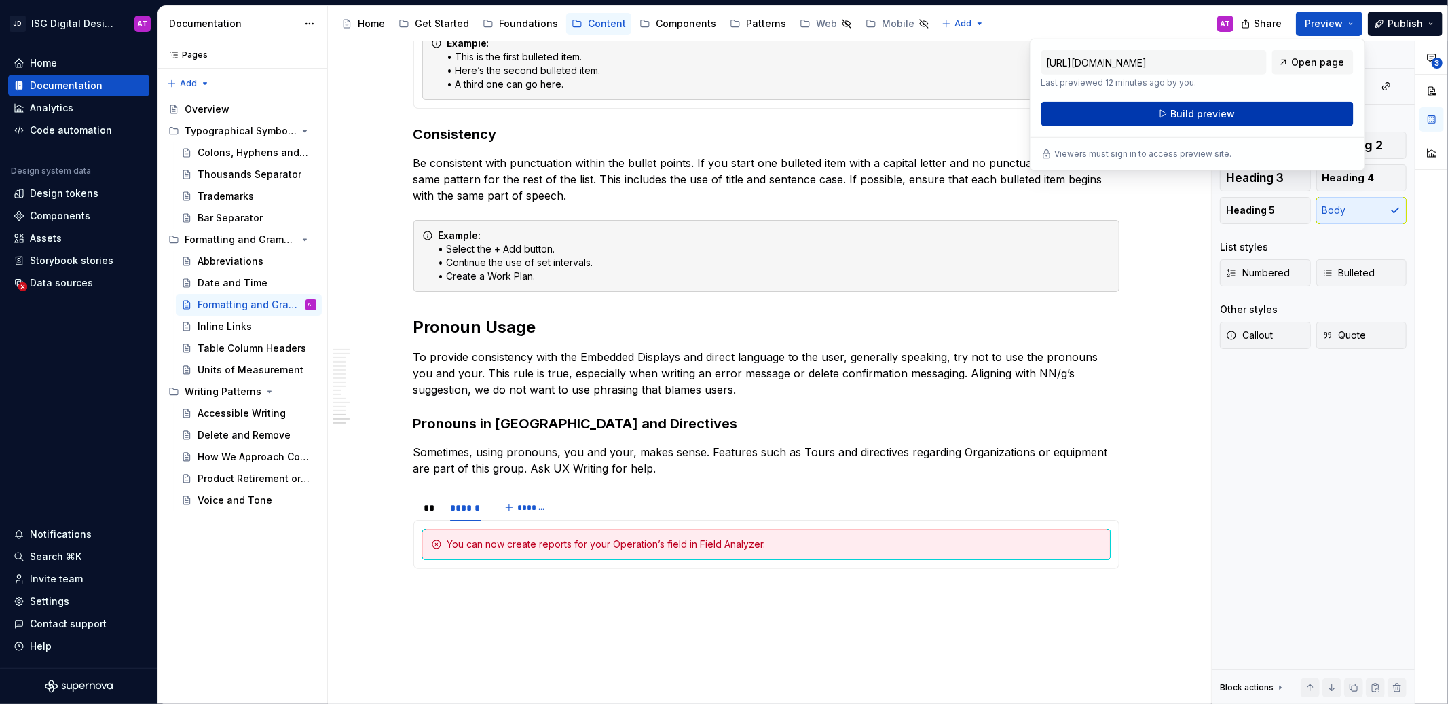
click at [1283, 109] on button "Build preview" at bounding box center [1197, 114] width 312 height 24
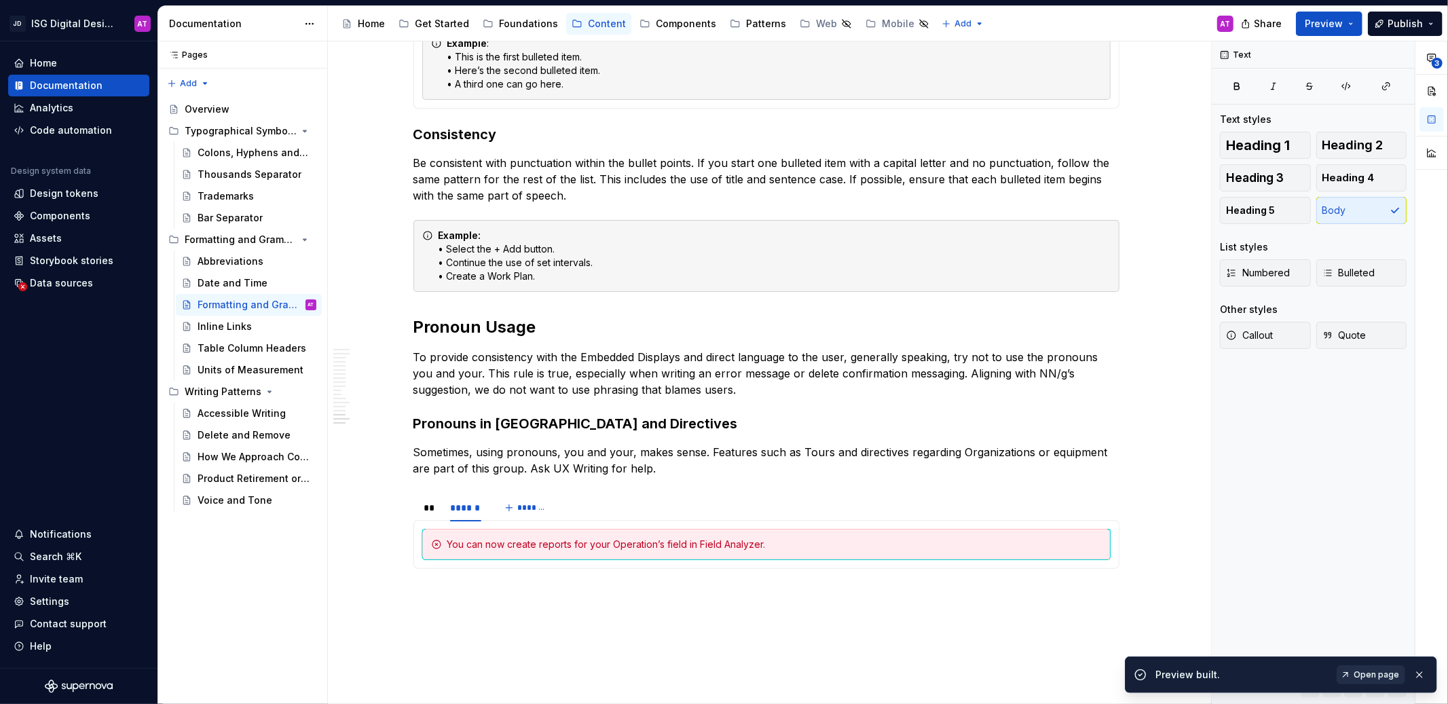
click at [1381, 674] on span "Open page" at bounding box center [1375, 674] width 45 height 11
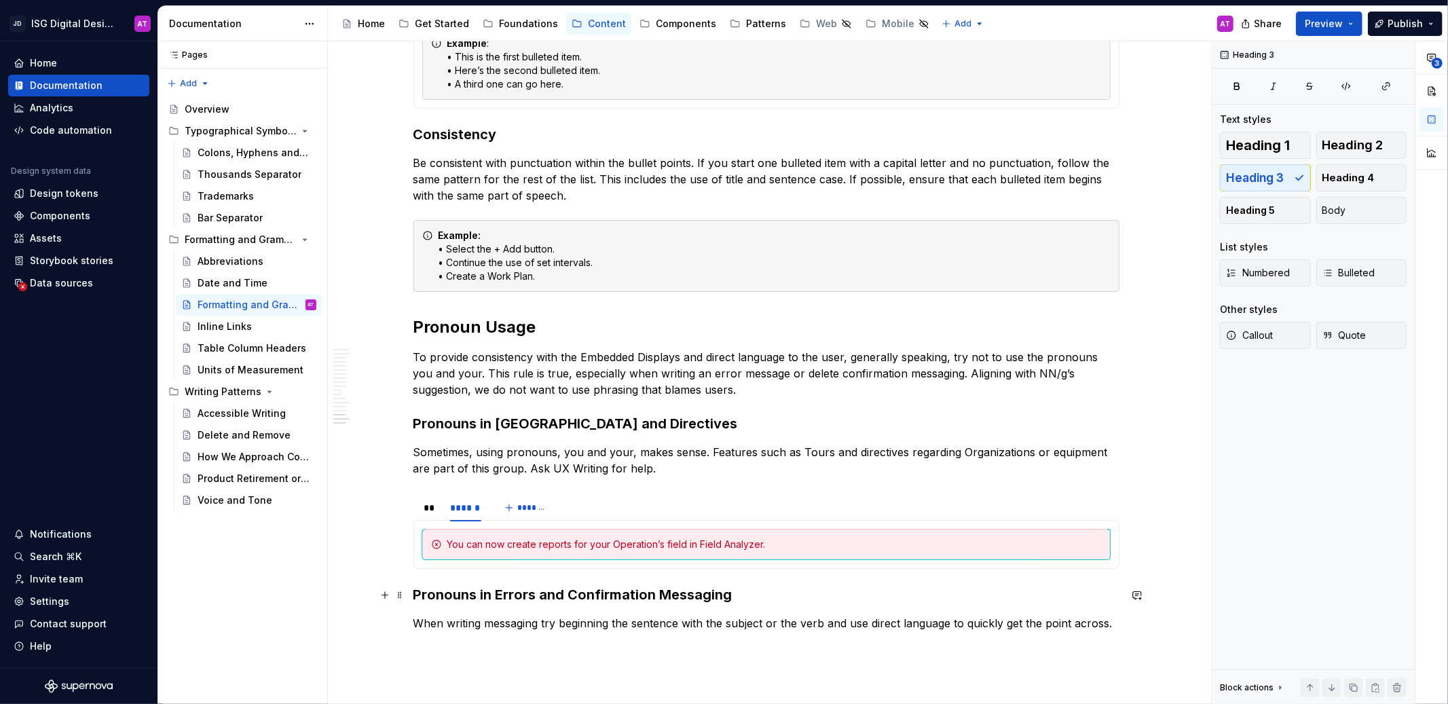
click at [455, 596] on h3 "Pronouns in Errors and Confirmation Messaging" at bounding box center [766, 594] width 706 height 19
click at [509, 424] on h3 "Pronouns in [GEOGRAPHIC_DATA] and Directives" at bounding box center [766, 423] width 706 height 19
click at [514, 597] on h3 "Pronouns in Errors and Confirmation Messaging" at bounding box center [766, 594] width 706 height 19
click at [513, 626] on p "When writing messaging try beginning the sentence with the subject or the verb …" at bounding box center [766, 623] width 706 height 16
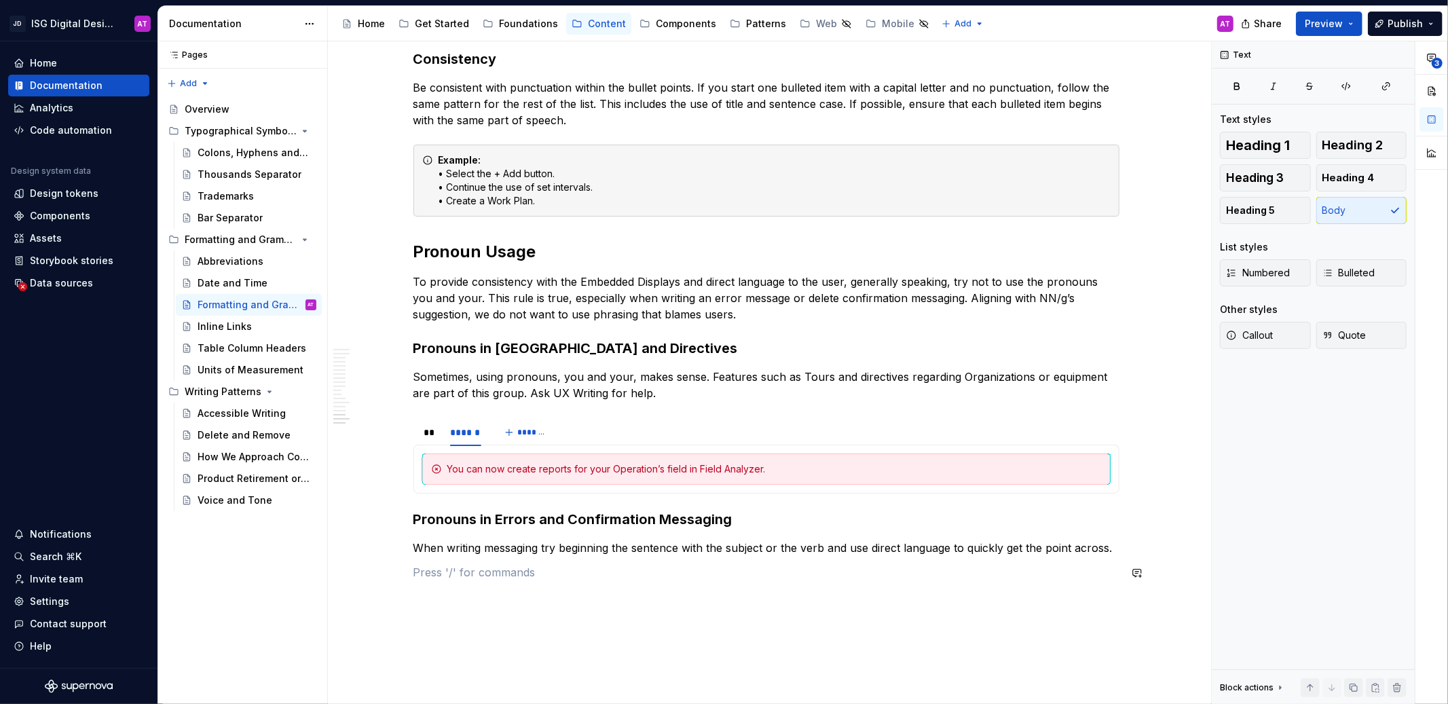
scroll to position [1781, 0]
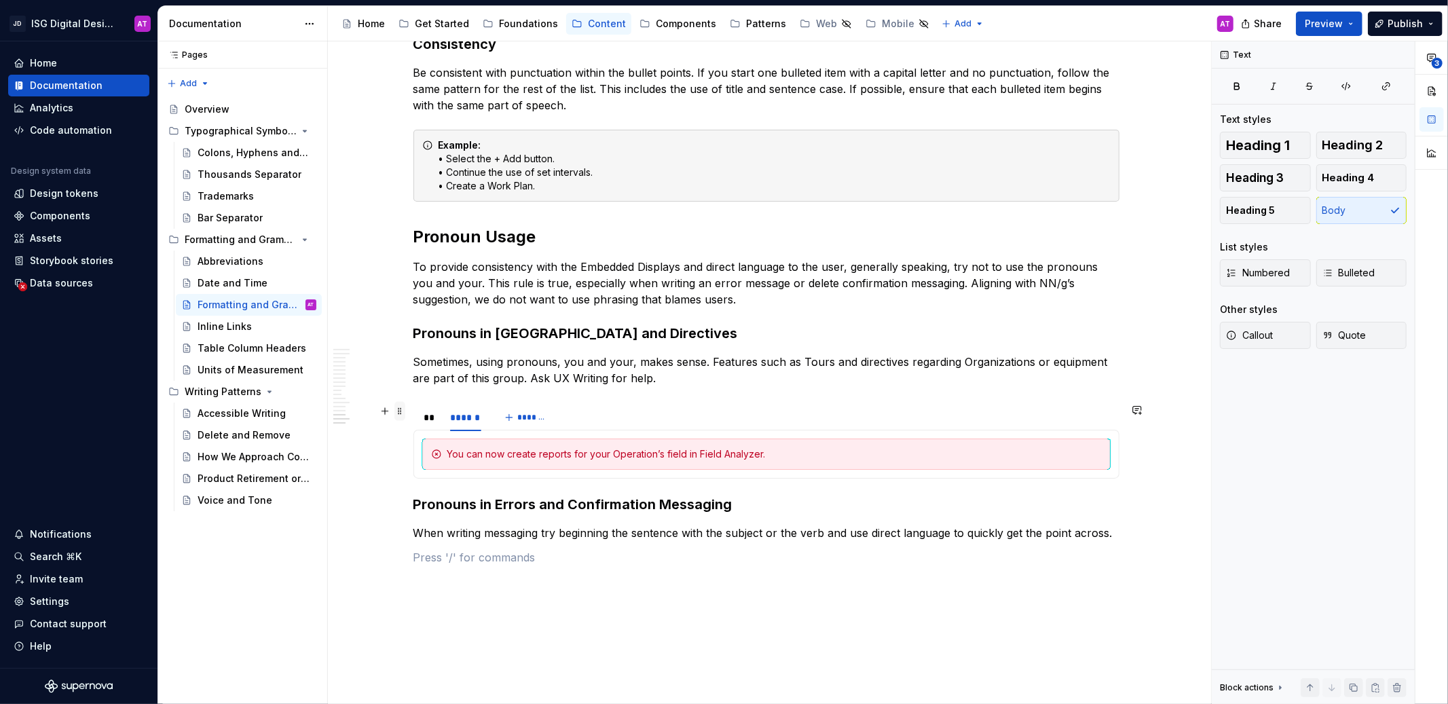
click at [398, 413] on span at bounding box center [399, 411] width 11 height 19
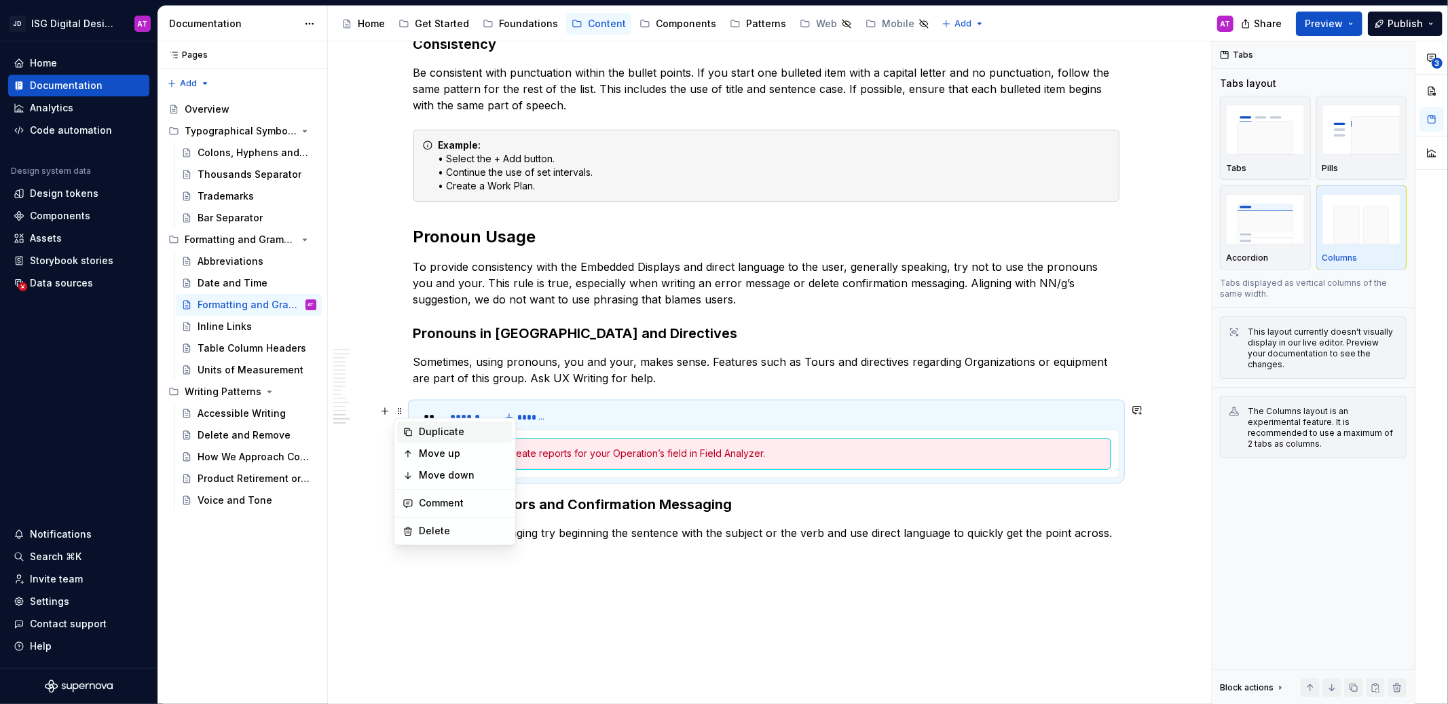
click at [447, 434] on div "Duplicate" at bounding box center [463, 433] width 88 height 14
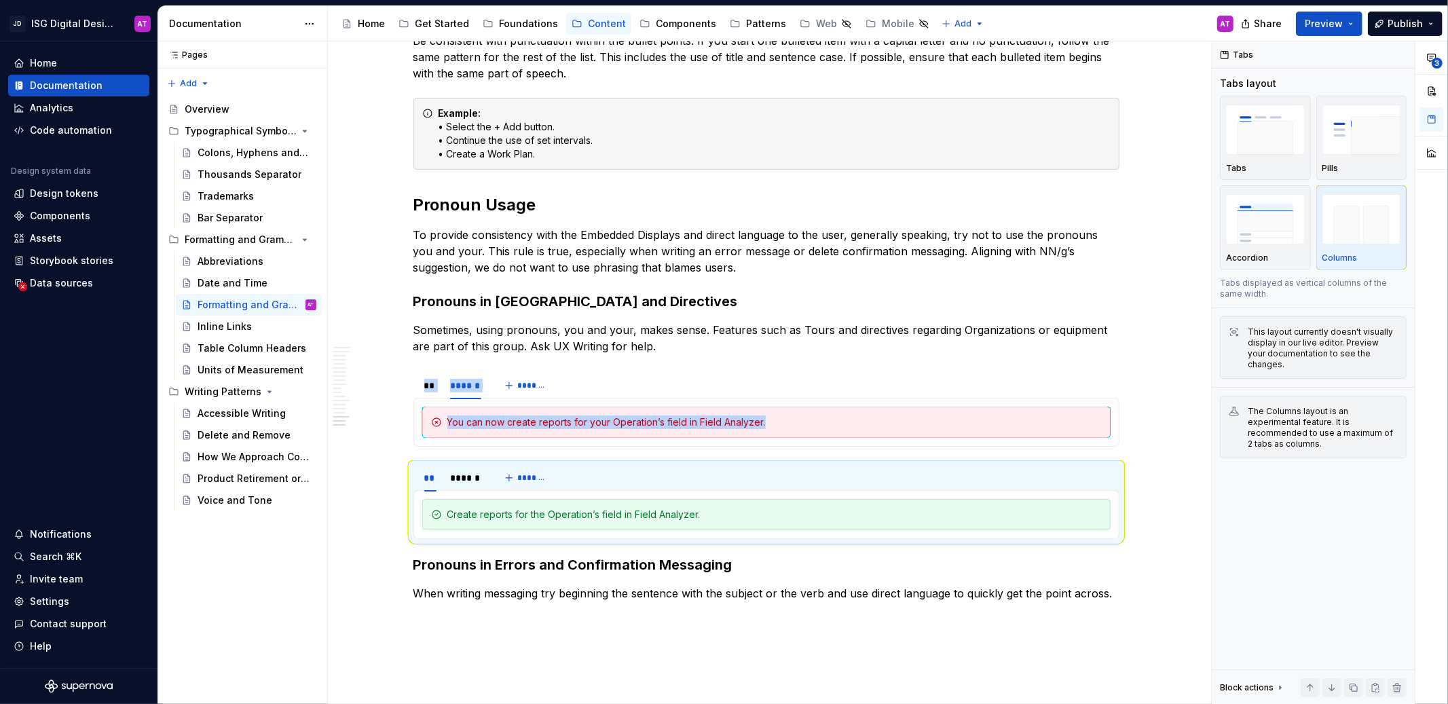
scroll to position [1844, 0]
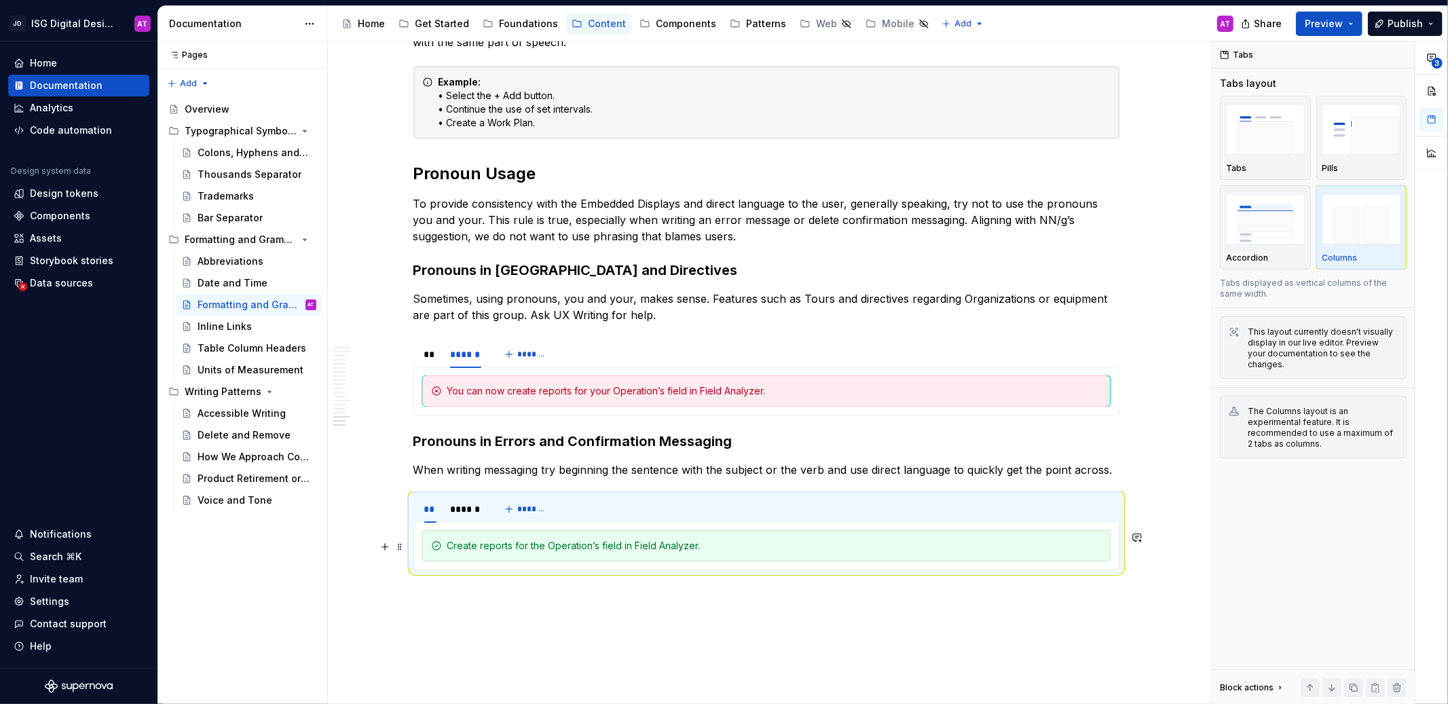
click at [621, 545] on div "Create reports for the Operation’s field in Field Analyzer." at bounding box center [774, 546] width 654 height 14
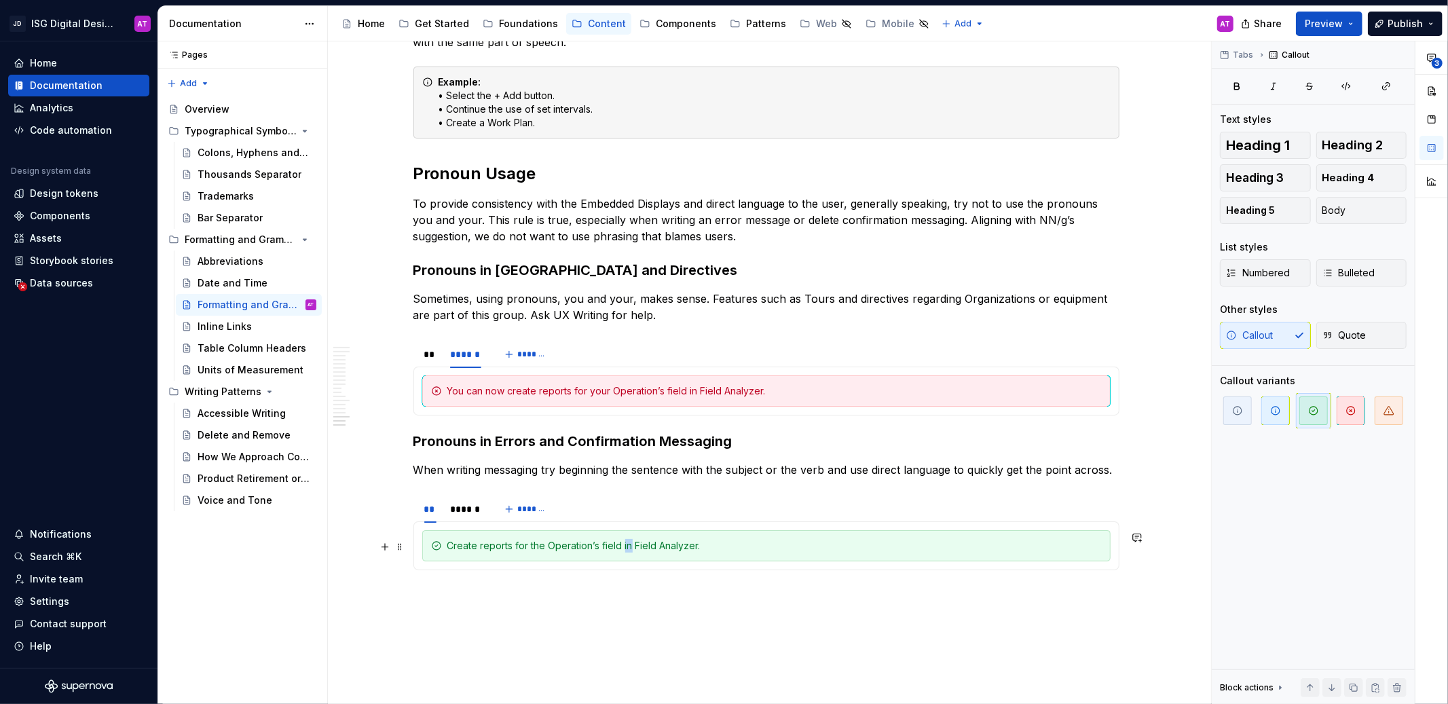
click at [621, 545] on div "Create reports for the Operation’s field in Field Analyzer." at bounding box center [774, 546] width 654 height 14
click at [466, 510] on div "******" at bounding box center [465, 509] width 31 height 14
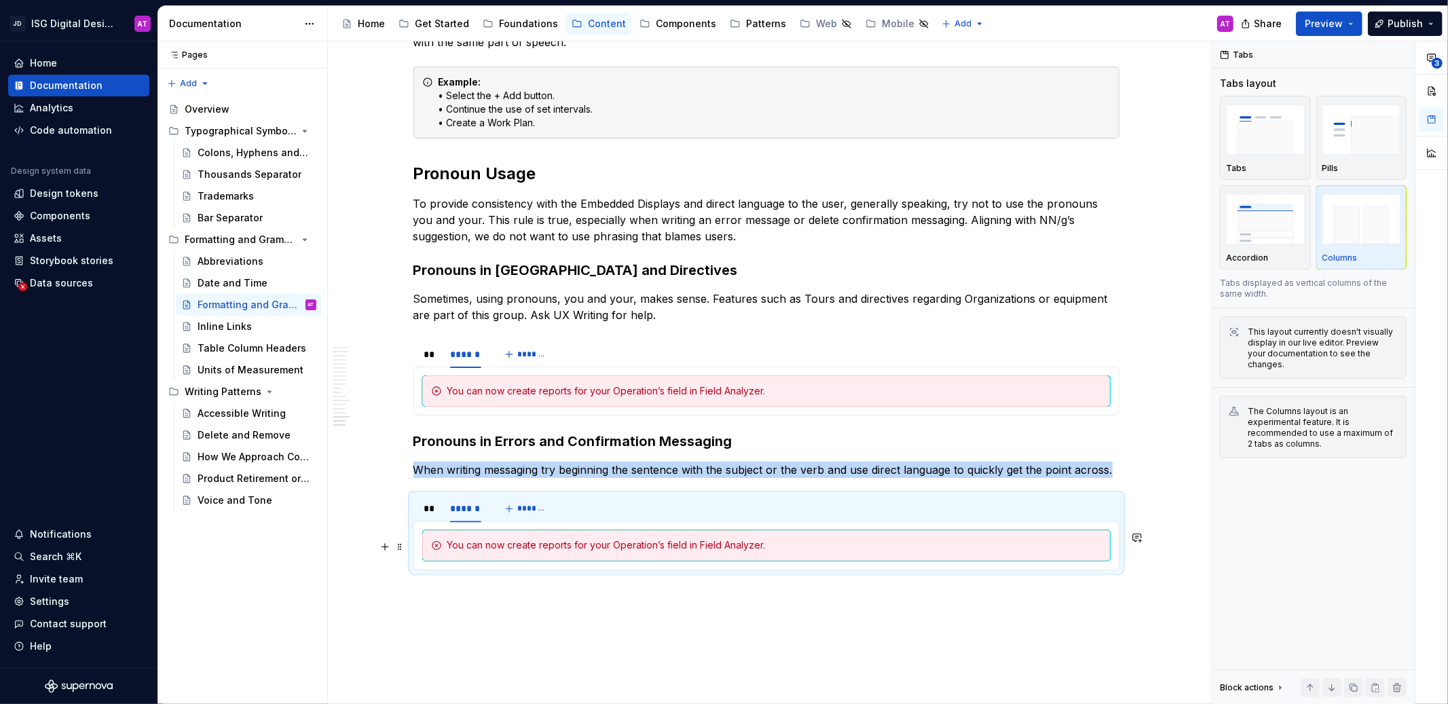
click at [506, 548] on div "You can now create reports for your Operation’s field in Field Analyzer." at bounding box center [774, 546] width 654 height 14
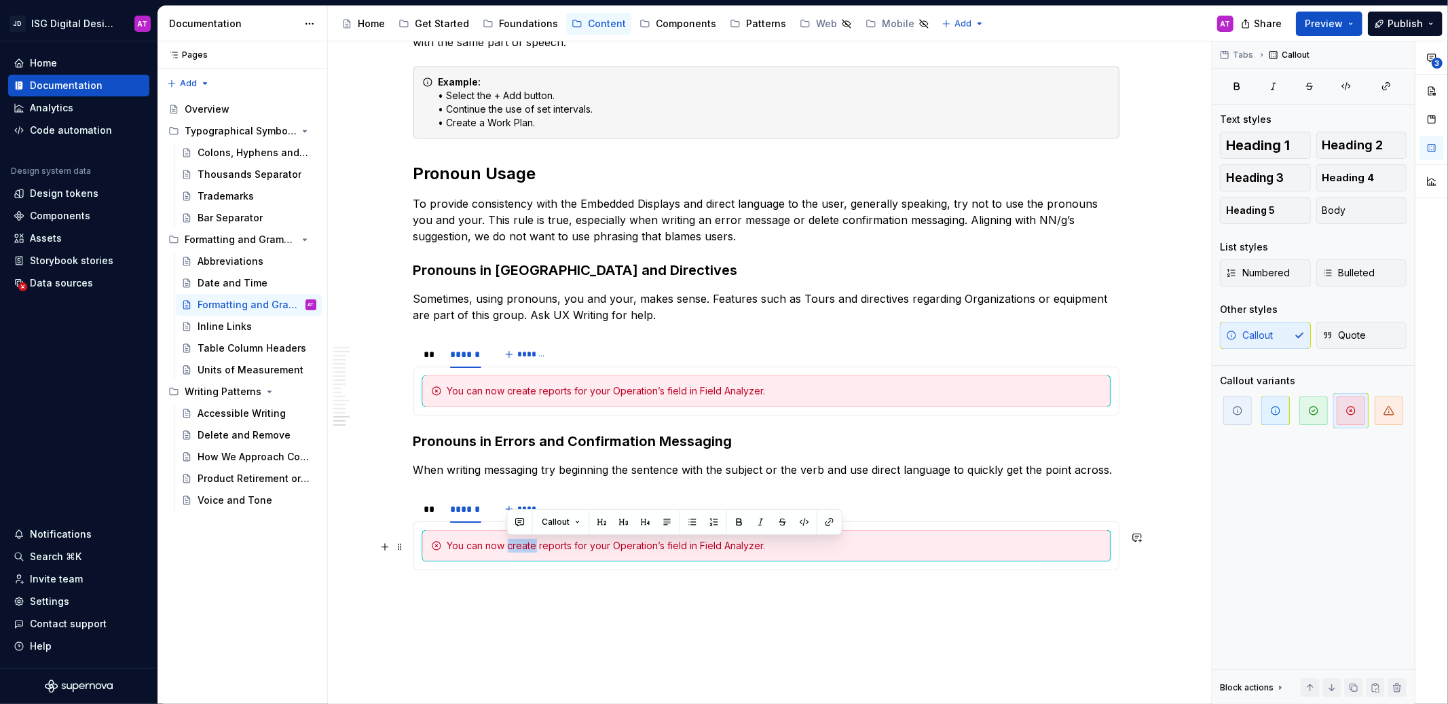
click at [506, 548] on div "You can now create reports for your Operation’s field in Field Analyzer." at bounding box center [774, 546] width 654 height 14
click at [1351, 29] on button "Preview" at bounding box center [1329, 24] width 67 height 24
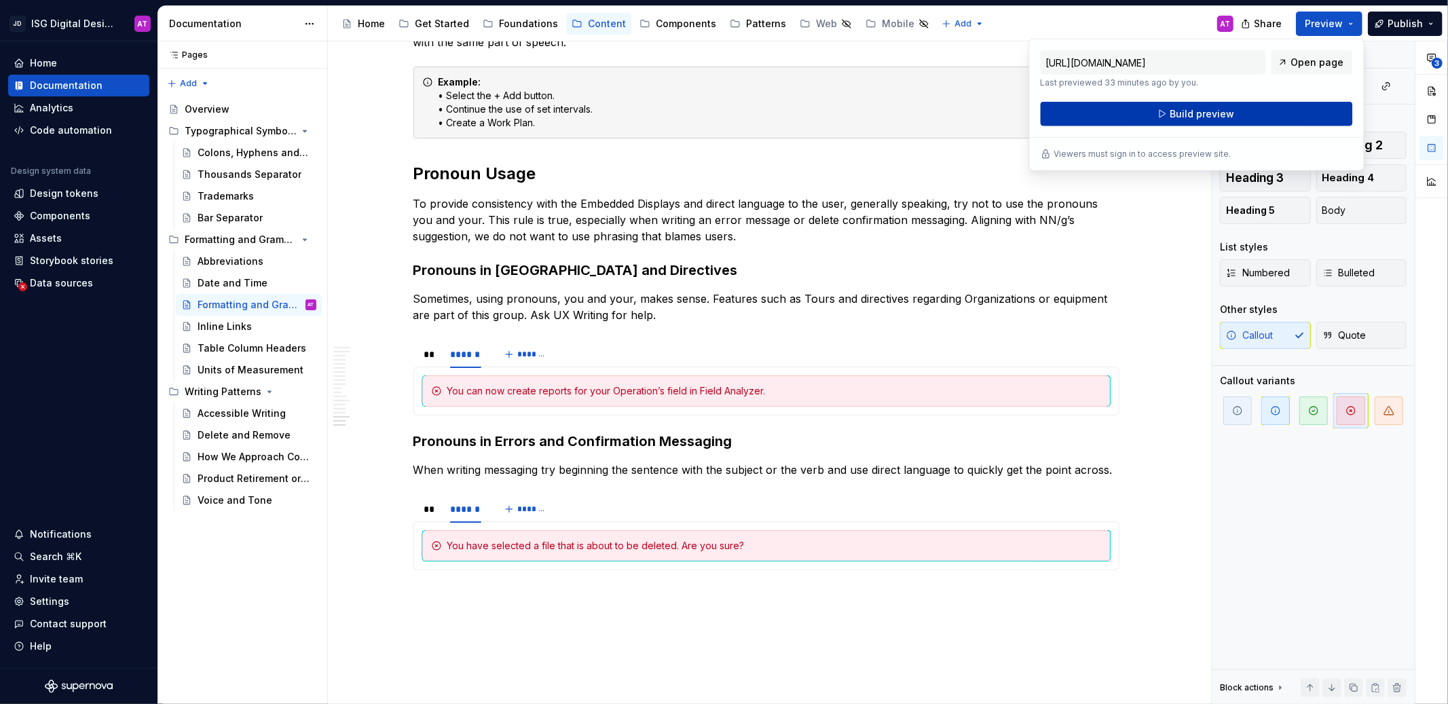
click at [1293, 105] on button "Build preview" at bounding box center [1196, 114] width 312 height 24
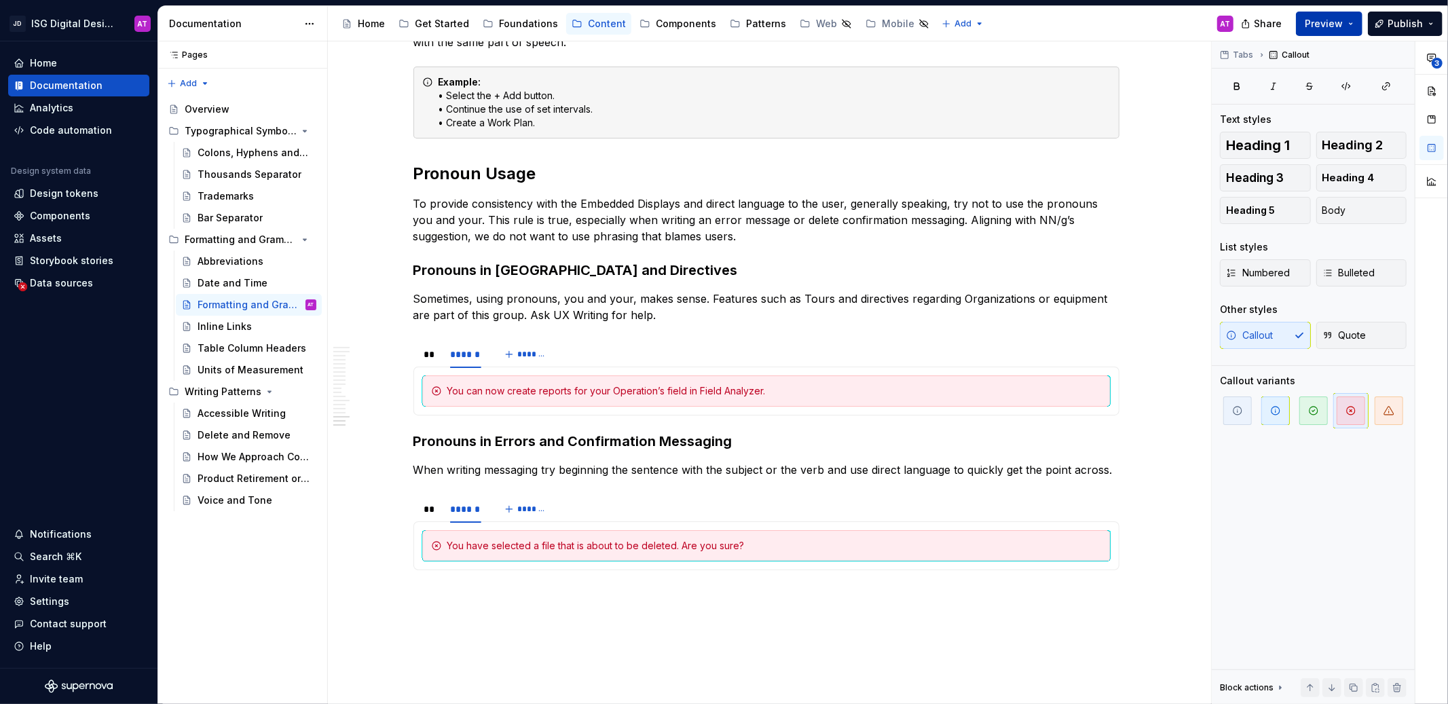
click at [1357, 19] on button "Preview" at bounding box center [1329, 24] width 67 height 24
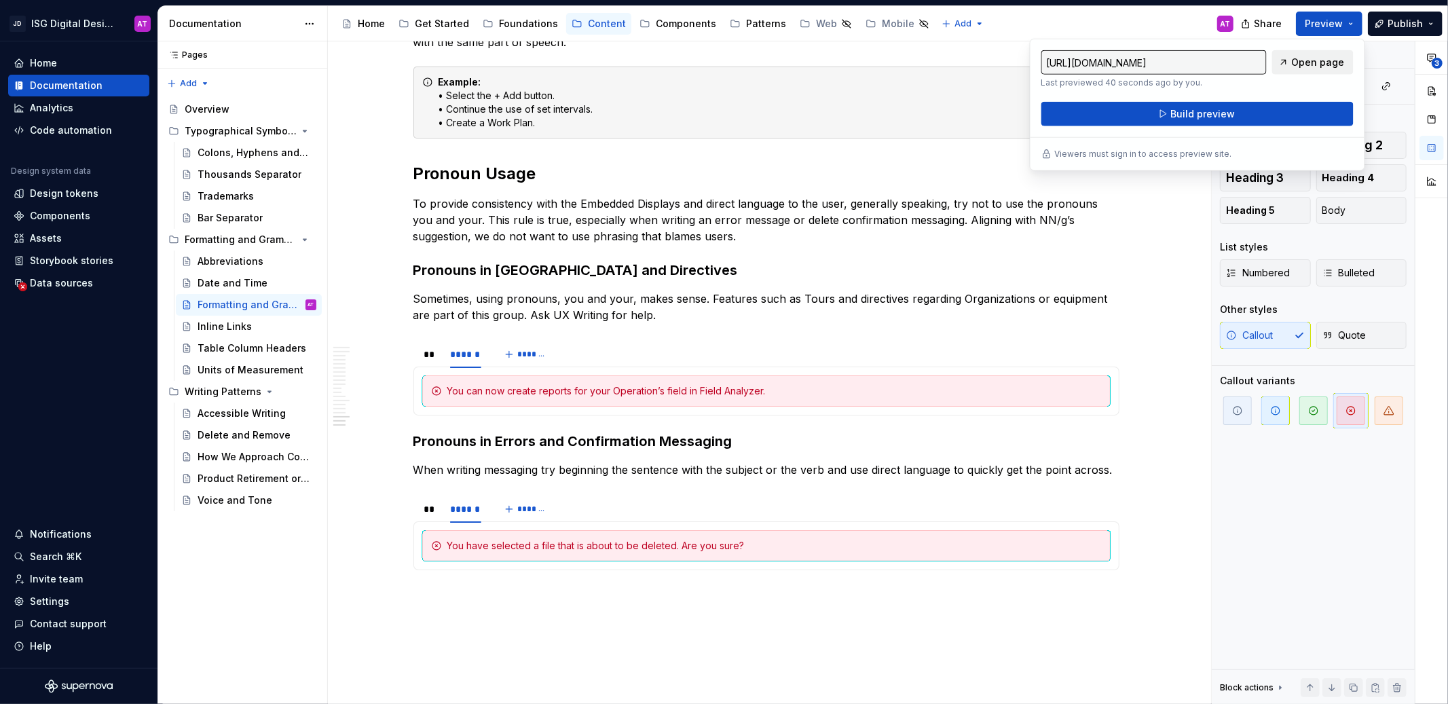
click at [1321, 61] on span "Open page" at bounding box center [1318, 63] width 53 height 14
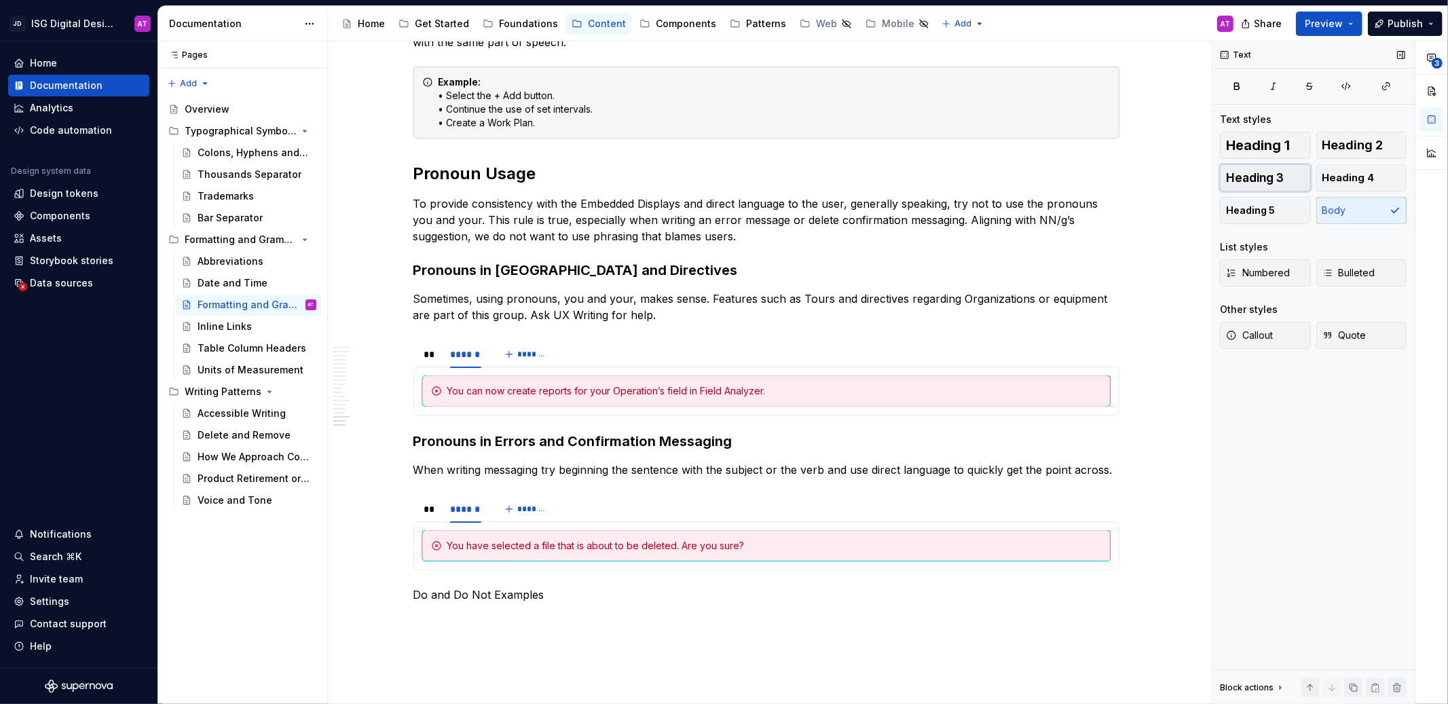
click at [1266, 176] on span "Heading 3" at bounding box center [1255, 178] width 58 height 14
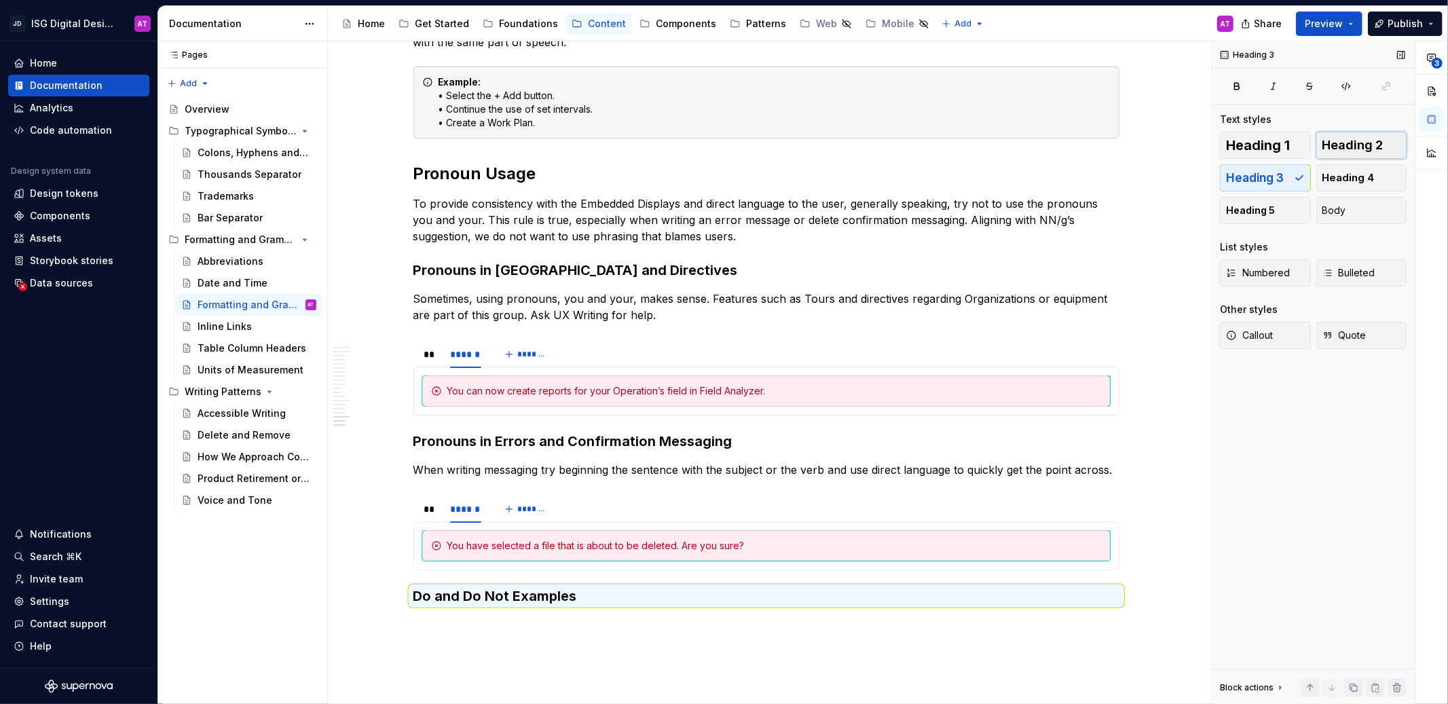
click at [1335, 152] on span "Heading 2" at bounding box center [1352, 145] width 61 height 14
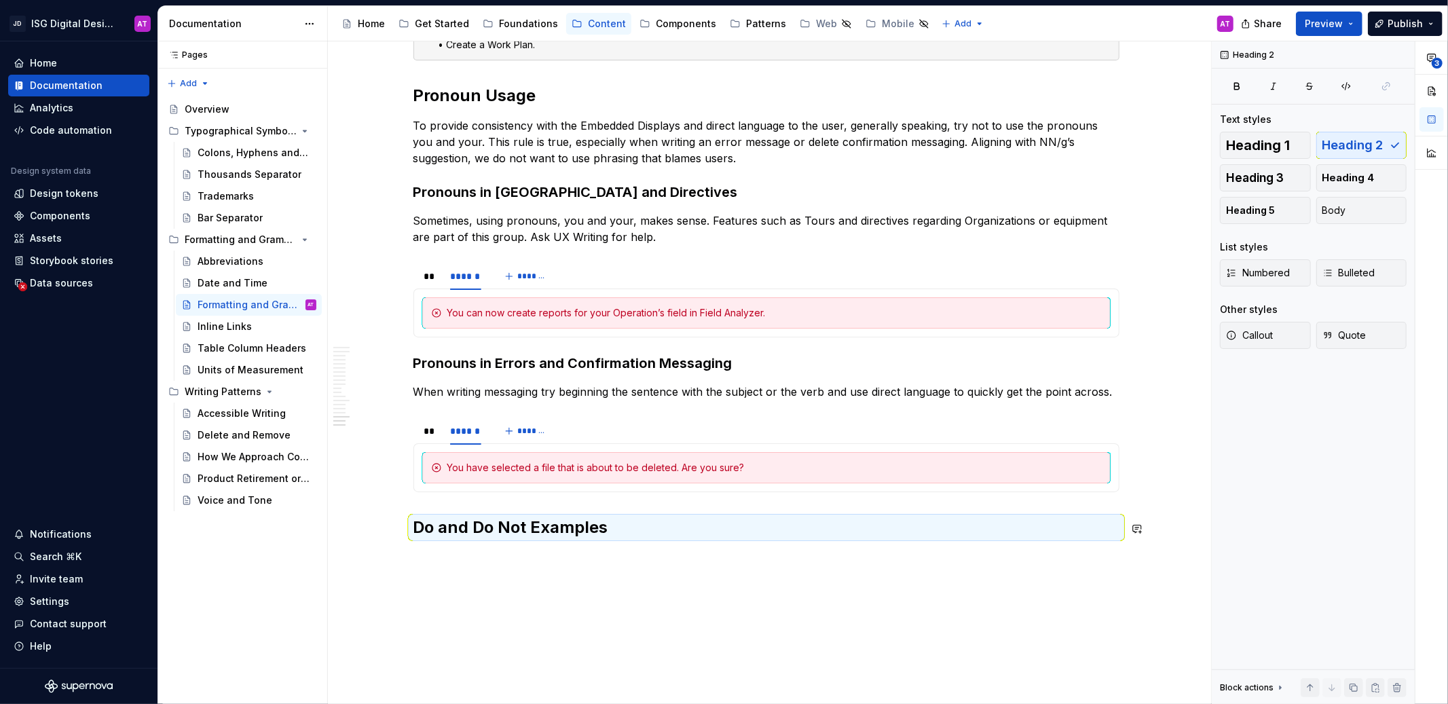
scroll to position [1925, 0]
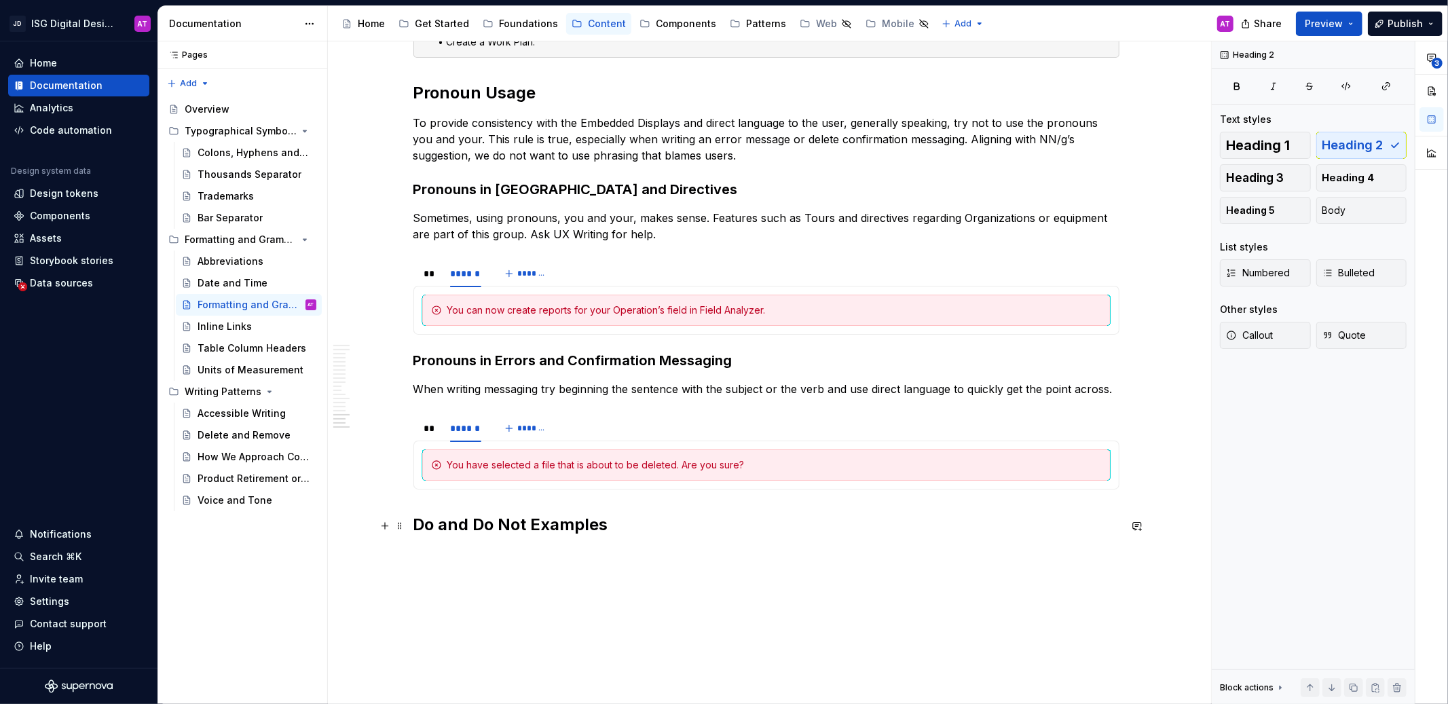
click at [544, 522] on h2 "Do and Do Not Examples" at bounding box center [766, 525] width 706 height 22
click at [472, 562] on p at bounding box center [766, 554] width 706 height 16
click at [386, 558] on button "button" at bounding box center [384, 555] width 19 height 19
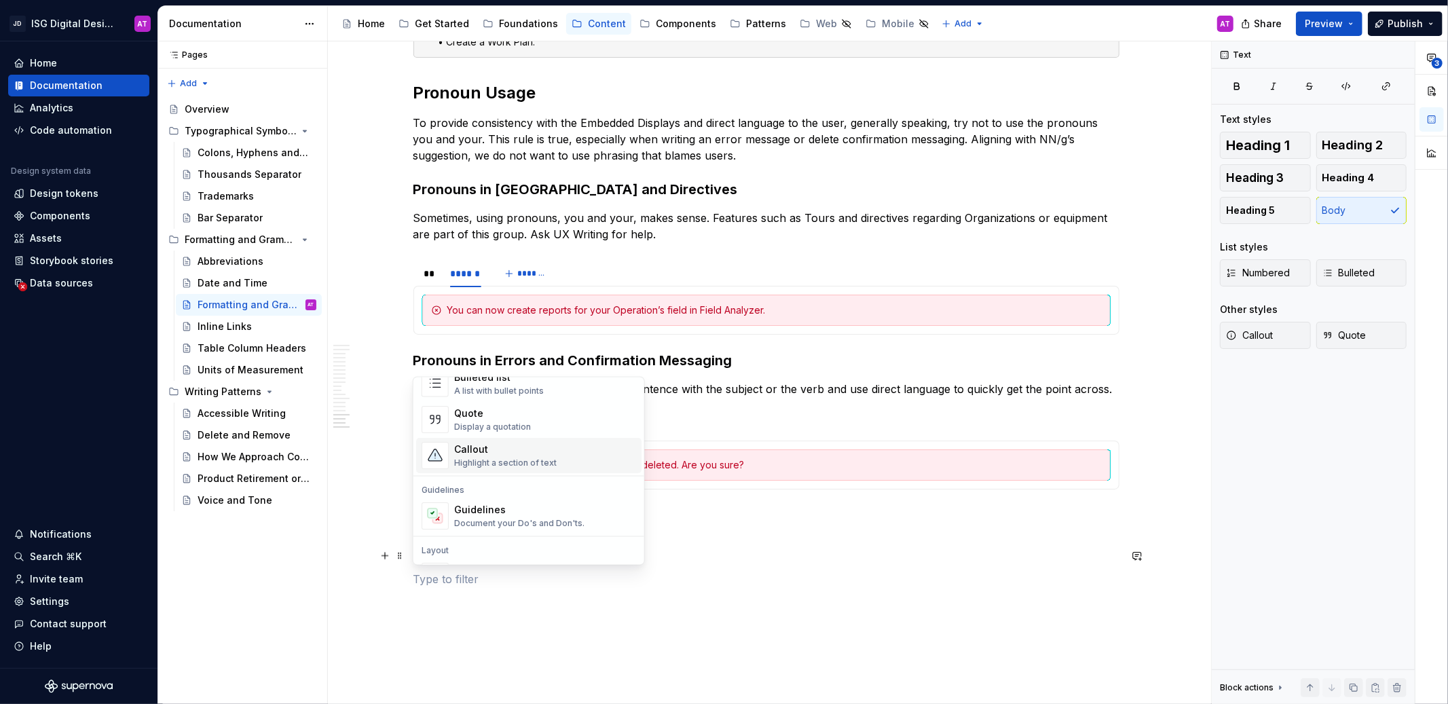
scroll to position [295, 0]
click at [542, 512] on div "Document your Do's and Don'ts." at bounding box center [519, 513] width 130 height 11
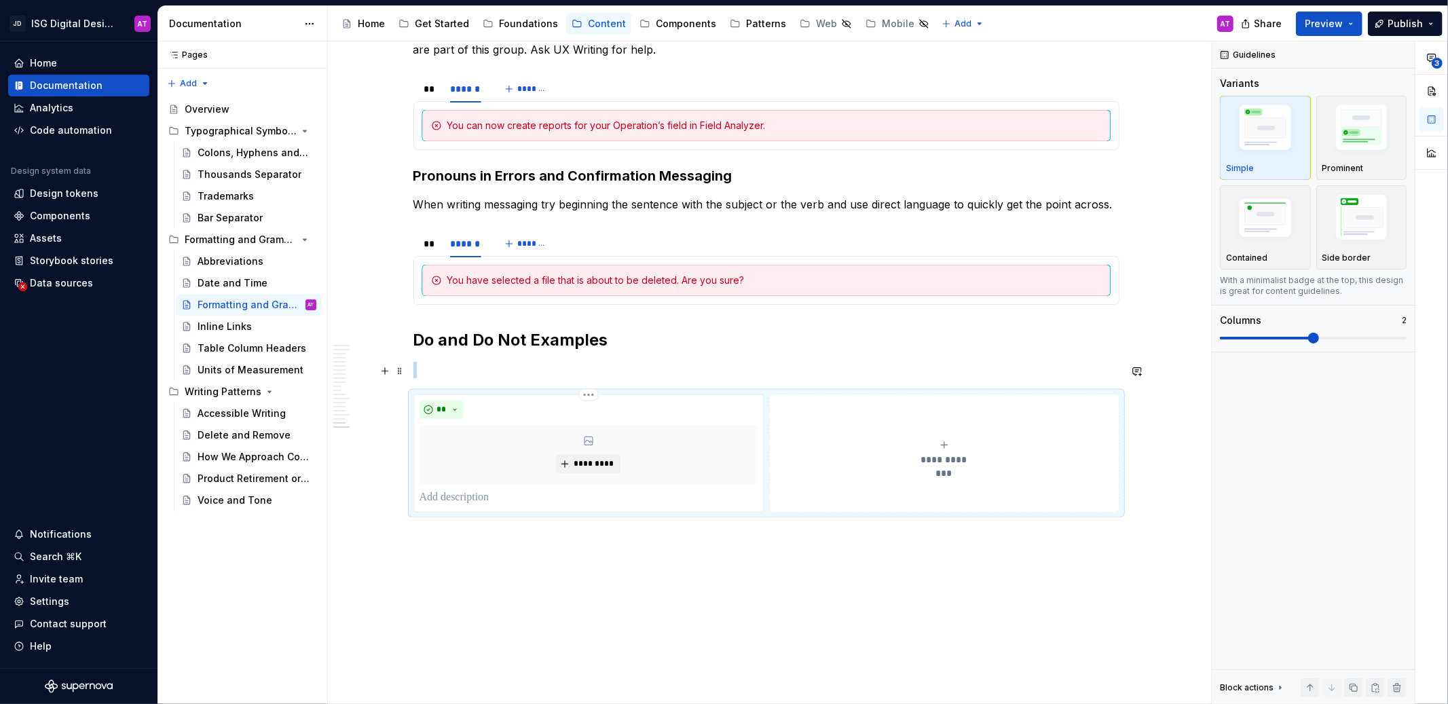
scroll to position [2145, 0]
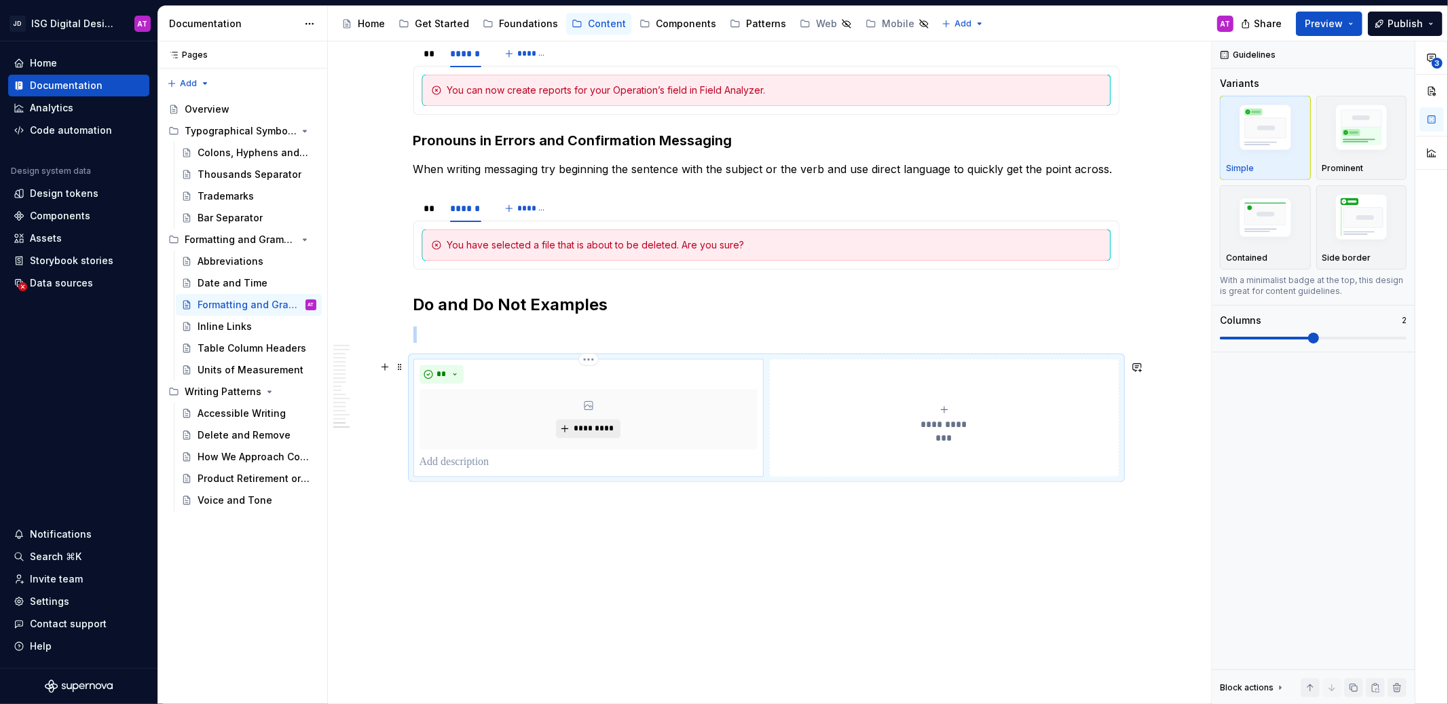
click at [591, 430] on span "*********" at bounding box center [593, 429] width 41 height 11
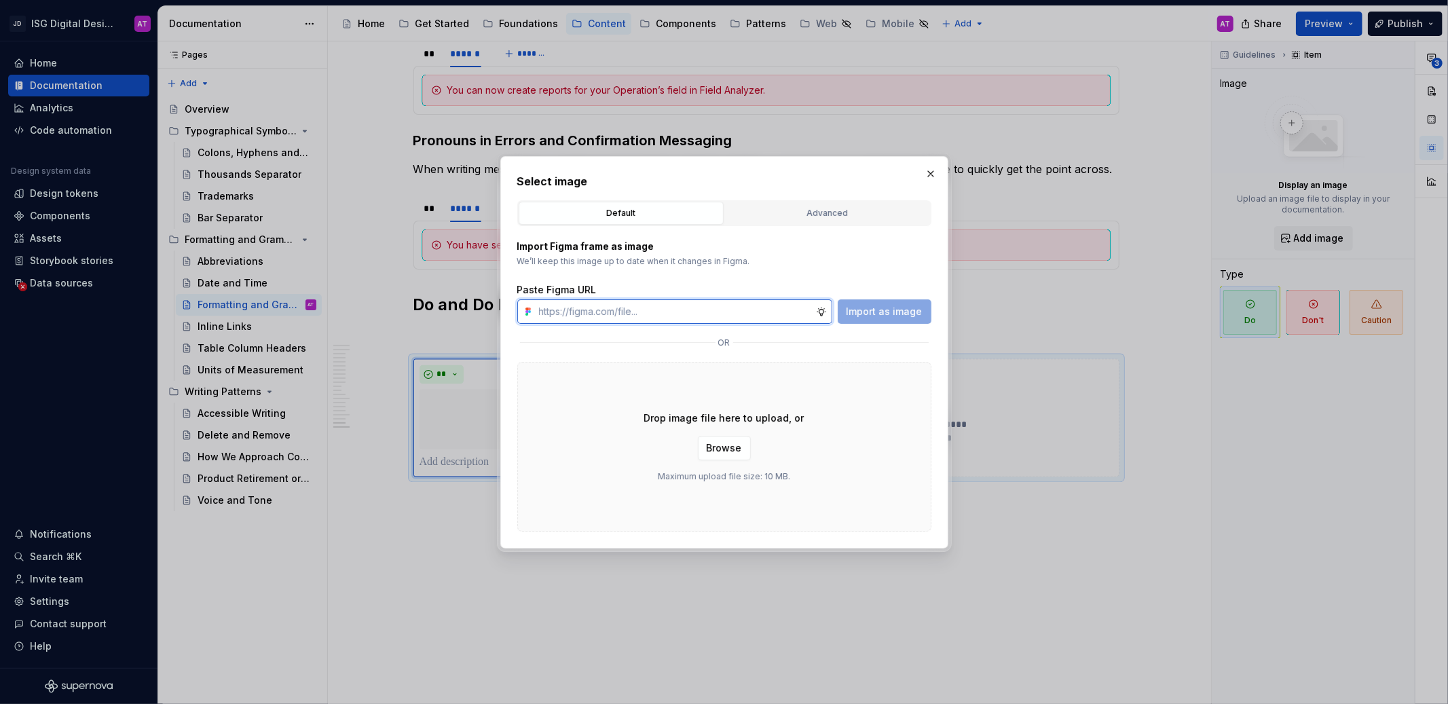
click at [644, 313] on input "text" at bounding box center [674, 311] width 282 height 24
click at [864, 316] on div "Import as image" at bounding box center [885, 311] width 94 height 24
click at [740, 311] on input "text" at bounding box center [674, 311] width 282 height 24
type textarea "*"
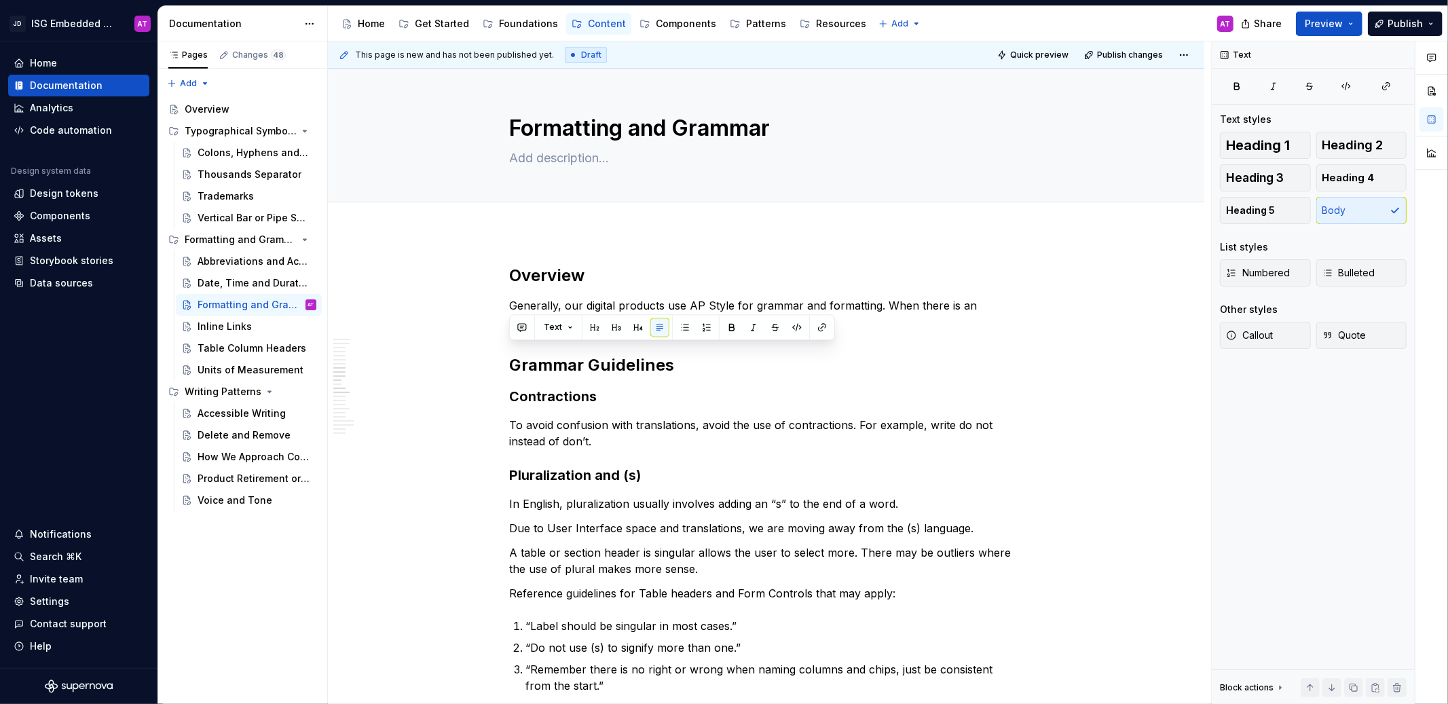
scroll to position [978, 0]
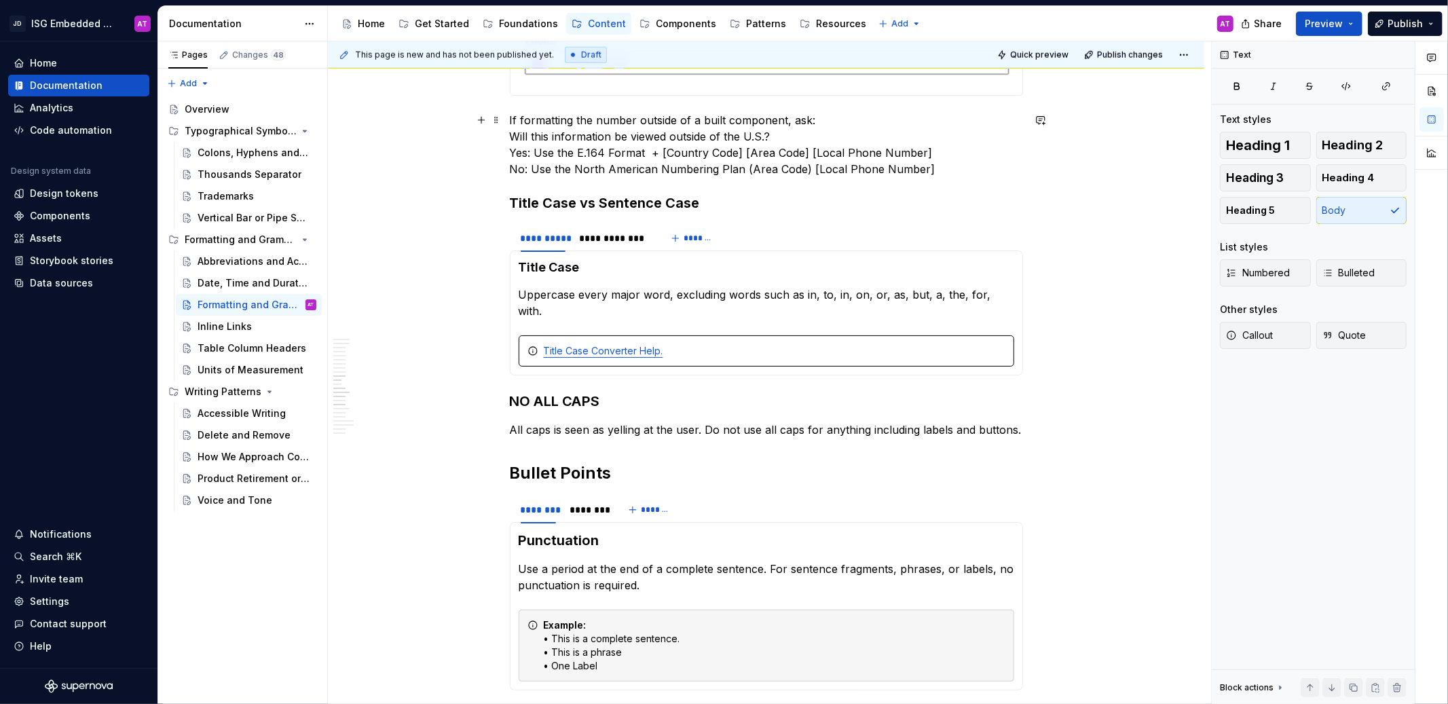
scroll to position [1228, 0]
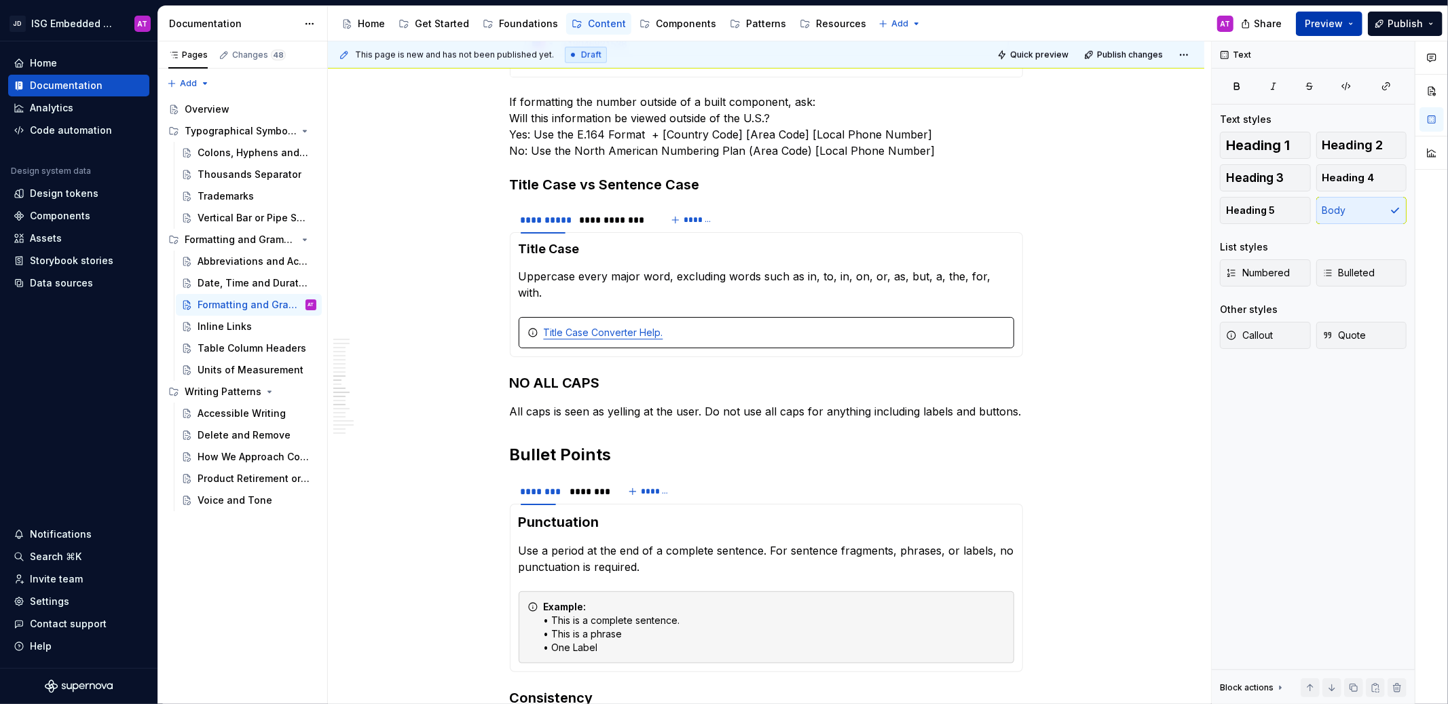
click at [1325, 22] on span "Preview" at bounding box center [1323, 24] width 38 height 14
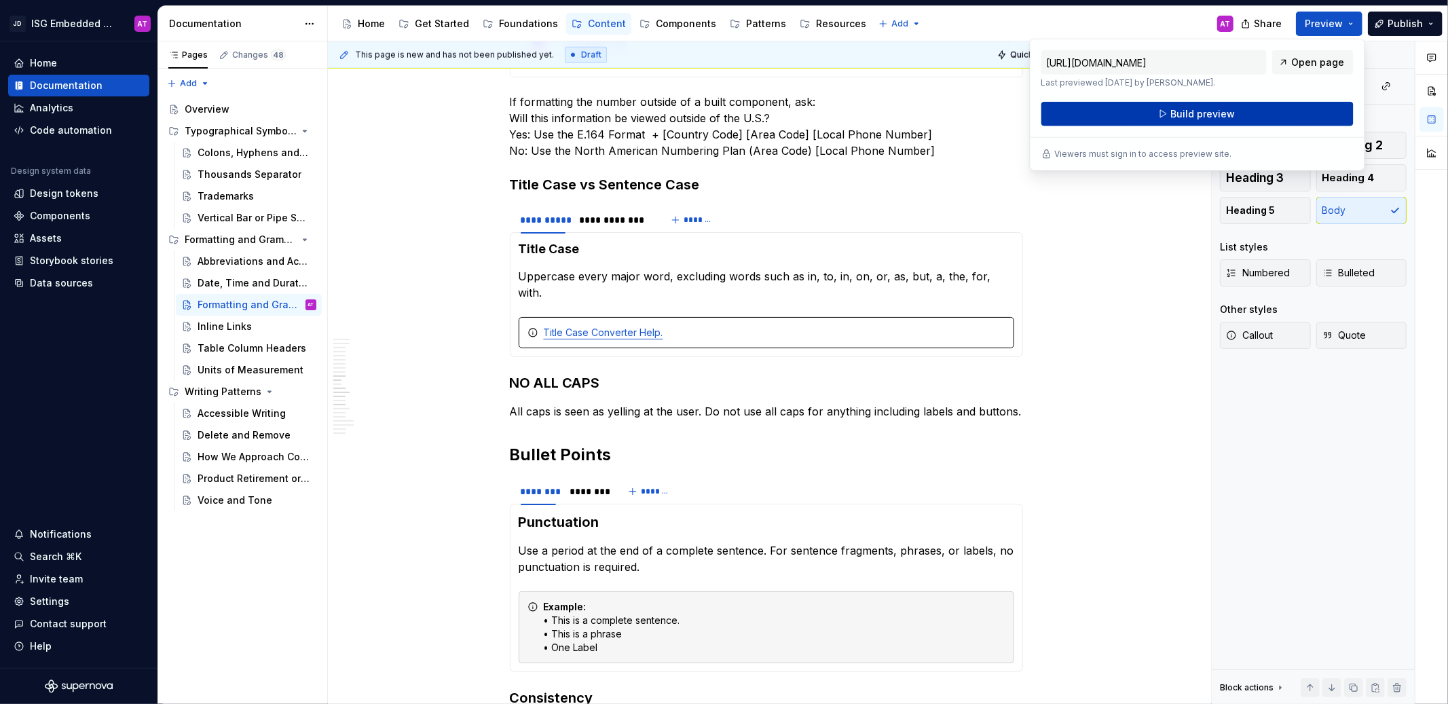
click at [1280, 119] on button "Build preview" at bounding box center [1197, 114] width 312 height 24
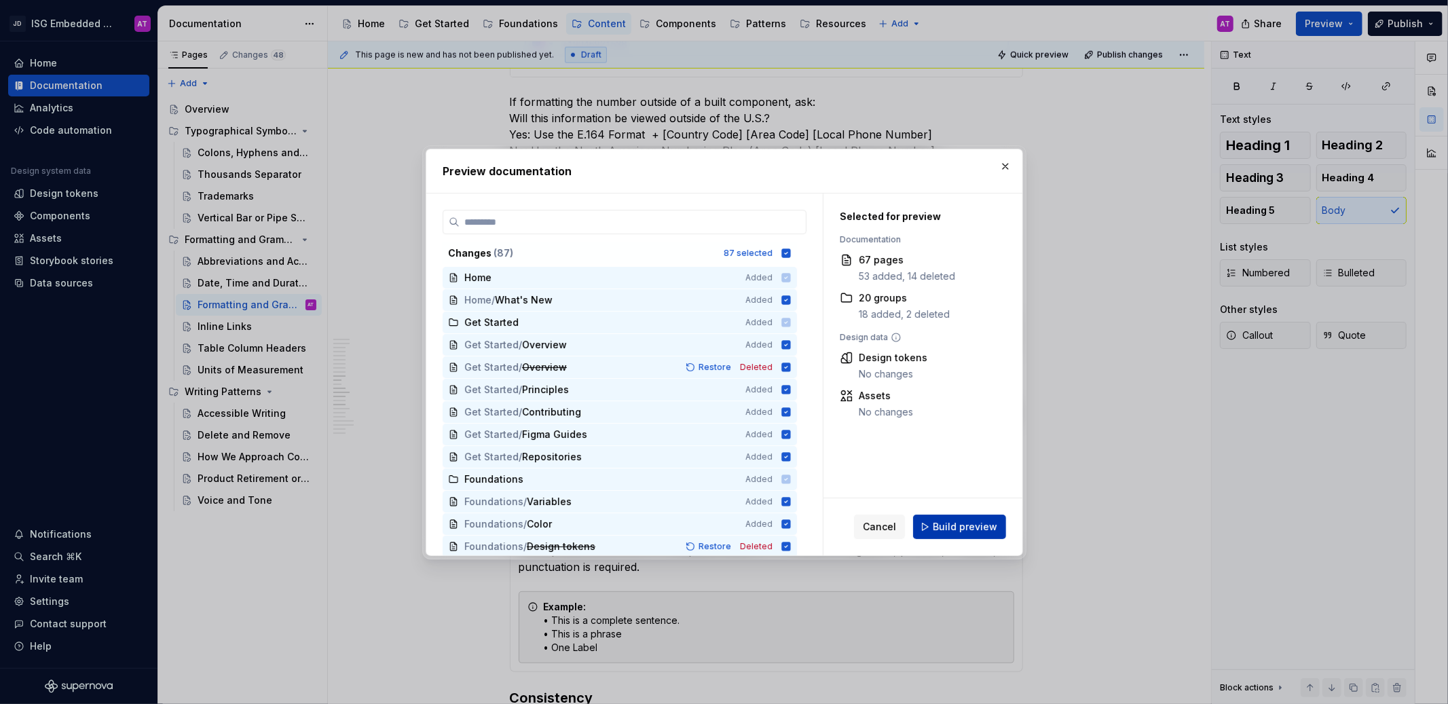
click at [964, 528] on span "Build preview" at bounding box center [965, 527] width 64 height 14
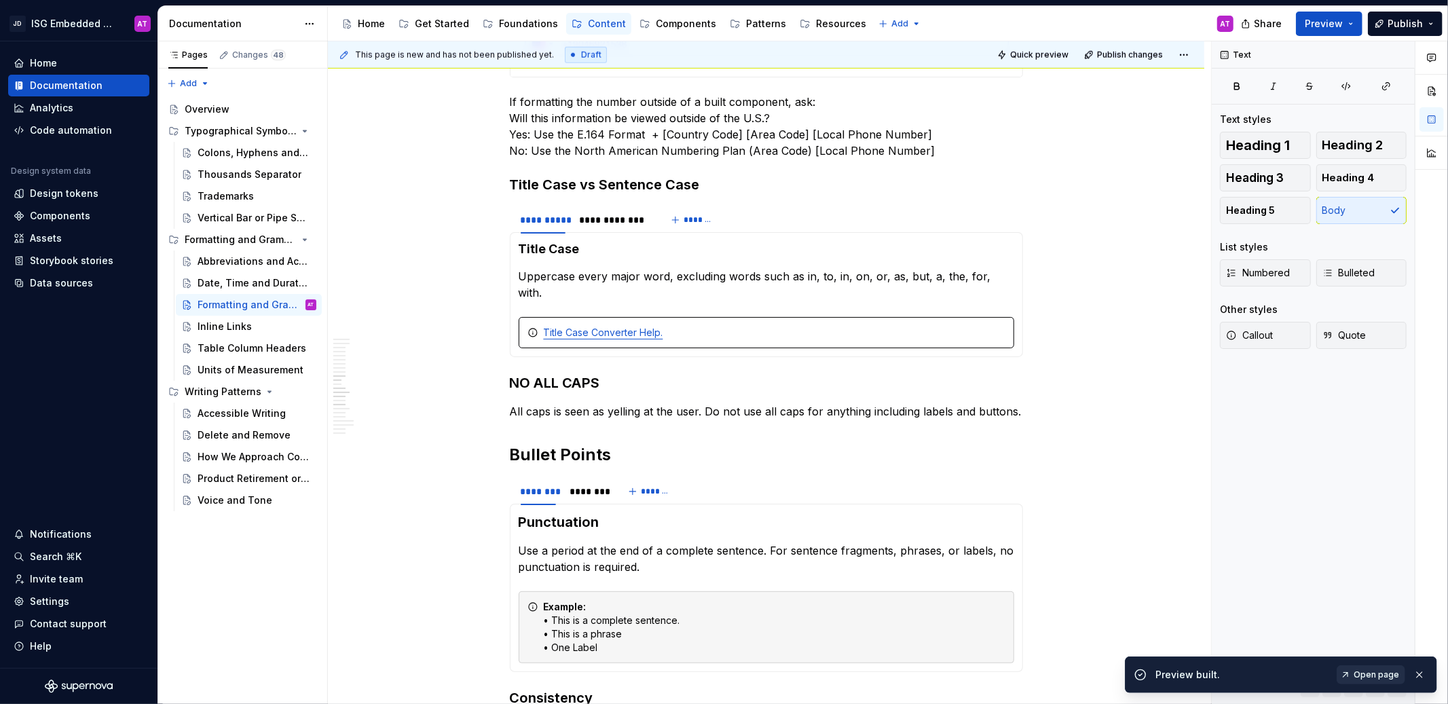
click at [1389, 676] on span "Open page" at bounding box center [1375, 674] width 45 height 11
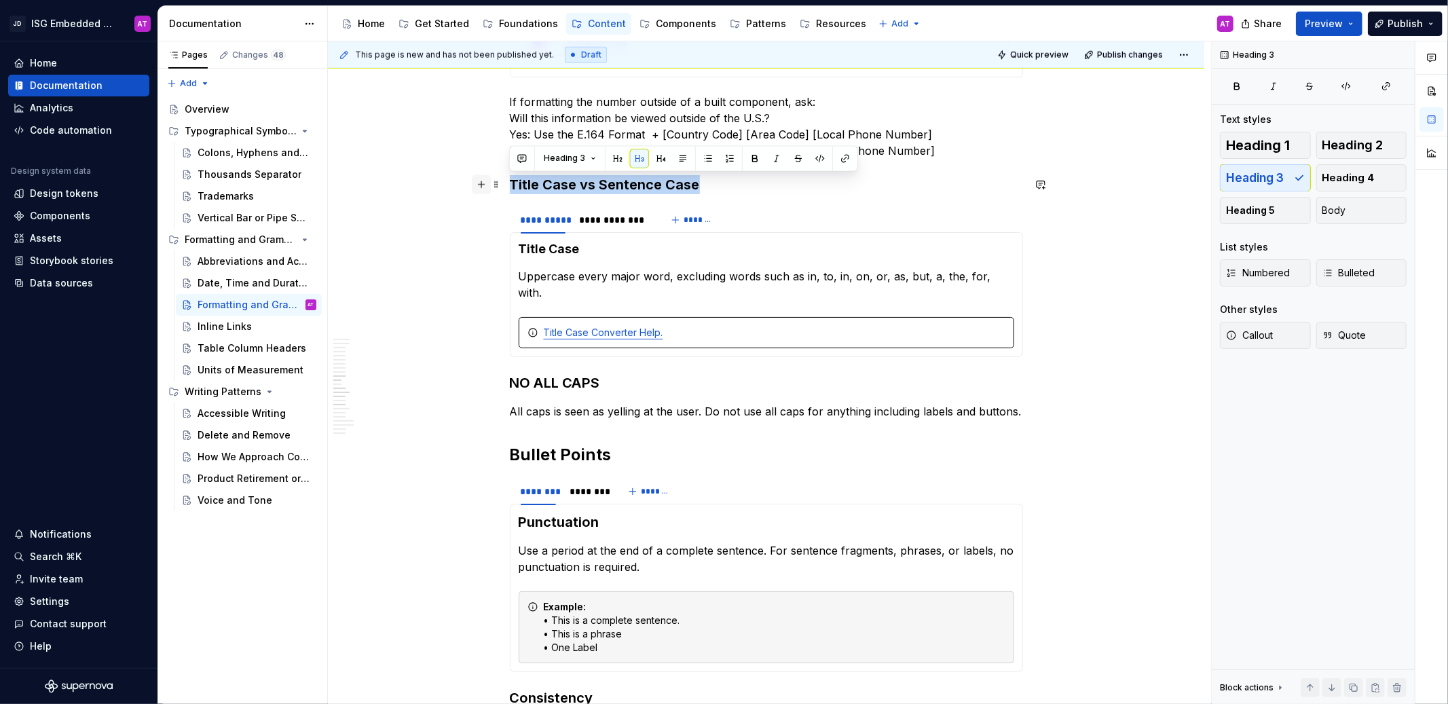
drag, startPoint x: 709, startPoint y: 185, endPoint x: 474, endPoint y: 181, distance: 234.9
copy h3 "Title Case vs Sentence Case"
type textarea "*"
click at [683, 210] on button "*******" at bounding box center [694, 219] width 54 height 19
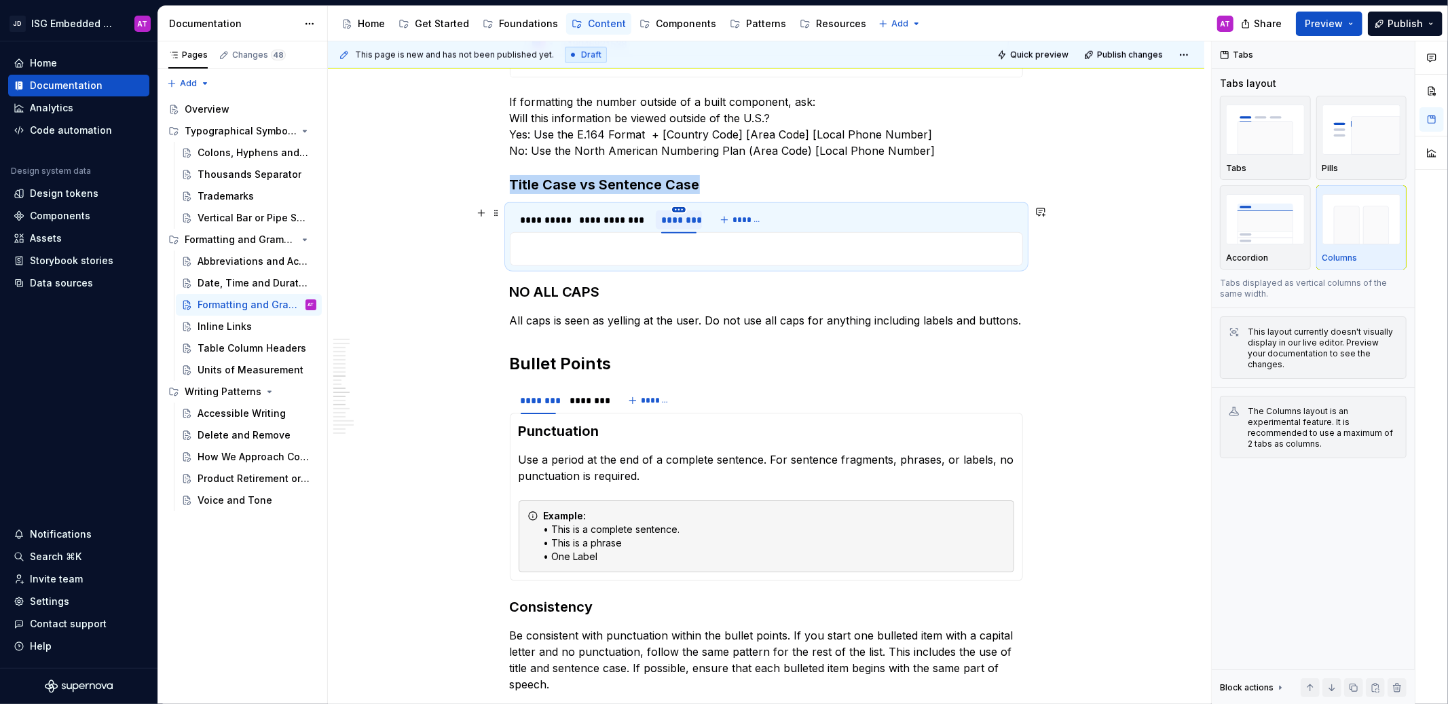
click at [677, 209] on html "JD ISG Embedded Design System AT Home Documentation Analytics Code automation D…" at bounding box center [724, 352] width 1448 height 704
click at [736, 328] on div "Delete tab" at bounding box center [741, 323] width 88 height 14
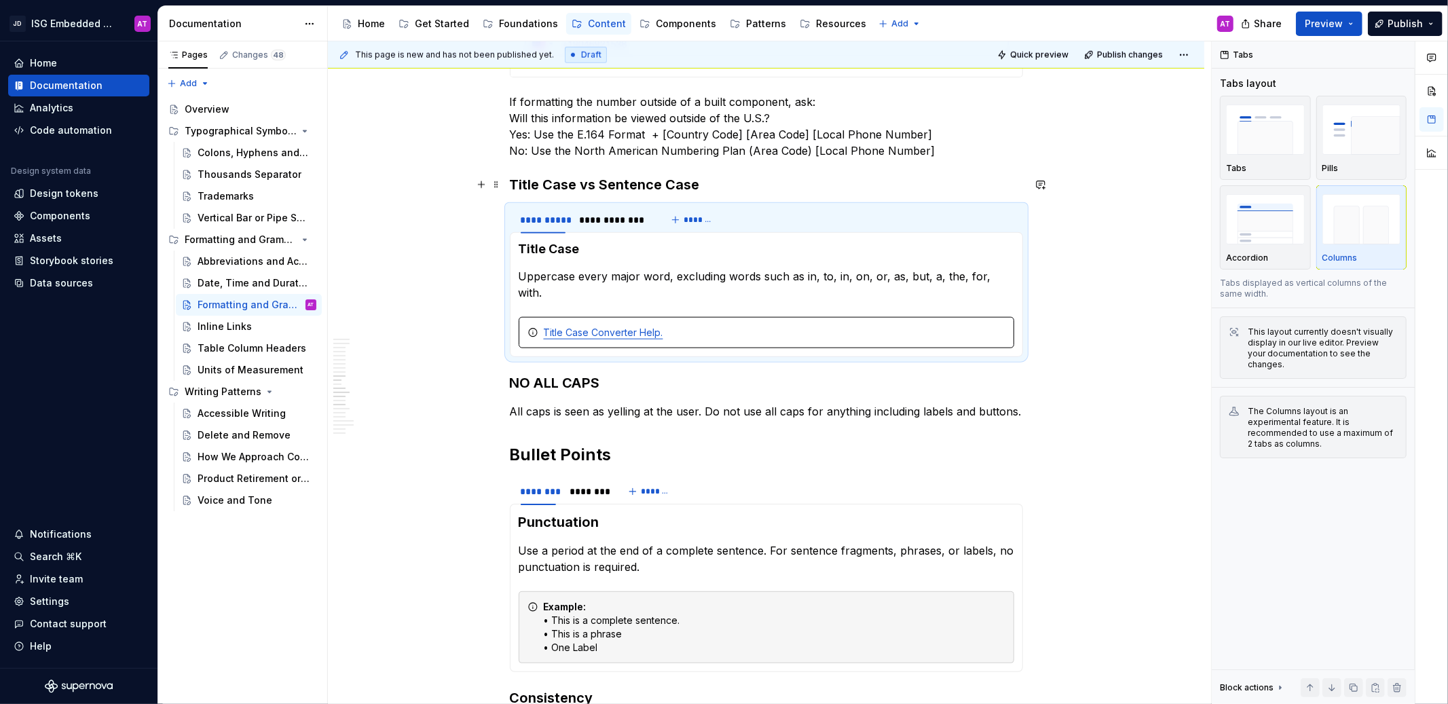
click at [684, 183] on h3 "Title Case vs Sentence Case" at bounding box center [766, 184] width 513 height 19
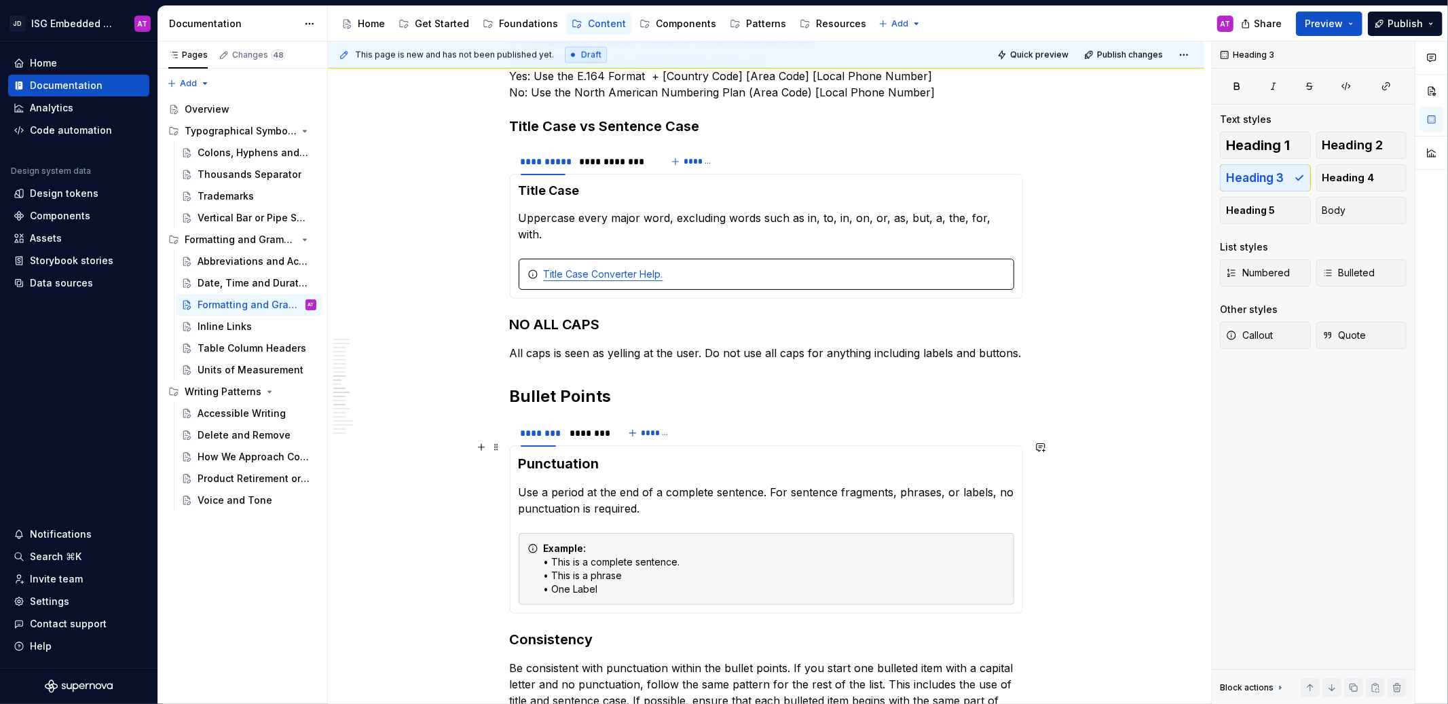
scroll to position [1288, 0]
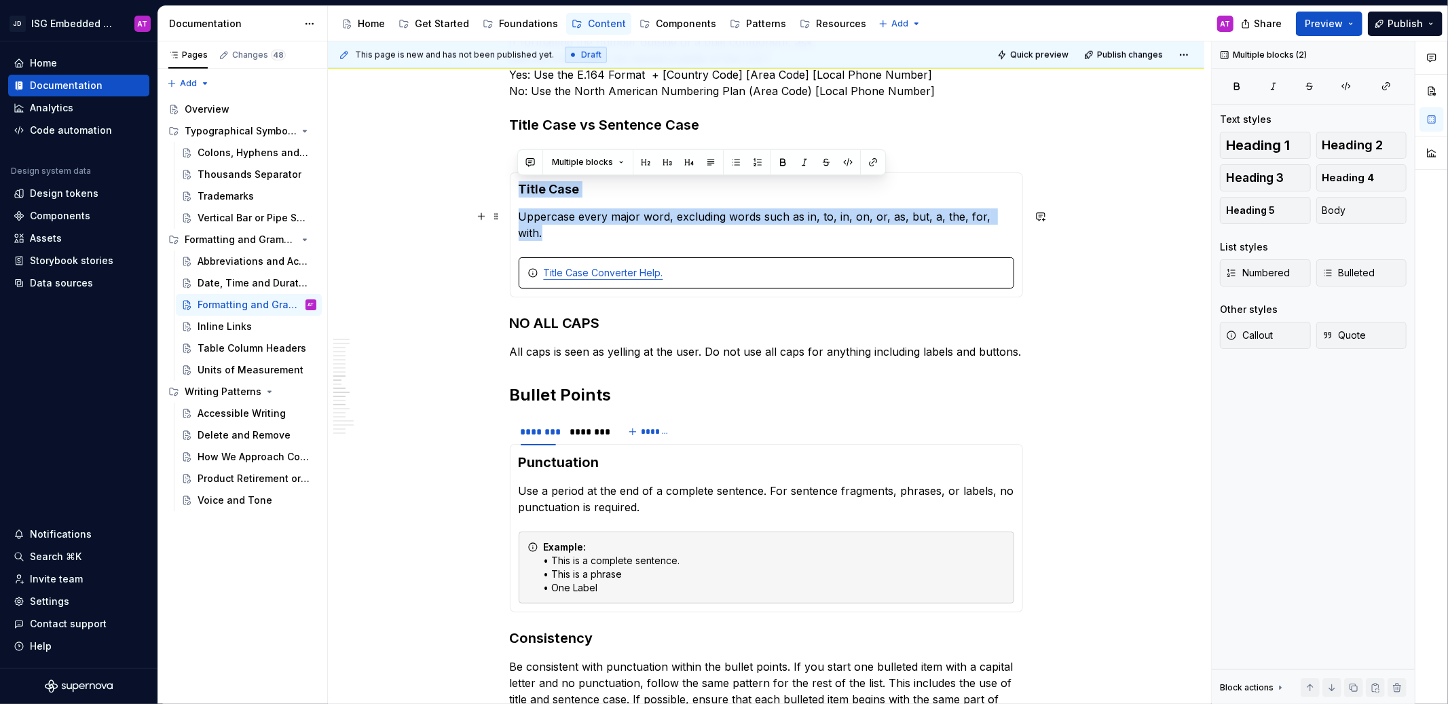
drag, startPoint x: 521, startPoint y: 187, endPoint x: 1010, endPoint y: 222, distance: 490.6
click at [1010, 222] on section-item-column "Title Case Uppercase every major word, excluding words such as in, to, in, on, …" at bounding box center [766, 234] width 495 height 107
copy section-item-column "Title Case Uppercase every major word, excluding words such as in, to, in, on, …"
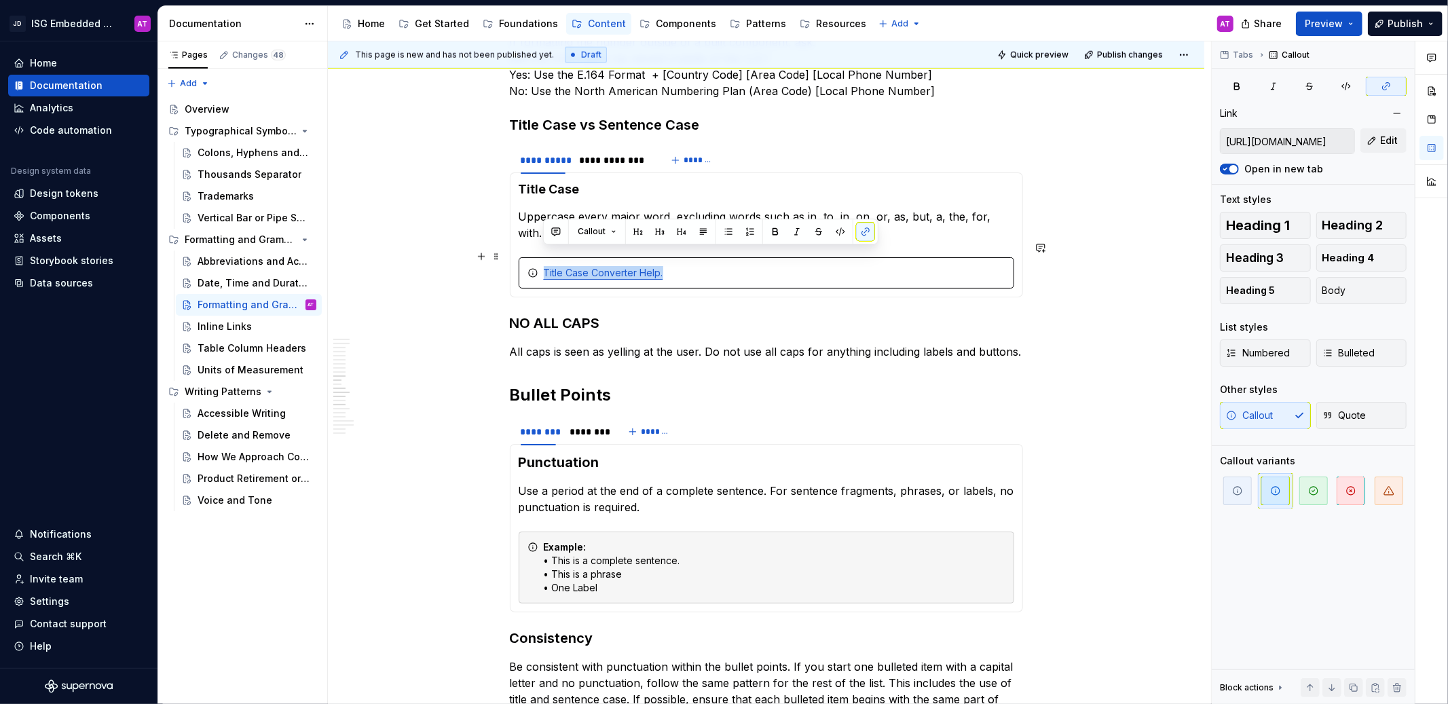
drag, startPoint x: 681, startPoint y: 259, endPoint x: 543, endPoint y: 258, distance: 137.8
click at [544, 266] on div "Title Case Converter Help." at bounding box center [775, 273] width 462 height 14
copy link "Title Case Converter Help."
drag, startPoint x: 717, startPoint y: 255, endPoint x: 533, endPoint y: 257, distance: 183.9
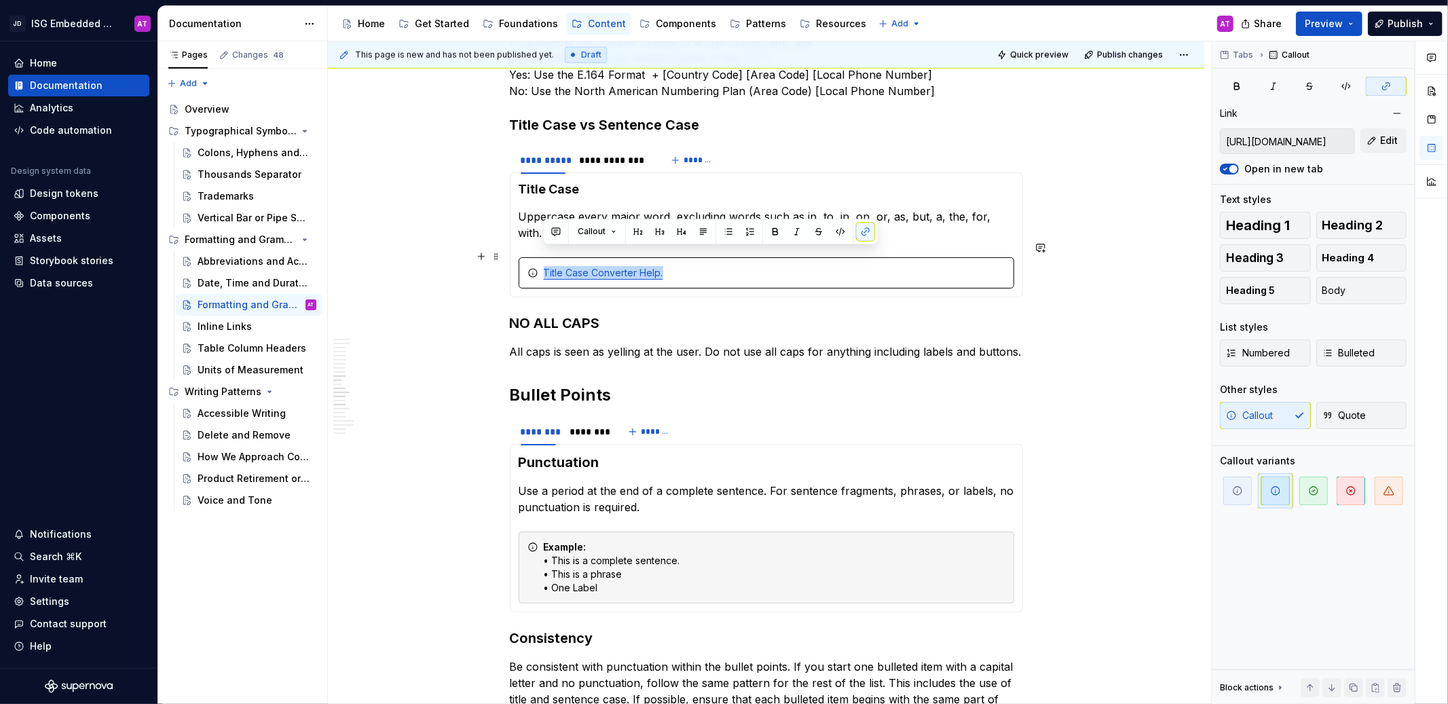
click at [533, 257] on div "Title Case Converter Help." at bounding box center [766, 272] width 495 height 31
copy link "Title Case Converter Help."
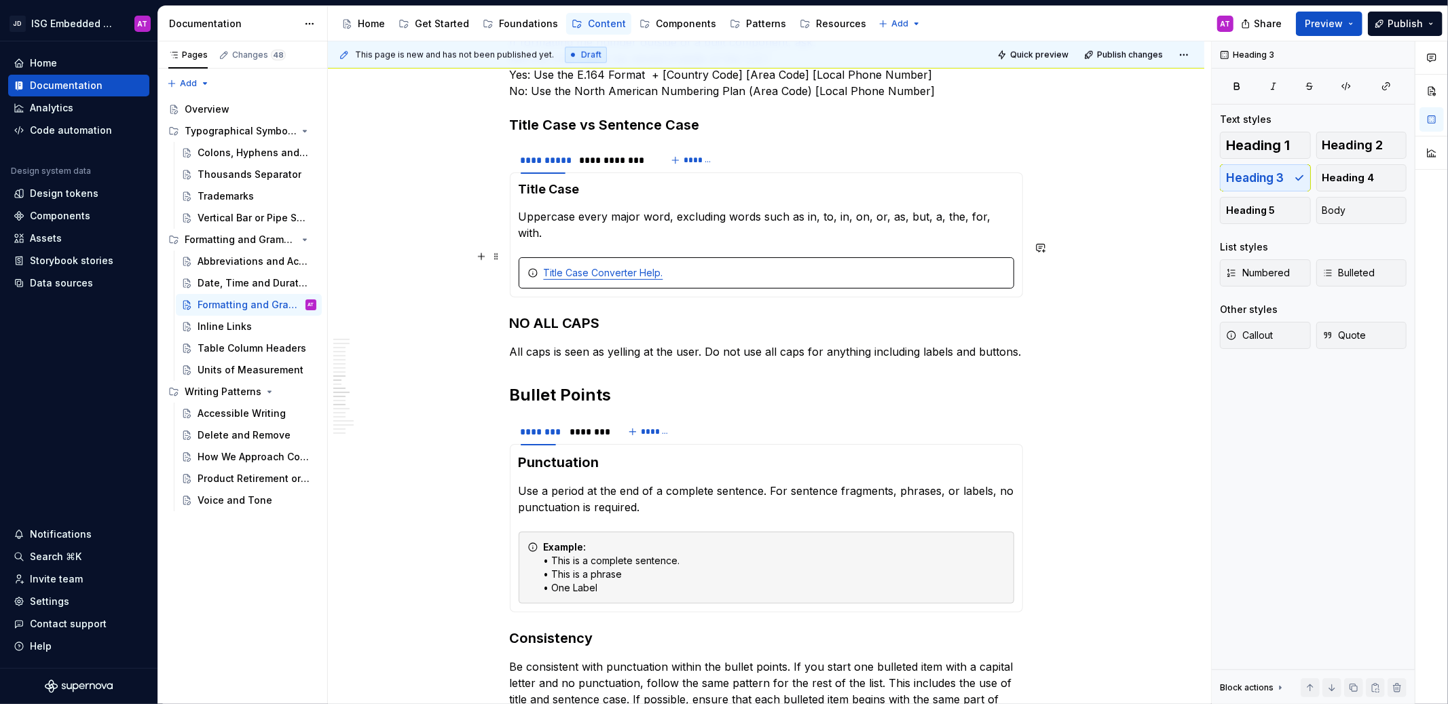
click at [727, 257] on div "Title Case Converter Help." at bounding box center [766, 272] width 495 height 31
click at [1119, 267] on div "This page is new and has not been published yet. Draft Quick preview Publish ch…" at bounding box center [769, 372] width 883 height 663
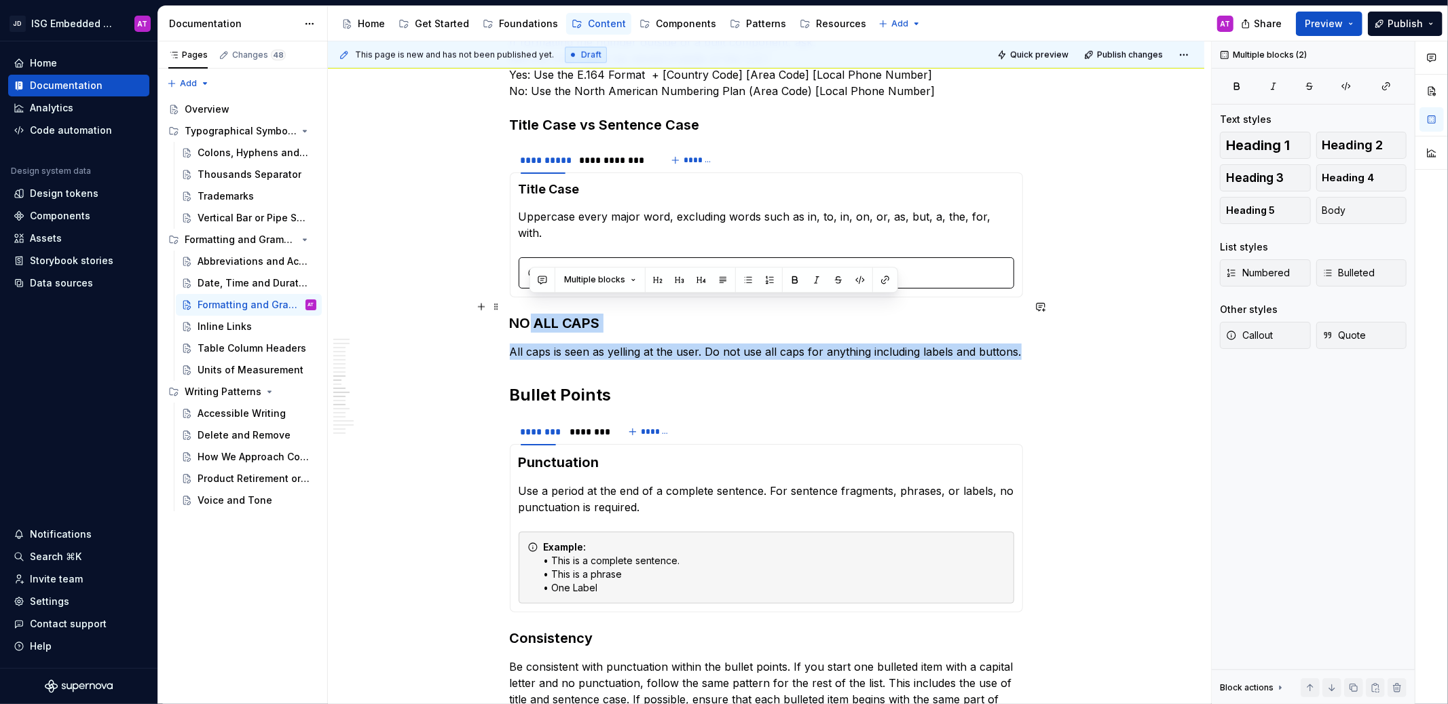
drag, startPoint x: 1018, startPoint y: 335, endPoint x: 500, endPoint y: 311, distance: 518.4
click at [552, 343] on p "All caps is seen as yelling at the user. Do not use all caps for anything inclu…" at bounding box center [766, 351] width 513 height 16
drag, startPoint x: 512, startPoint y: 309, endPoint x: 1017, endPoint y: 337, distance: 505.7
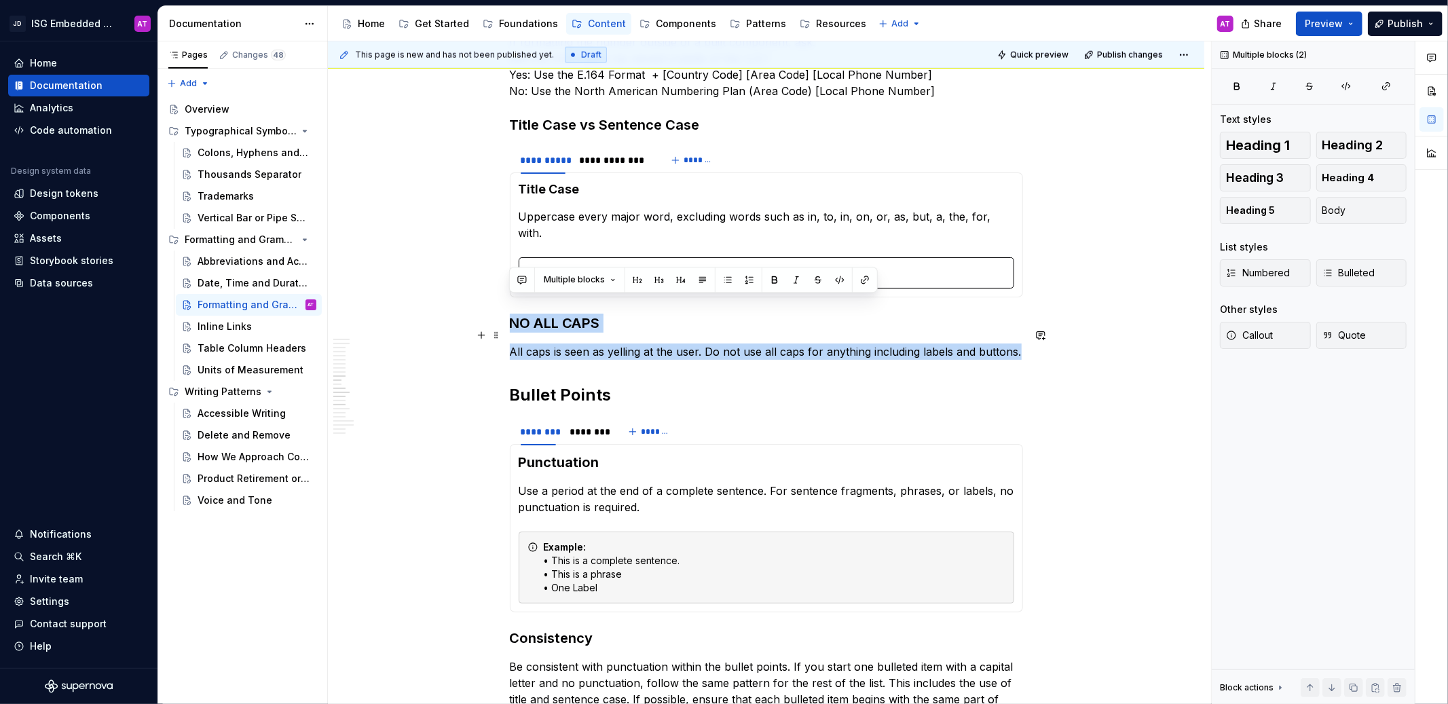
copy div "NO ALL CAPS All caps is seen as yelling at the user. Do not use all caps for an…"
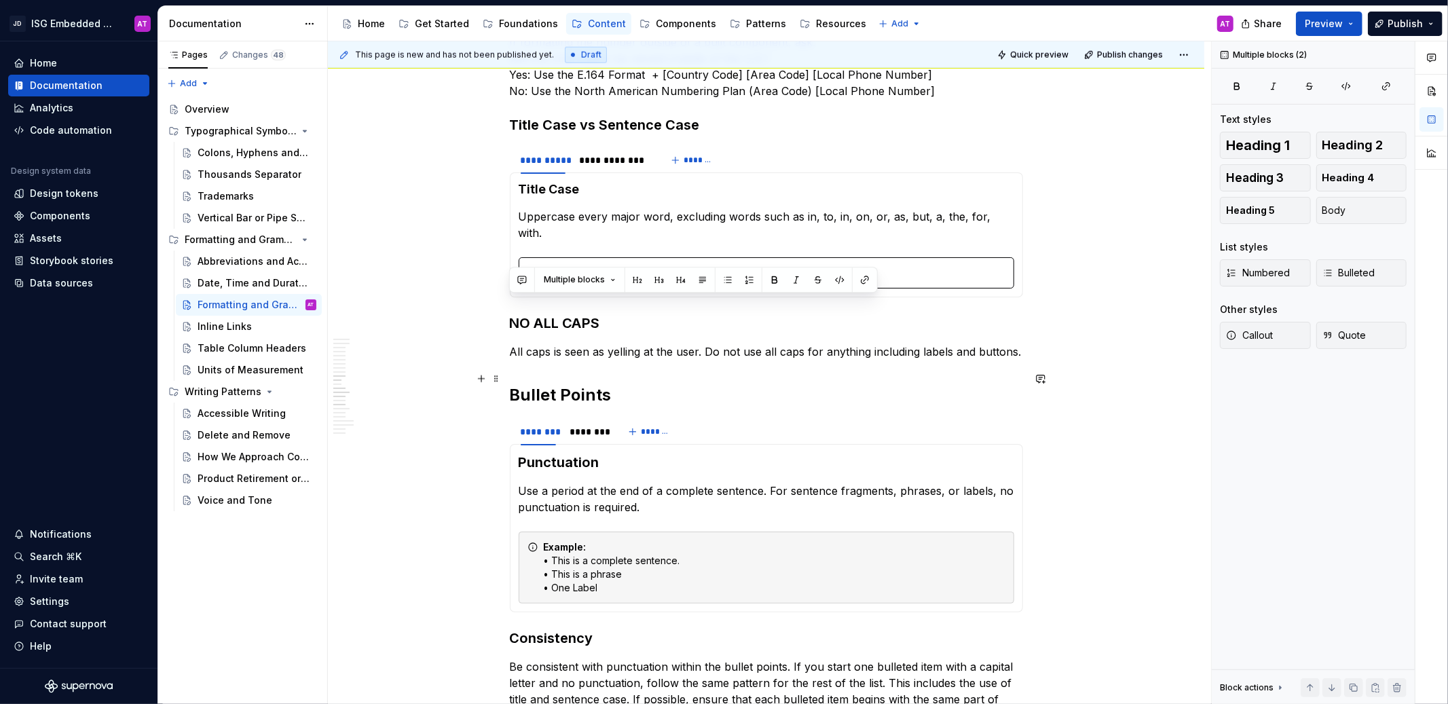
click at [542, 384] on h2 "Bullet Points" at bounding box center [766, 395] width 513 height 22
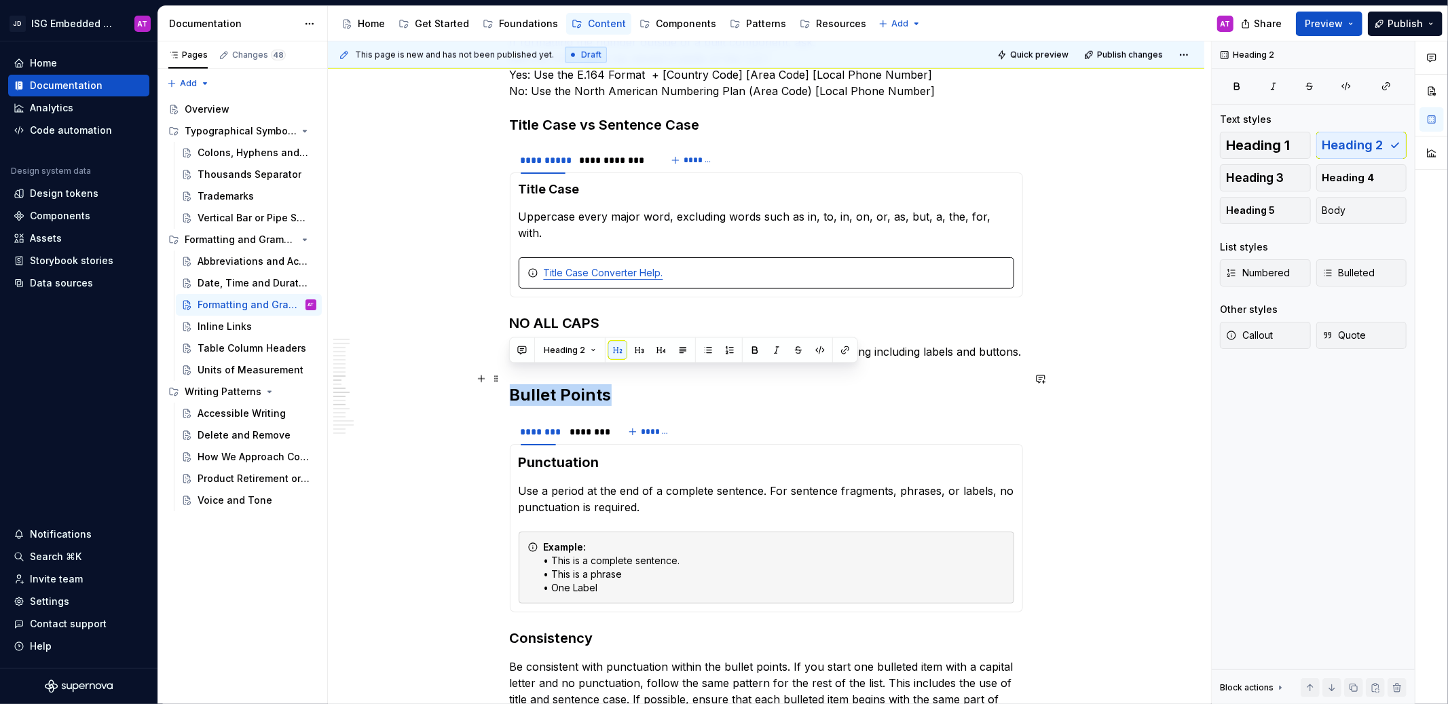
drag, startPoint x: 616, startPoint y: 379, endPoint x: 506, endPoint y: 377, distance: 109.3
copy h2 "Bullet Points"
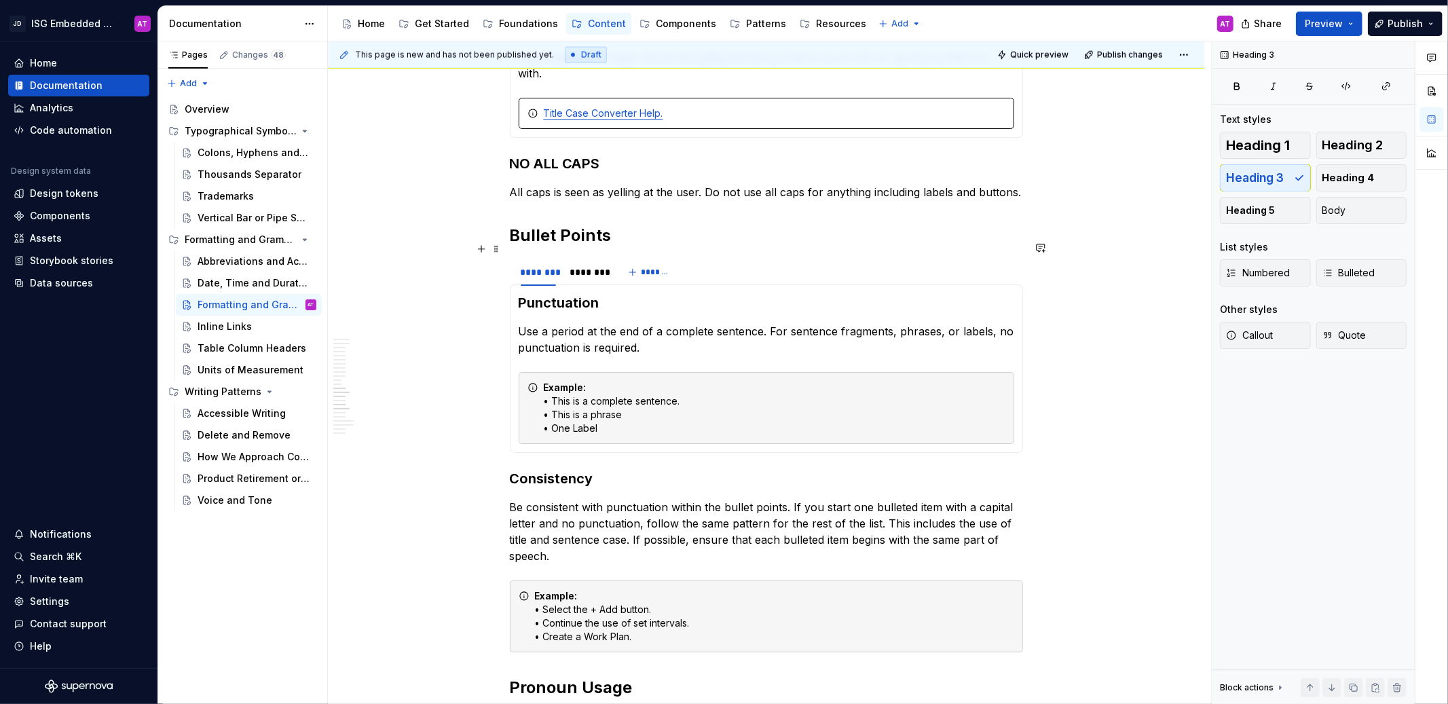
scroll to position [1502, 0]
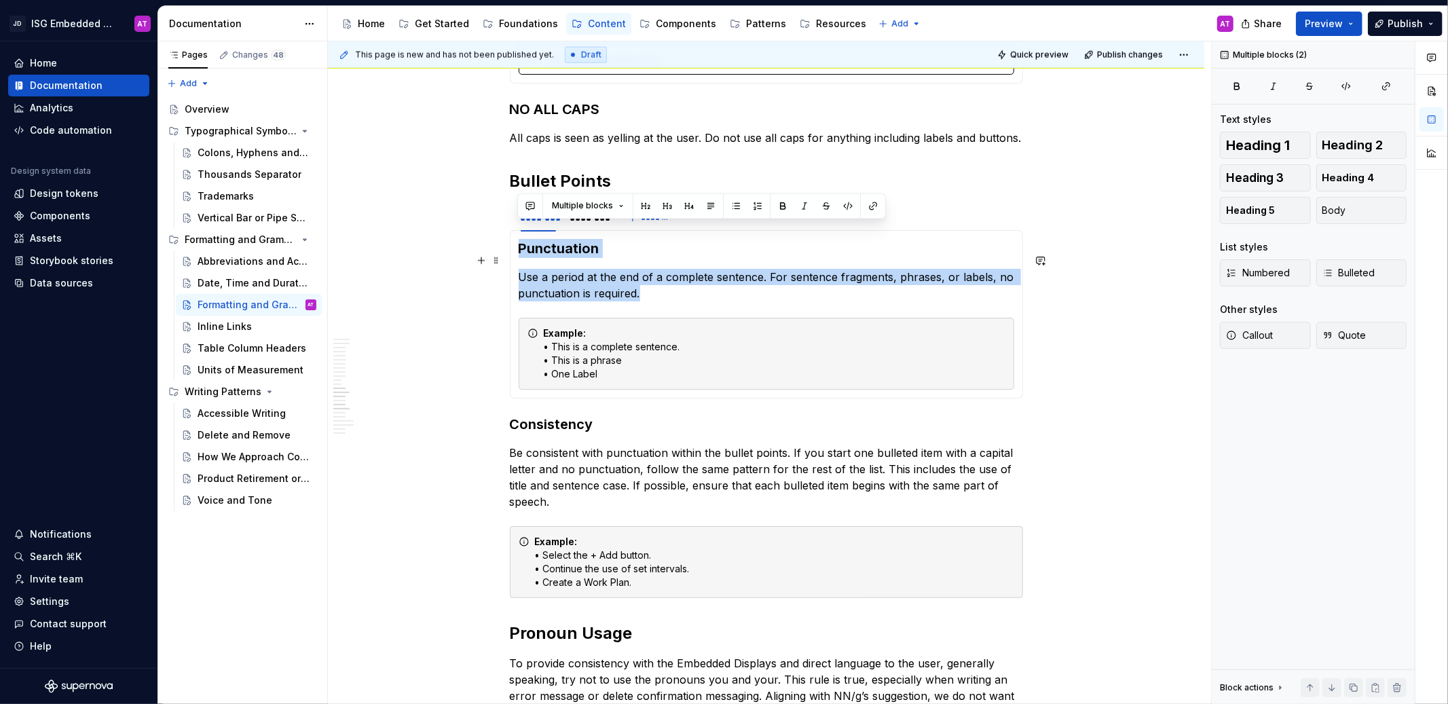
drag, startPoint x: 520, startPoint y: 233, endPoint x: 690, endPoint y: 282, distance: 177.0
click at [690, 282] on section-item-column "Punctuation Use a period at the end of a complete sentence. For sentence fragme…" at bounding box center [766, 314] width 495 height 151
copy section-item-column "Punctuation Use a period at the end of a complete sentence. For sentence fragme…"
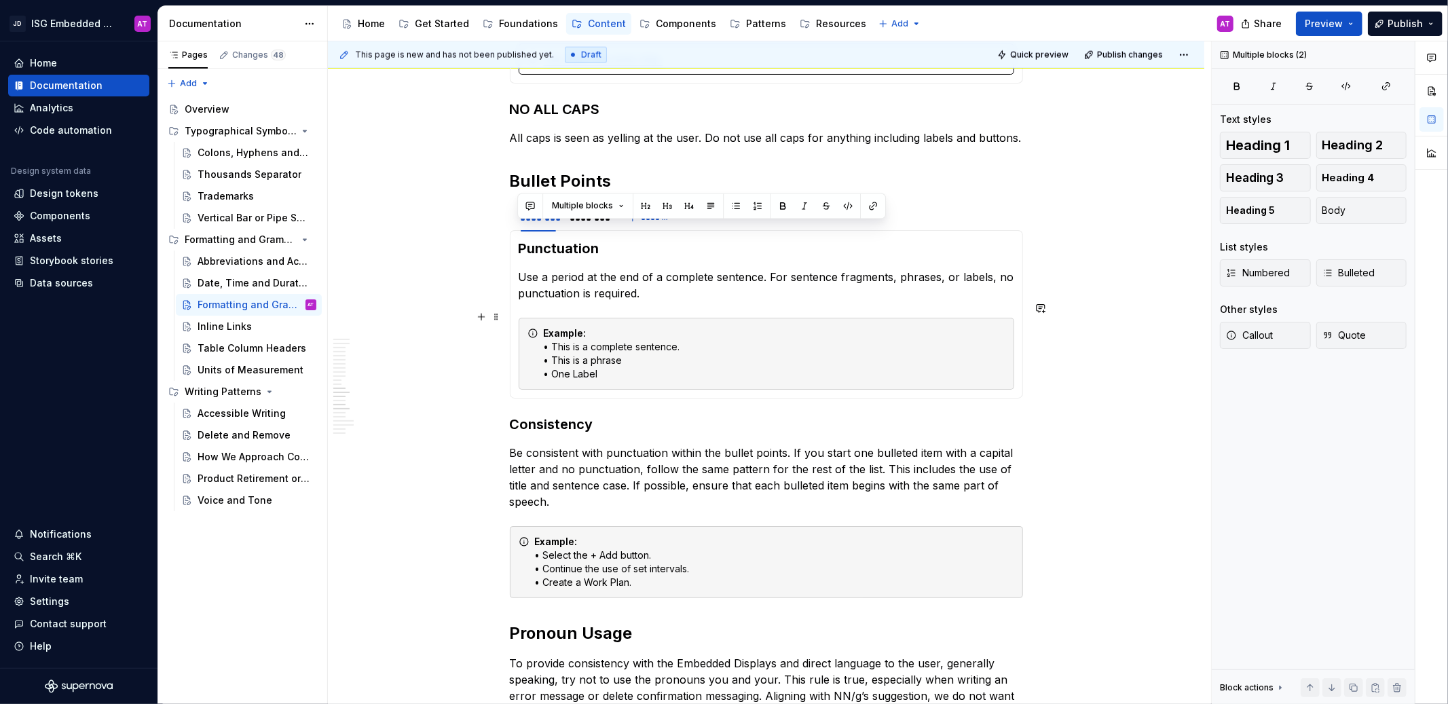
click at [607, 358] on div "Example: • This is a complete sentence. • This is a phrase • One Label" at bounding box center [775, 353] width 462 height 54
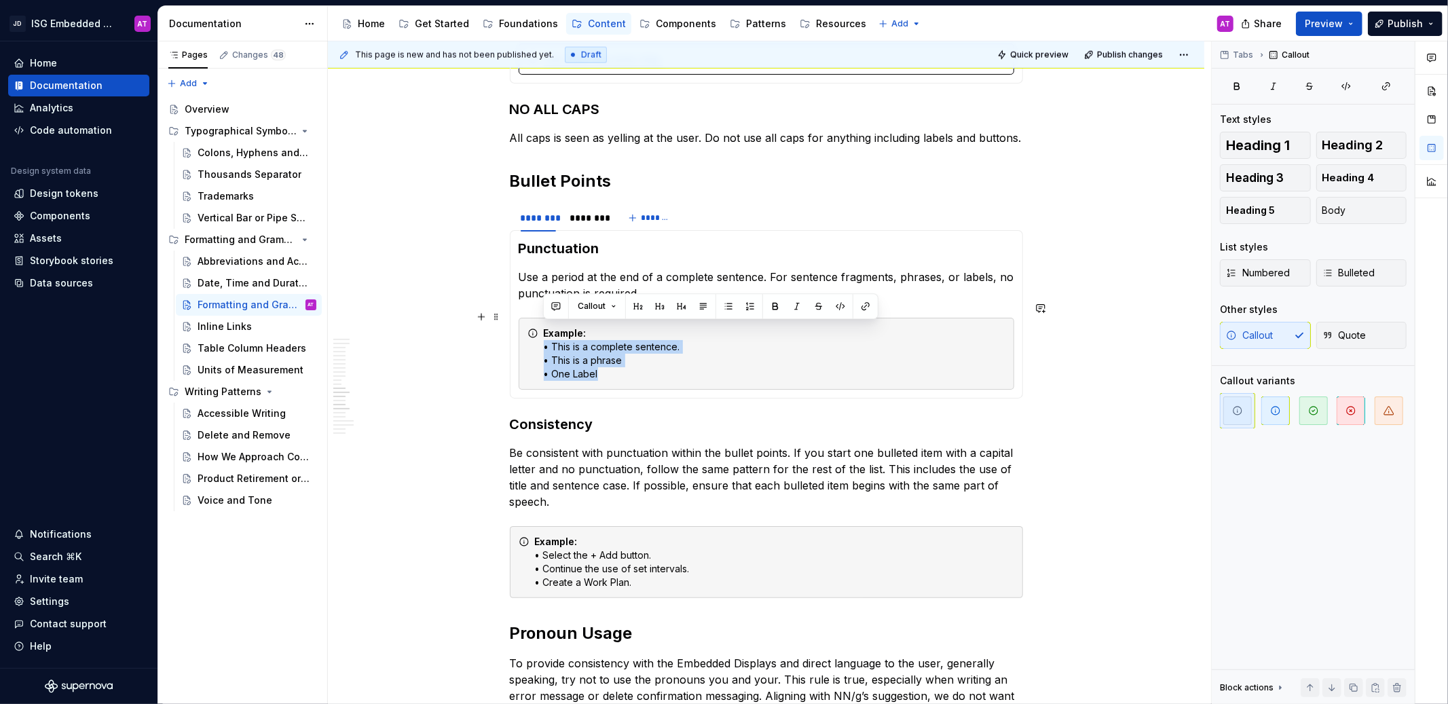
drag, startPoint x: 614, startPoint y: 358, endPoint x: 533, endPoint y: 337, distance: 84.3
click at [533, 337] on div "Example: • This is a complete sentence. • This is a phrase • One Label" at bounding box center [766, 354] width 495 height 72
copy div "• This is a complete sentence. • This is a phrase • One Label"
click at [657, 366] on div "Example: • This is a complete sentence. • This is a phrase • One Label" at bounding box center [766, 354] width 495 height 72
drag, startPoint x: 612, startPoint y: 361, endPoint x: 542, endPoint y: 316, distance: 83.4
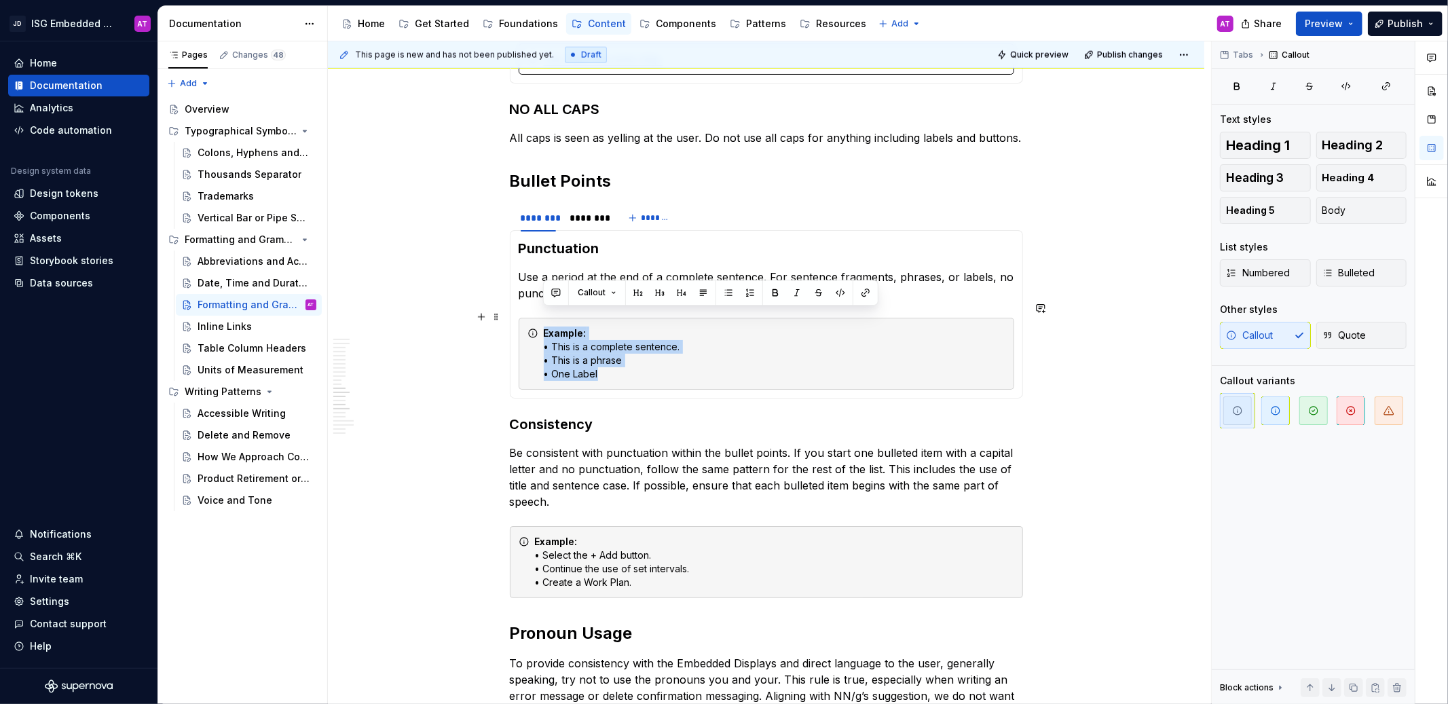
click at [544, 326] on div "Example: • This is a complete sentence. • This is a phrase • One Label" at bounding box center [775, 353] width 462 height 54
copy div "Example: • This is a complete sentence. • This is a phrase • One Label"
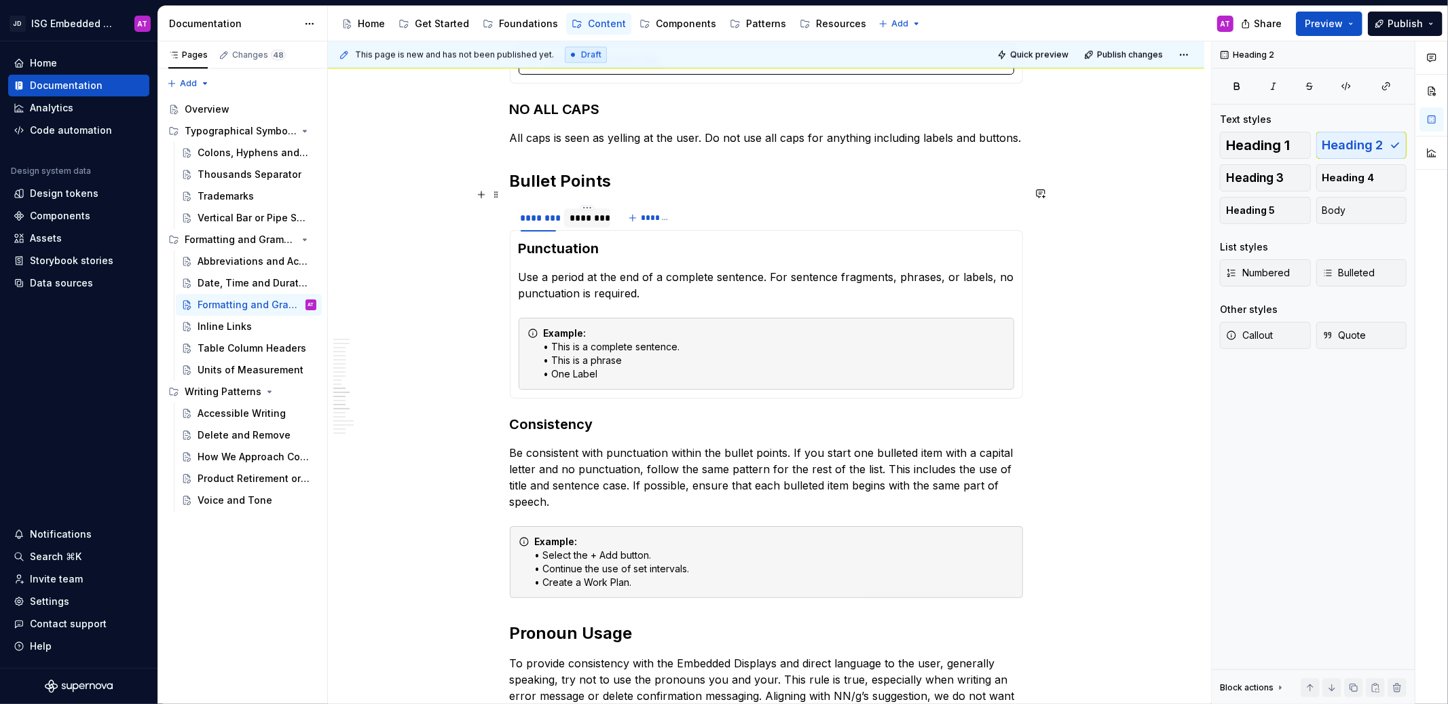
click at [589, 211] on div "********" at bounding box center [586, 218] width 35 height 14
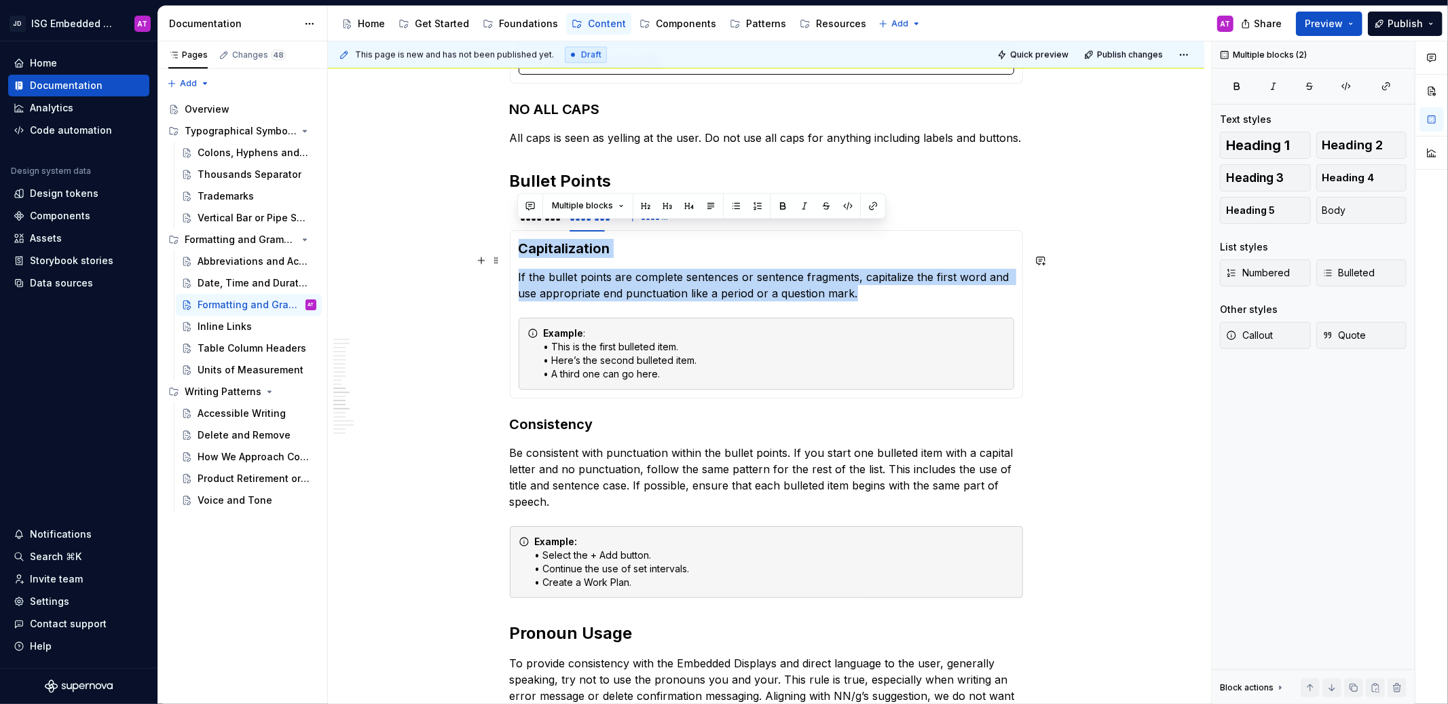
drag, startPoint x: 525, startPoint y: 234, endPoint x: 867, endPoint y: 278, distance: 344.9
click at [867, 278] on section-item-column "Capitalization If the bullet points are complete sentences or sentence fragment…" at bounding box center [766, 314] width 495 height 151
copy section-item-column "Capitalization If the bullet points are complete sentences or sentence fragment…"
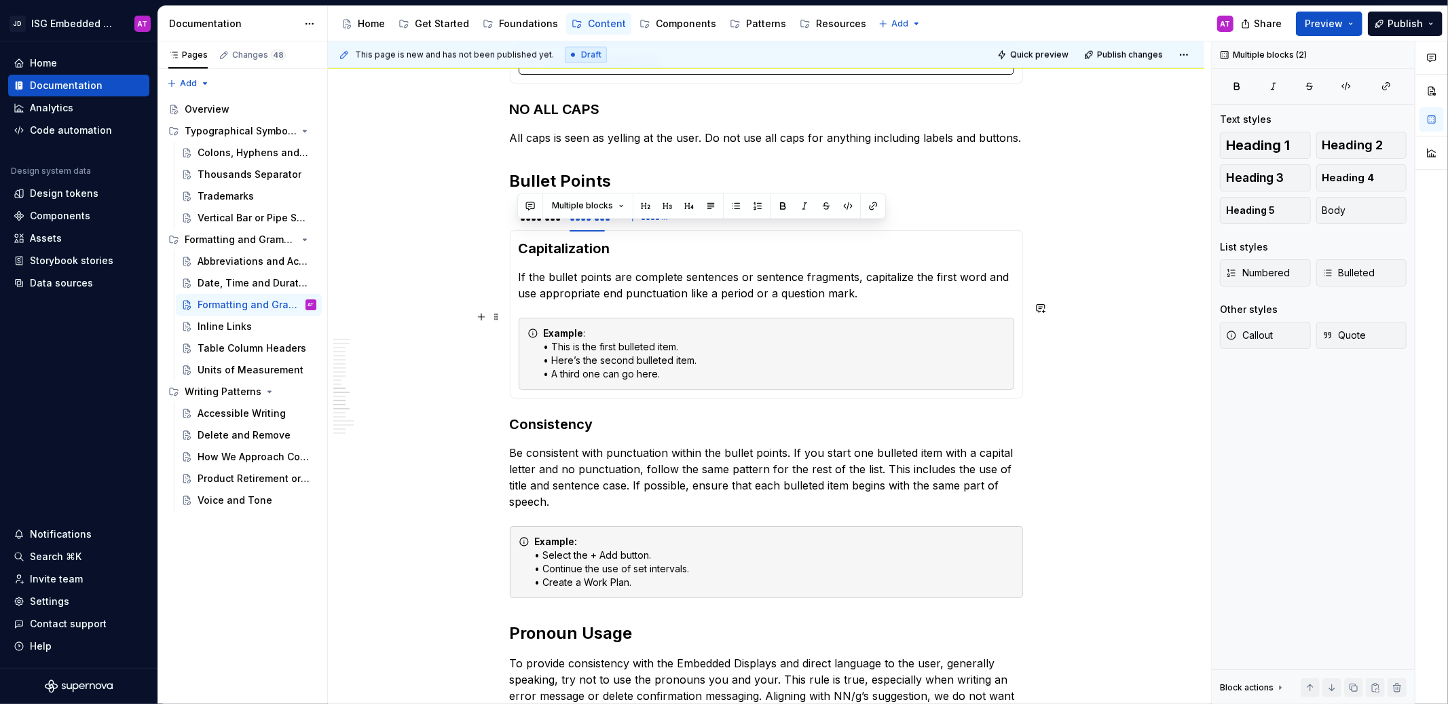
click at [625, 345] on div "Example : • This is the first bulleted item. • Here’s the second bulleted item.…" at bounding box center [775, 353] width 462 height 54
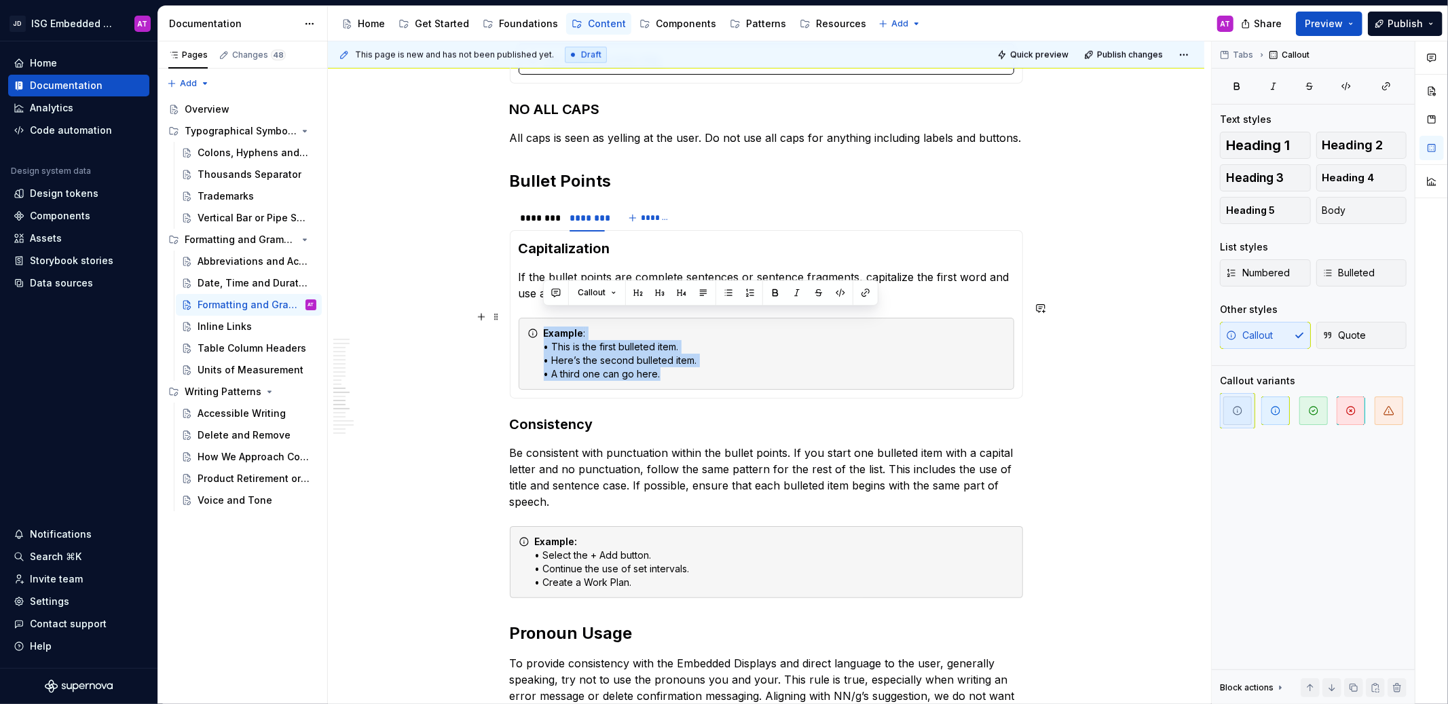
drag, startPoint x: 669, startPoint y: 357, endPoint x: 525, endPoint y: 324, distance: 147.7
click at [525, 324] on div "Example : • This is the first bulleted item. • Here’s the second bulleted item.…" at bounding box center [766, 354] width 495 height 72
click at [235, 637] on div "Pages Changes 48 Add Accessibility guide for tree Page tree. Navigate the tree …" at bounding box center [242, 372] width 170 height 663
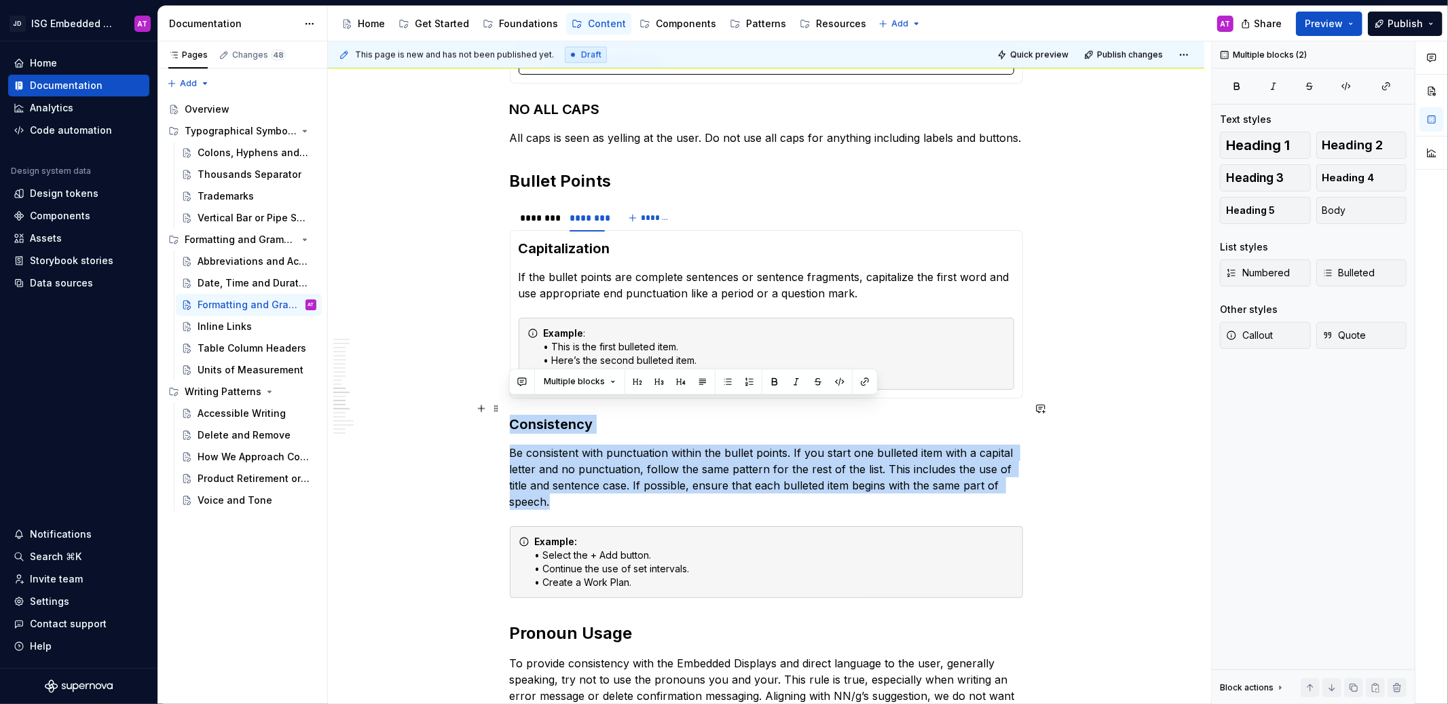
drag, startPoint x: 552, startPoint y: 484, endPoint x: 506, endPoint y: 411, distance: 85.7
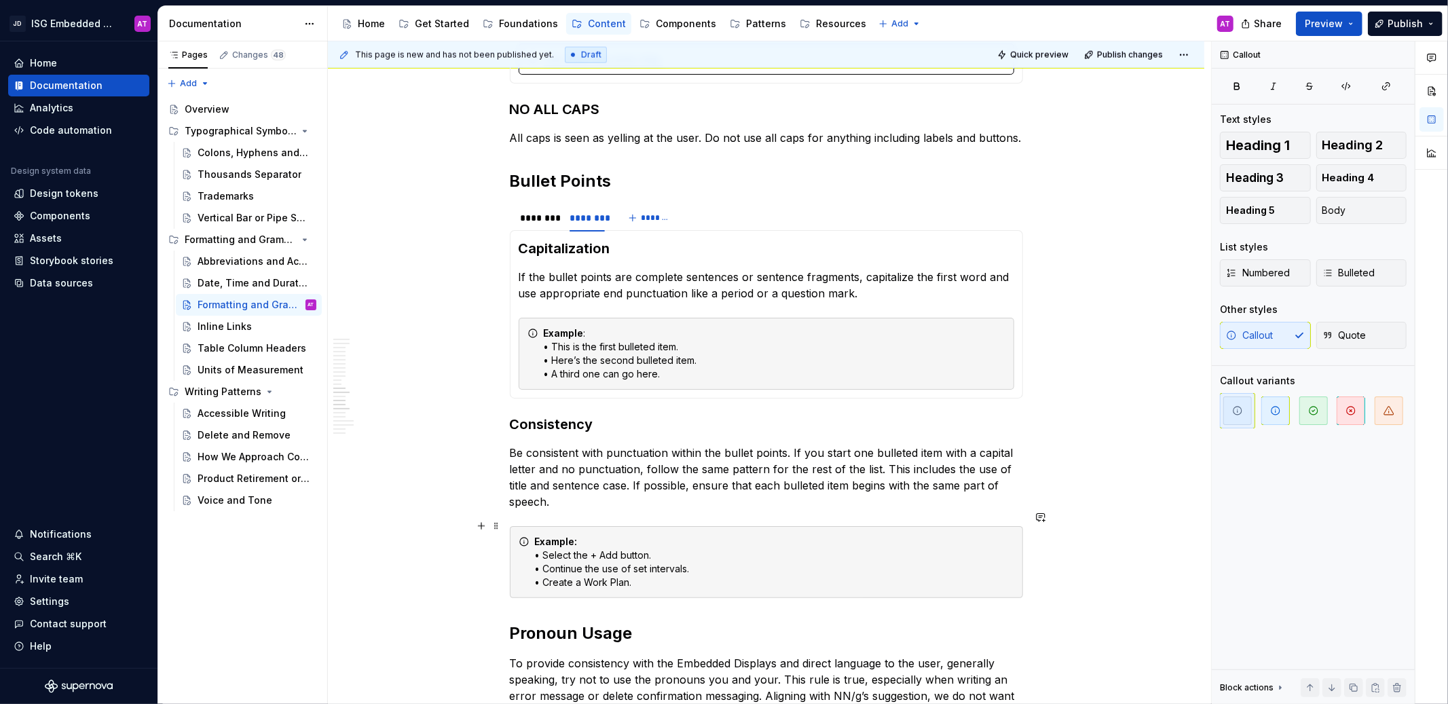
click at [641, 563] on div "Example: • Select the + Add button. • Continue the use of set intervals. • Crea…" at bounding box center [774, 562] width 479 height 54
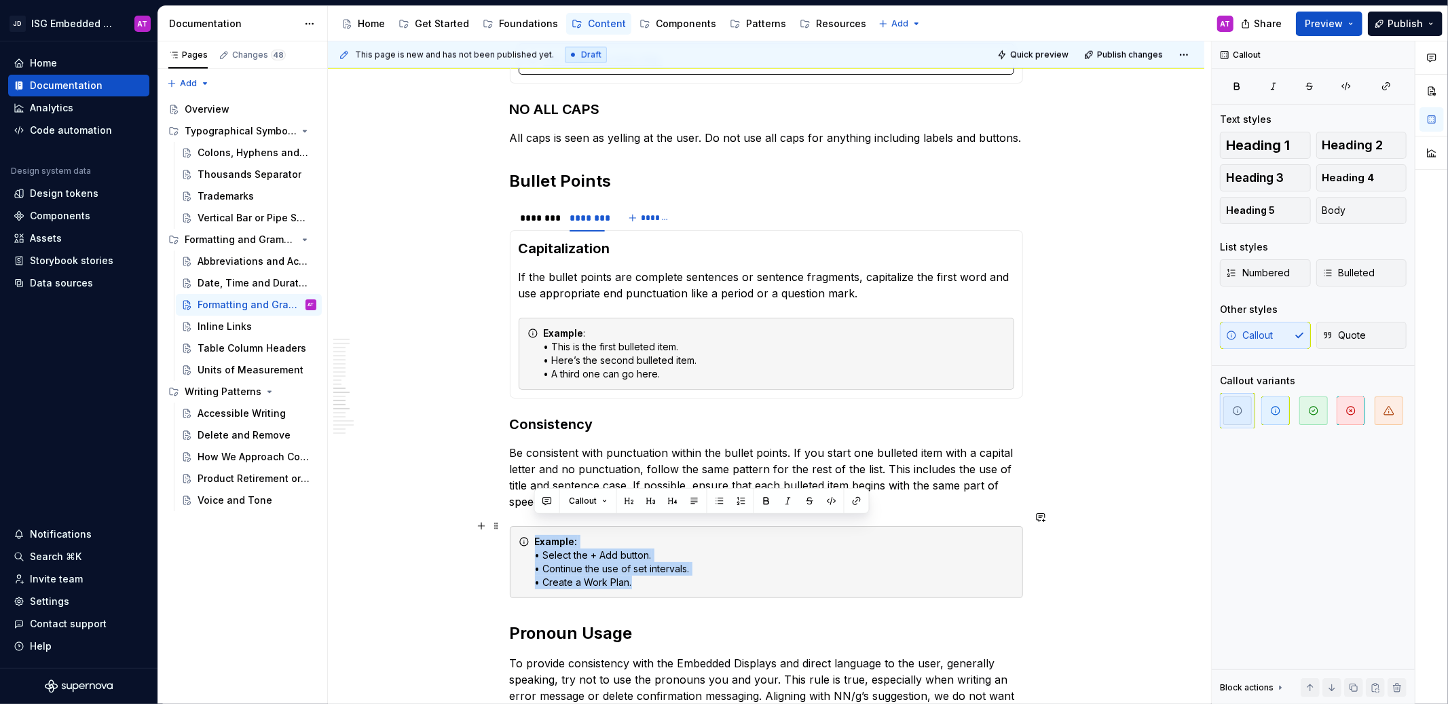
drag, startPoint x: 647, startPoint y: 569, endPoint x: 533, endPoint y: 526, distance: 122.4
click at [533, 526] on div "Example: • Select the + Add button. • Continue the use of set intervals. • Crea…" at bounding box center [766, 562] width 513 height 72
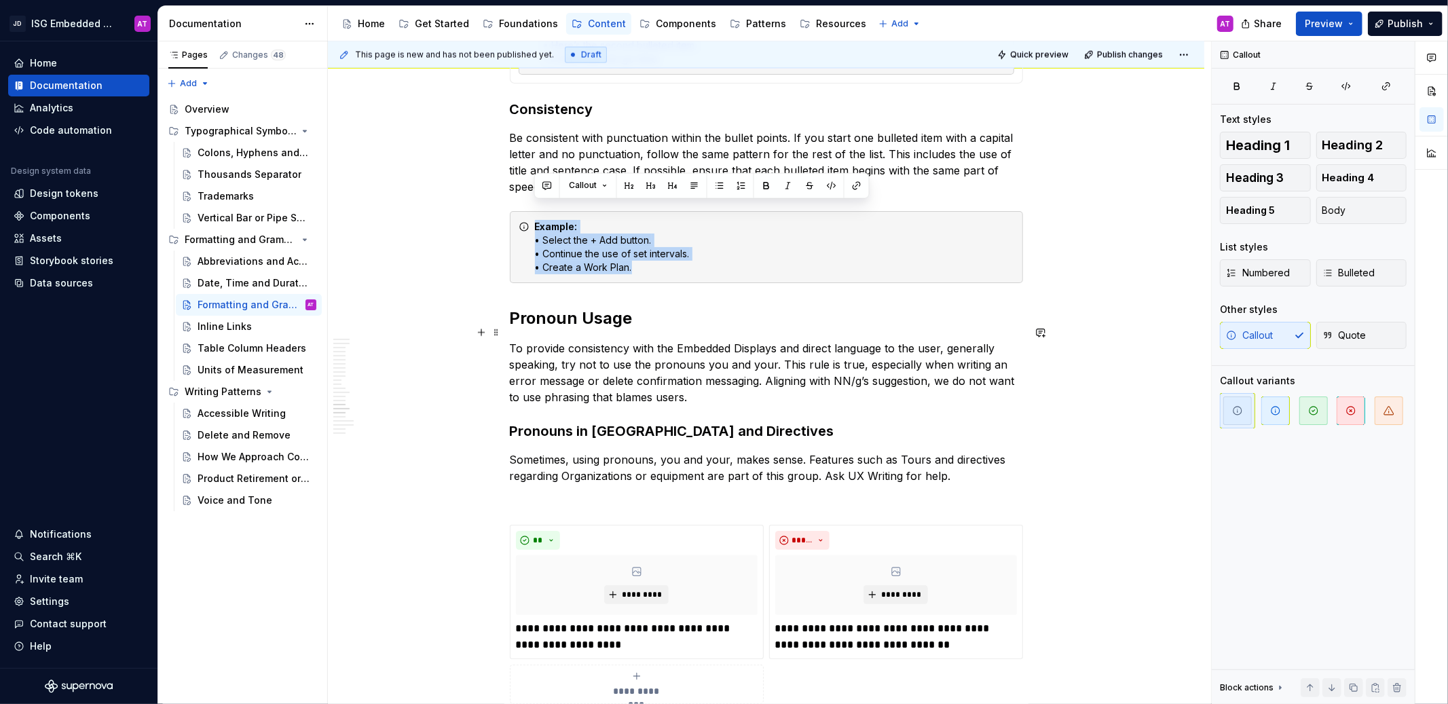
scroll to position [1816, 0]
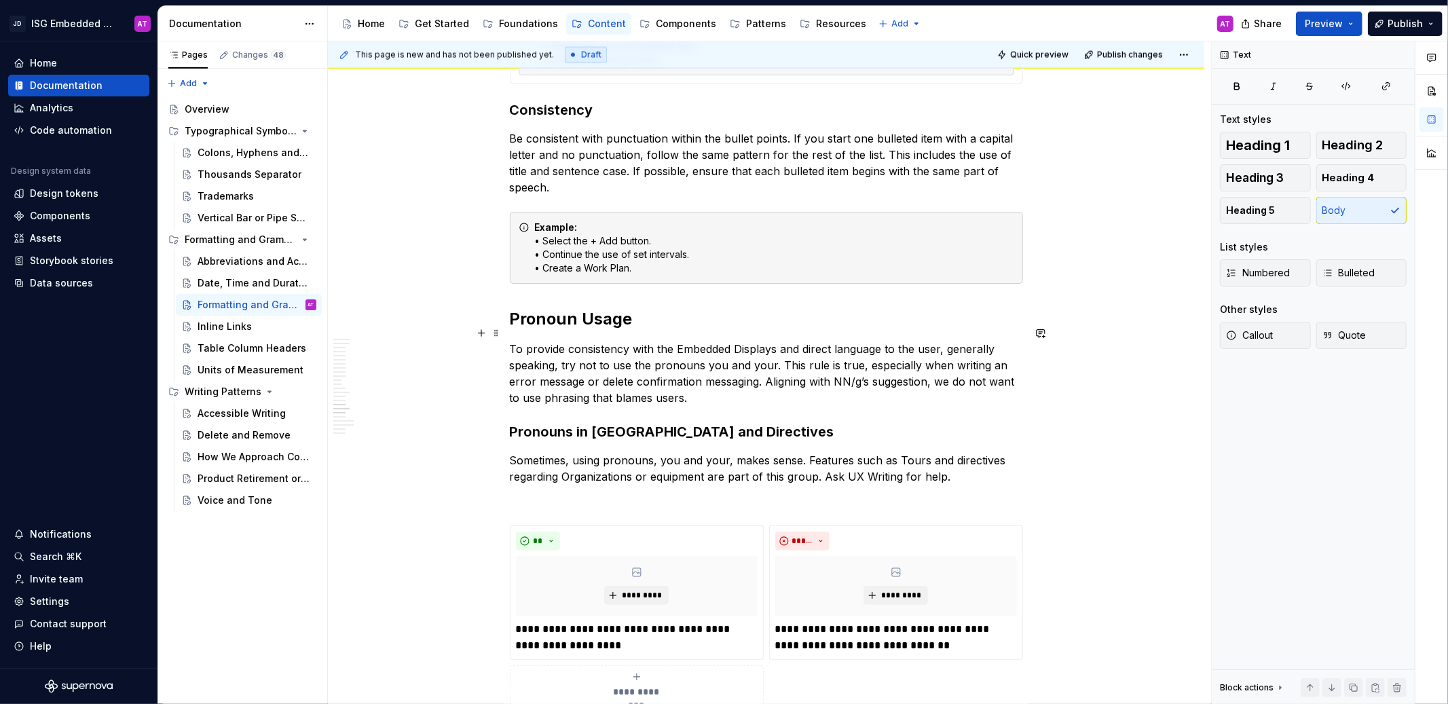
click at [755, 348] on p "To provide consistency with the Embedded Displays and direct language to the us…" at bounding box center [766, 373] width 513 height 65
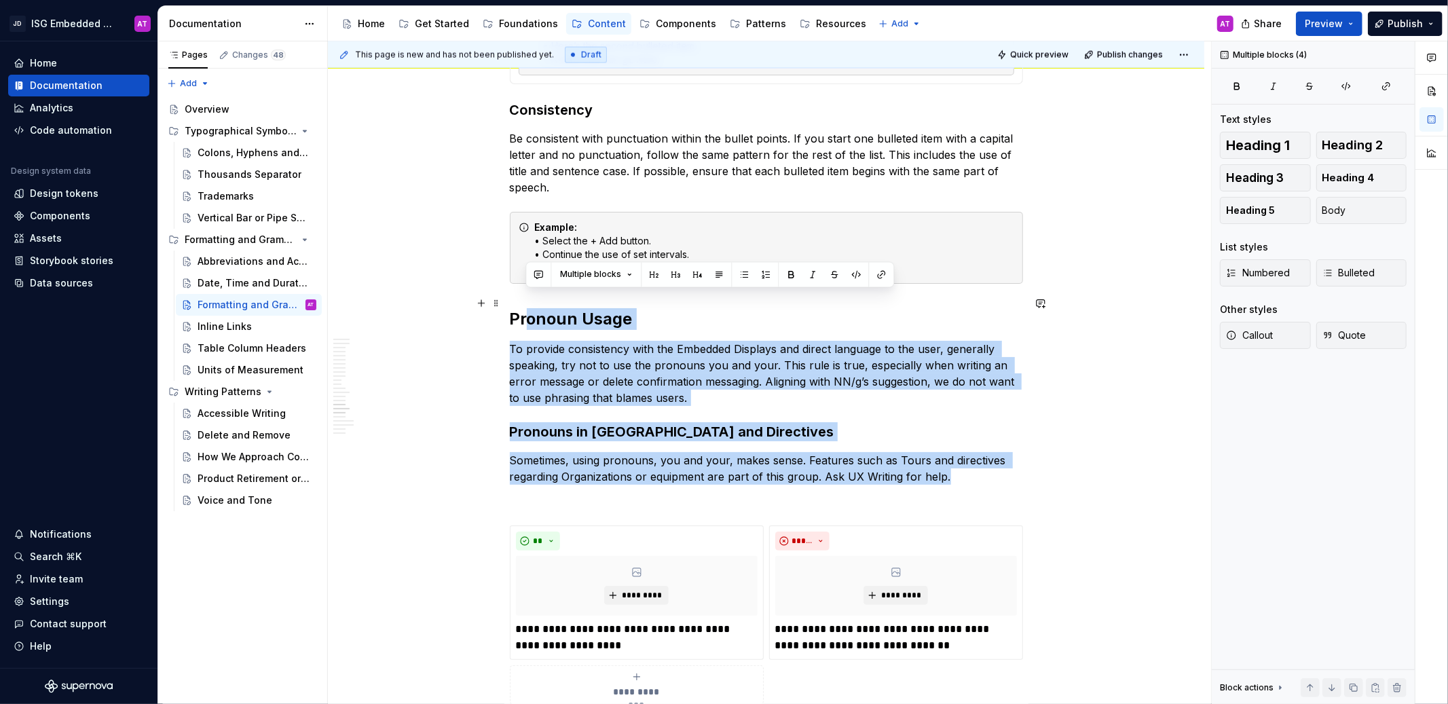
drag, startPoint x: 955, startPoint y: 461, endPoint x: 500, endPoint y: 312, distance: 478.6
click at [500, 312] on div at bounding box center [487, 303] width 30 height 19
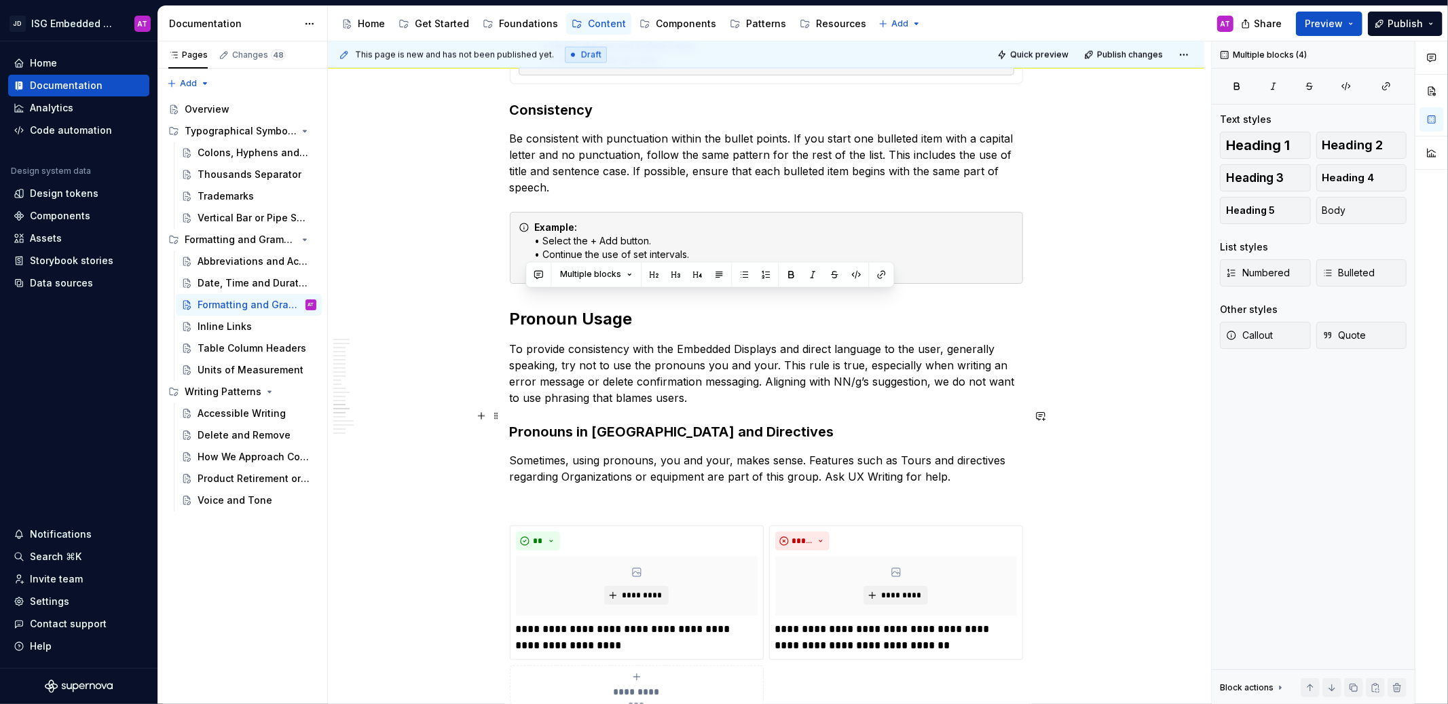
click at [833, 422] on h3 "Pronouns in [GEOGRAPHIC_DATA] and Directives" at bounding box center [766, 431] width 513 height 19
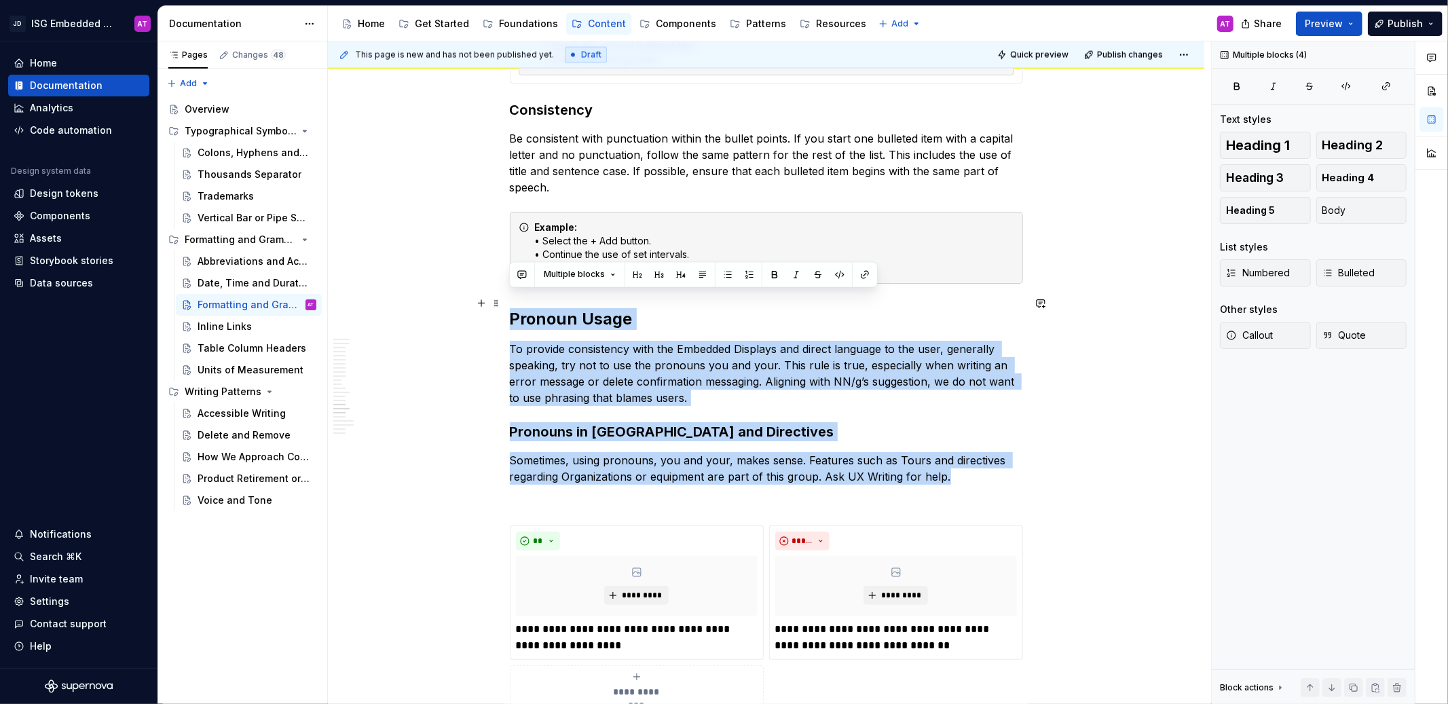
drag, startPoint x: 948, startPoint y: 463, endPoint x: 503, endPoint y: 301, distance: 473.6
click at [768, 372] on p "To provide consistency with the Embedded Displays and direct language to the us…" at bounding box center [766, 373] width 513 height 65
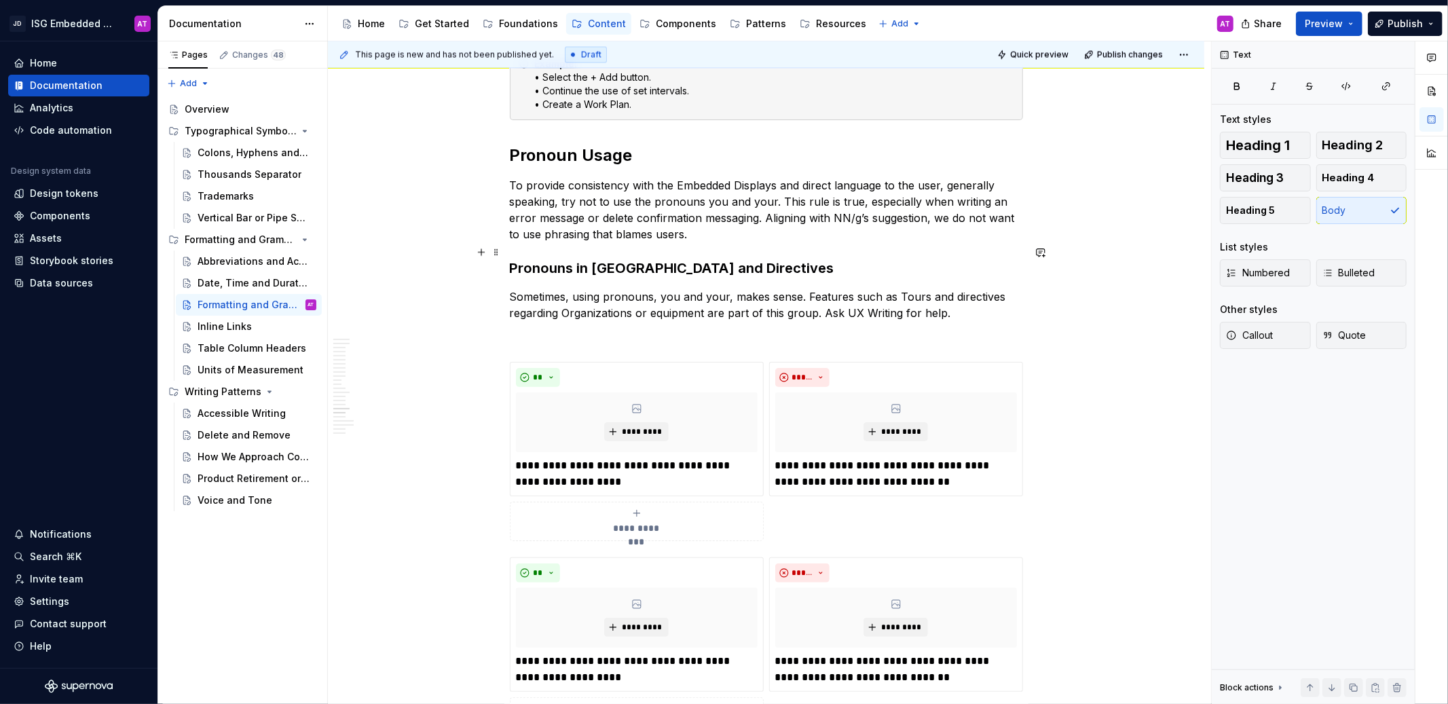
scroll to position [2028, 0]
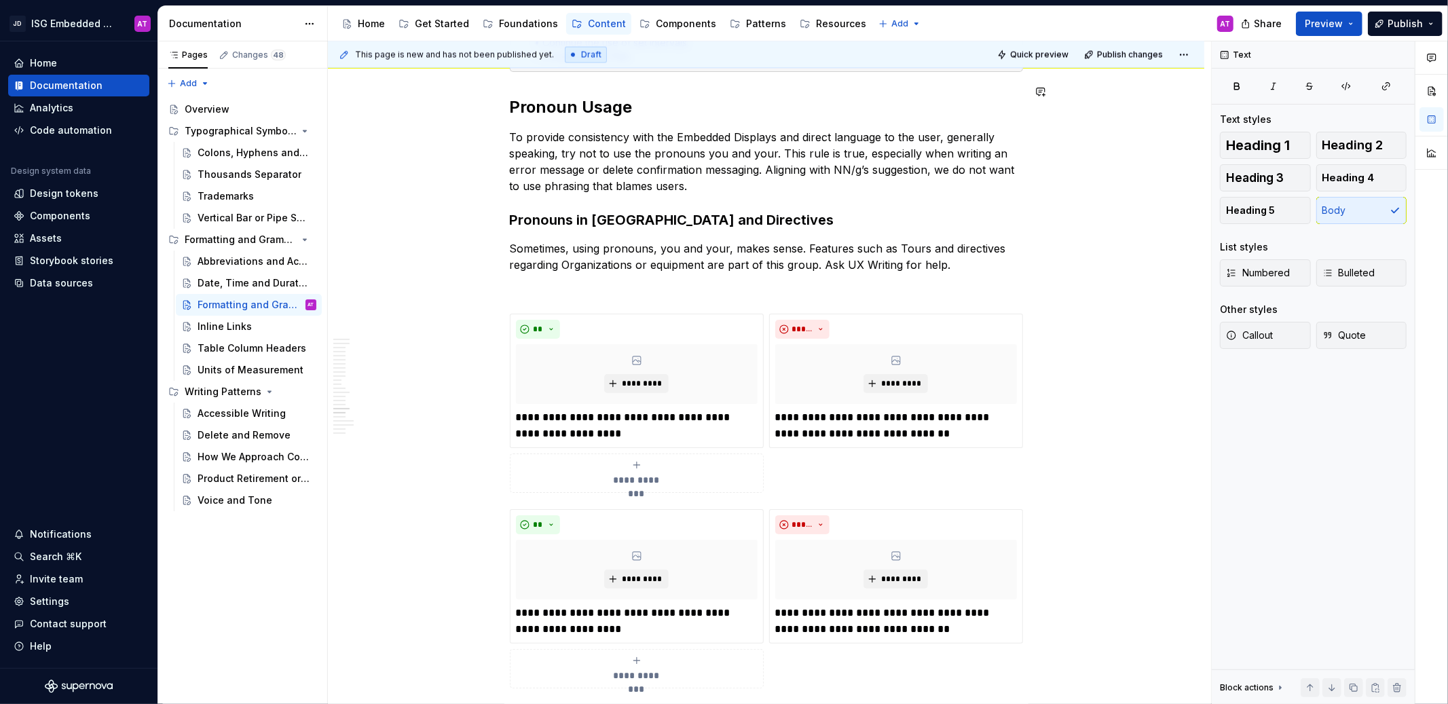
type textarea "*"
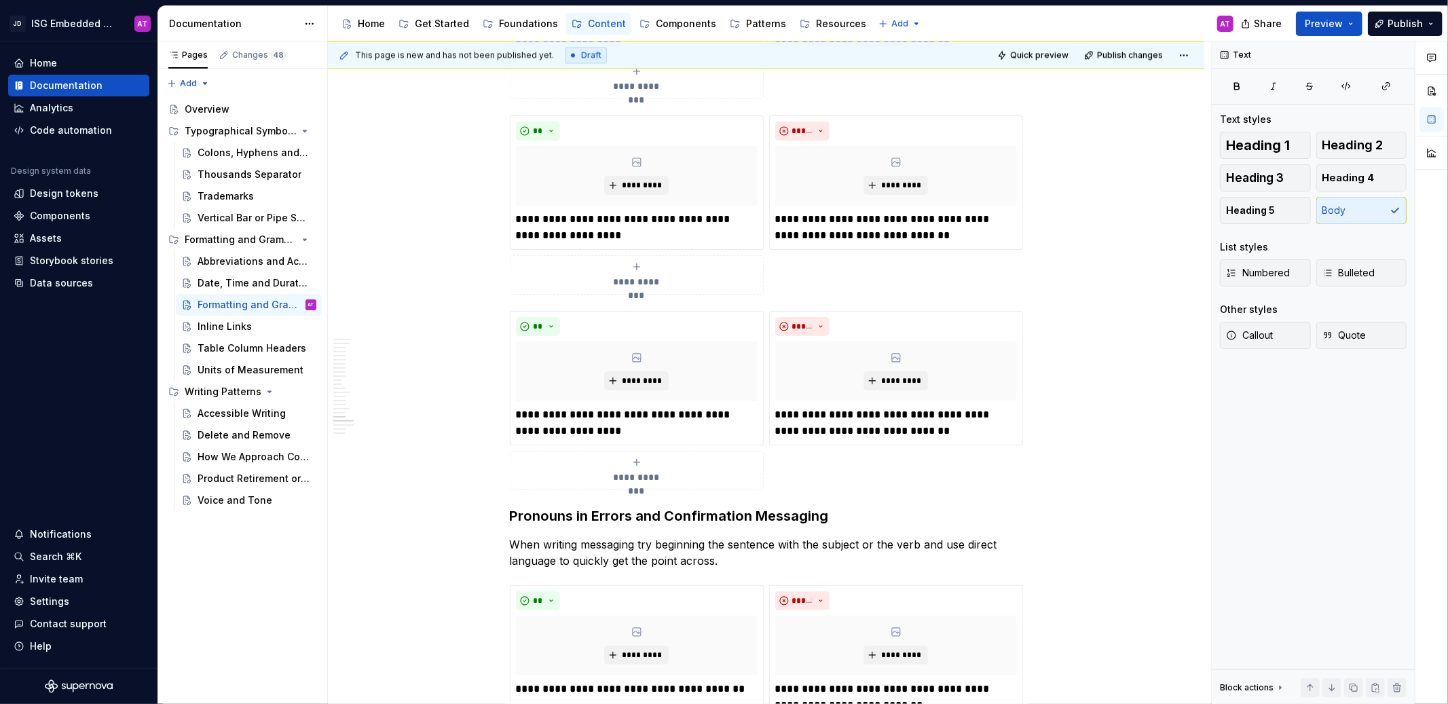
scroll to position [2569, 0]
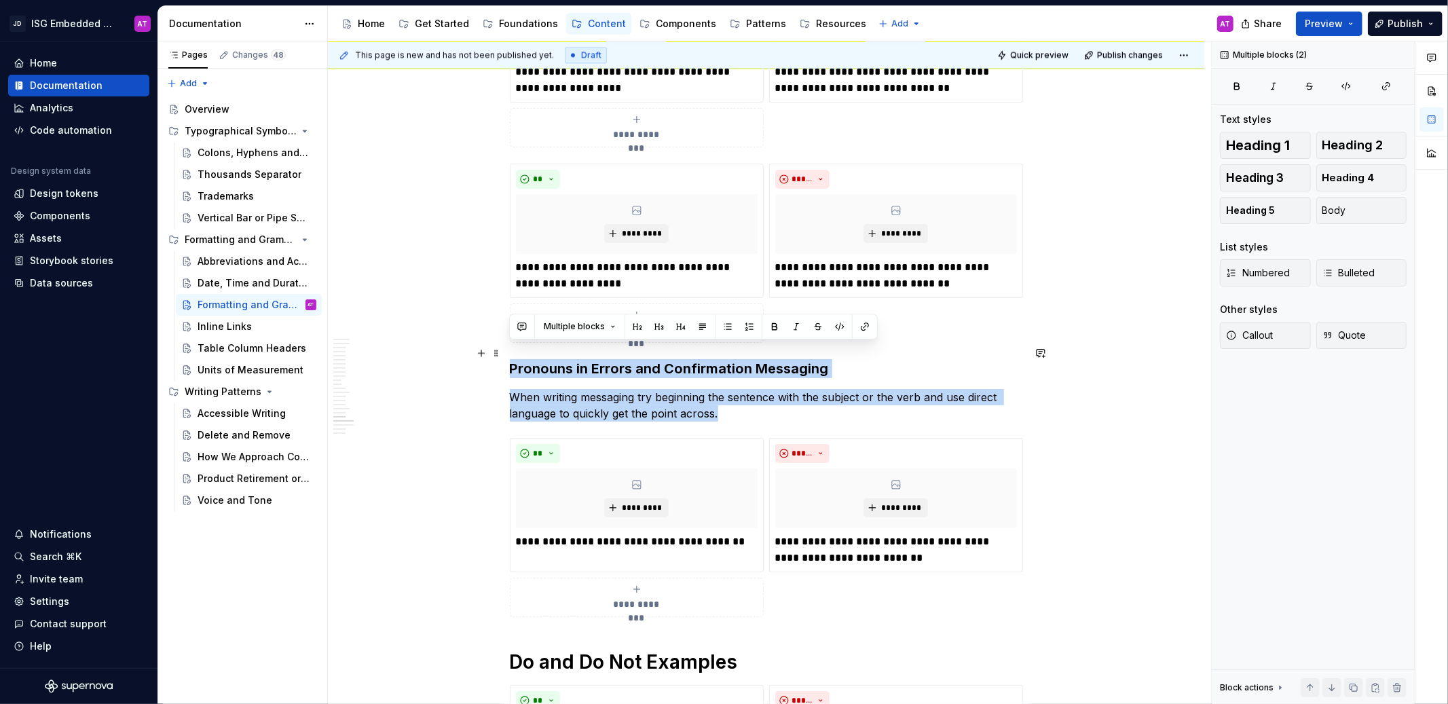
drag, startPoint x: 726, startPoint y: 398, endPoint x: 508, endPoint y: 356, distance: 221.8
copy div "Pronouns in Errors and Confirmation Messaging When writing messaging try beginn…"
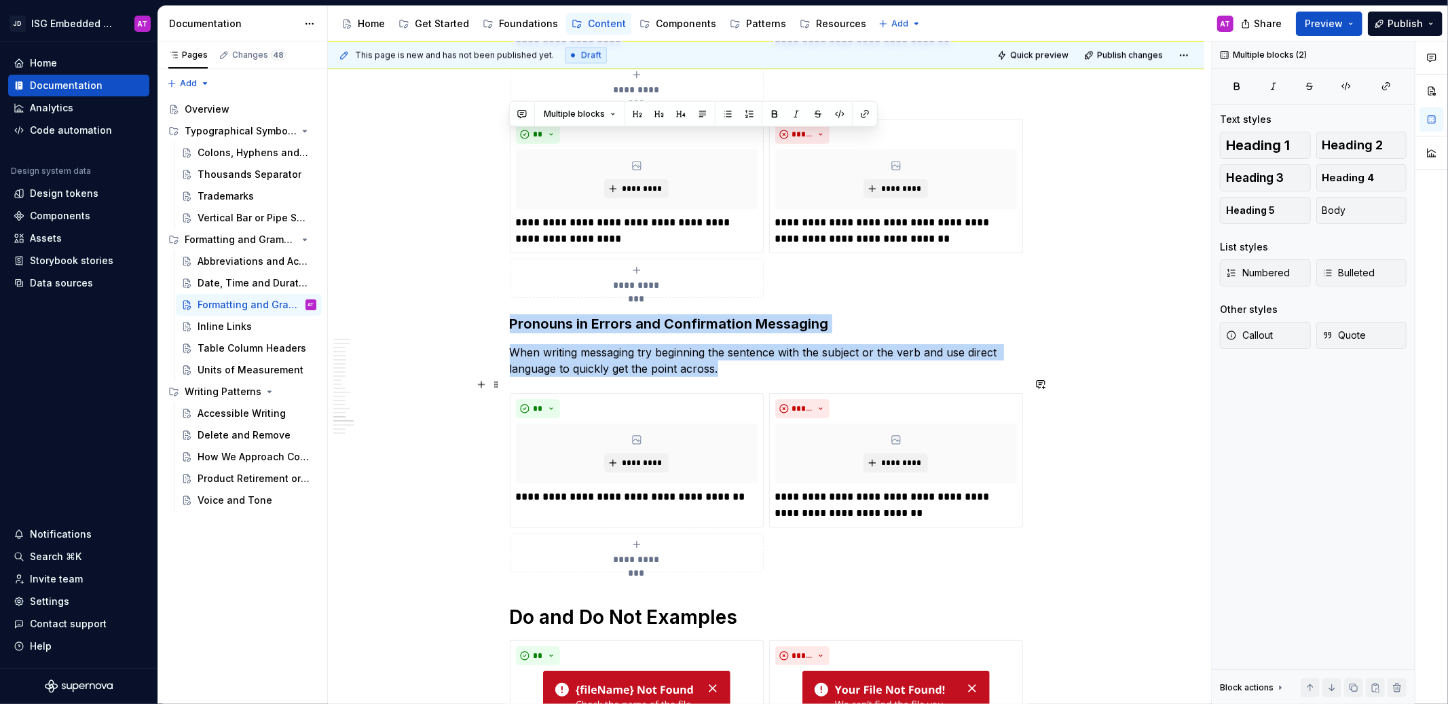
scroll to position [2845, 0]
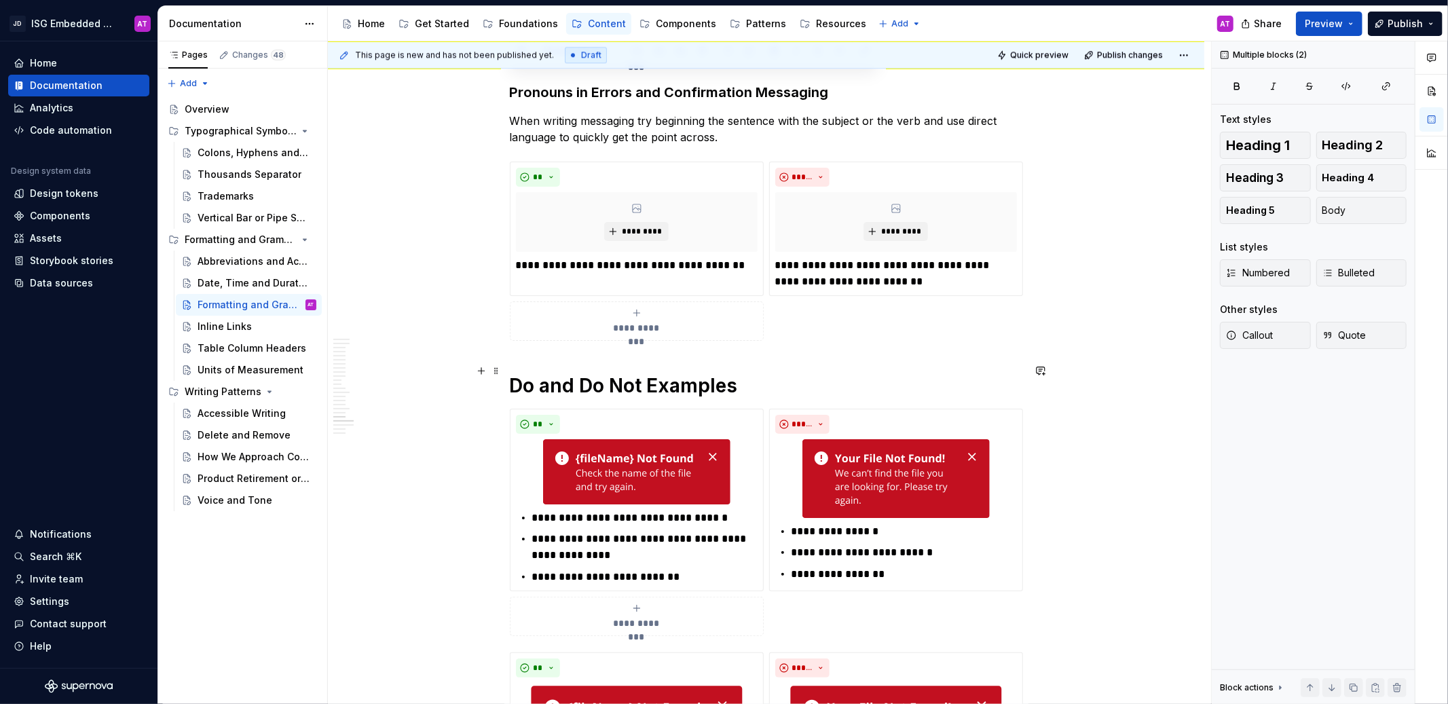
click at [720, 373] on h1 "Do and Do Not Examples" at bounding box center [766, 385] width 513 height 24
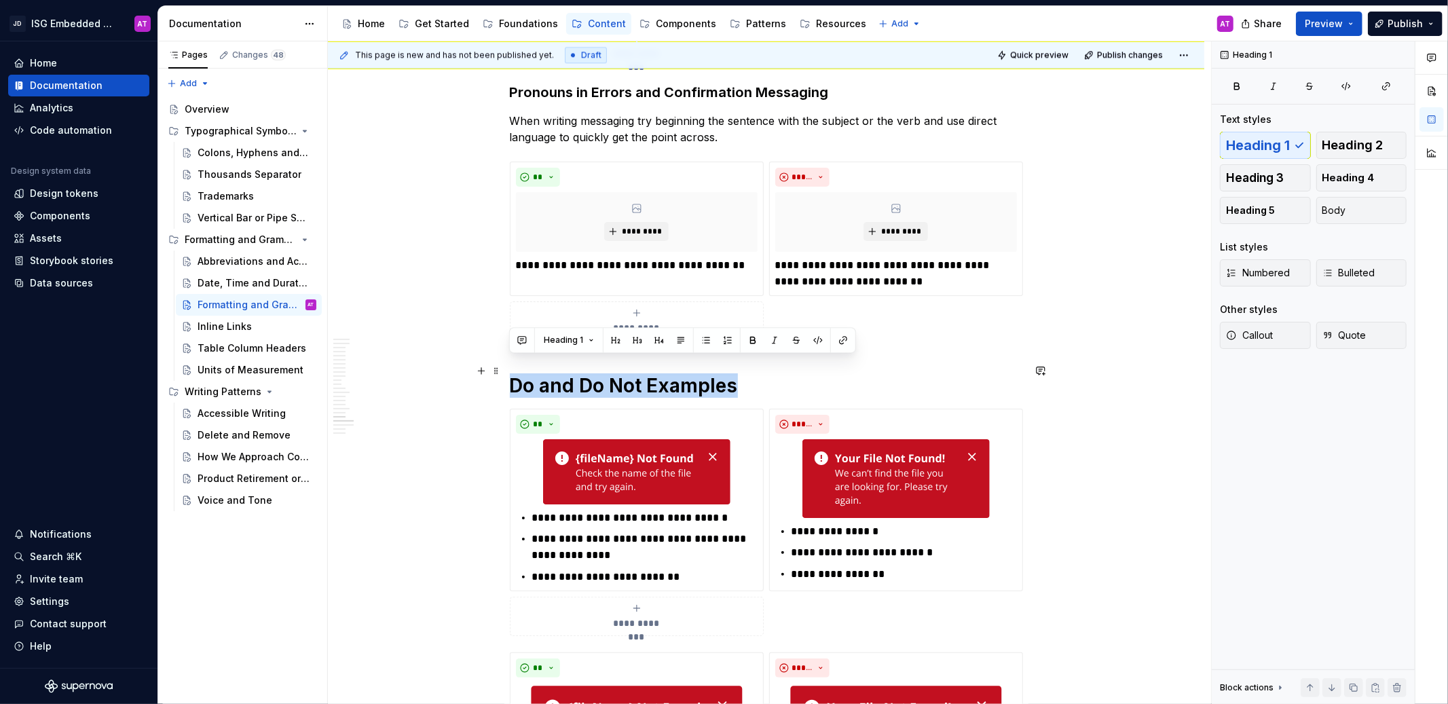
drag, startPoint x: 761, startPoint y: 372, endPoint x: 511, endPoint y: 373, distance: 249.8
click at [511, 373] on h1 "Do and Do Not Examples" at bounding box center [766, 385] width 513 height 24
copy h1 "Do and Do Not Examples"
type textarea "*"
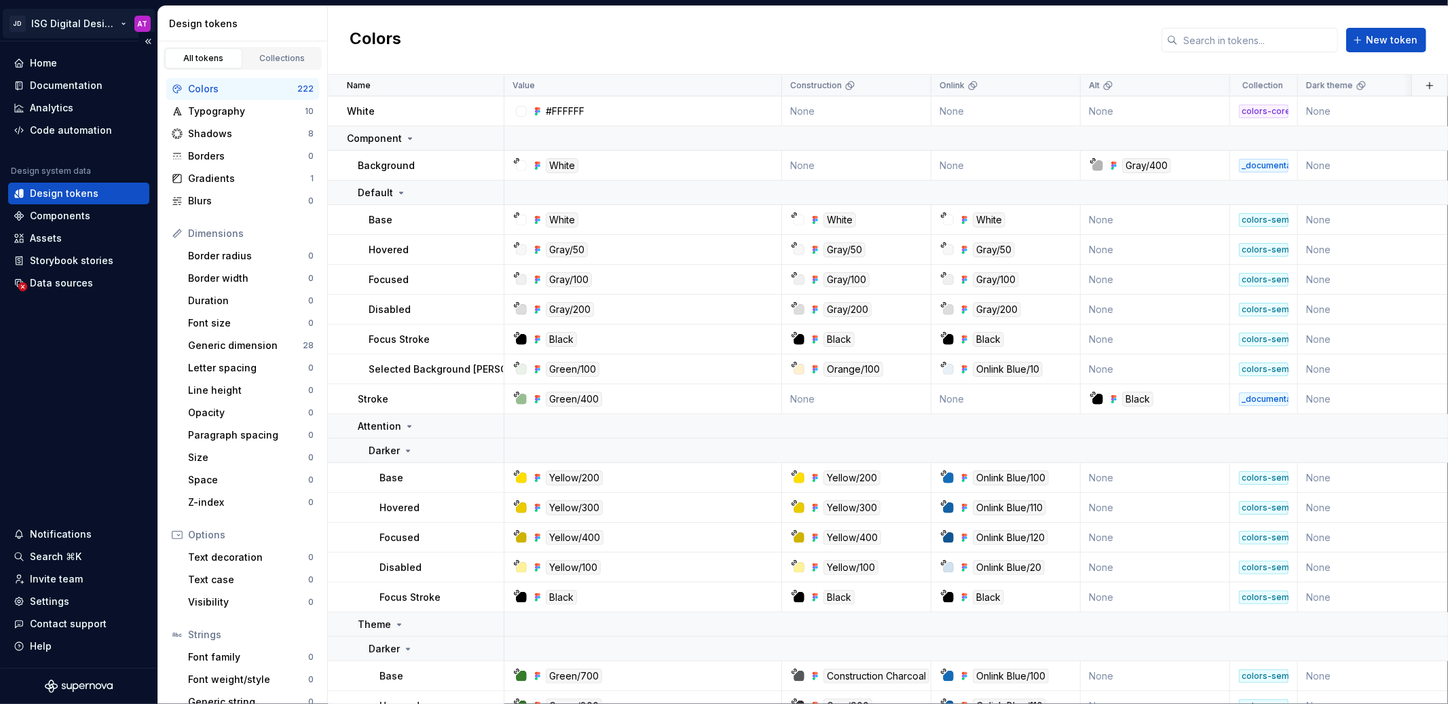
click at [121, 26] on html "JD ISG Digital Design System AT Home Documentation Analytics Code automation De…" at bounding box center [724, 352] width 1448 height 704
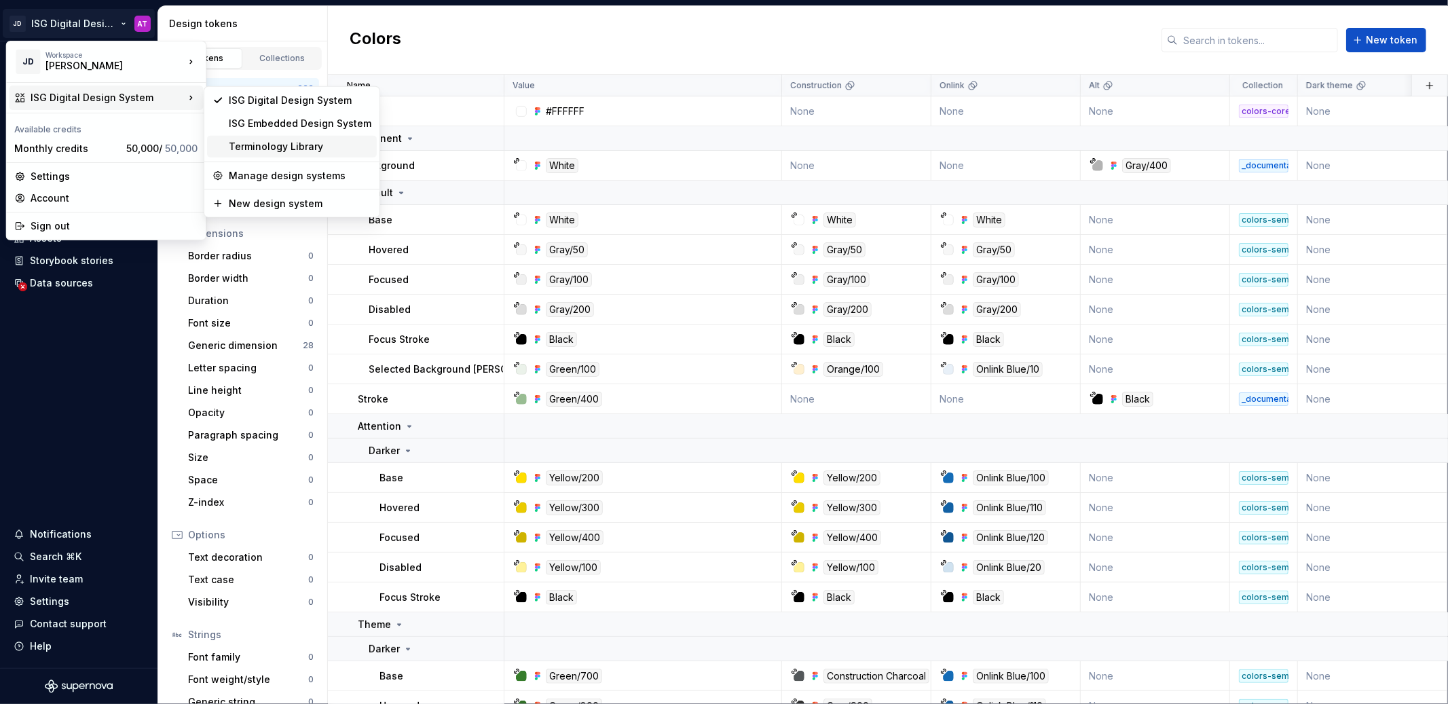
click at [275, 140] on div "Terminology Library" at bounding box center [300, 147] width 143 height 14
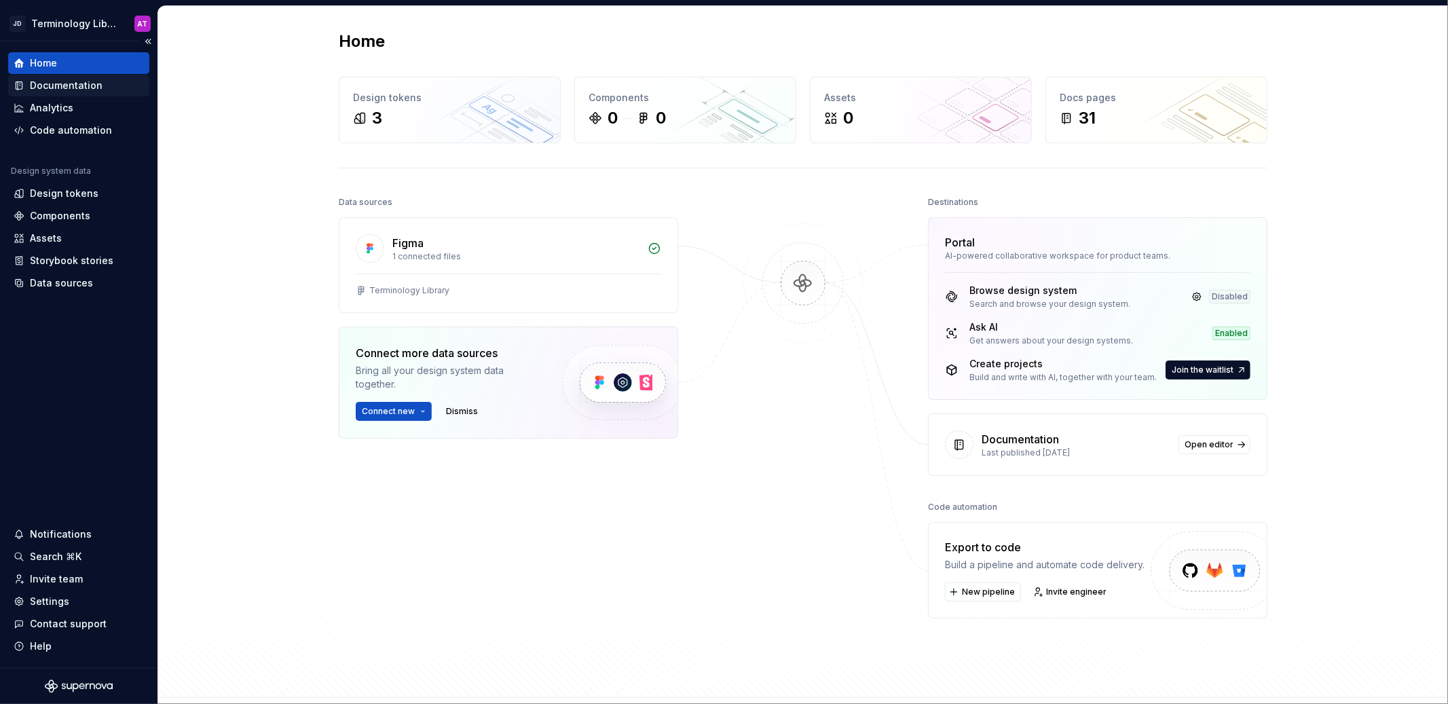
click at [106, 88] on div "Documentation" at bounding box center [79, 86] width 130 height 14
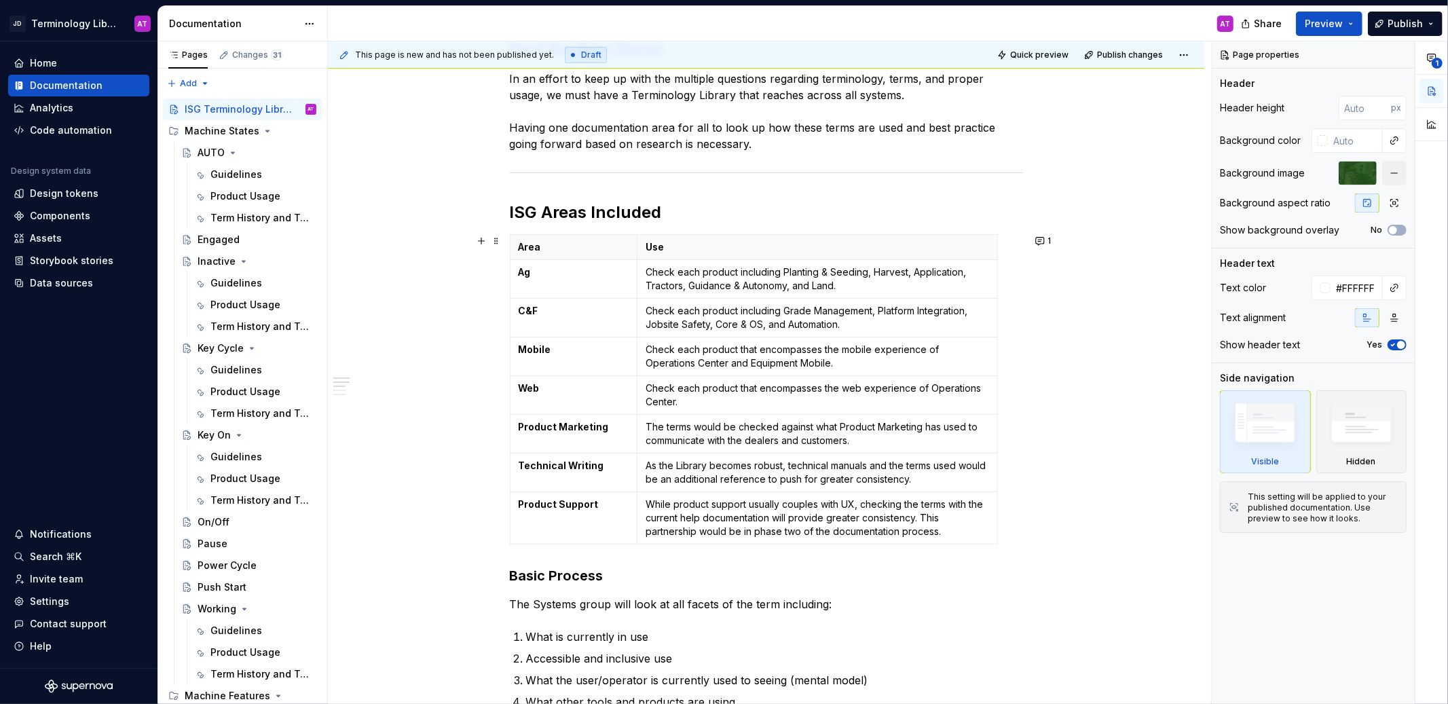
scroll to position [255, 0]
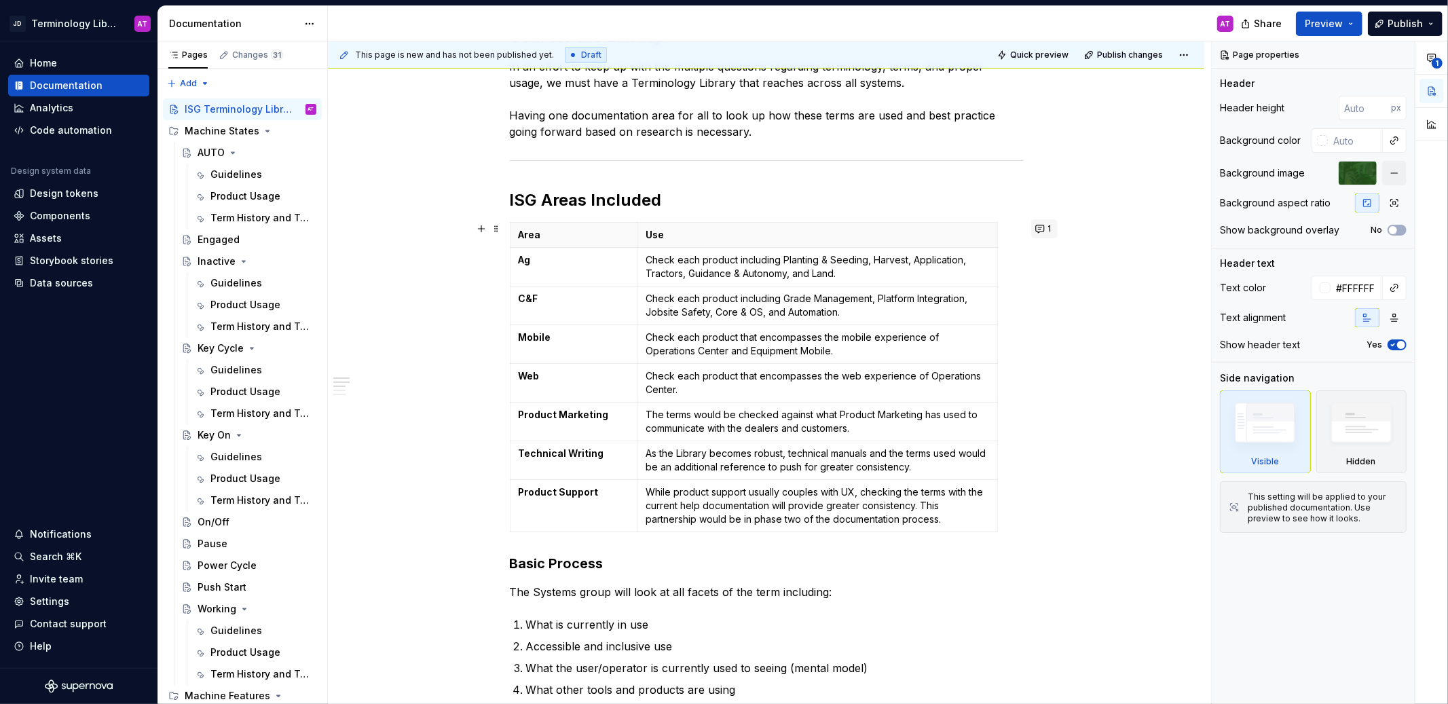
click at [1045, 232] on button "1" at bounding box center [1044, 228] width 26 height 19
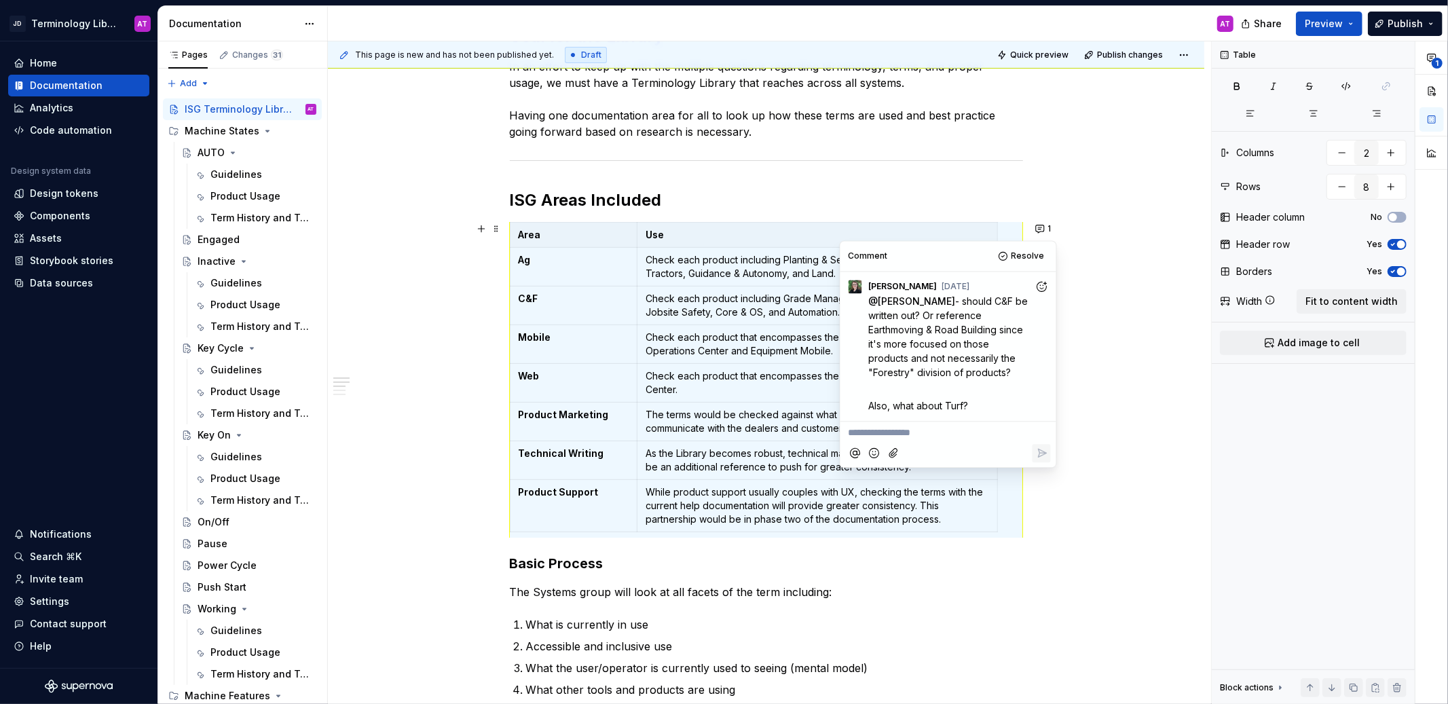
click at [1171, 377] on div "Goal for the Library In an effort to keep up with the multiple questions regard…" at bounding box center [766, 681] width 876 height 1376
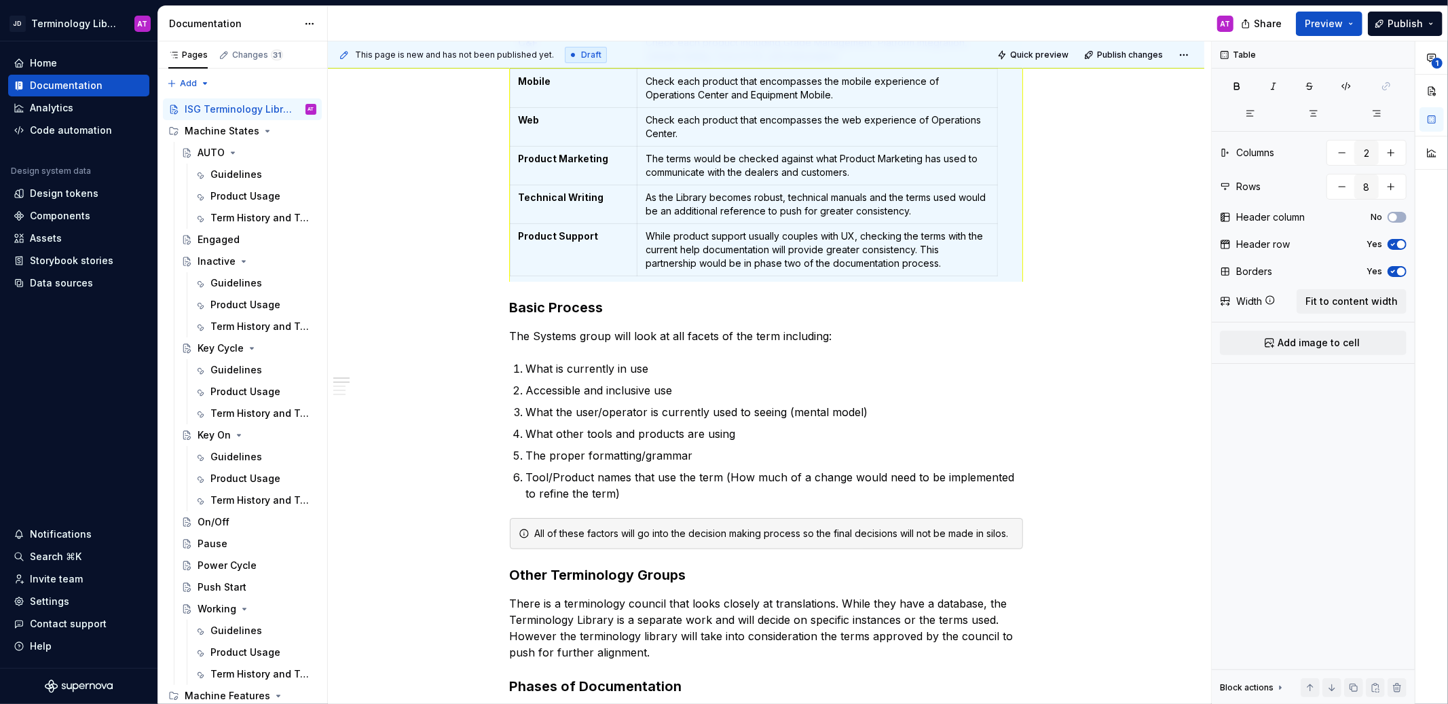
scroll to position [932, 0]
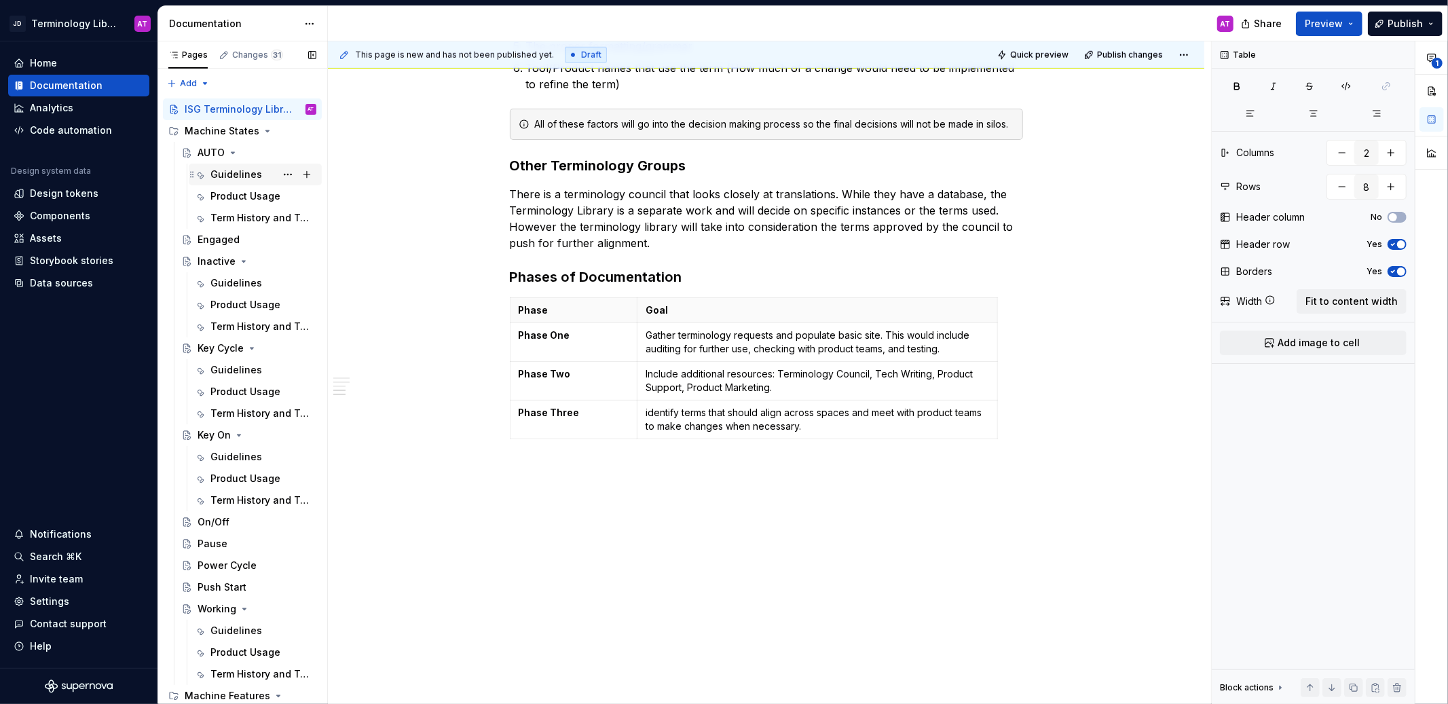
click at [247, 178] on div "Guidelines" at bounding box center [236, 175] width 52 height 14
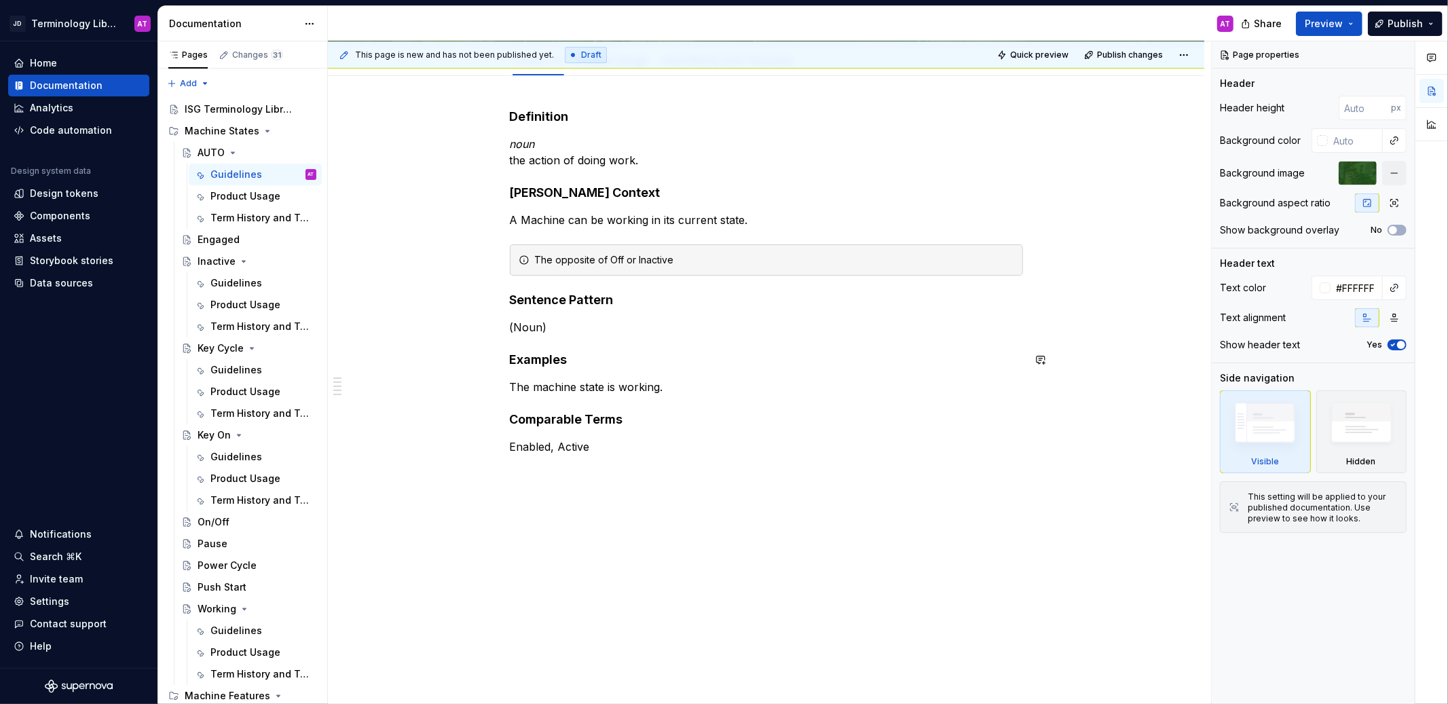
scroll to position [161, 0]
click at [242, 200] on div "Product Usage" at bounding box center [242, 196] width 65 height 14
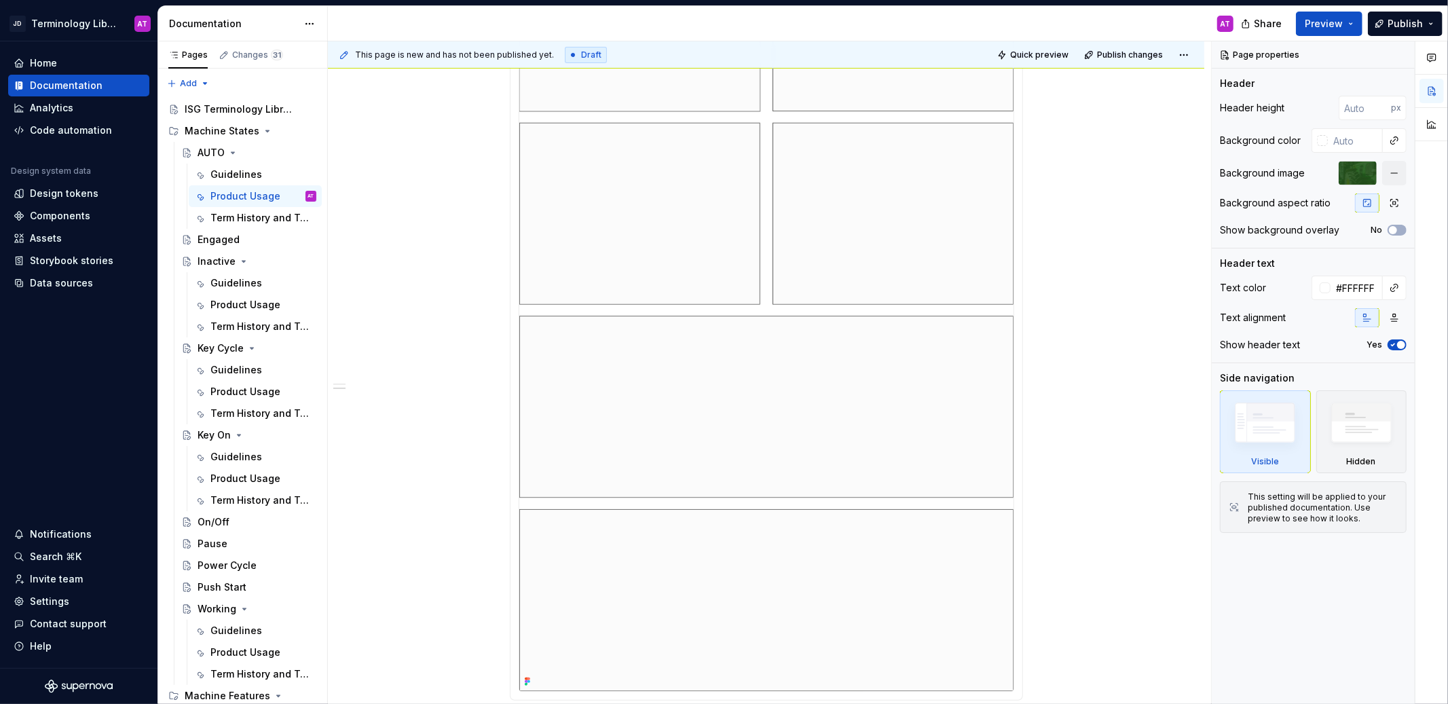
scroll to position [835, 0]
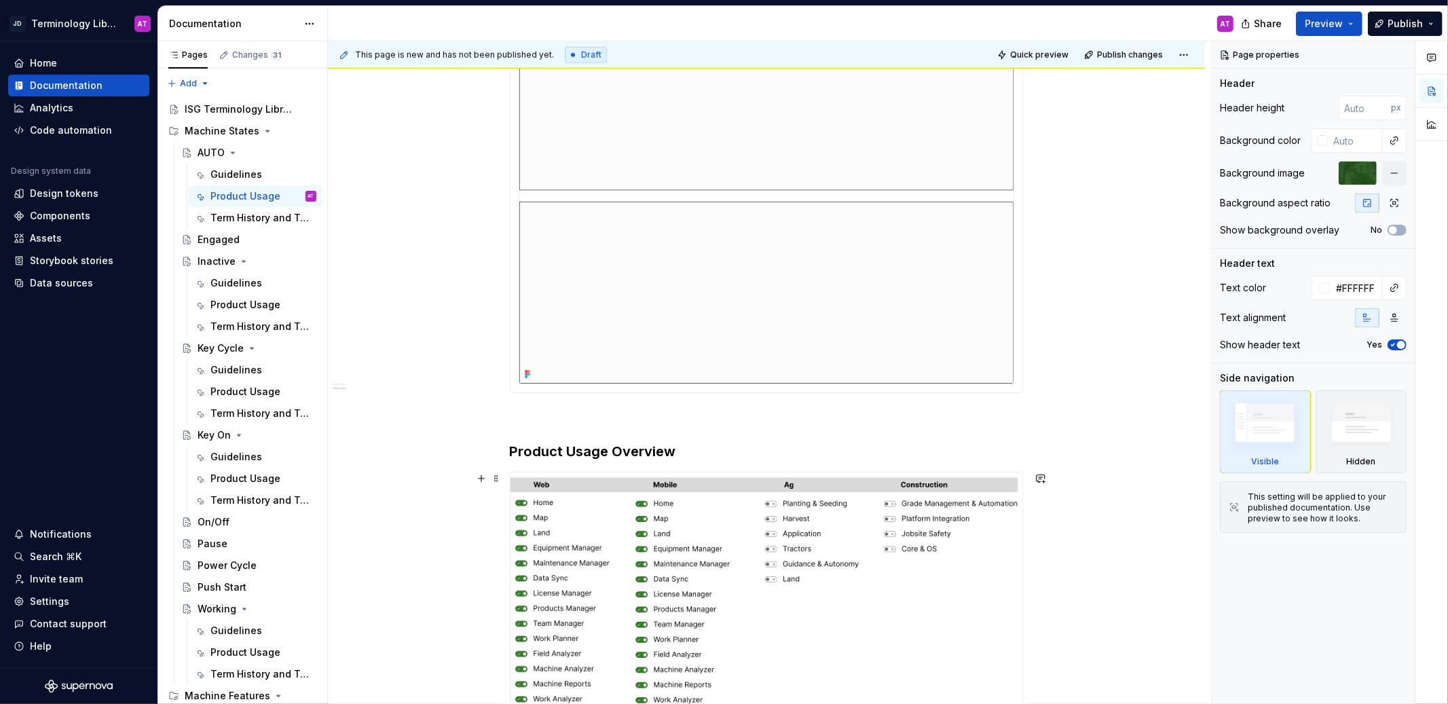
click at [540, 472] on div at bounding box center [766, 607] width 513 height 270
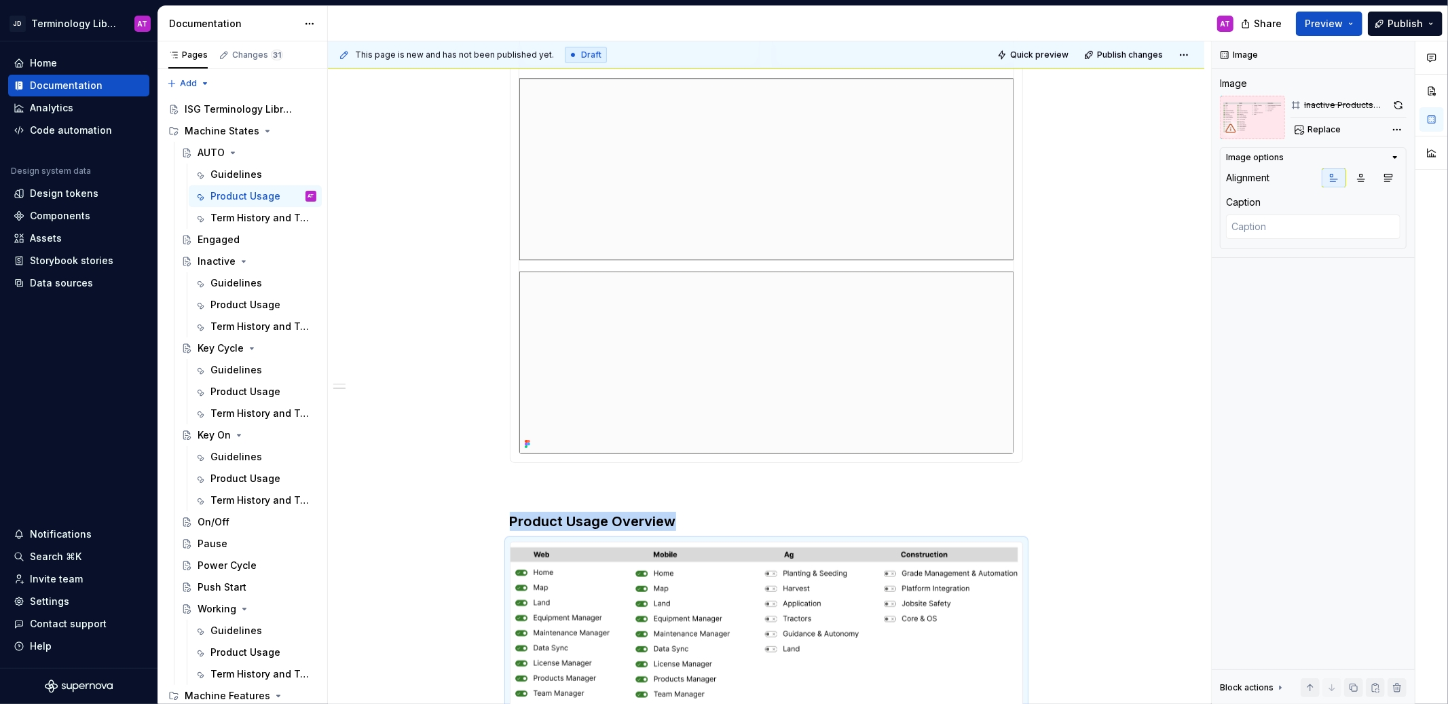
scroll to position [757, 0]
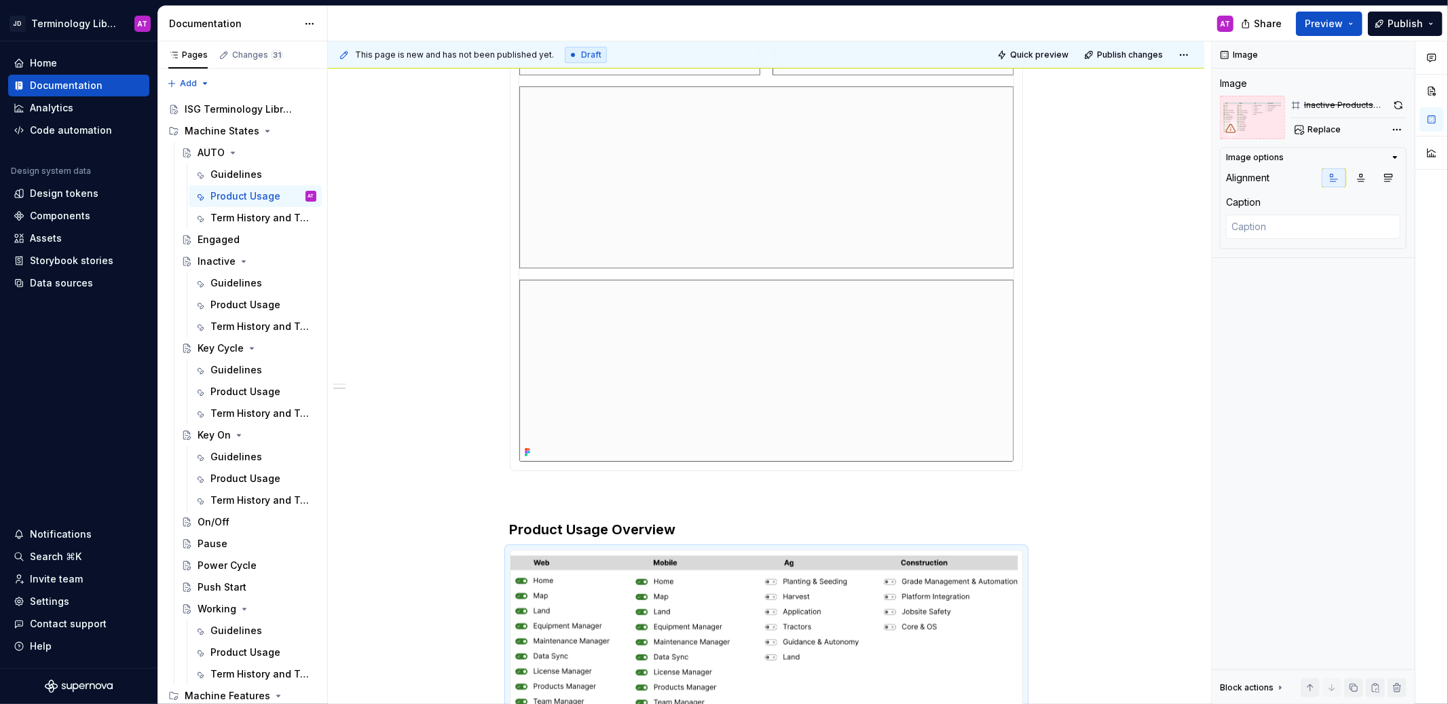
click at [519, 288] on img at bounding box center [766, 81] width 494 height 762
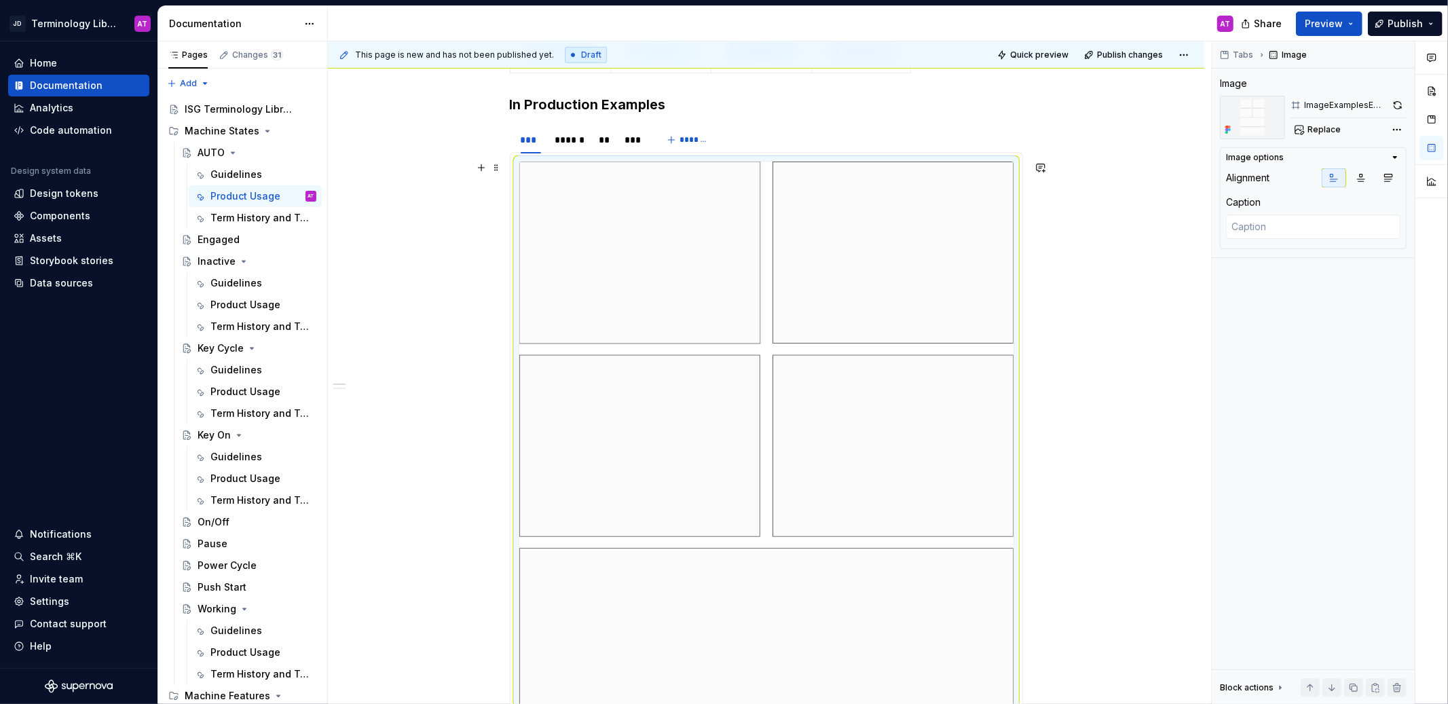
scroll to position [0, 0]
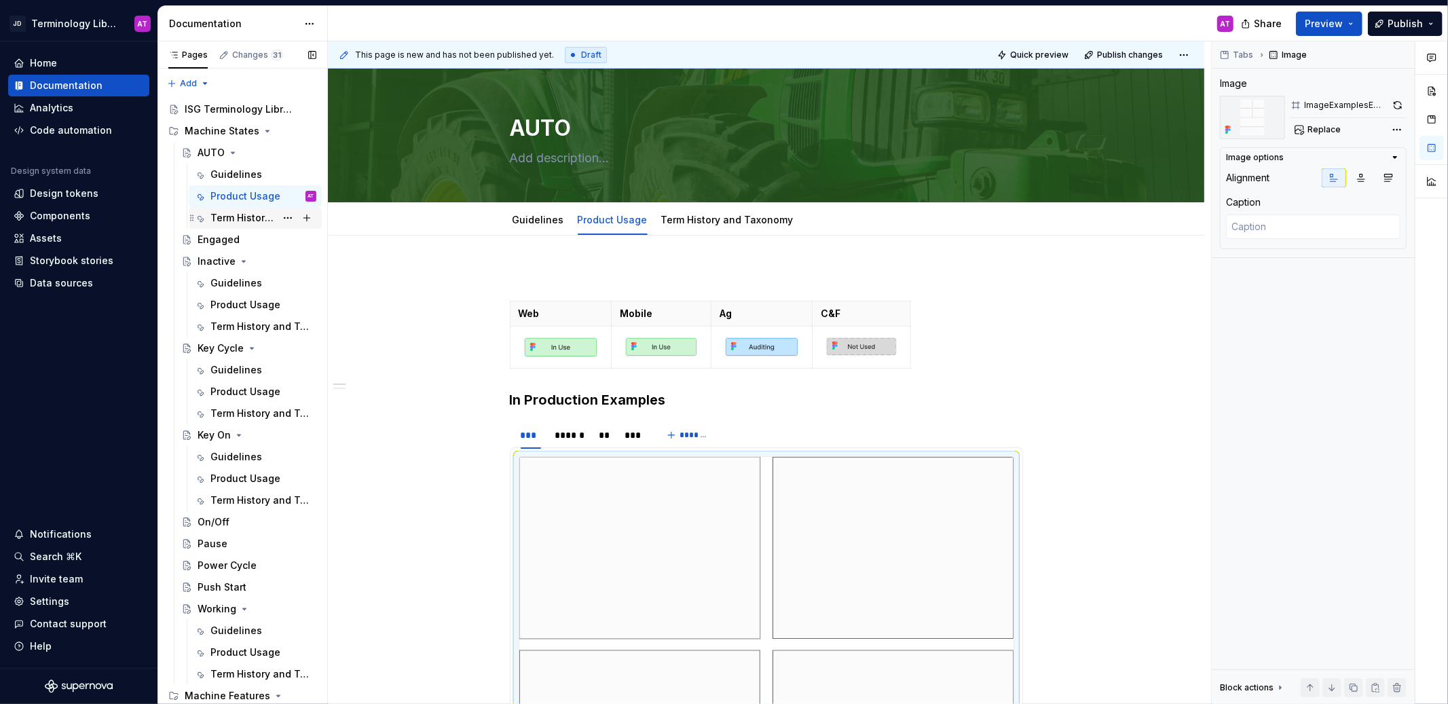
click at [242, 221] on div "Term History and Taxonomy" at bounding box center [242, 218] width 65 height 14
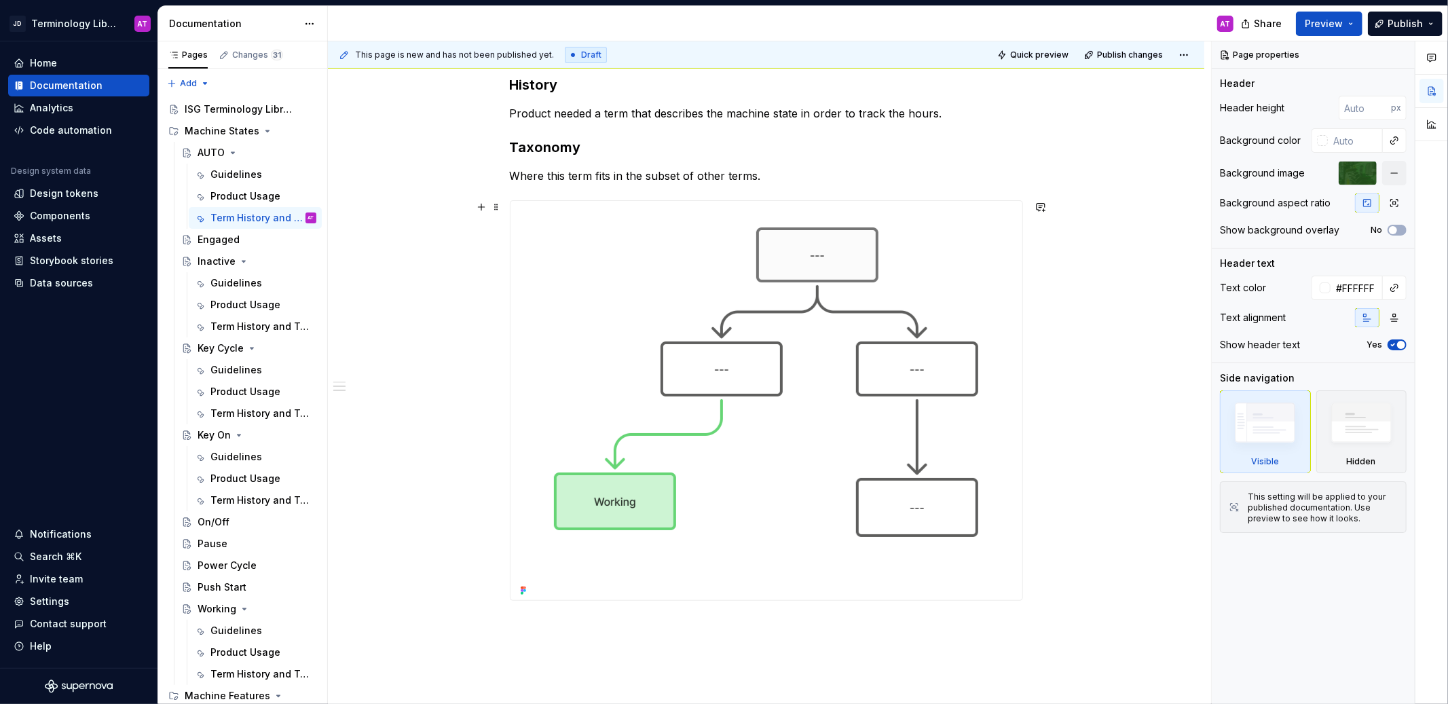
scroll to position [348, 0]
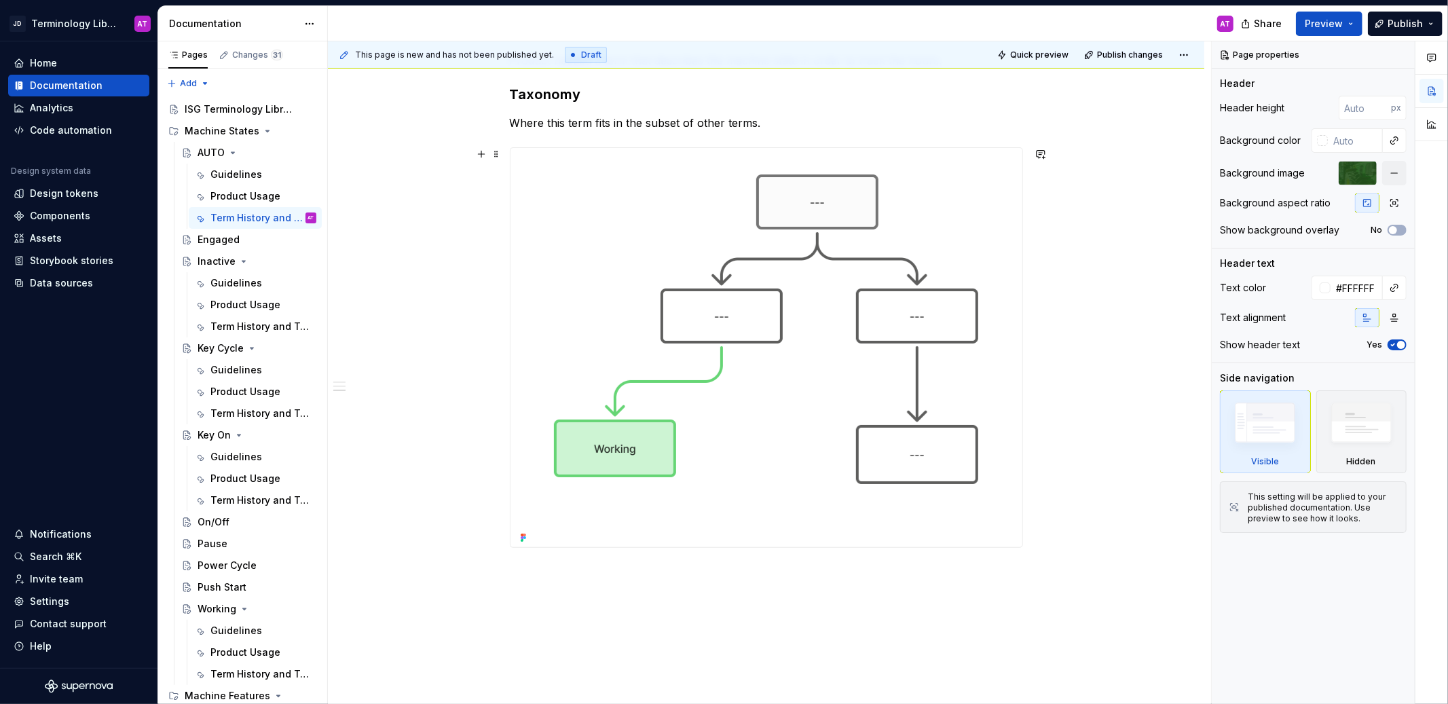
click at [498, 356] on div "Where did this term originate? Product Team Members History Product needed a te…" at bounding box center [766, 347] width 876 height 920
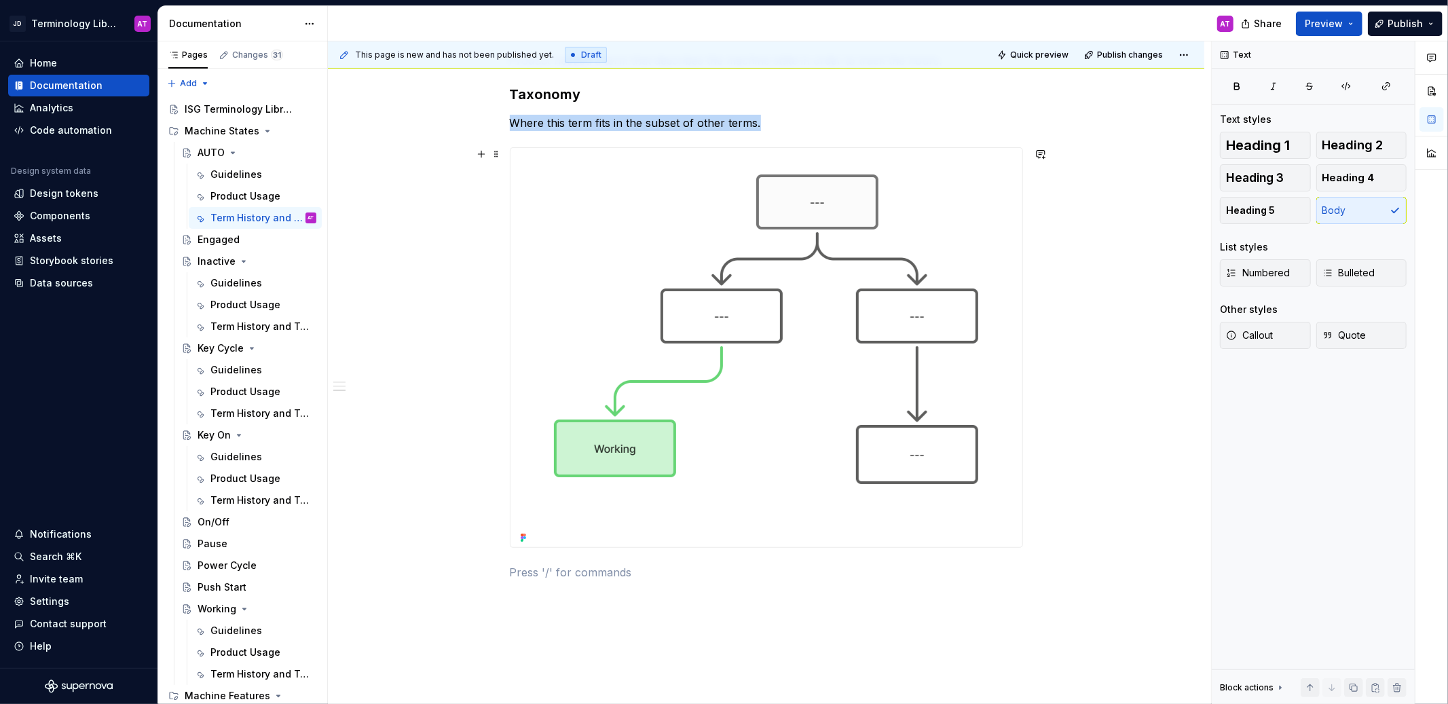
click at [517, 356] on img at bounding box center [766, 347] width 502 height 399
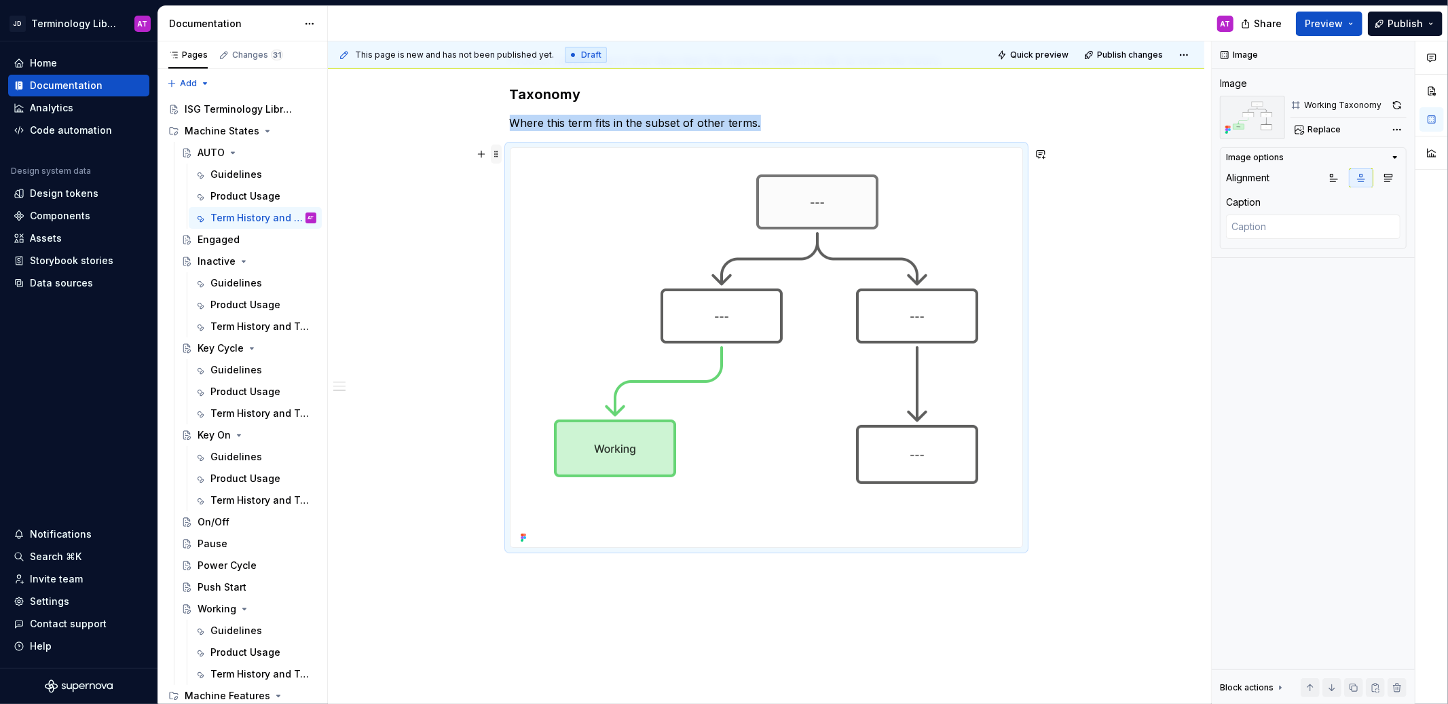
click at [497, 159] on span at bounding box center [496, 154] width 11 height 19
click at [391, 246] on div "Where did this term originate? Product Team Members History Product needed a te…" at bounding box center [766, 347] width 876 height 920
type textarea "*"
